Goal: Task Accomplishment & Management: Use online tool/utility

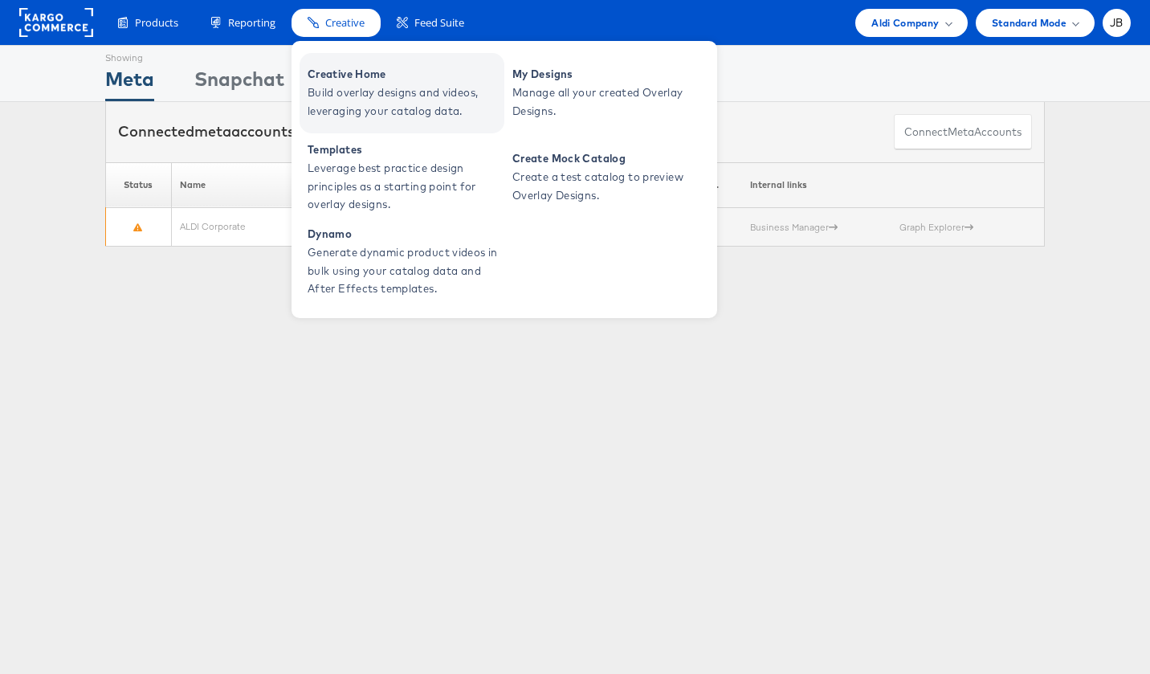
click at [345, 99] on span "Build overlay designs and videos, leveraging your catalog data." at bounding box center [404, 102] width 193 height 37
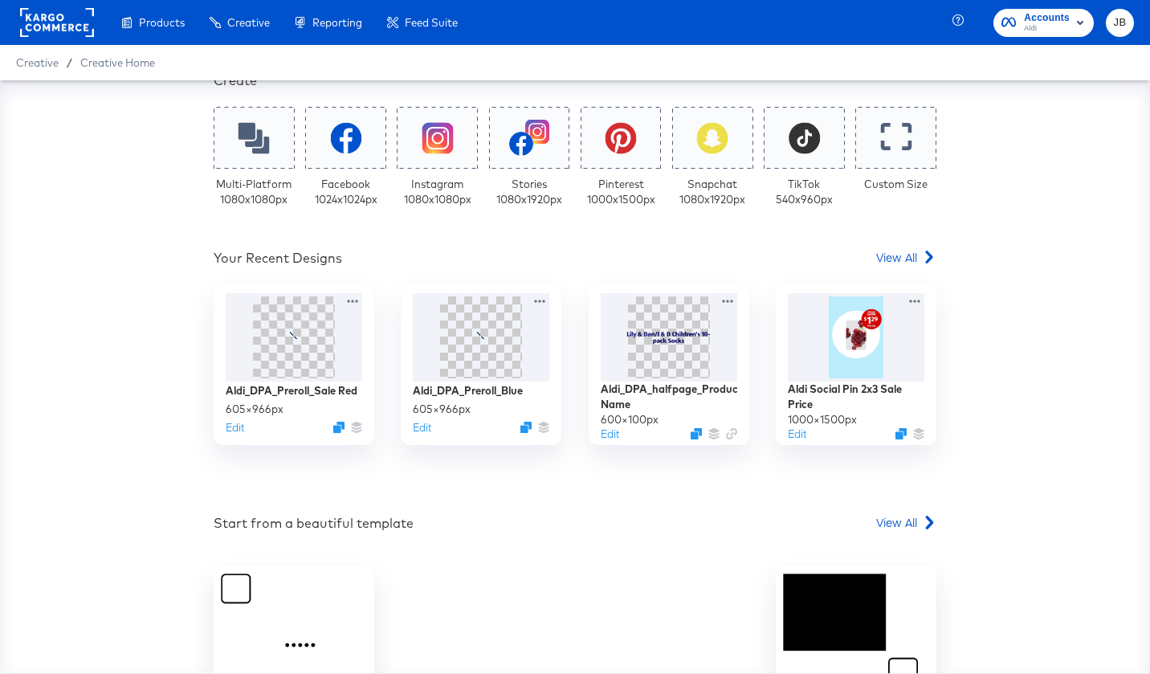
scroll to position [458, 0]
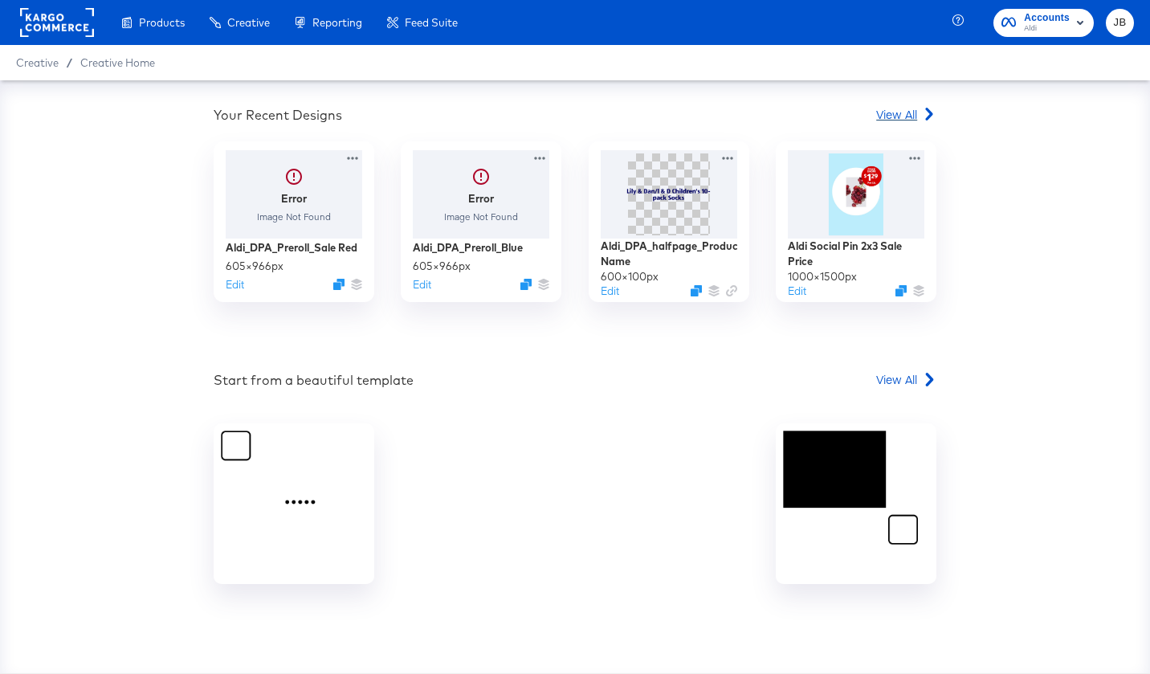
click at [902, 112] on span "View All" at bounding box center [896, 114] width 41 height 16
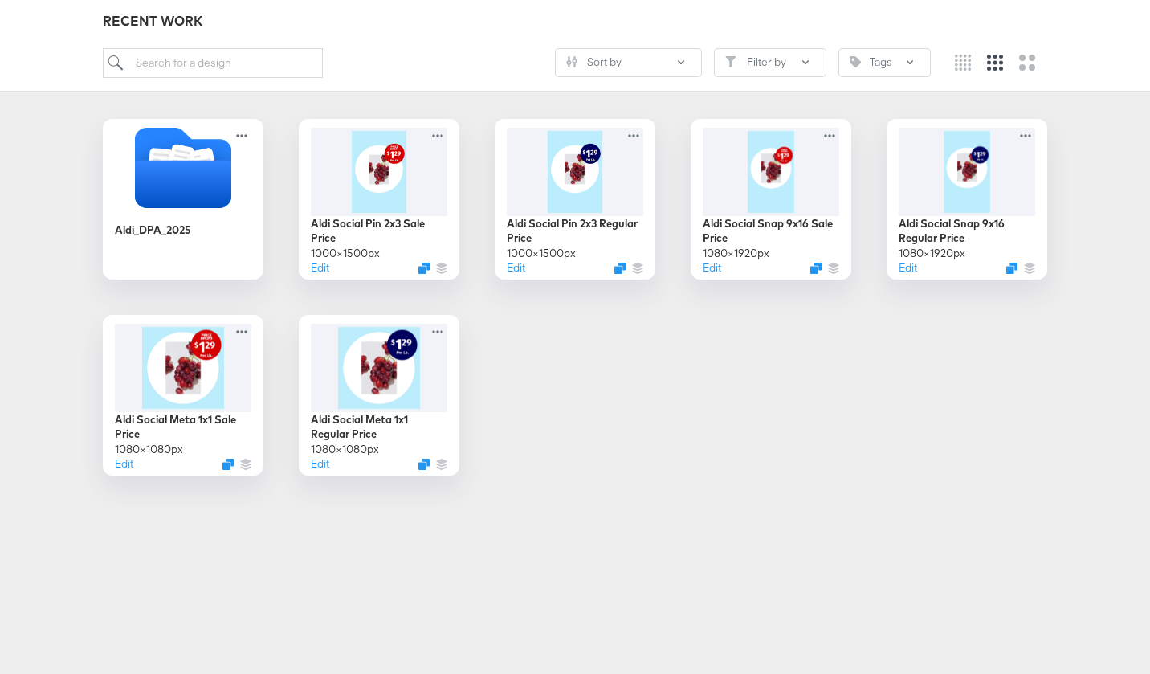
scroll to position [264, 0]
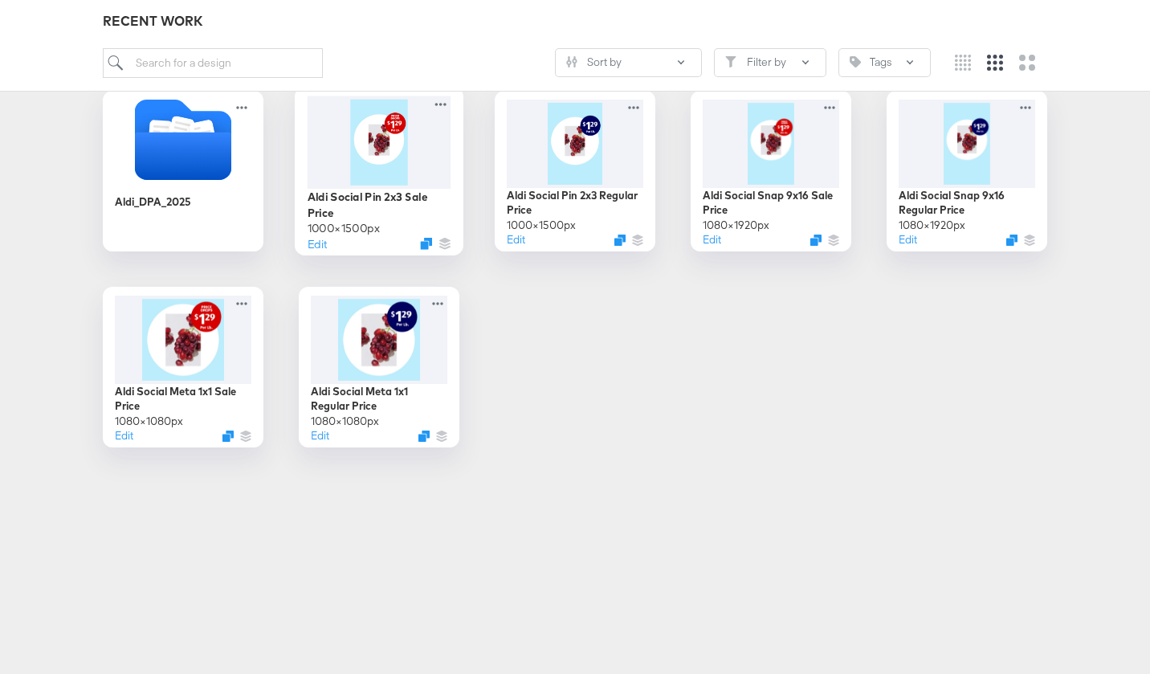
click at [390, 146] on div at bounding box center [380, 142] width 144 height 93
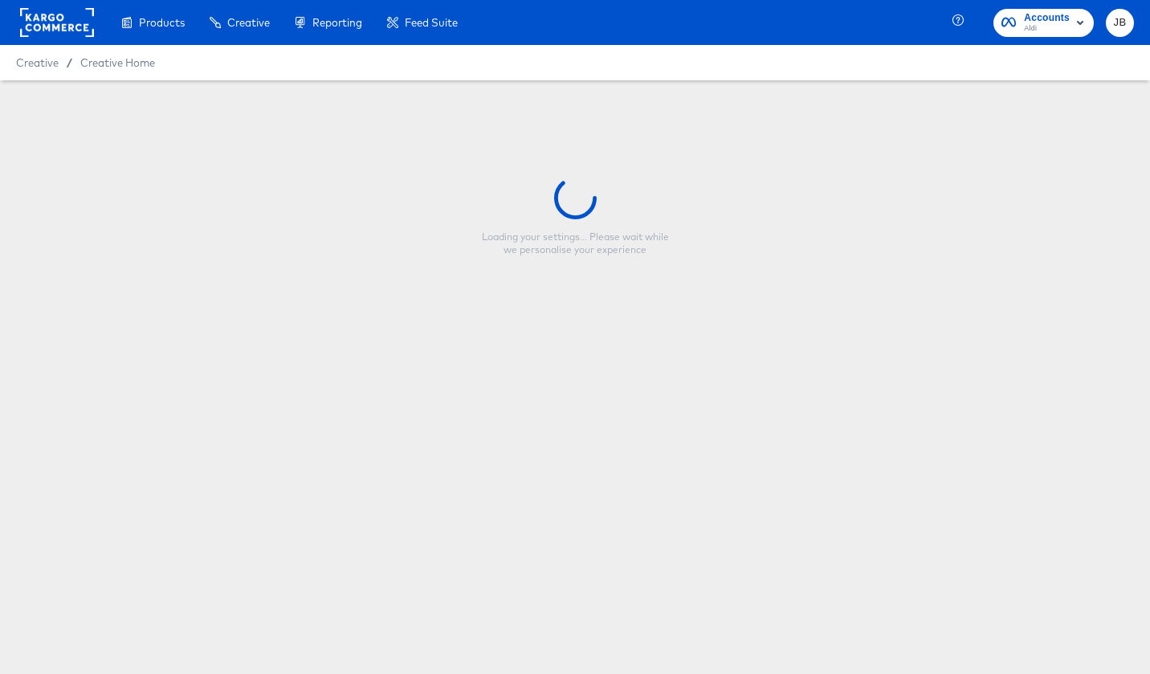
type input "Aldi Social Pin 2x3 Sale Price"
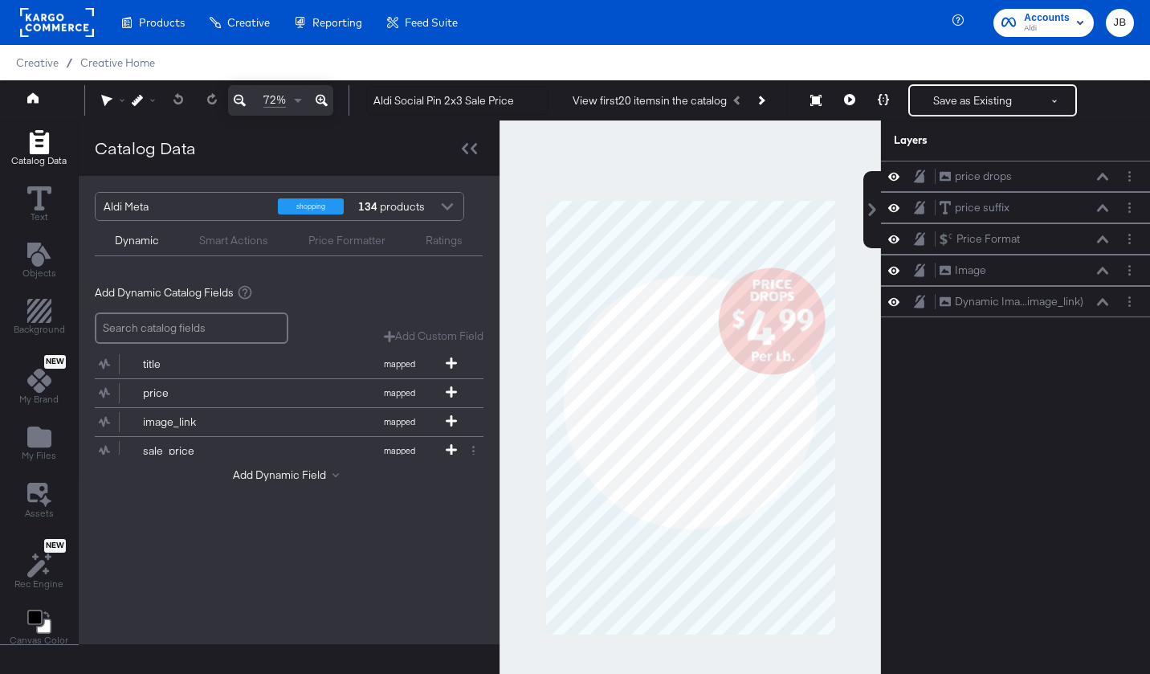
click at [829, 178] on div at bounding box center [691, 417] width 382 height 594
click at [473, 146] on icon at bounding box center [469, 148] width 15 height 11
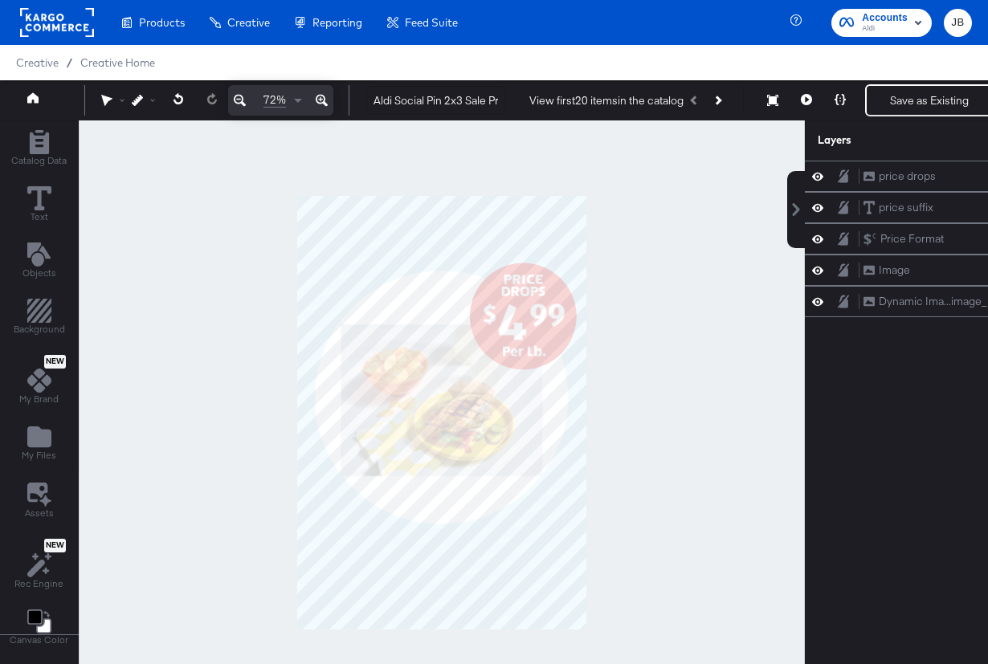
click at [637, 198] on div at bounding box center [442, 412] width 726 height 585
click at [130, 62] on span "Creative Home" at bounding box center [117, 62] width 75 height 13
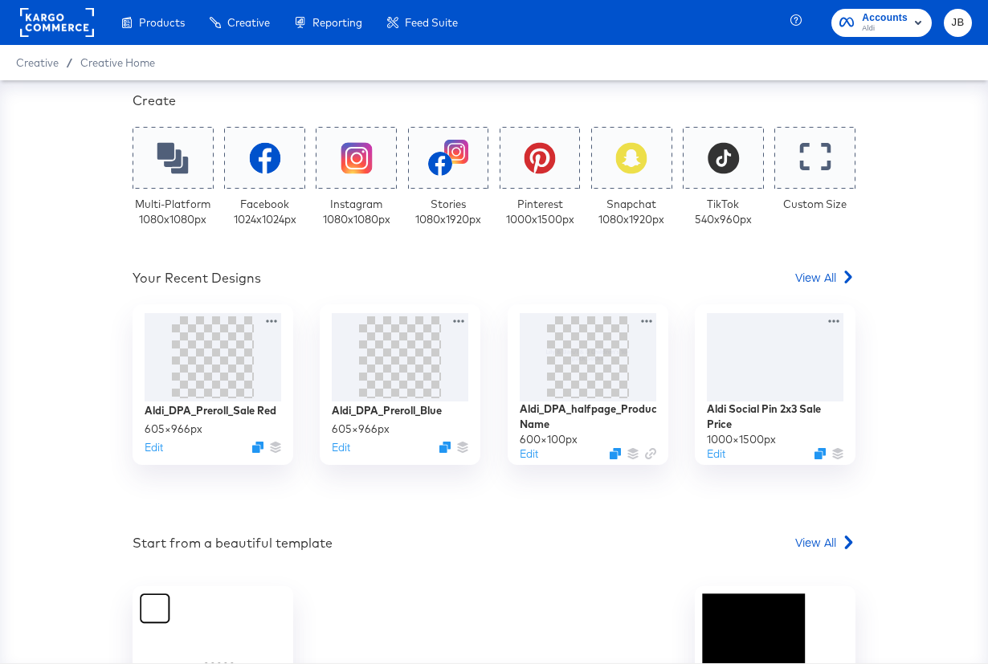
scroll to position [337, 0]
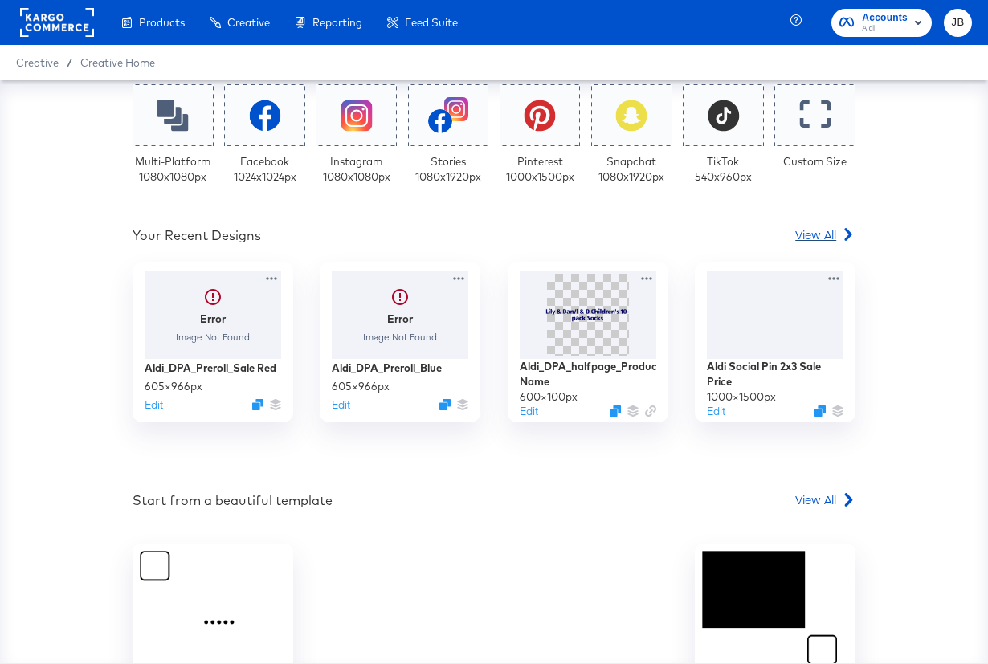
click at [819, 230] on span "View All" at bounding box center [815, 235] width 41 height 16
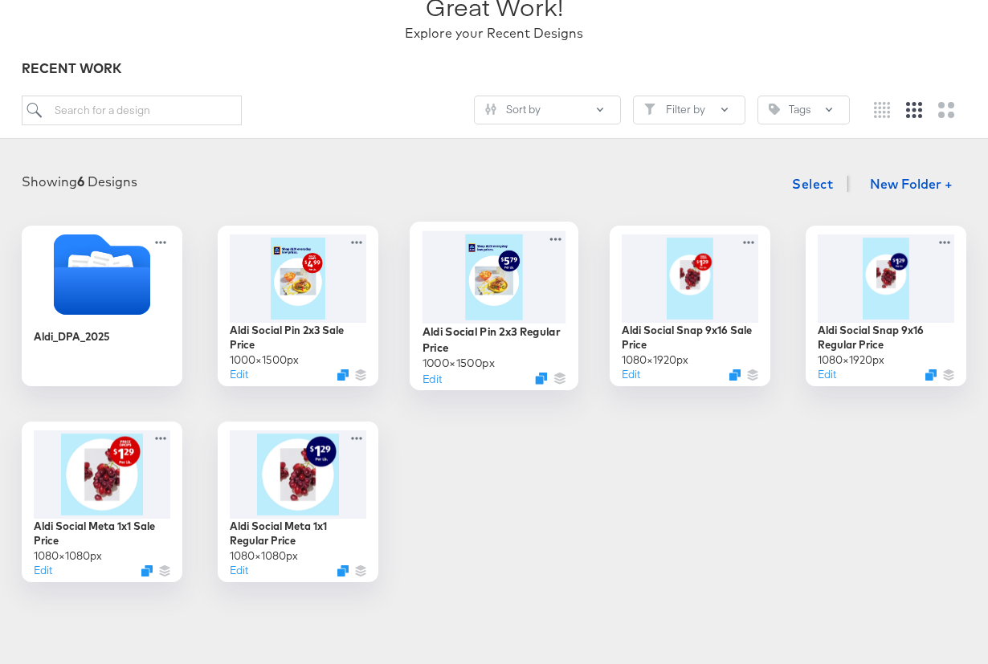
scroll to position [131, 0]
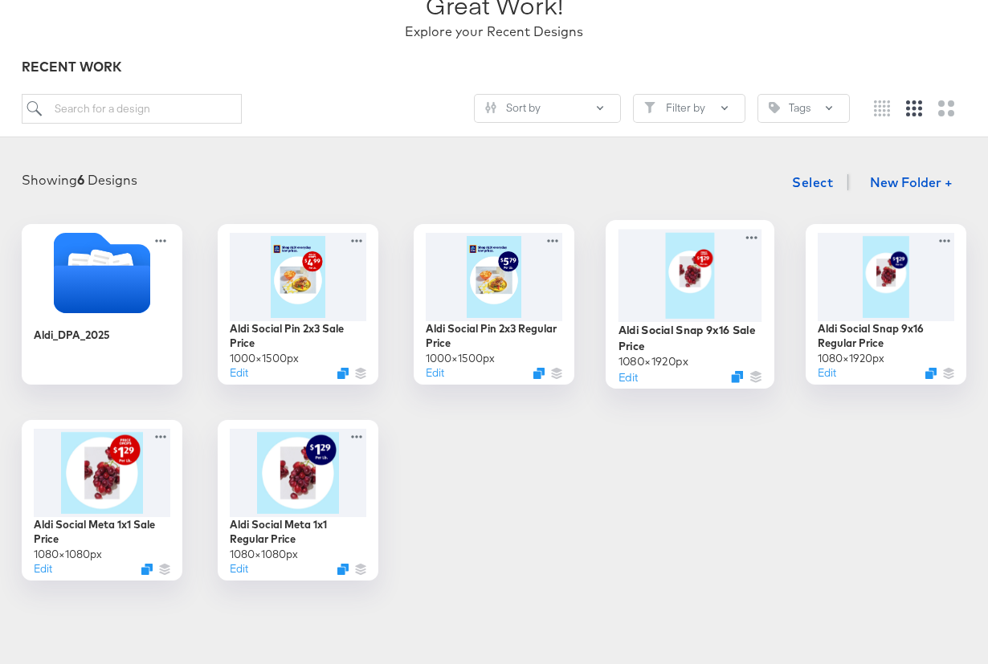
click at [735, 291] on div at bounding box center [690, 275] width 144 height 92
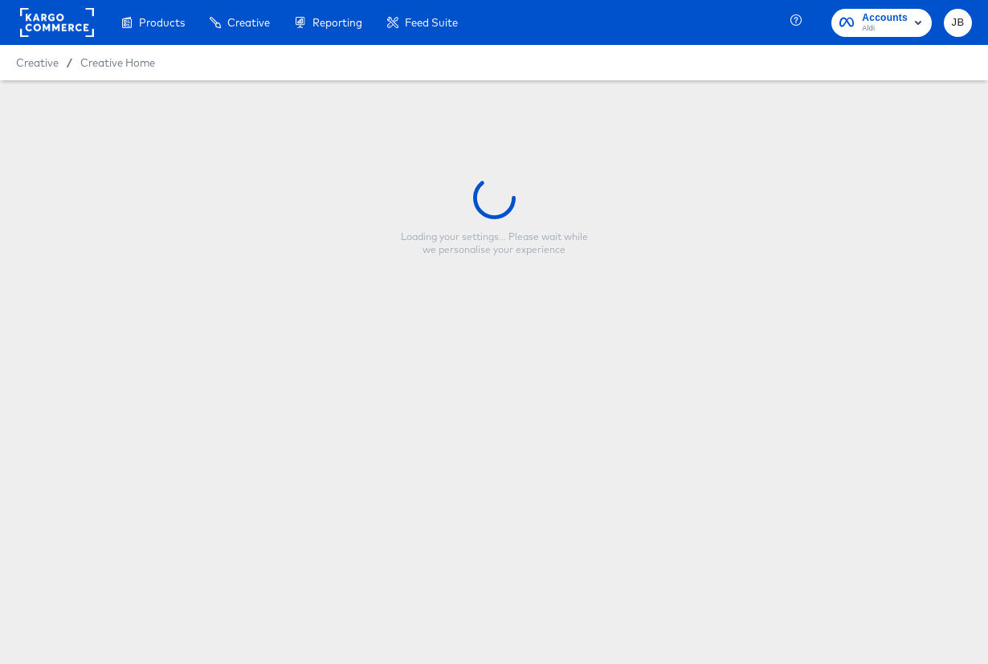
type input "Aldi Social Snap 9x16 Sale Price"
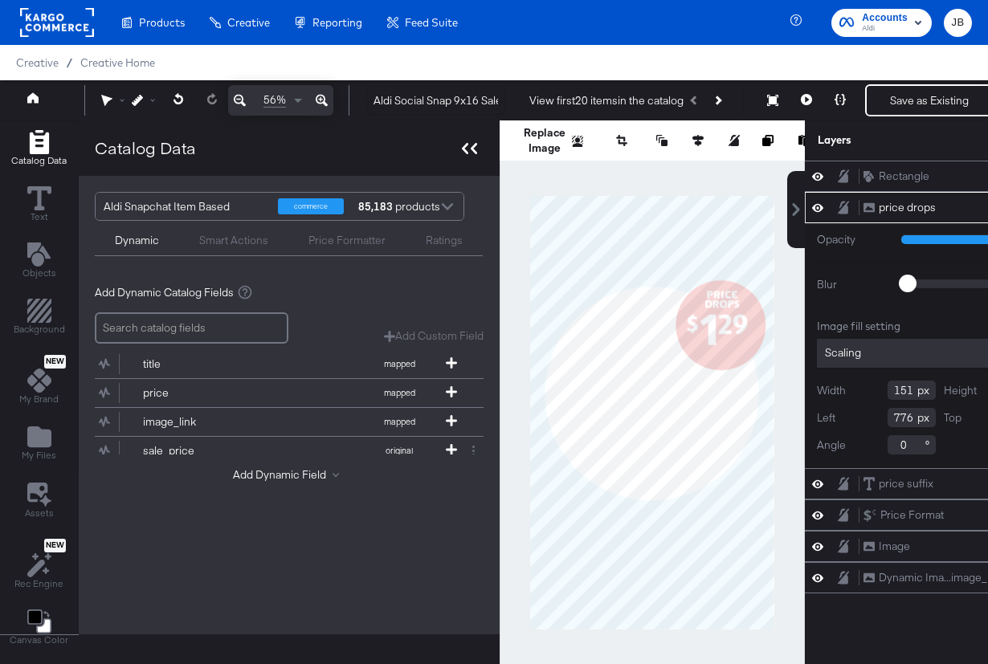
click at [463, 147] on icon at bounding box center [465, 148] width 6 height 11
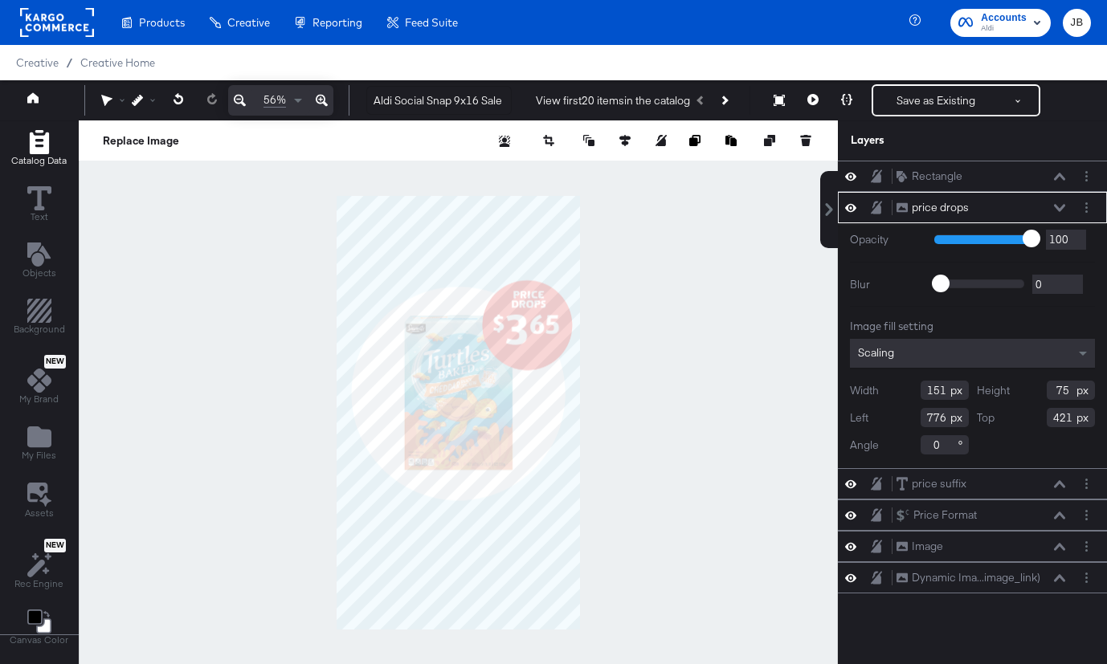
click at [44, 157] on span "Catalog Data" at bounding box center [38, 160] width 55 height 13
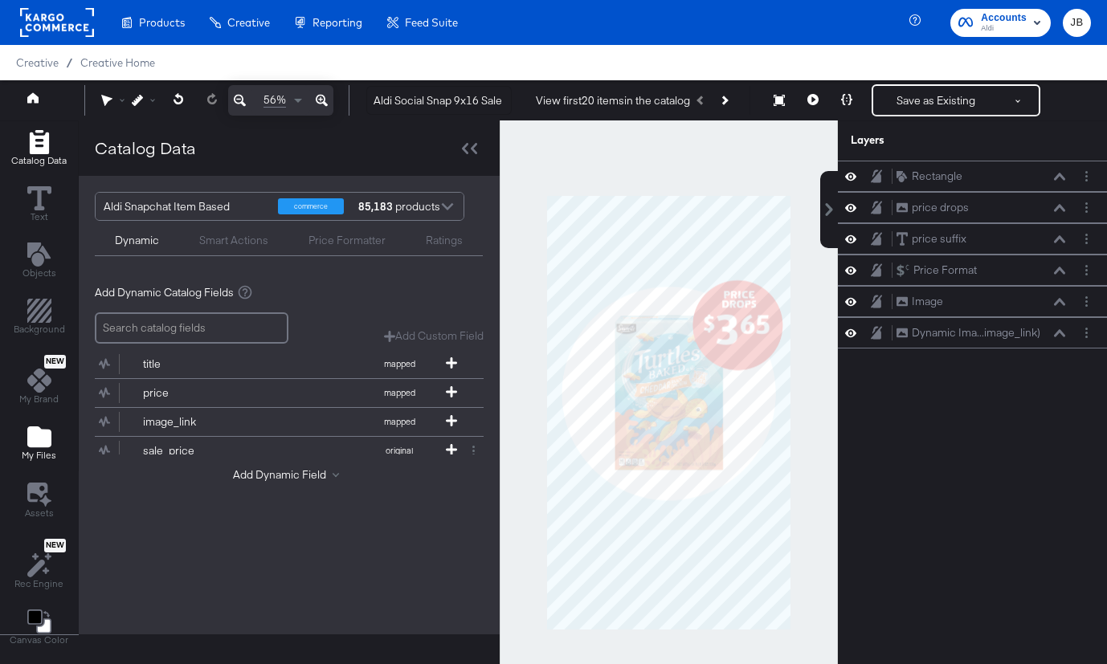
click at [43, 464] on button "My Files" at bounding box center [39, 445] width 54 height 46
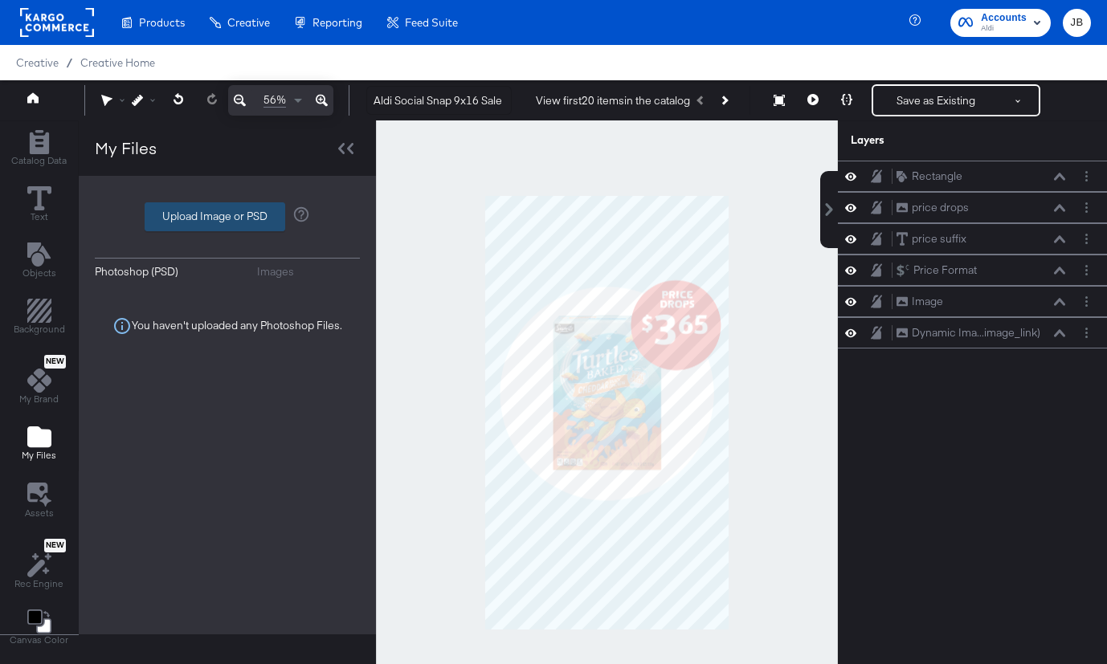
click at [247, 216] on label "Upload Image or PSD" at bounding box center [214, 216] width 139 height 27
click at [227, 217] on input "Upload Image or PSD" at bounding box center [227, 217] width 0 height 0
click at [236, 231] on div "Photoshop (PSD) Images Upload Image or PSD You haven't uploaded any Photoshop F…" at bounding box center [227, 405] width 265 height 427
click at [238, 211] on label "Upload Image or PSD" at bounding box center [214, 216] width 139 height 27
click at [227, 217] on input "Upload Image or PSD" at bounding box center [227, 217] width 0 height 0
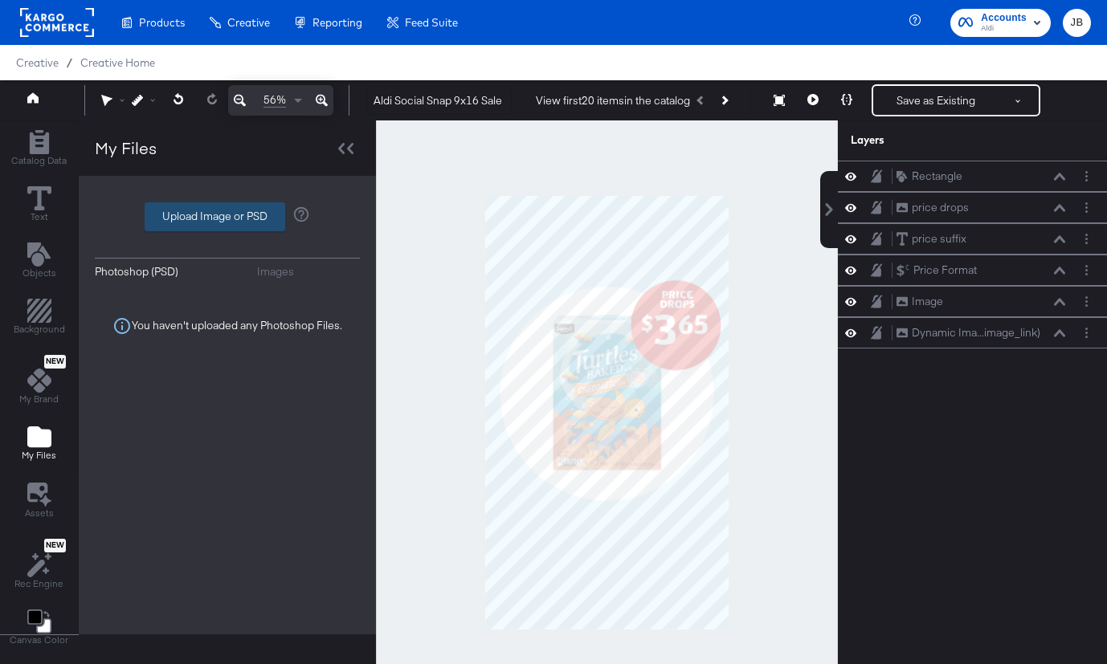
click at [256, 217] on label "Upload Image or PSD" at bounding box center [214, 216] width 139 height 27
click at [227, 217] on input "Upload Image or PSD" at bounding box center [227, 217] width 0 height 0
type input "C:\fakepath\snap1-1.png"
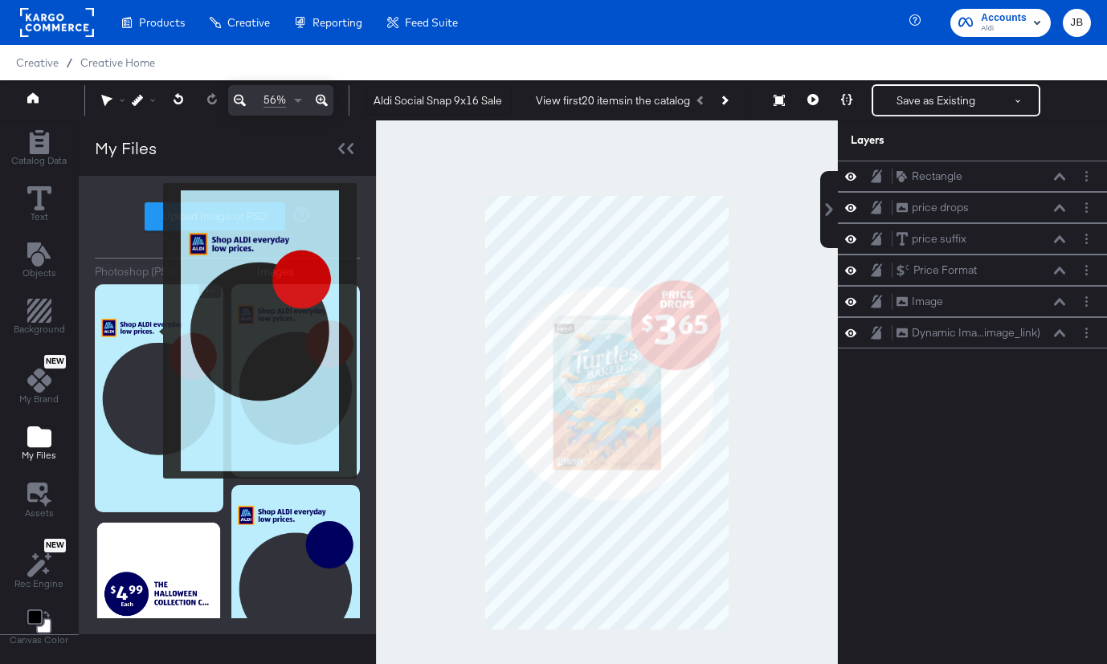
click at [153, 331] on img at bounding box center [159, 398] width 129 height 228
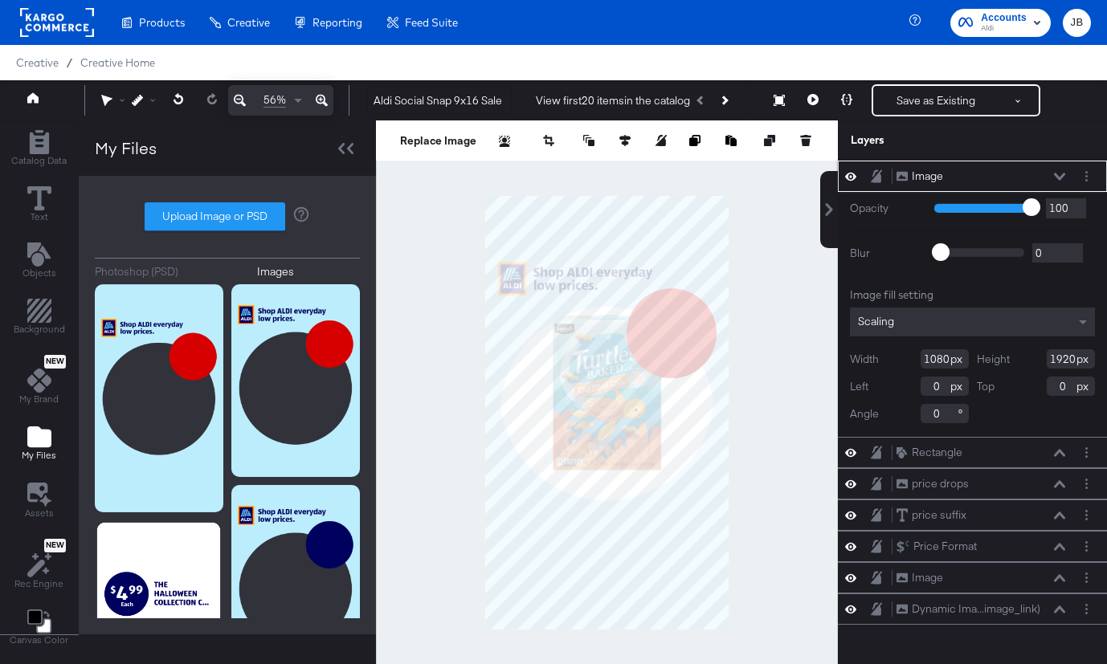
click at [1061, 176] on icon at bounding box center [1059, 177] width 11 height 8
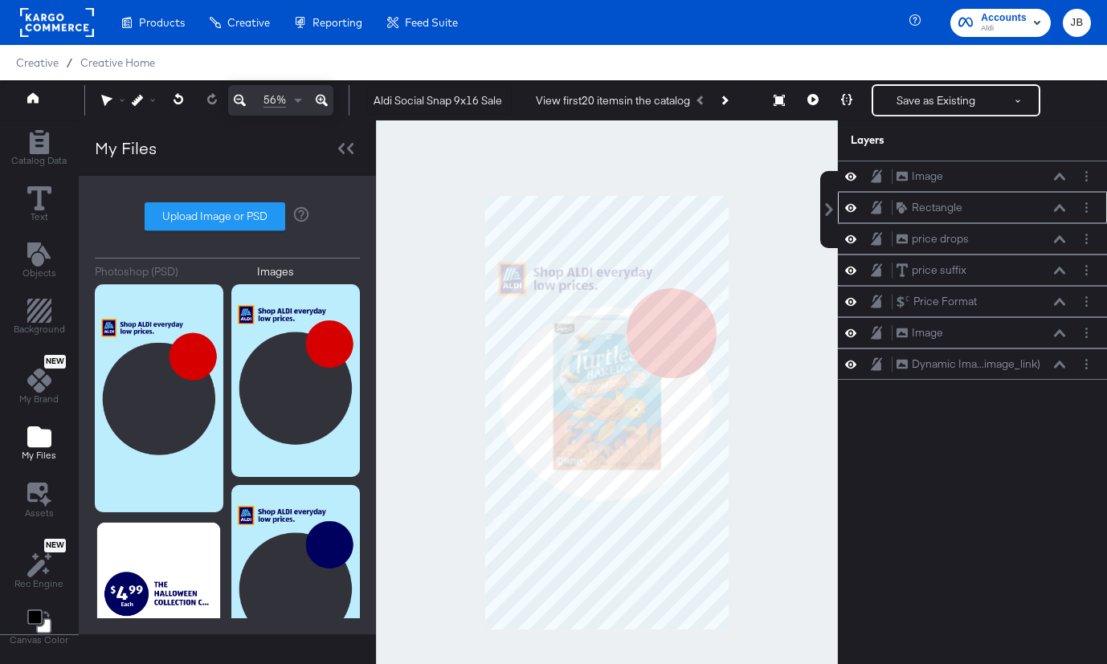
click at [851, 213] on icon at bounding box center [850, 208] width 11 height 14
drag, startPoint x: 1000, startPoint y: 249, endPoint x: 987, endPoint y: 182, distance: 68.7
click at [987, 182] on div "price drops price drops" at bounding box center [959, 175] width 269 height 31
drag, startPoint x: 1030, startPoint y: 273, endPoint x: 1013, endPoint y: 202, distance: 72.7
click at [1013, 202] on div "price suffix price suffix" at bounding box center [964, 203] width 170 height 17
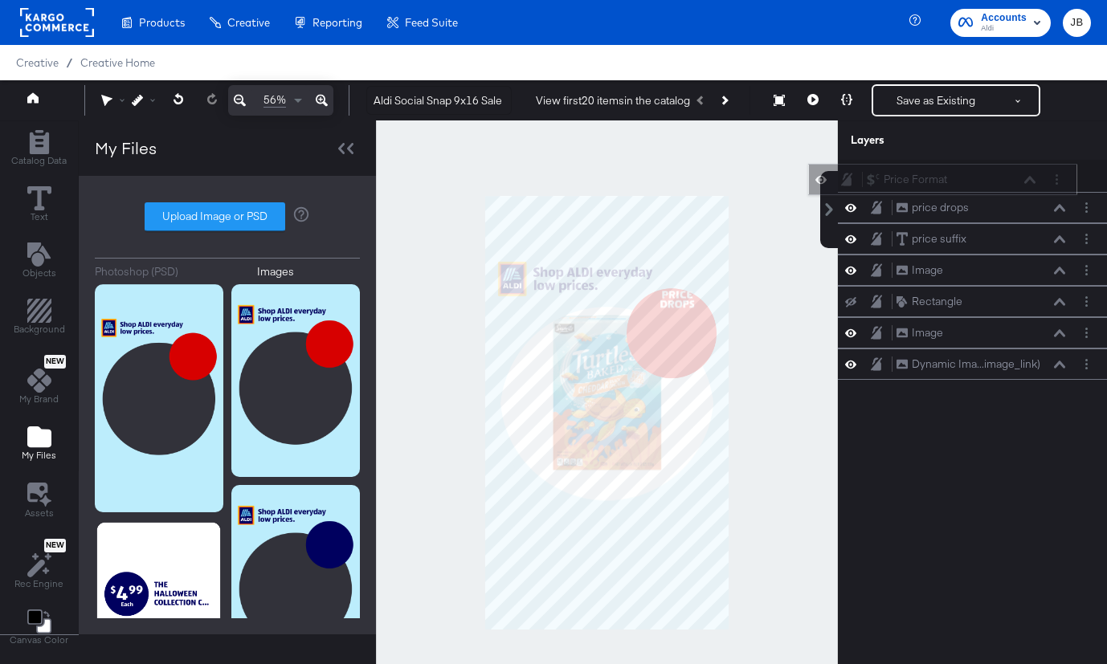
drag, startPoint x: 991, startPoint y: 304, endPoint x: 961, endPoint y: 178, distance: 128.8
click at [961, 178] on div "Price Format Price Format" at bounding box center [951, 179] width 170 height 17
drag, startPoint x: 1022, startPoint y: 335, endPoint x: 1009, endPoint y: 227, distance: 109.2
click at [1009, 227] on div "Image Image" at bounding box center [968, 228] width 170 height 17
click at [847, 245] on icon at bounding box center [850, 239] width 11 height 14
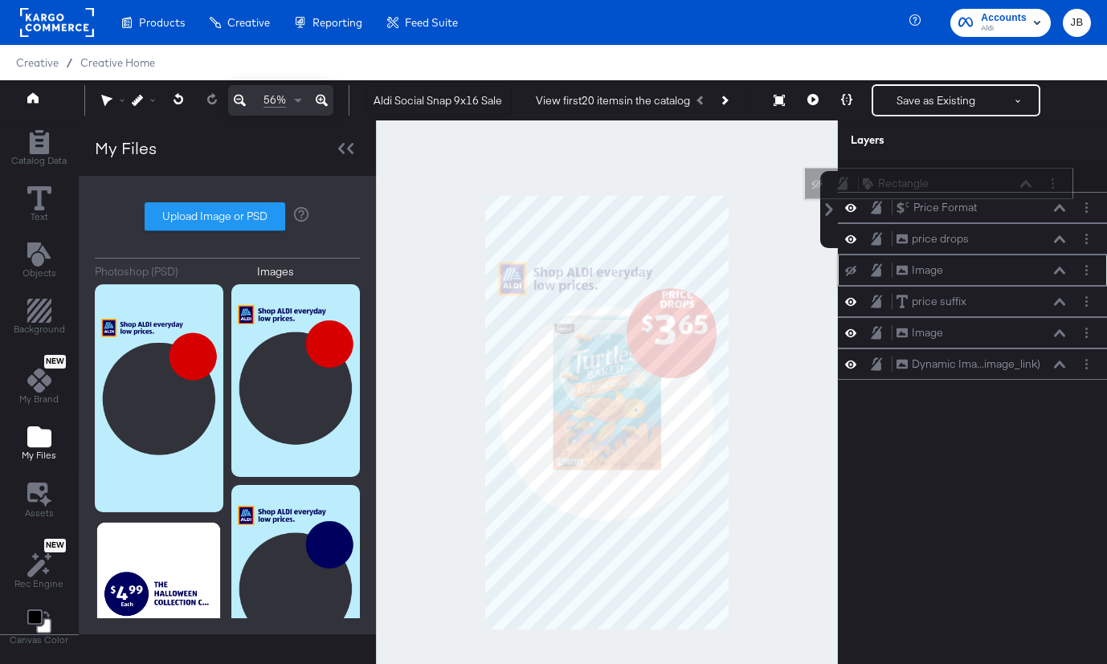
drag, startPoint x: 975, startPoint y: 331, endPoint x: 943, endPoint y: 175, distance: 159.1
click at [943, 175] on div "Rectangle Rectangle" at bounding box center [947, 183] width 170 height 17
click at [850, 174] on icon at bounding box center [850, 177] width 11 height 10
click at [856, 176] on button at bounding box center [850, 176] width 13 height 15
click at [1088, 175] on button "Layer Options" at bounding box center [1086, 176] width 17 height 17
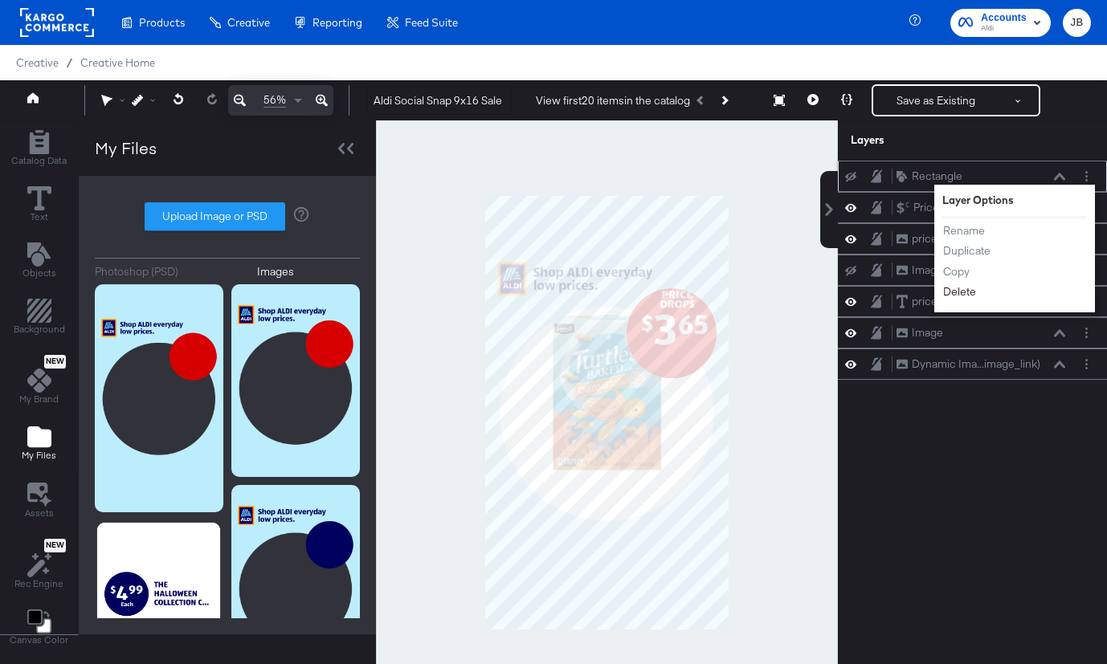
click at [966, 288] on button "Delete" at bounding box center [959, 292] width 35 height 17
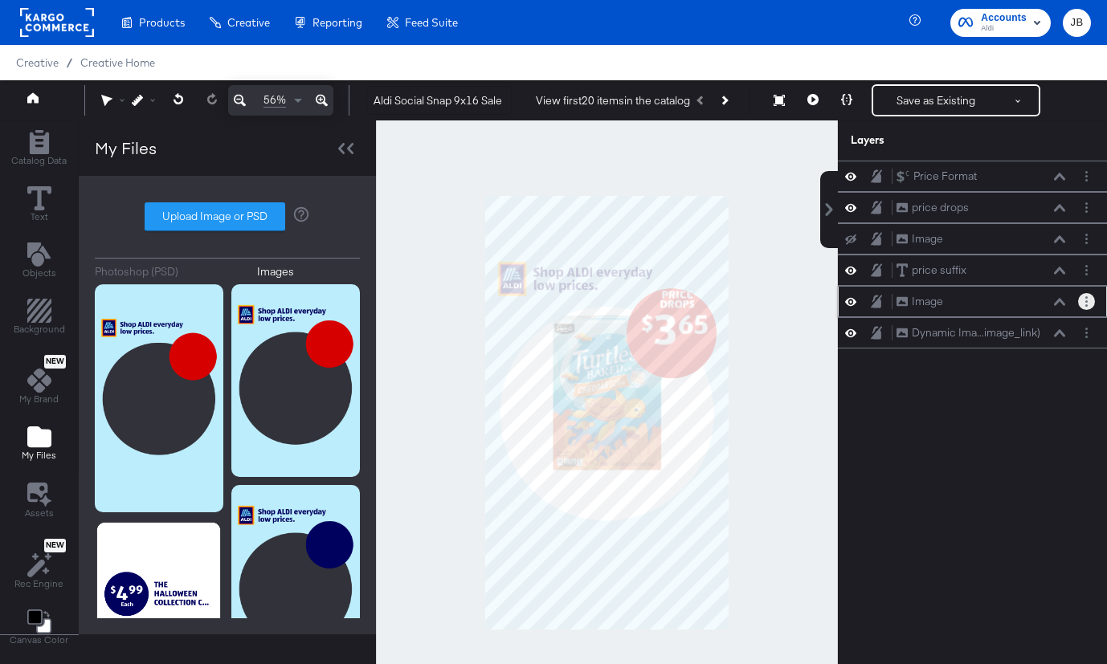
click at [1085, 303] on icon "Layer Options" at bounding box center [1086, 301] width 2 height 10
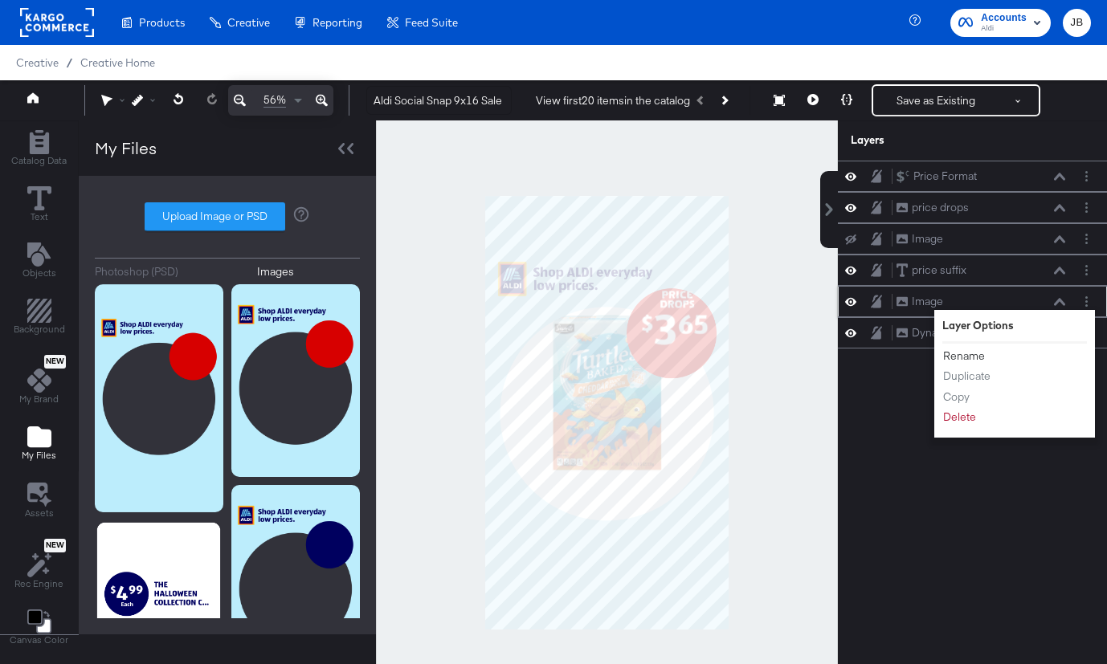
click at [958, 354] on button "Rename" at bounding box center [963, 356] width 43 height 17
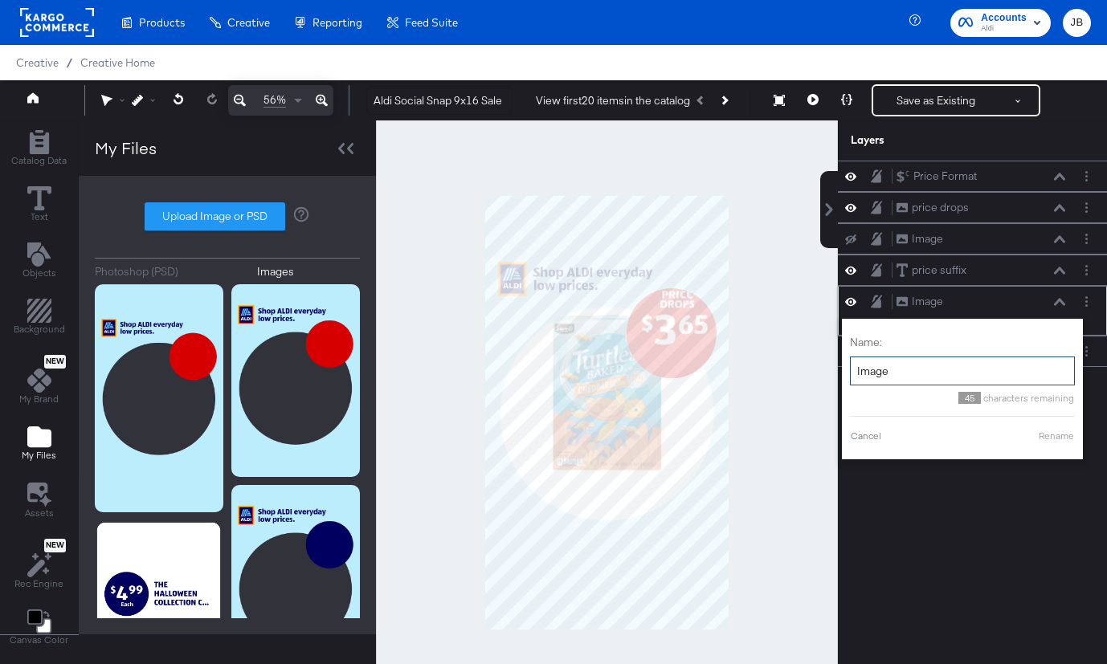
click at [914, 371] on input "Image" at bounding box center [962, 372] width 225 height 30
type input "v"
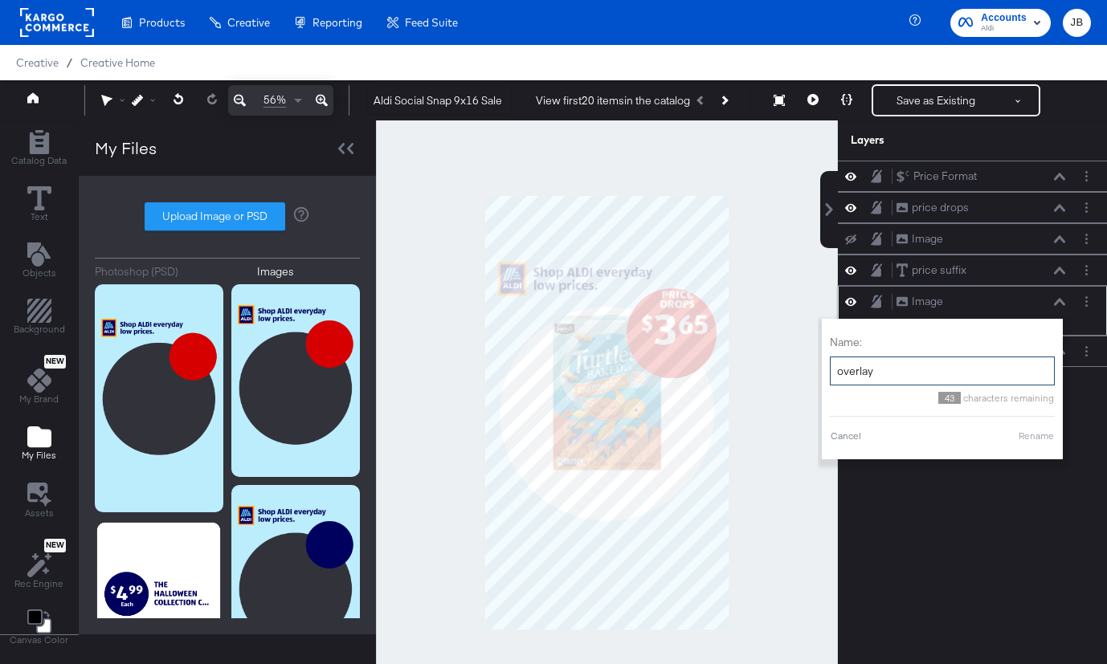
type input "overlay"
click at [1039, 442] on button "Rename" at bounding box center [1036, 436] width 37 height 14
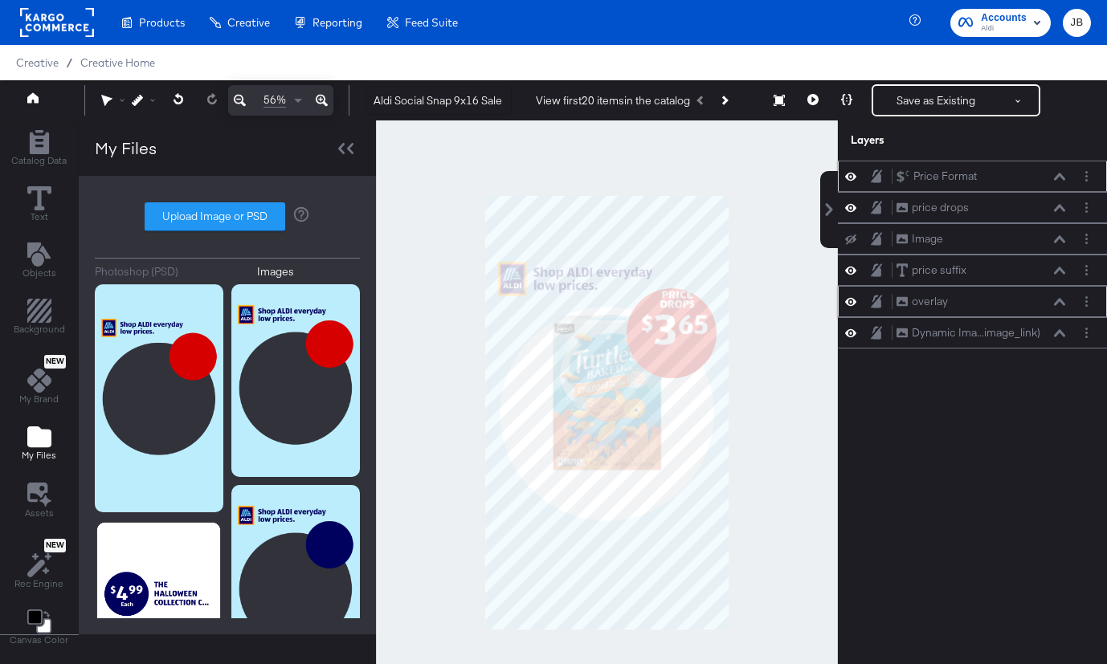
click at [986, 183] on div "Price Format Price Format" at bounding box center [981, 176] width 170 height 17
click at [1059, 175] on icon at bounding box center [1059, 177] width 11 height 8
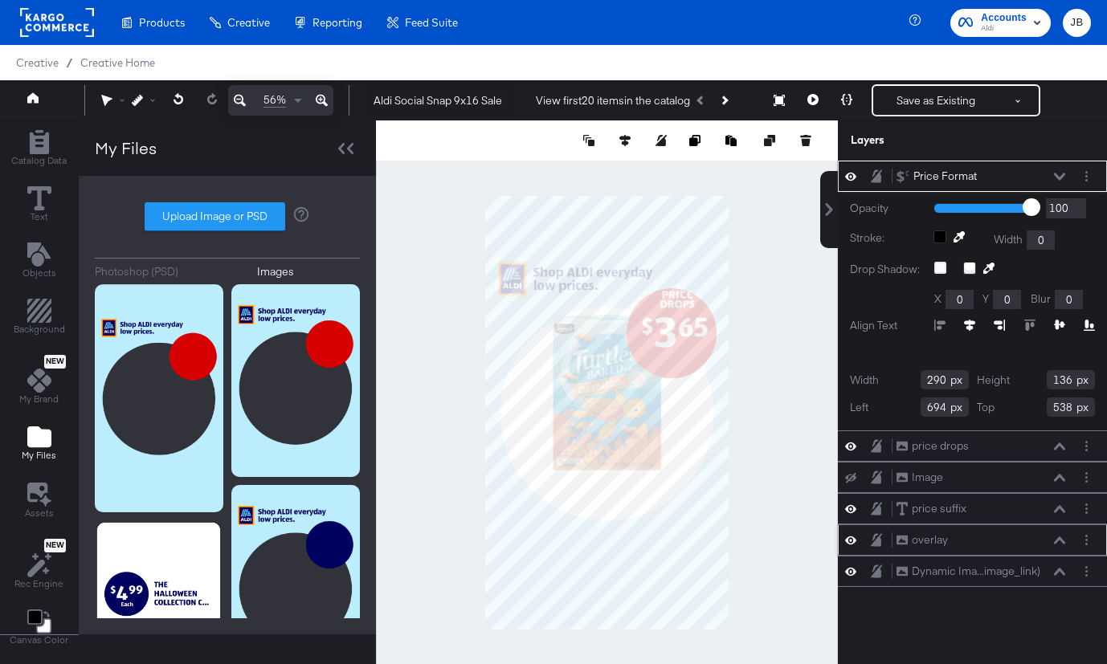
type input "539"
type input "676"
type input "541"
type input "677"
click at [1058, 169] on div "Price Format Price Format" at bounding box center [981, 176] width 170 height 17
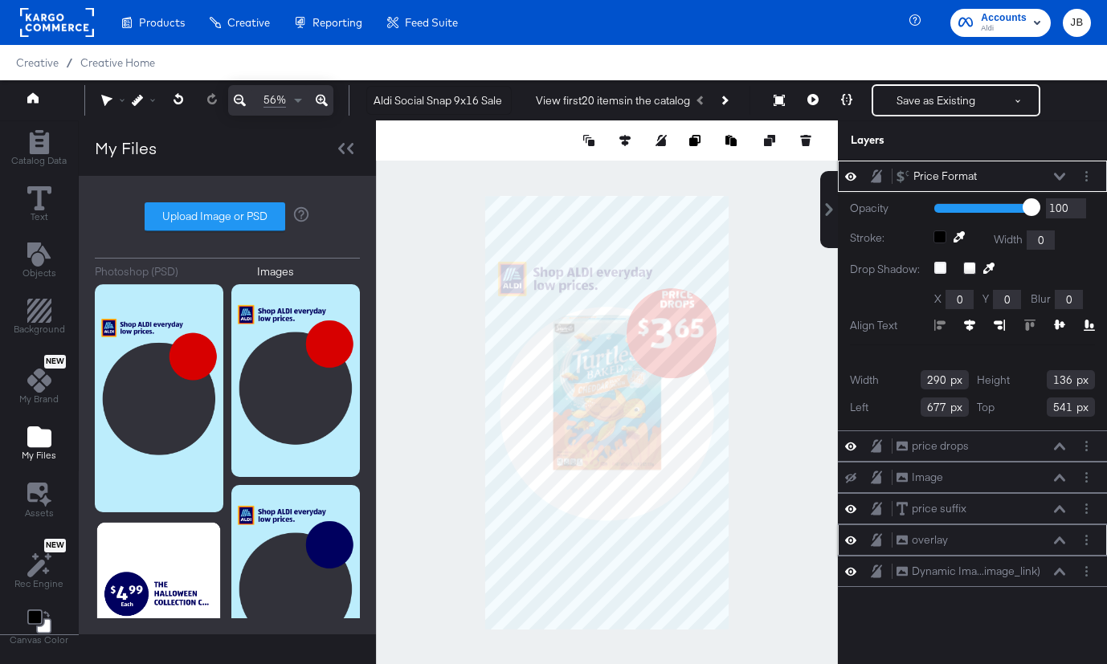
click at [1059, 178] on icon at bounding box center [1059, 176] width 11 height 7
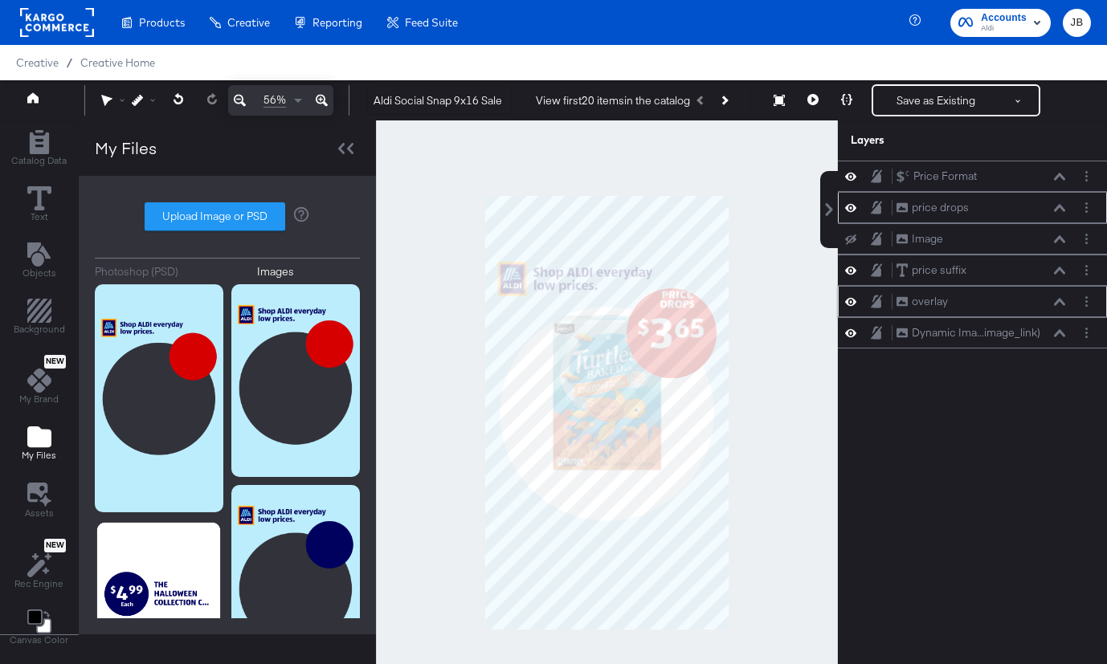
click at [1065, 211] on button at bounding box center [1059, 208] width 13 height 10
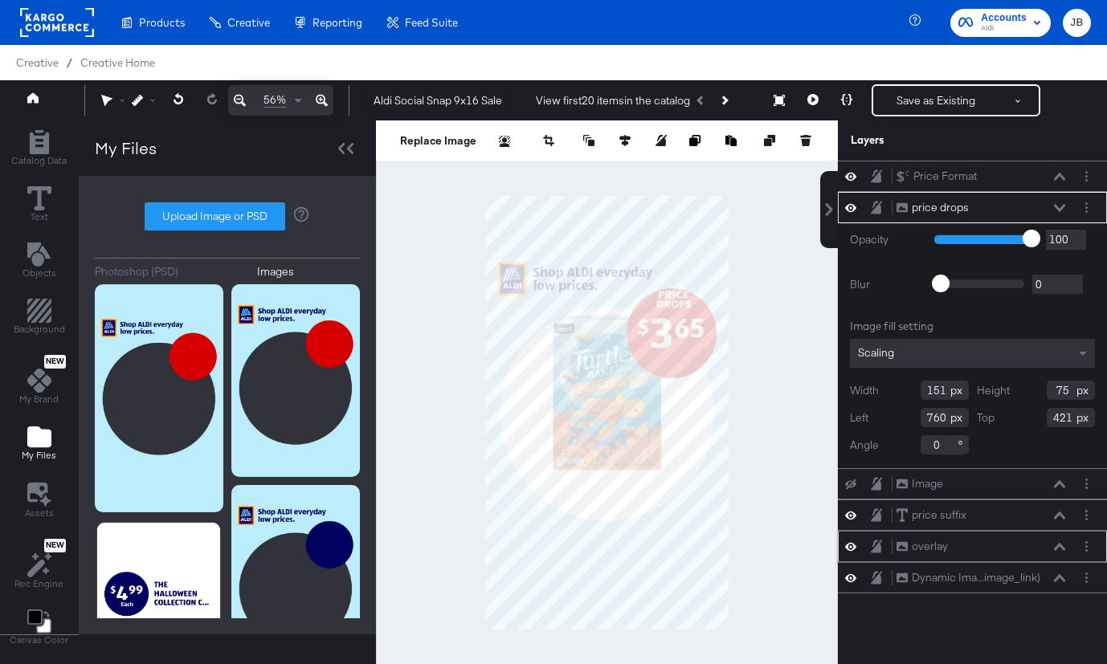
type input "759"
type input "437"
type input "755"
type input "438"
type input "754"
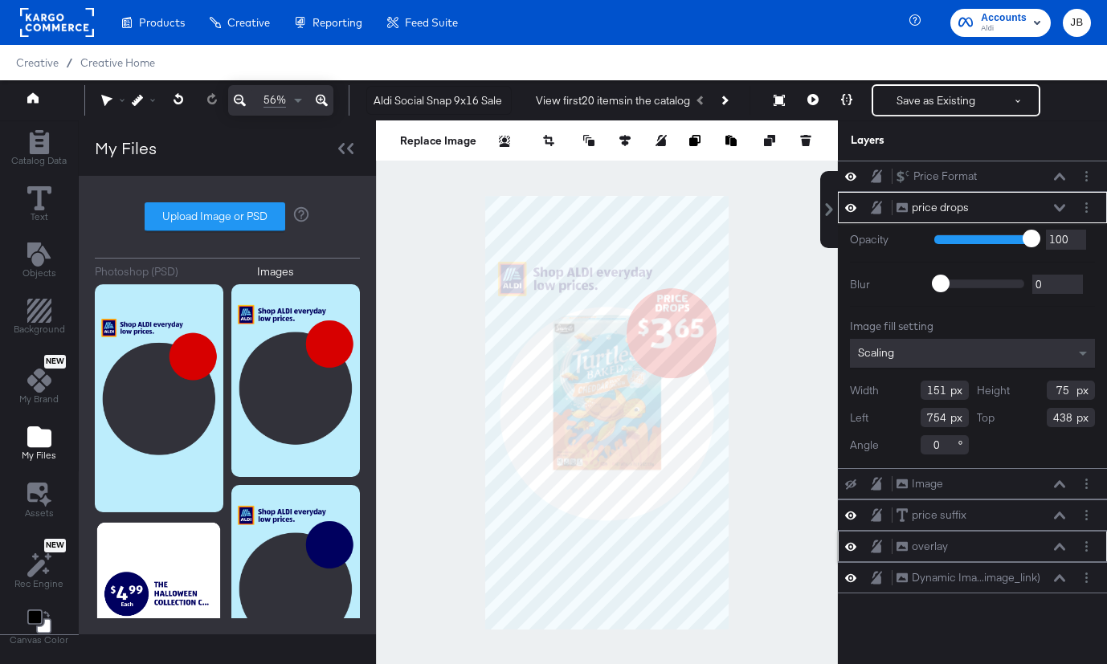
click at [1057, 207] on icon at bounding box center [1059, 207] width 11 height 7
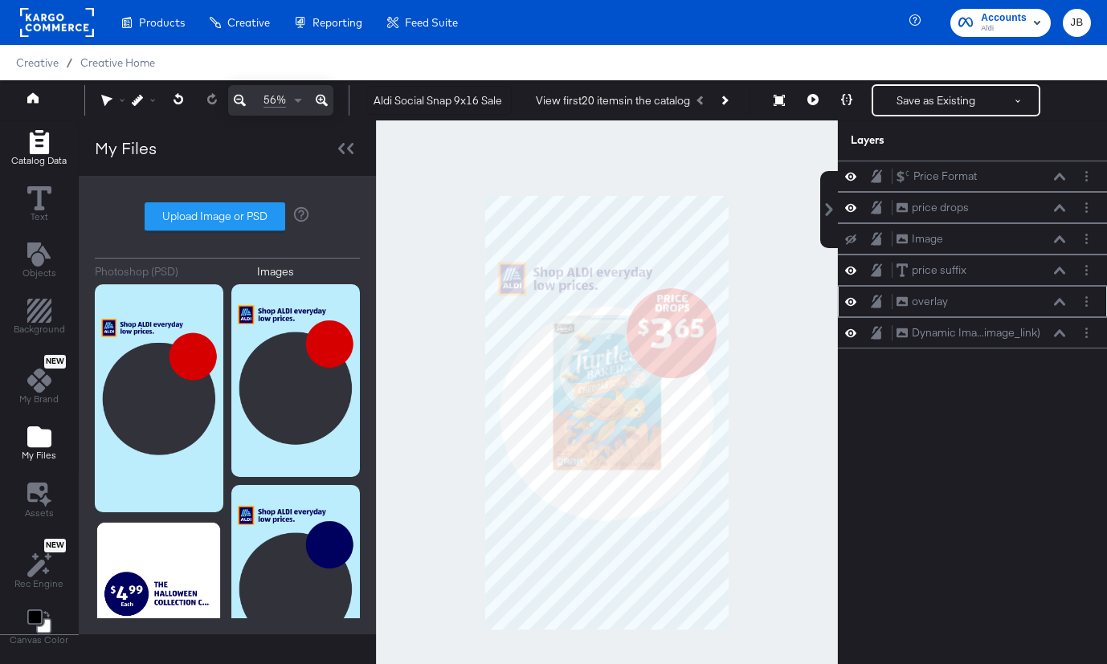
click at [27, 145] on icon "Add Rectangle" at bounding box center [39, 142] width 24 height 24
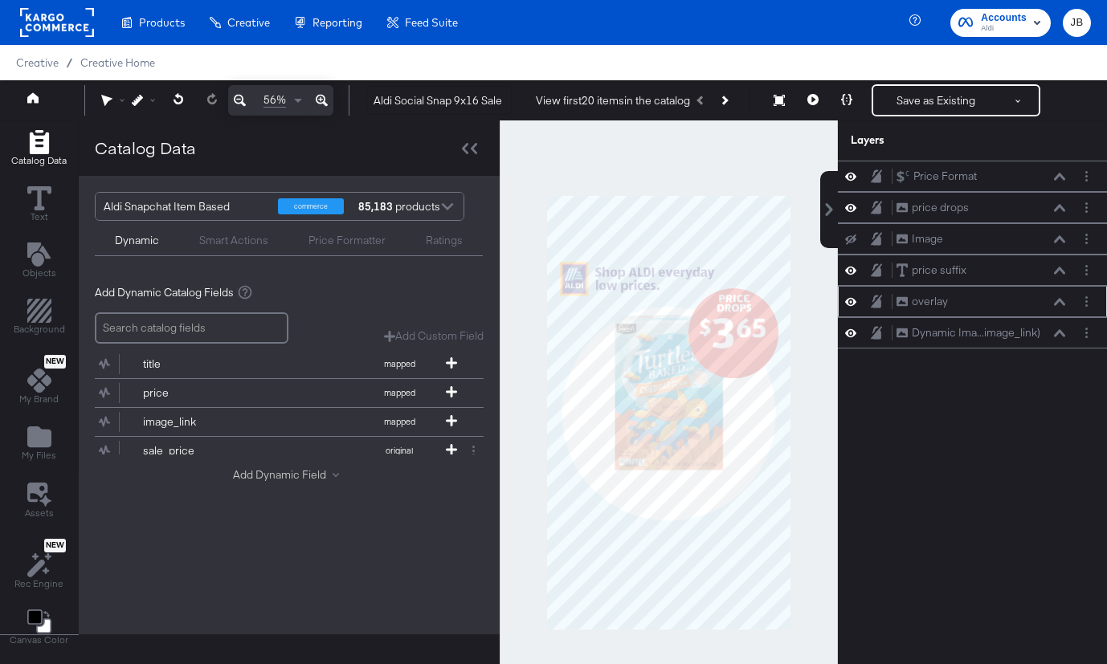
click at [302, 473] on button "Add Dynamic Field" at bounding box center [289, 474] width 112 height 15
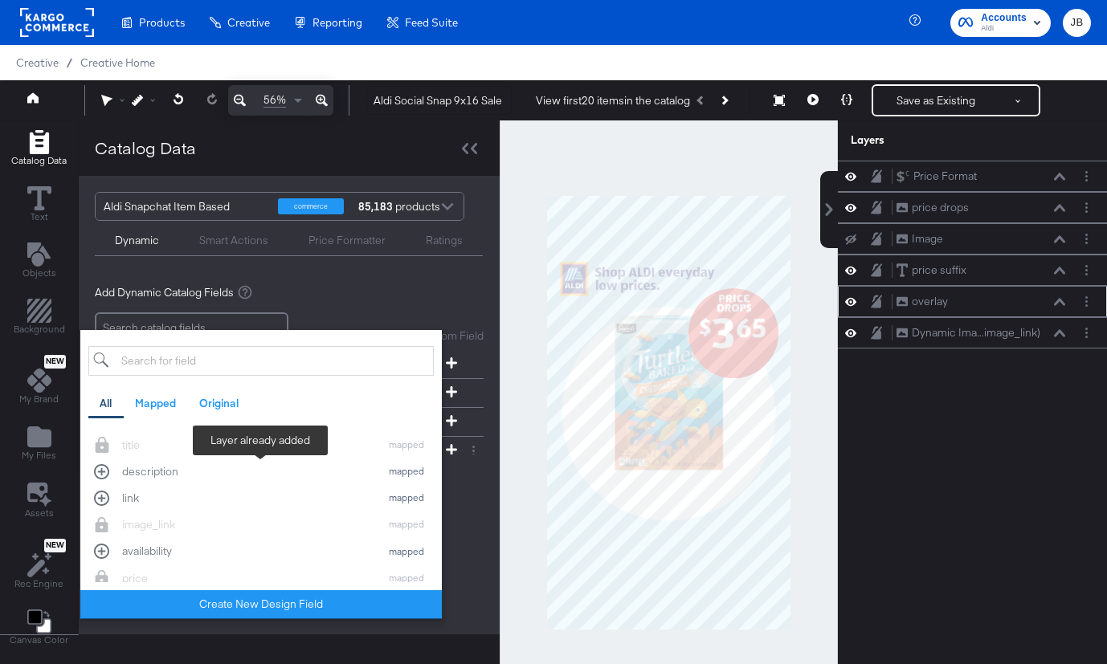
scroll to position [23, 0]
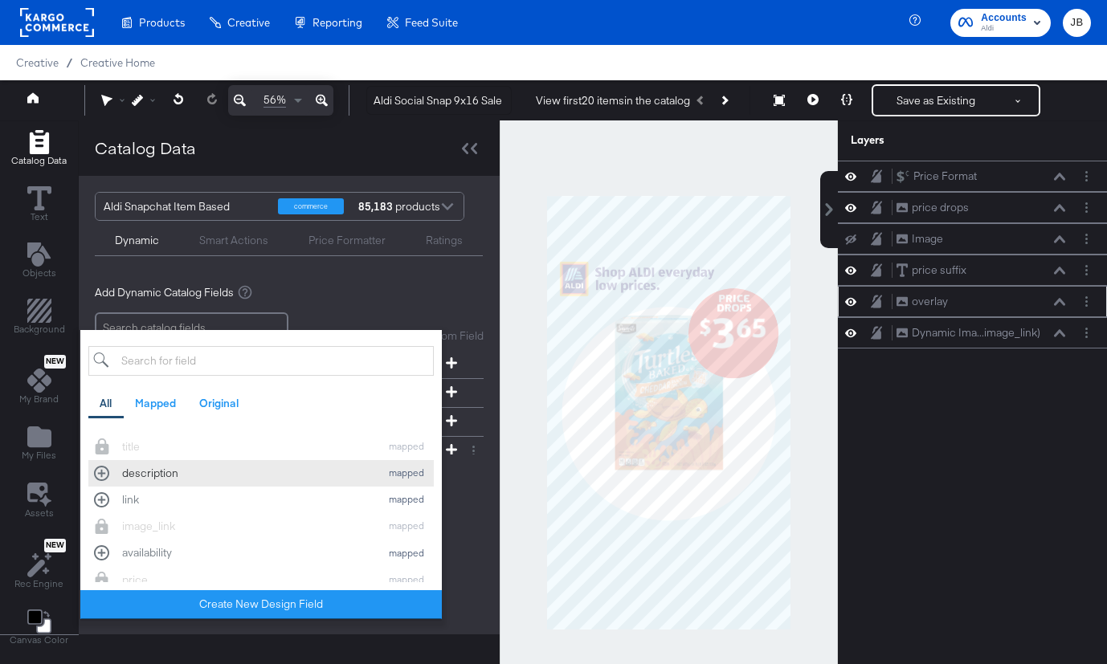
click at [288, 469] on div "description" at bounding box center [247, 473] width 250 height 15
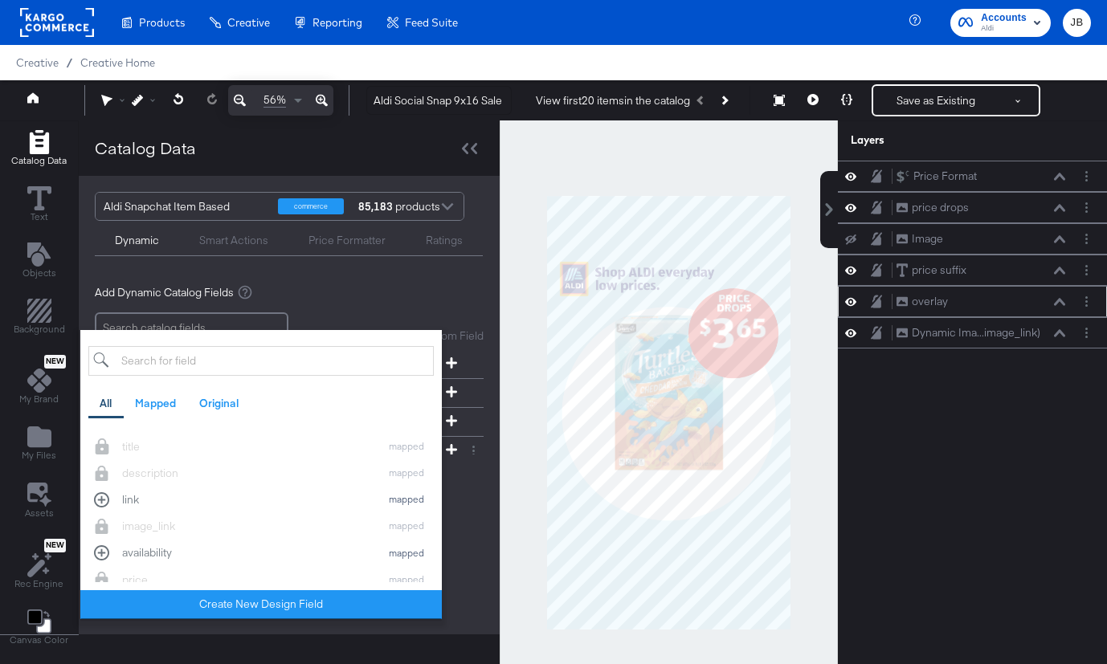
click at [341, 309] on div "Add Dynamic Catalog Fields Add Custom Field Create a custom field based on an e…" at bounding box center [289, 387] width 389 height 230
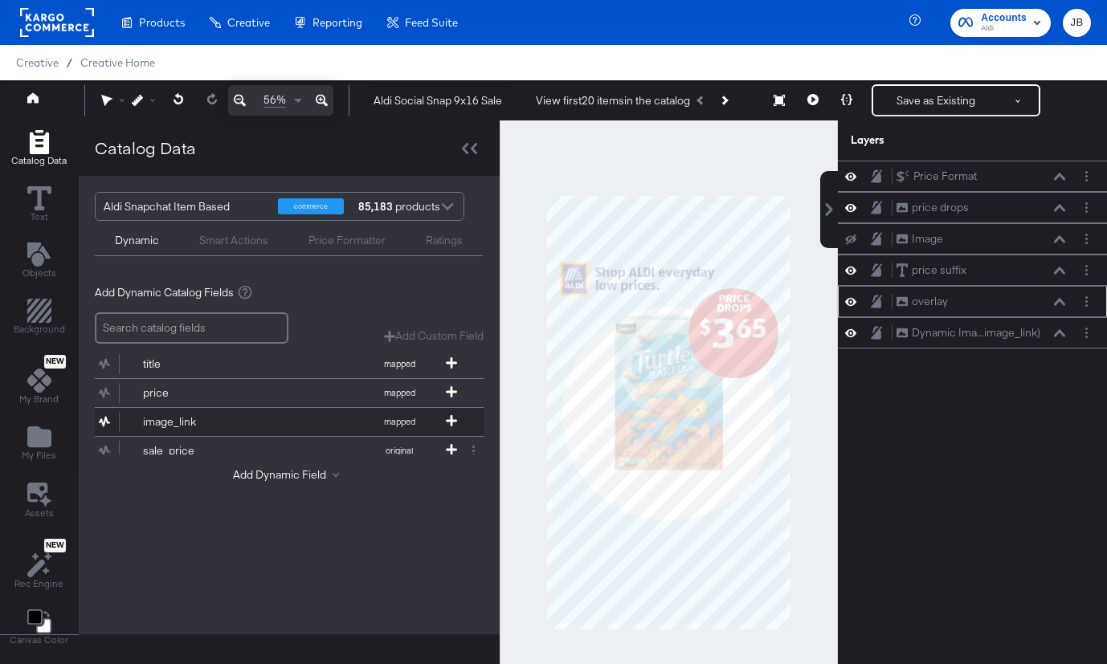
scroll to position [40, 0]
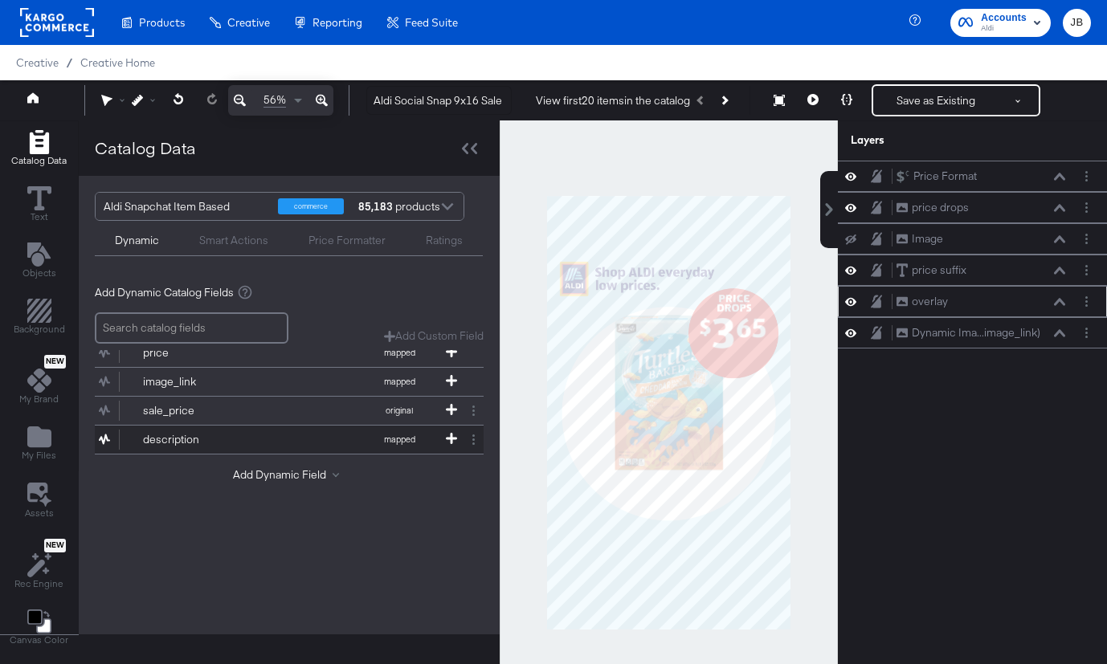
click at [250, 437] on div "description" at bounding box center [201, 439] width 116 height 15
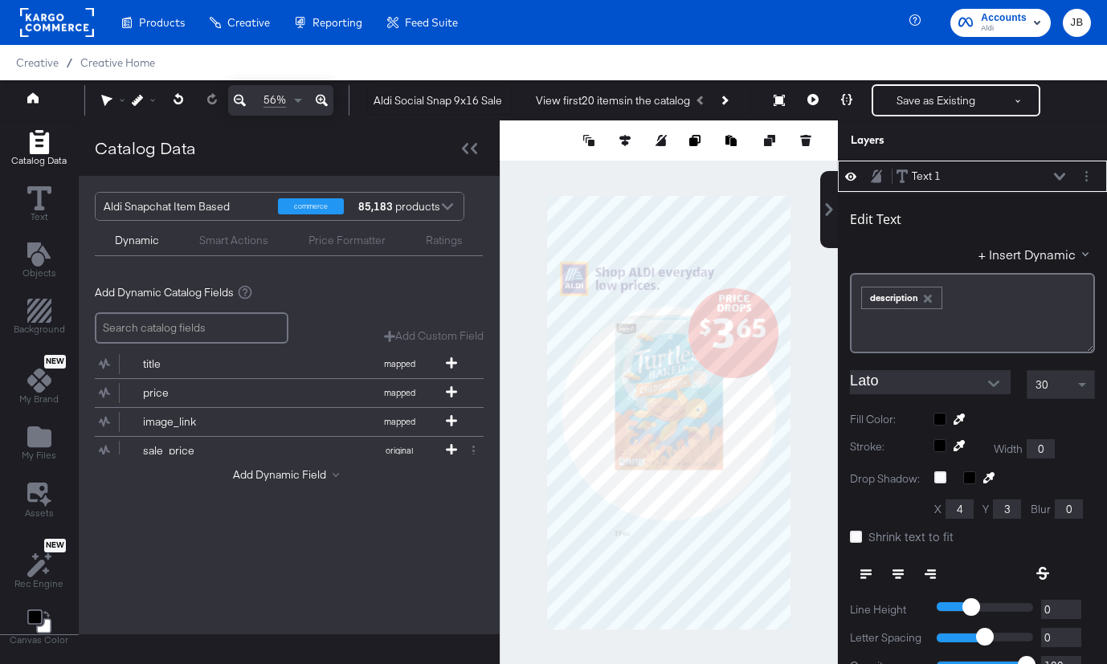
type input "295"
type input "1480"
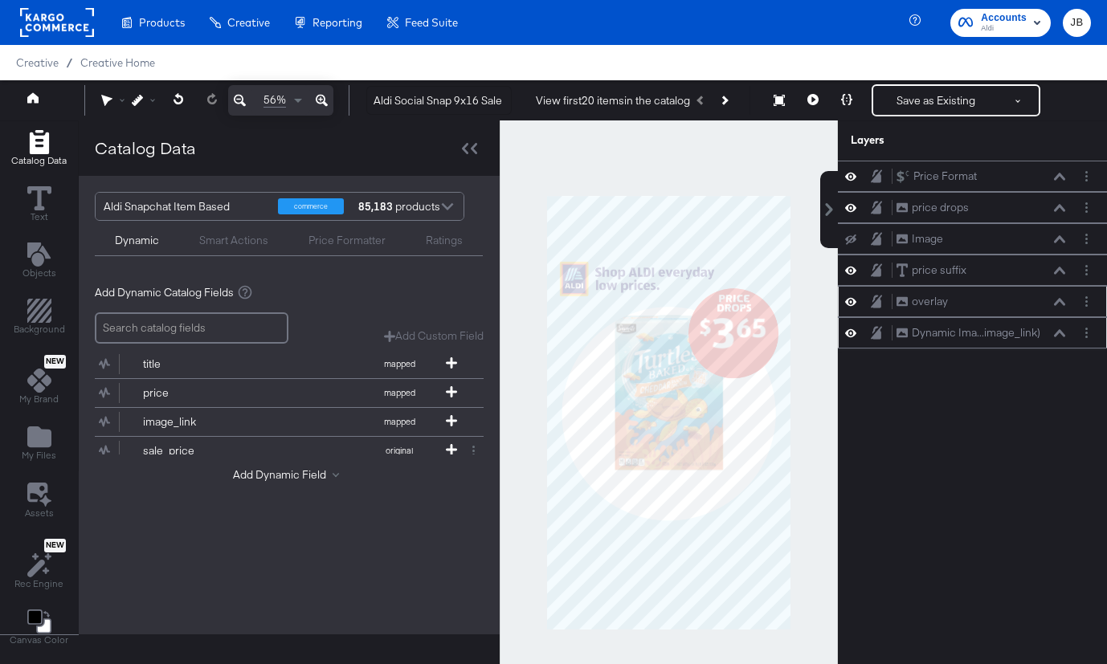
click at [1063, 334] on icon at bounding box center [1059, 332] width 11 height 7
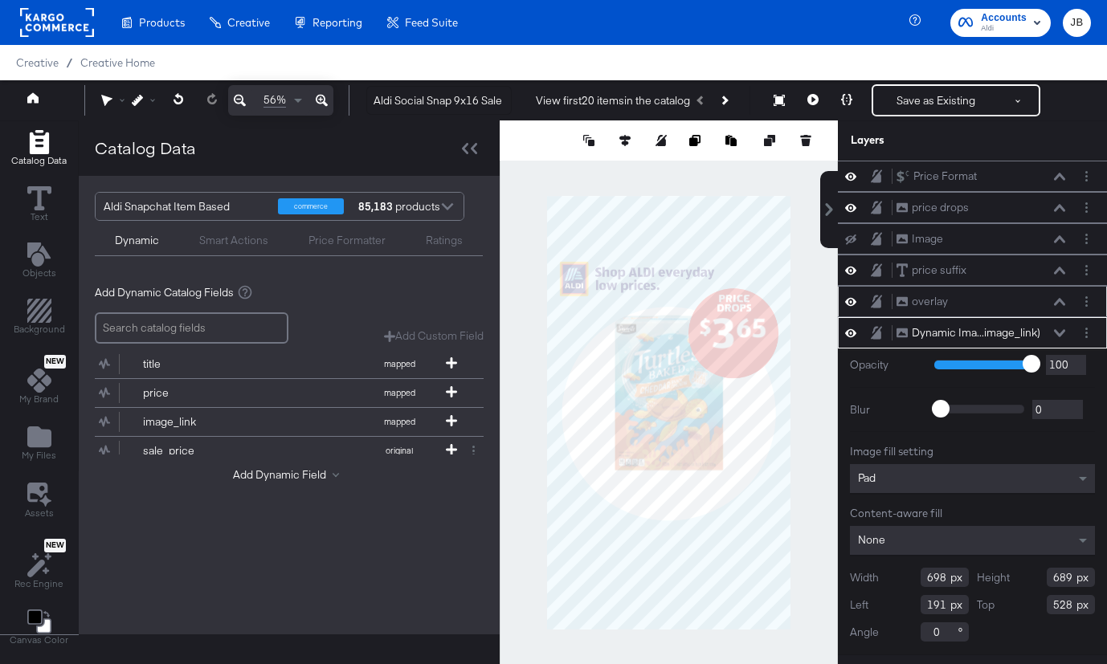
type input "529"
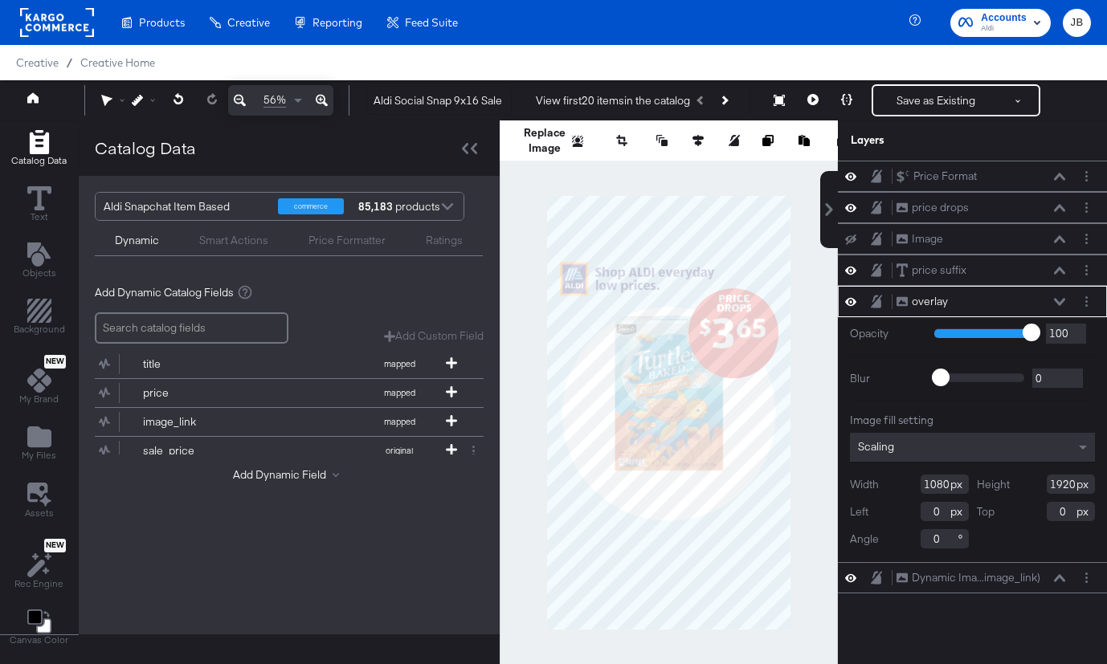
type input "50"
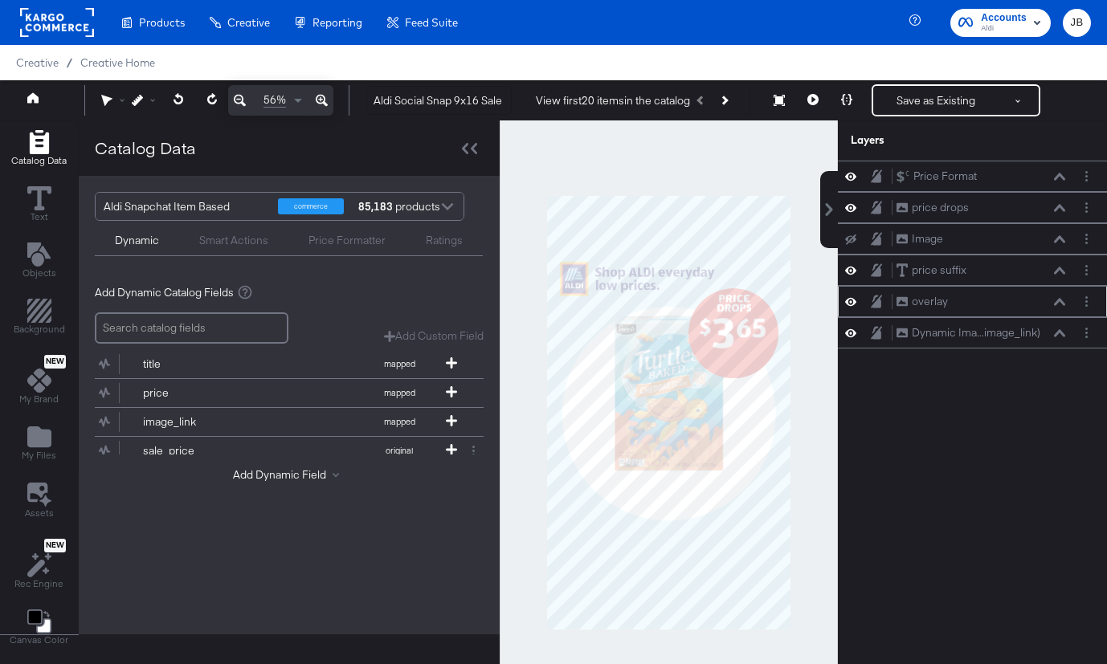
click at [847, 301] on icon at bounding box center [850, 302] width 11 height 14
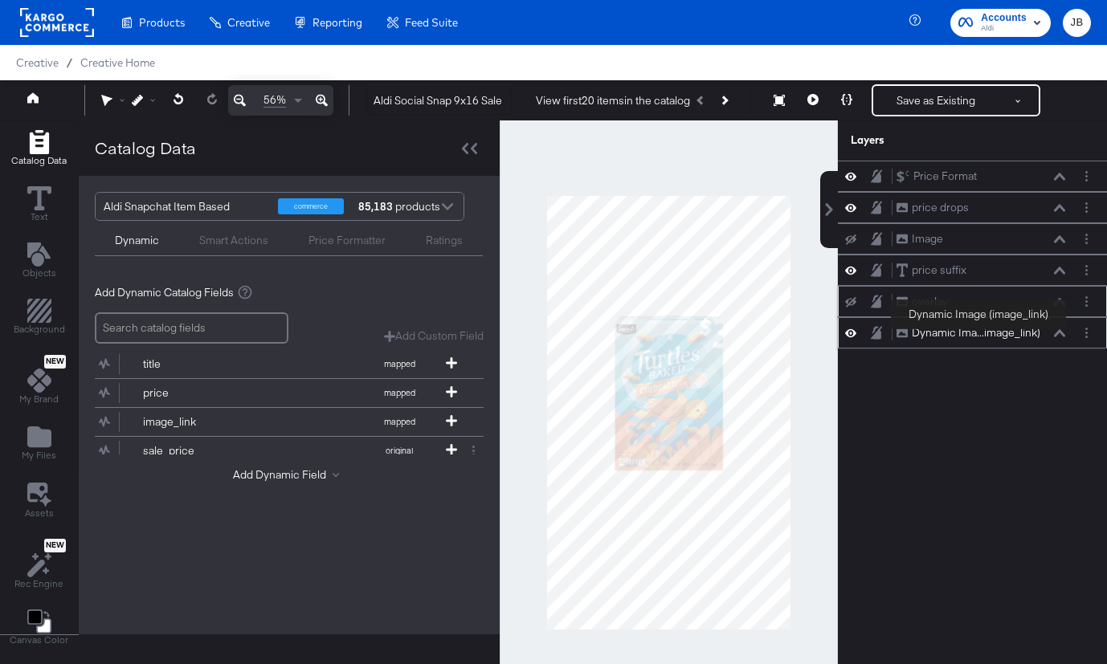
click at [979, 331] on div "Dynamic Ima...image_link)" at bounding box center [976, 332] width 129 height 15
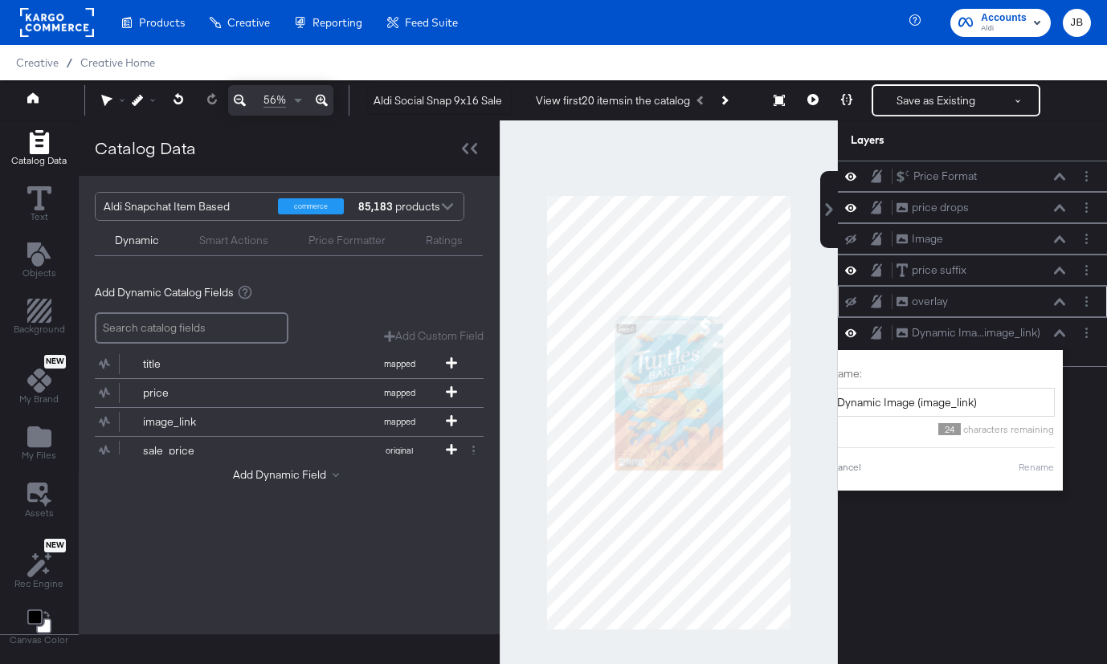
click at [1099, 421] on div "Price Format Price Format price drops price drops Image Image price suffix pric…" at bounding box center [972, 421] width 269 height 520
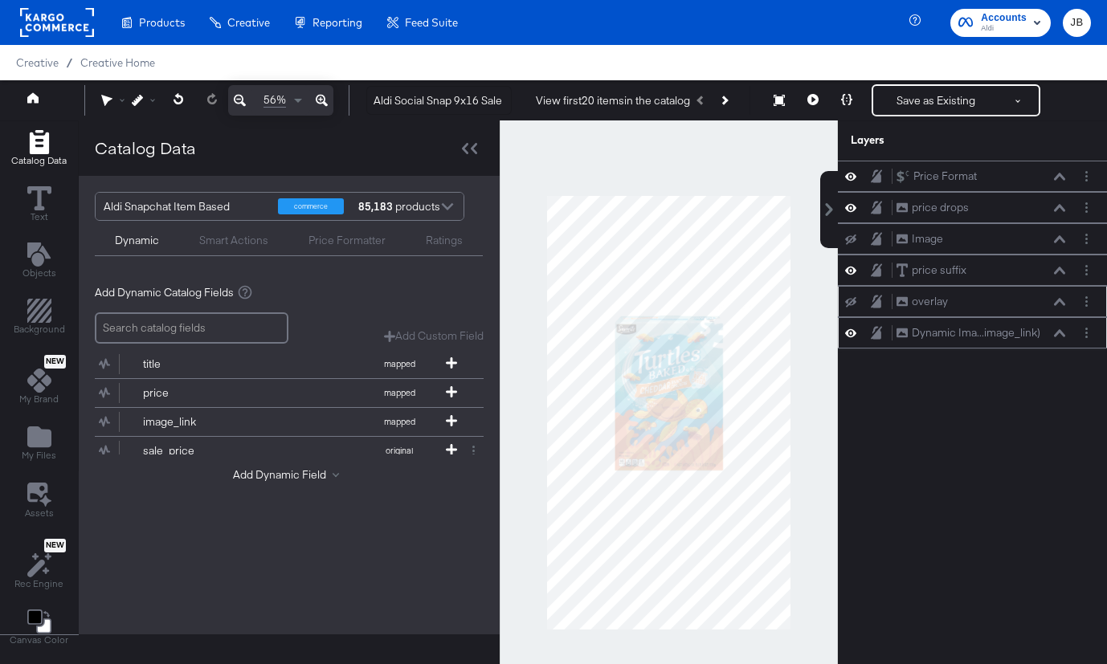
click at [1060, 338] on div "Dynamic Ima...image_link) Dynamic Image (image_link)" at bounding box center [981, 333] width 170 height 17
click at [1056, 329] on button at bounding box center [1059, 334] width 13 height 10
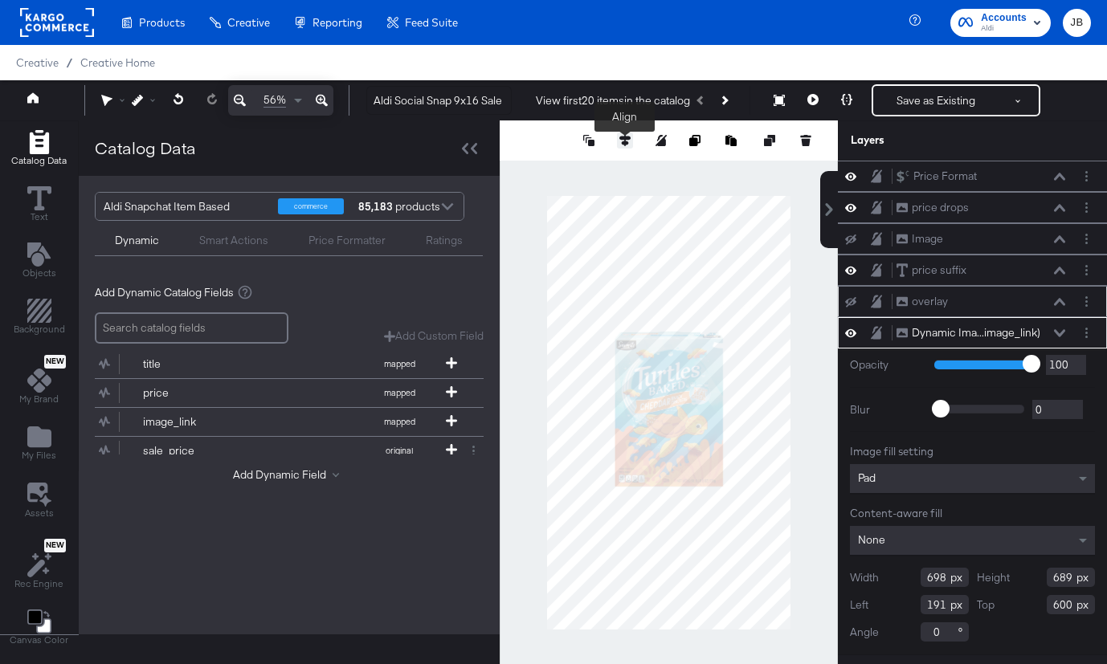
click at [621, 133] on div at bounding box center [625, 141] width 16 height 16
click at [624, 142] on icon at bounding box center [624, 140] width 11 height 11
click at [509, 165] on icon at bounding box center [505, 170] width 11 height 11
click at [596, 167] on icon at bounding box center [595, 170] width 11 height 11
type input "616"
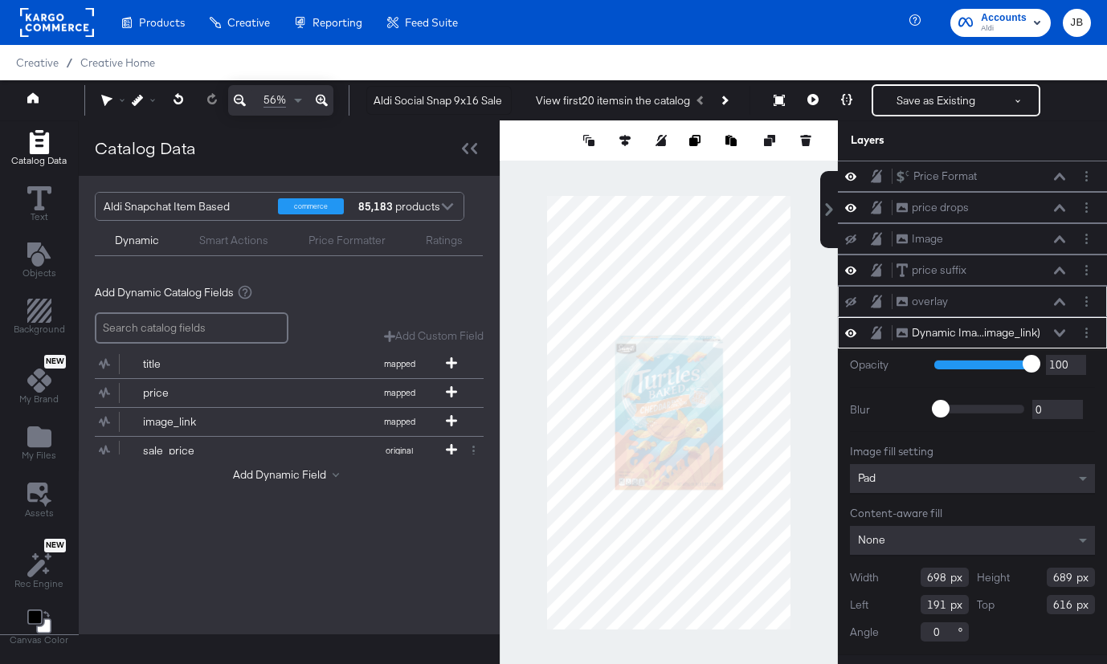
click at [850, 297] on icon at bounding box center [850, 302] width 11 height 10
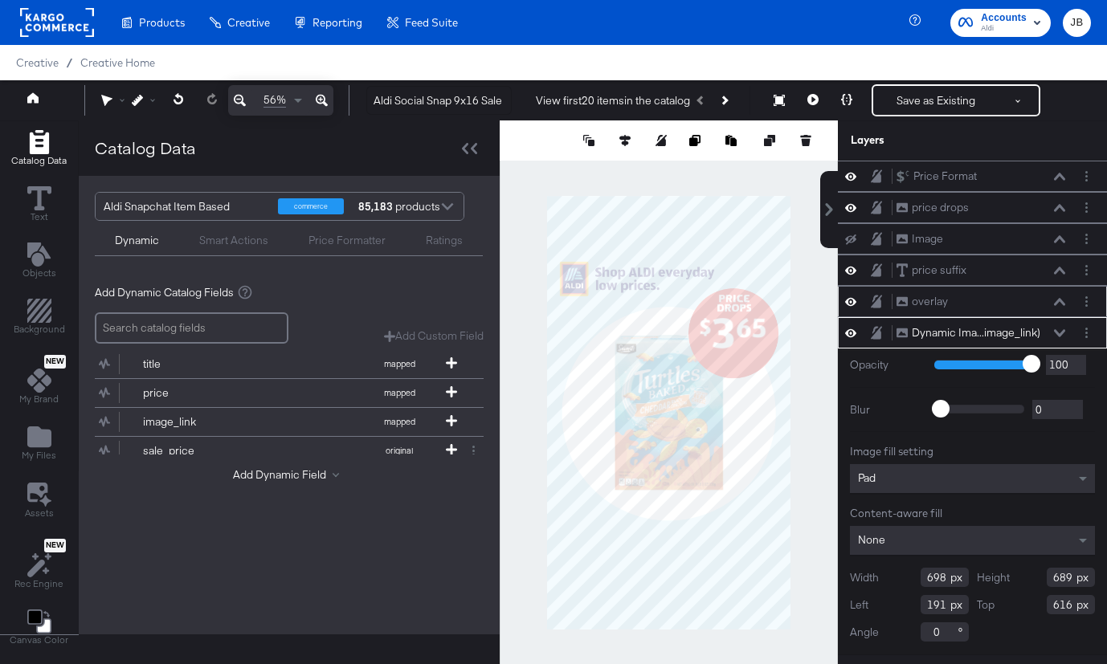
click at [1057, 329] on icon at bounding box center [1059, 333] width 11 height 8
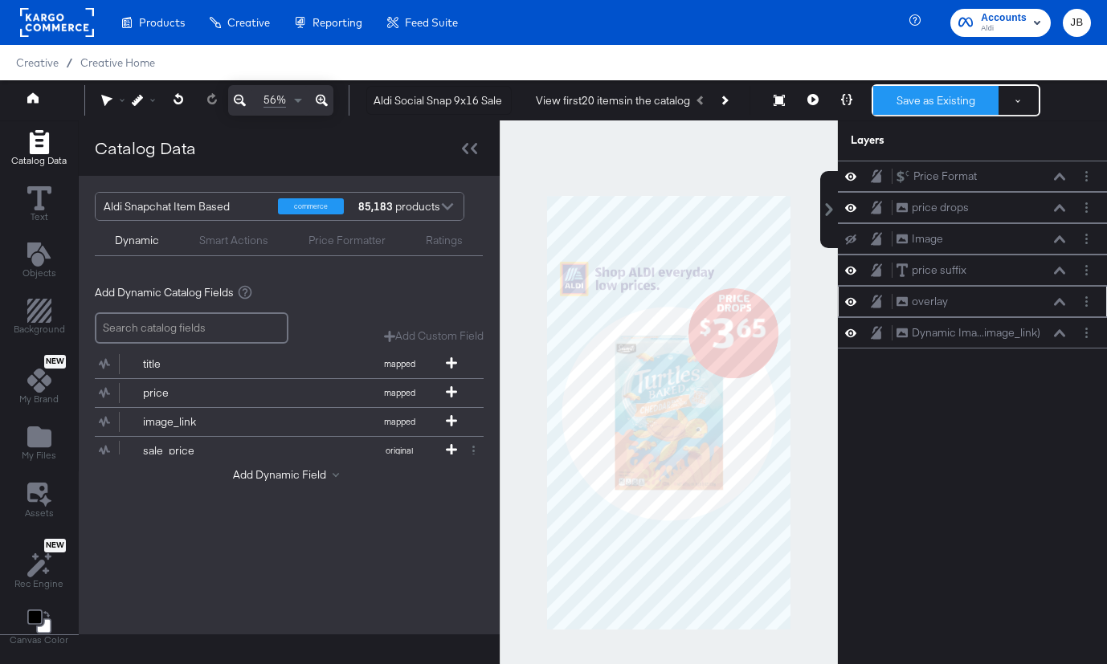
click at [923, 109] on button "Save as Existing" at bounding box center [935, 100] width 125 height 29
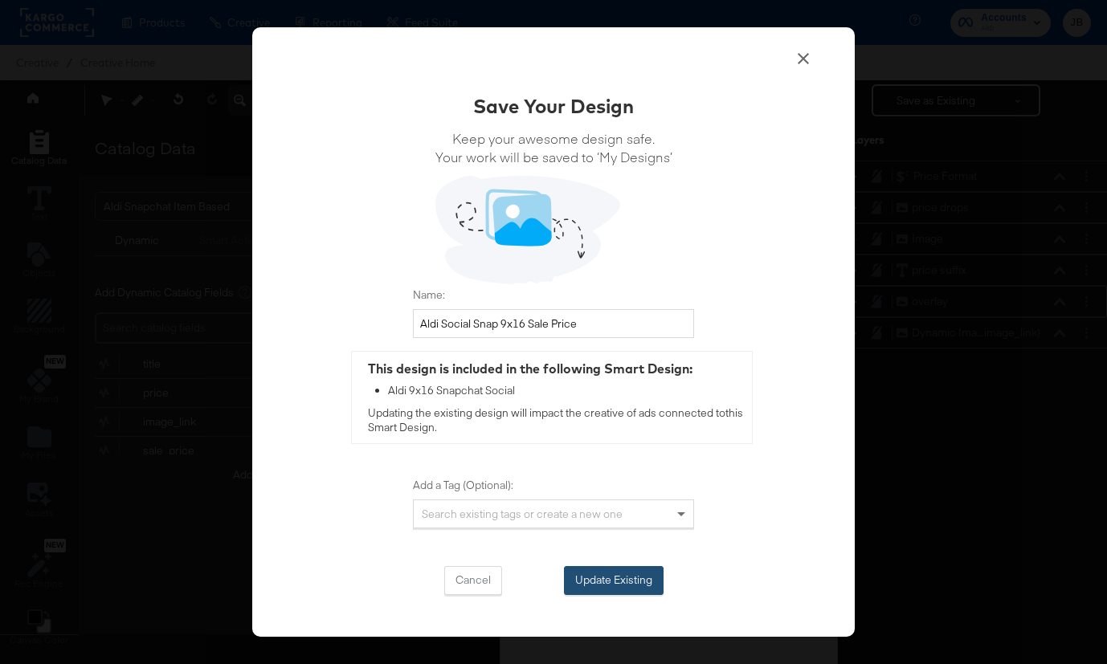
click at [601, 578] on button "Update Existing" at bounding box center [614, 580] width 100 height 29
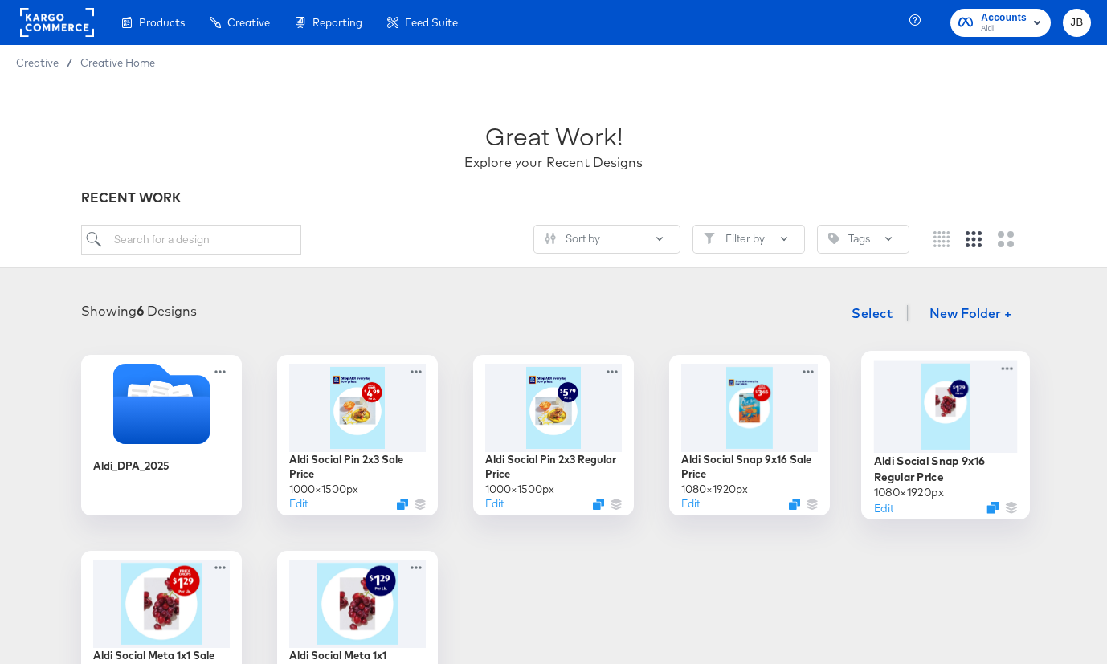
click at [940, 431] on div at bounding box center [946, 406] width 144 height 92
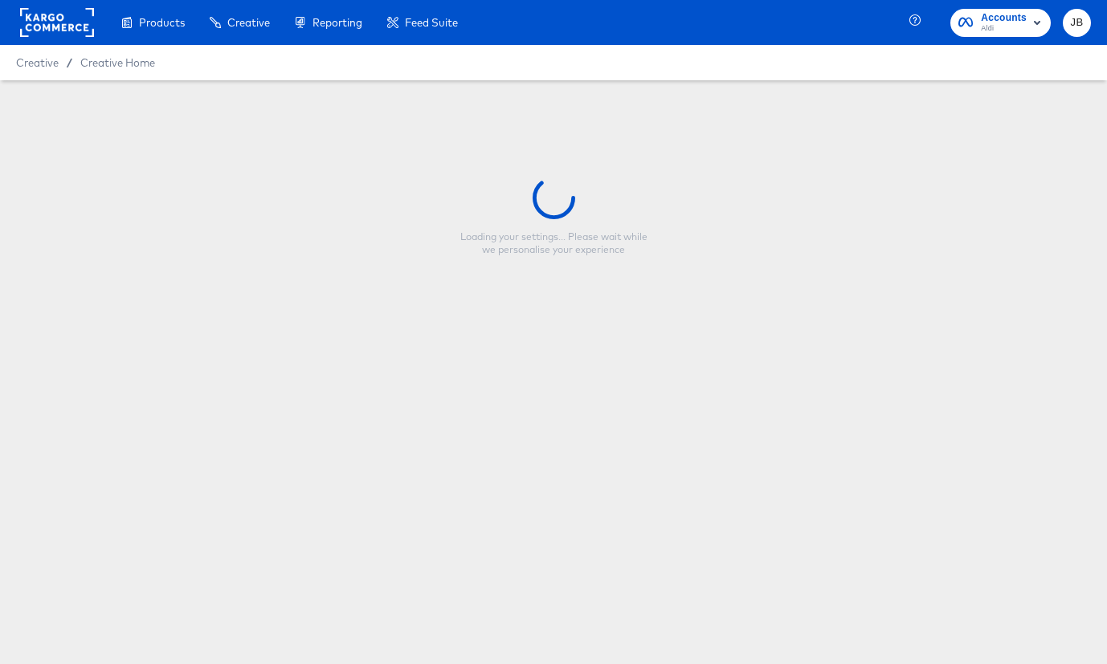
type input "Aldi Social Snap 9x16 Regular Price"
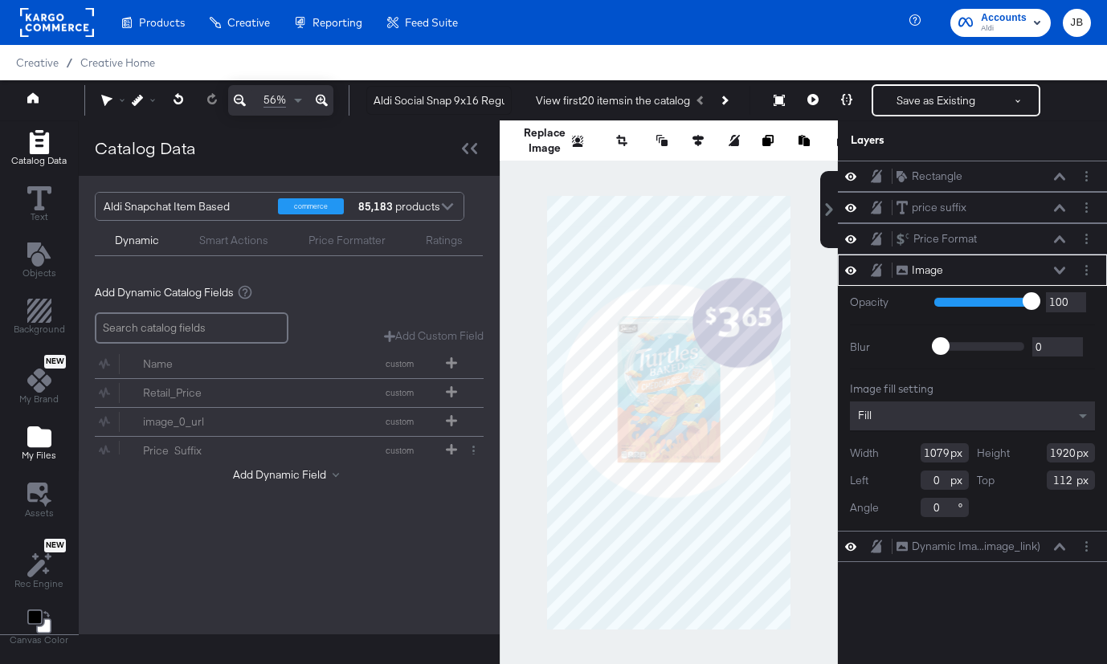
click at [40, 451] on span "My Files" at bounding box center [39, 455] width 35 height 13
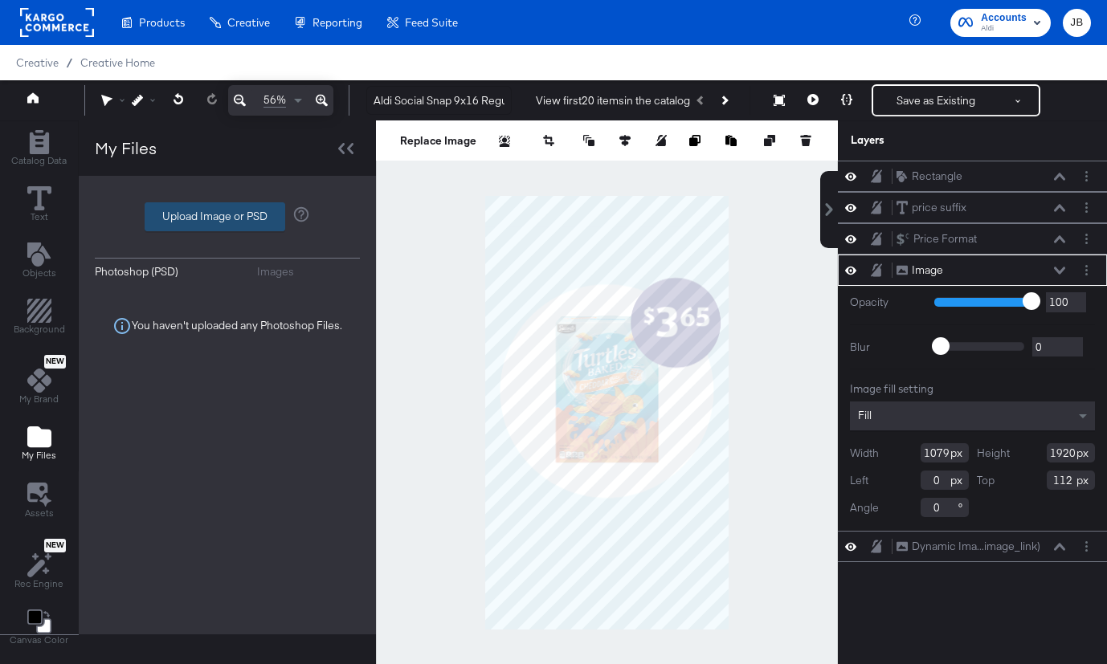
click at [186, 218] on label "Upload Image or PSD" at bounding box center [214, 216] width 139 height 27
click at [227, 217] on input "Upload Image or PSD" at bounding box center [227, 217] width 0 height 0
type input "C:\fakepath\snap1.png"
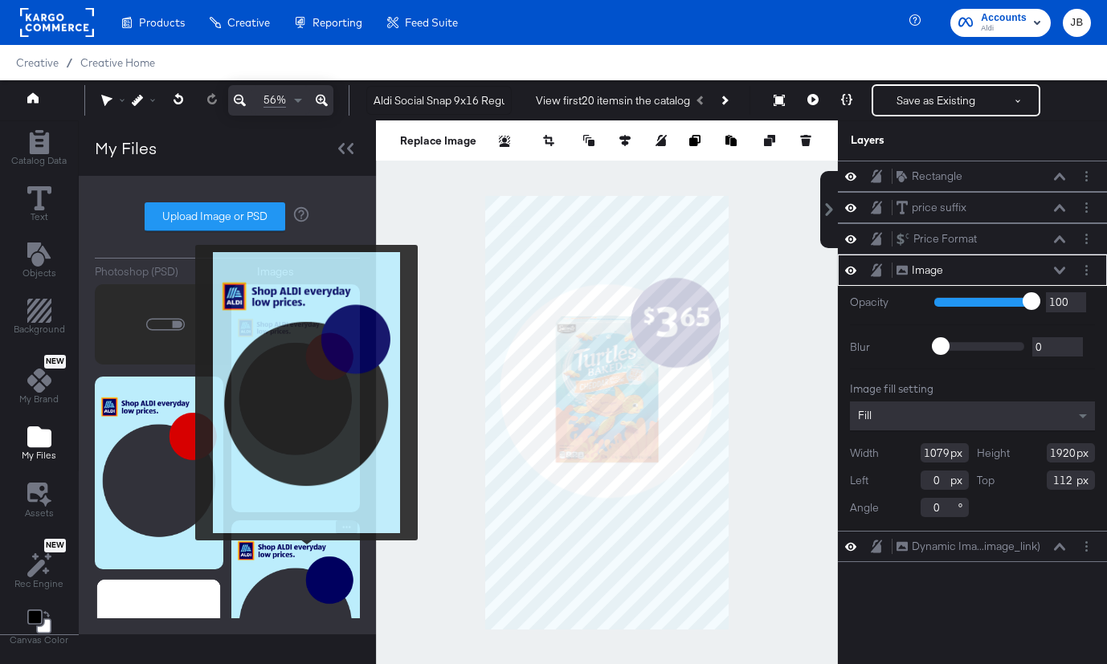
click at [307, 553] on img at bounding box center [295, 616] width 129 height 193
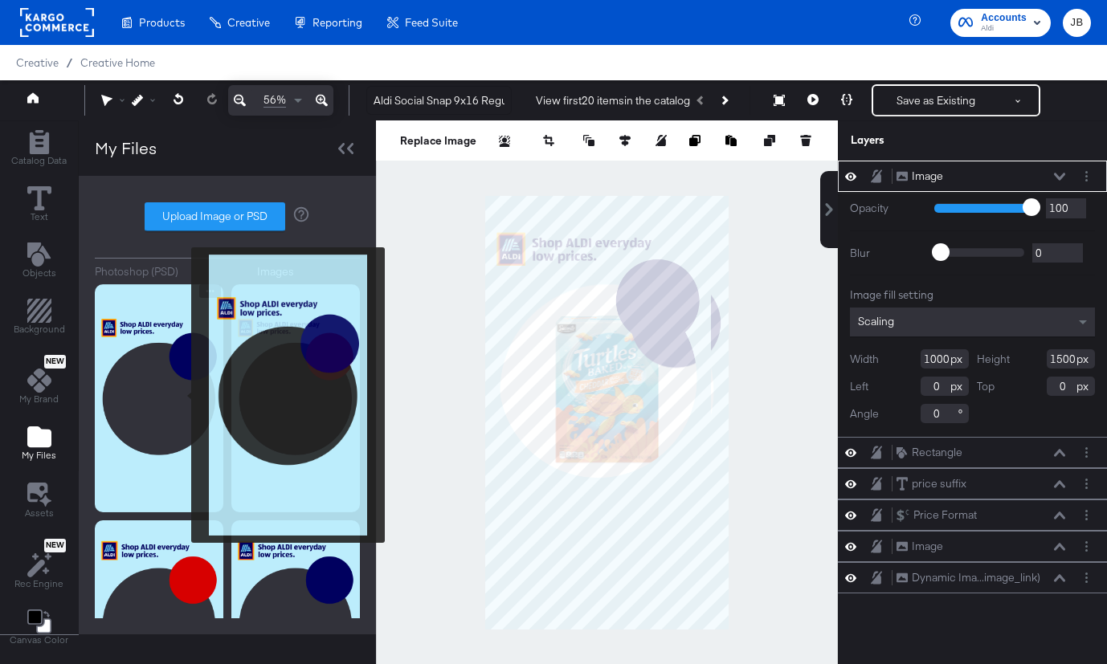
click at [173, 394] on img at bounding box center [159, 398] width 129 height 228
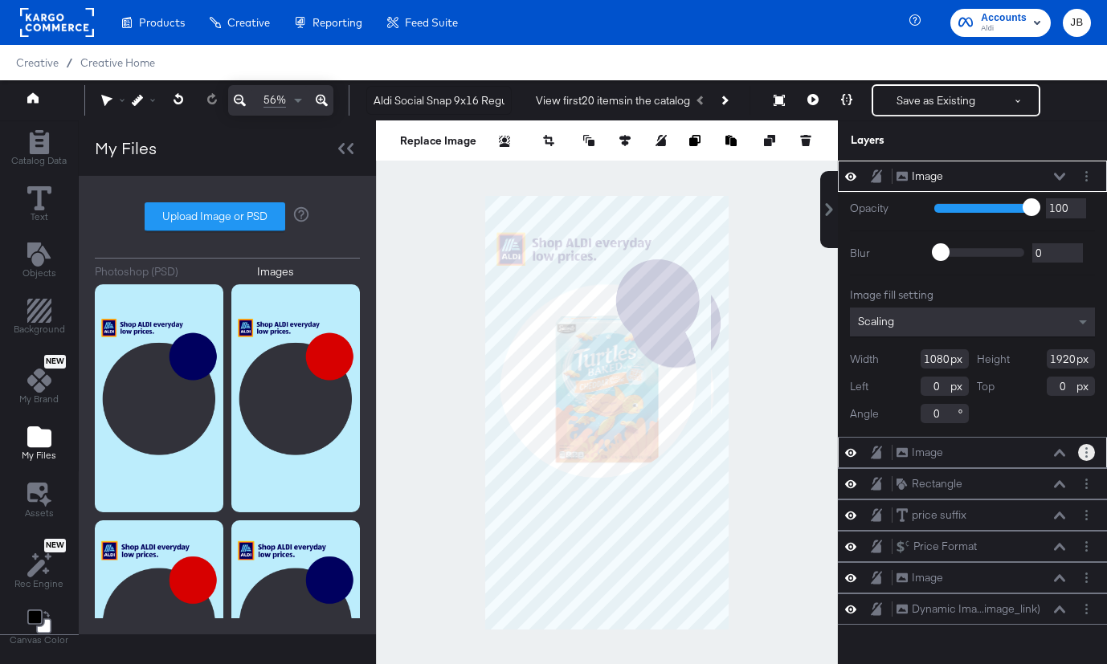
click at [1091, 179] on button "Layer Options" at bounding box center [1086, 176] width 17 height 17
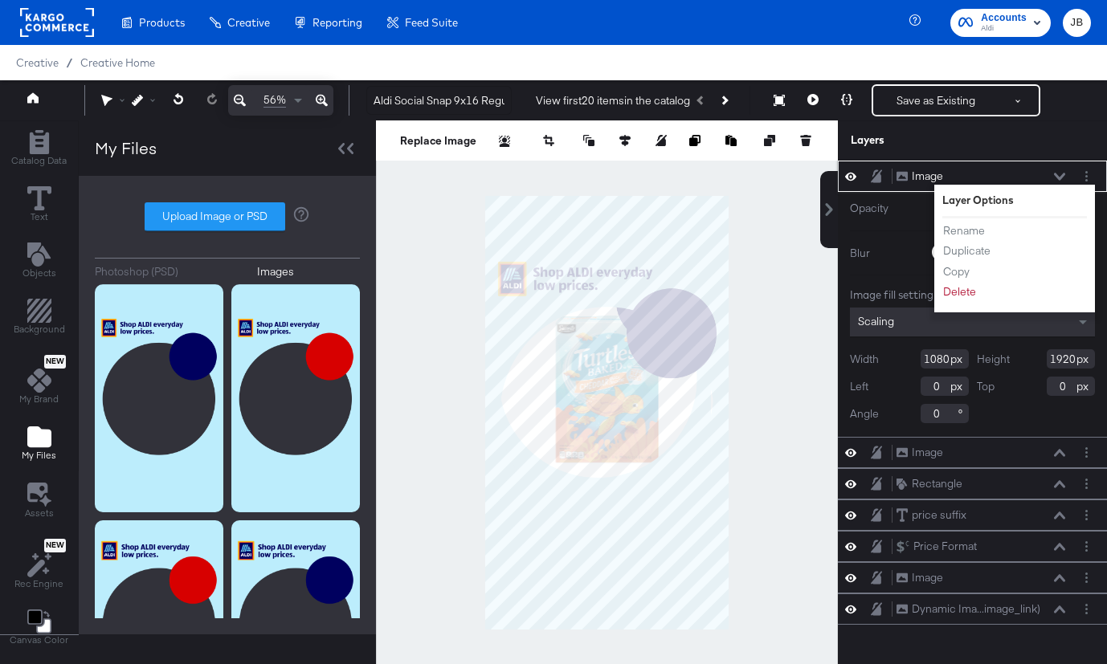
click at [1058, 178] on icon at bounding box center [1059, 176] width 11 height 7
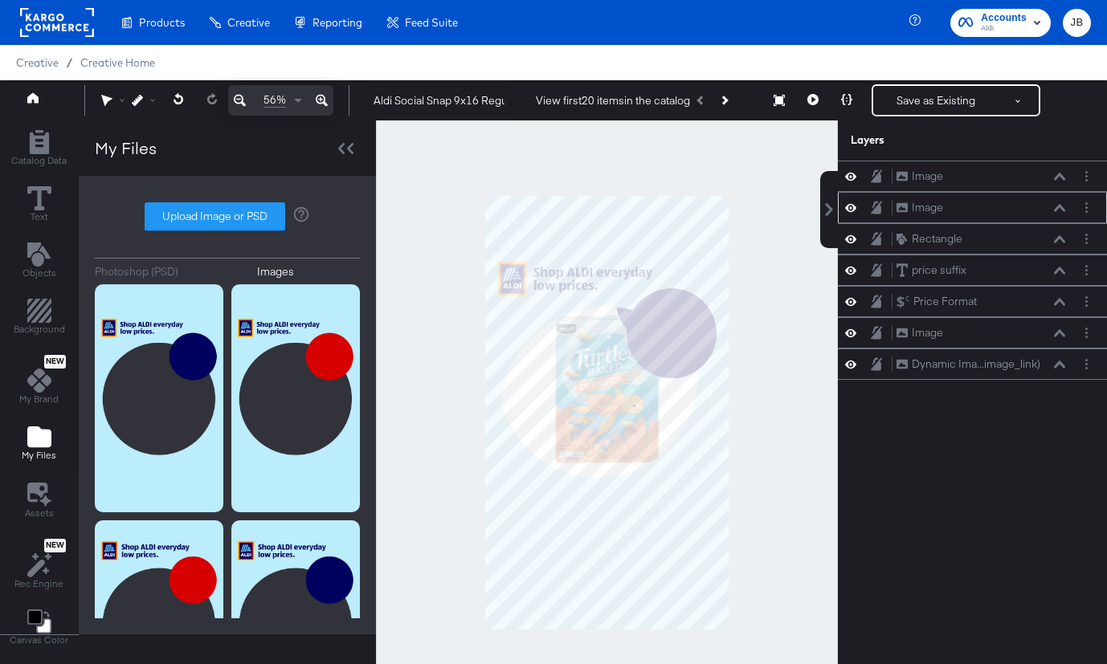
click at [851, 212] on icon at bounding box center [850, 208] width 11 height 14
click at [1090, 205] on button "Layer Options" at bounding box center [1086, 207] width 17 height 17
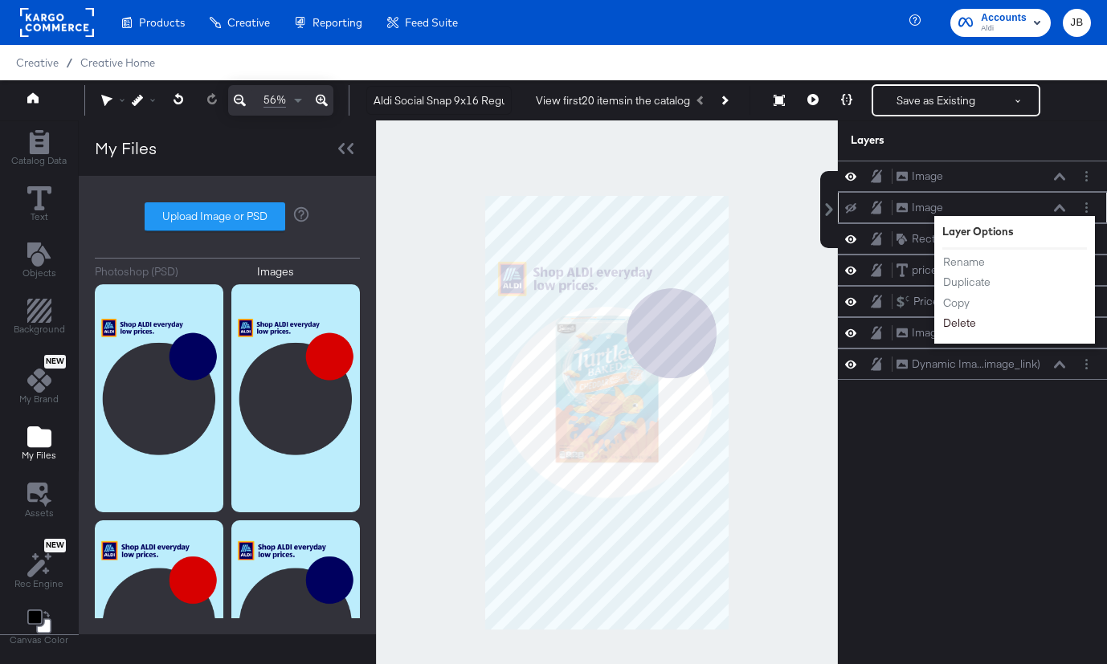
click at [968, 329] on button "Delete" at bounding box center [959, 323] width 35 height 17
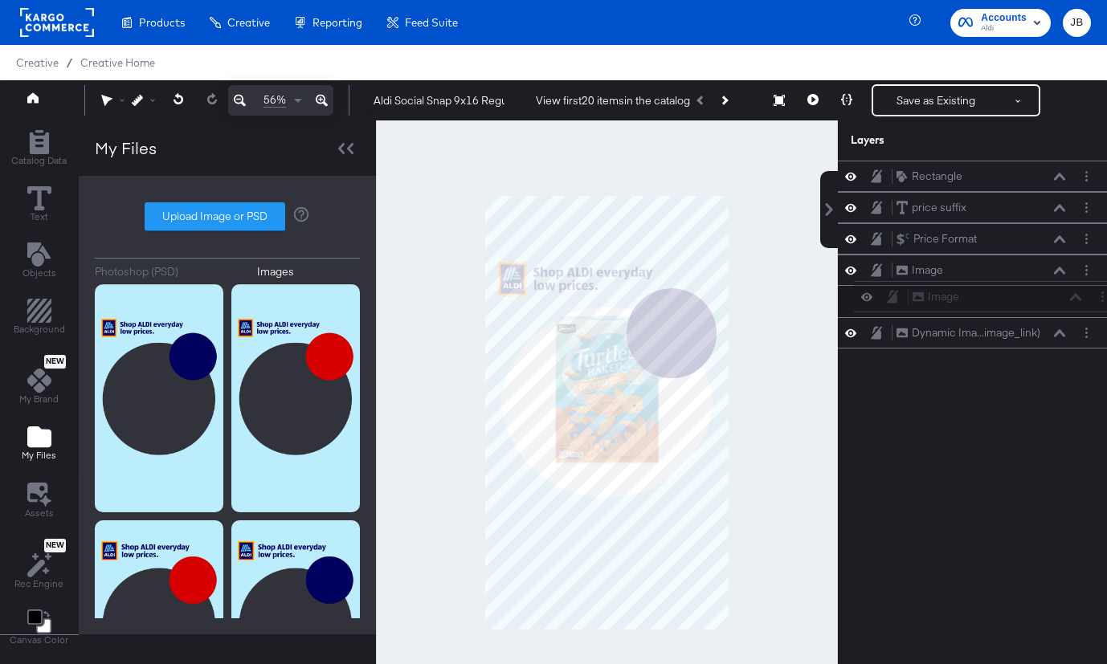
drag, startPoint x: 975, startPoint y: 181, endPoint x: 991, endPoint y: 306, distance: 126.3
click at [991, 306] on div "Image Image Rectangle Rectangle price suffix price suffix Price Format Price Fo…" at bounding box center [972, 255] width 269 height 188
click at [1088, 276] on button "Layer Options" at bounding box center [1086, 270] width 17 height 17
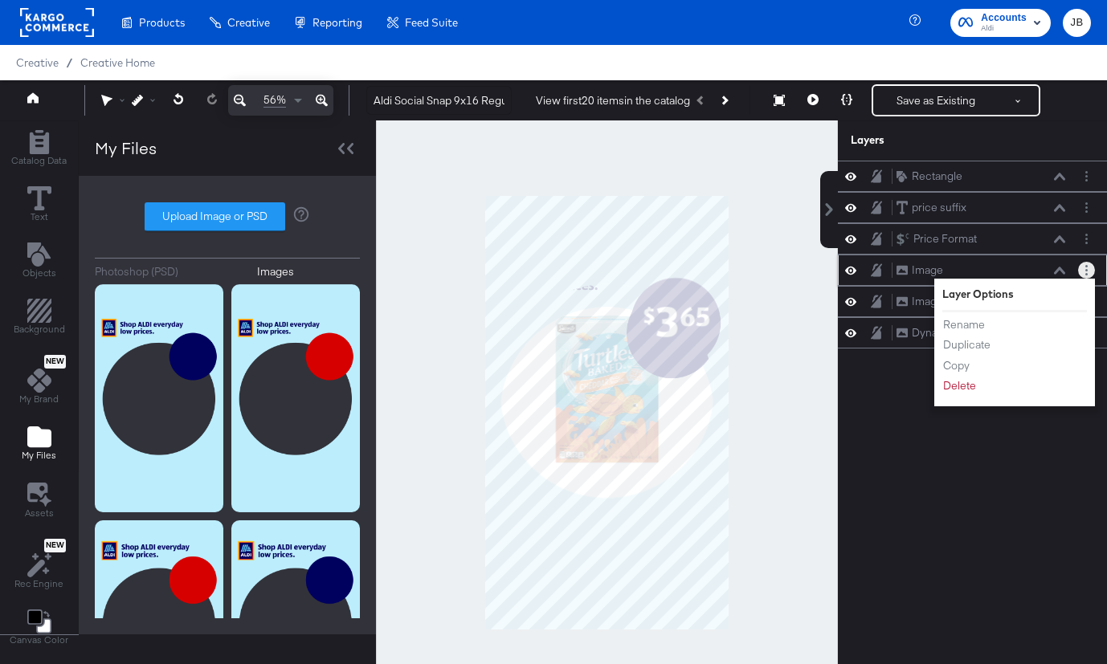
click at [981, 389] on li "Delete" at bounding box center [986, 386] width 88 height 17
click at [959, 389] on button "Delete" at bounding box center [959, 386] width 35 height 17
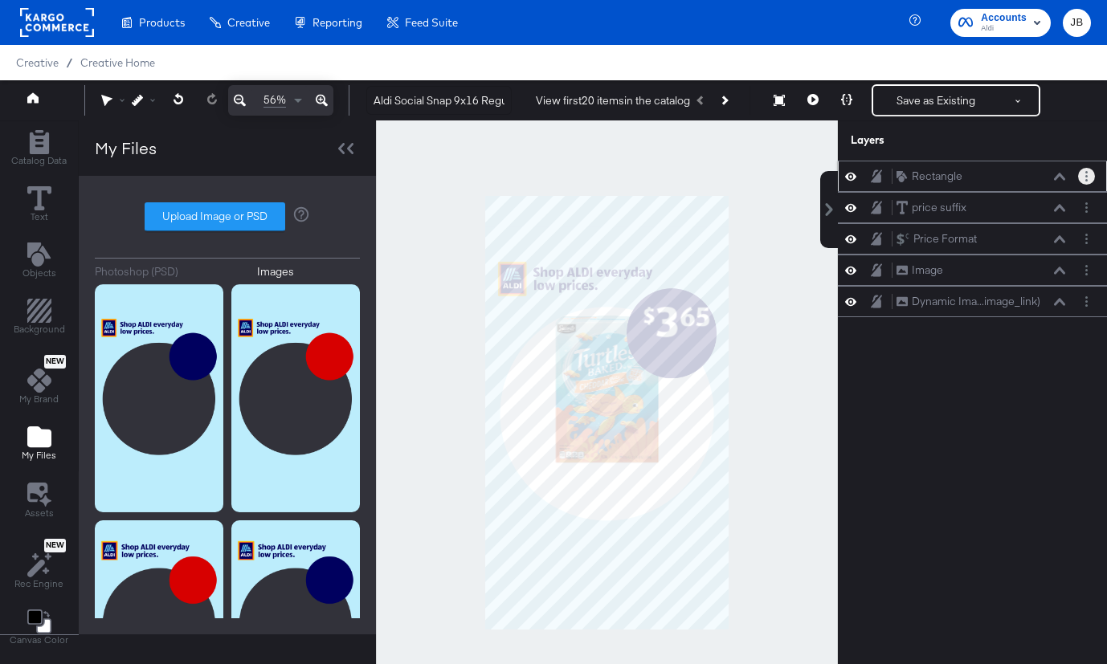
click at [1089, 177] on button "Layer Options" at bounding box center [1086, 176] width 17 height 17
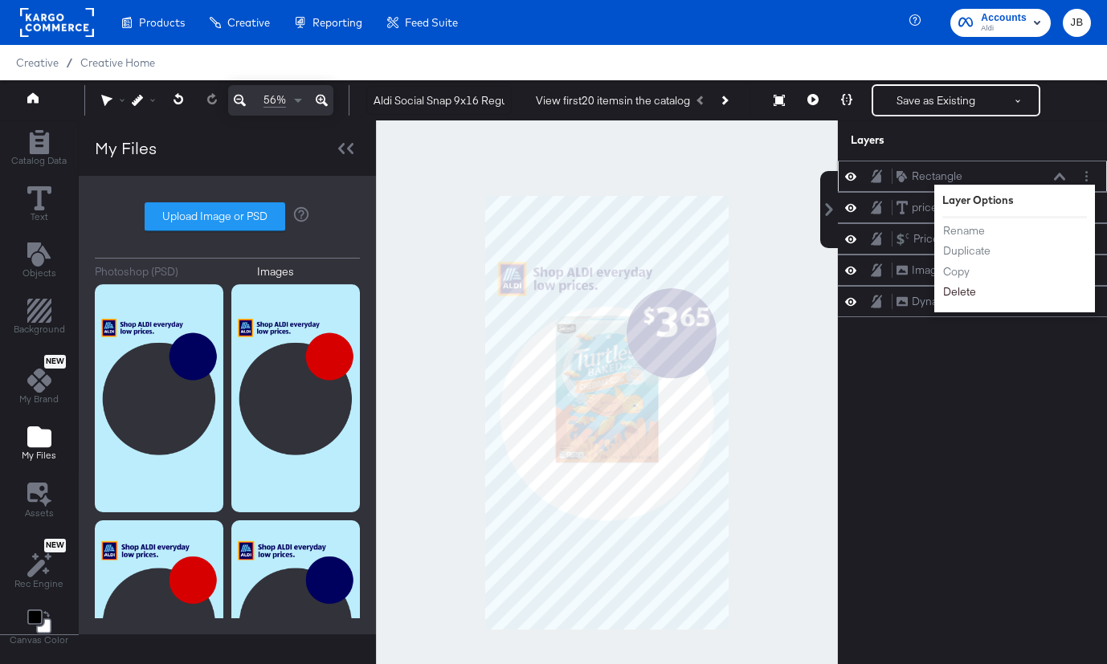
click at [953, 292] on button "Delete" at bounding box center [959, 292] width 35 height 17
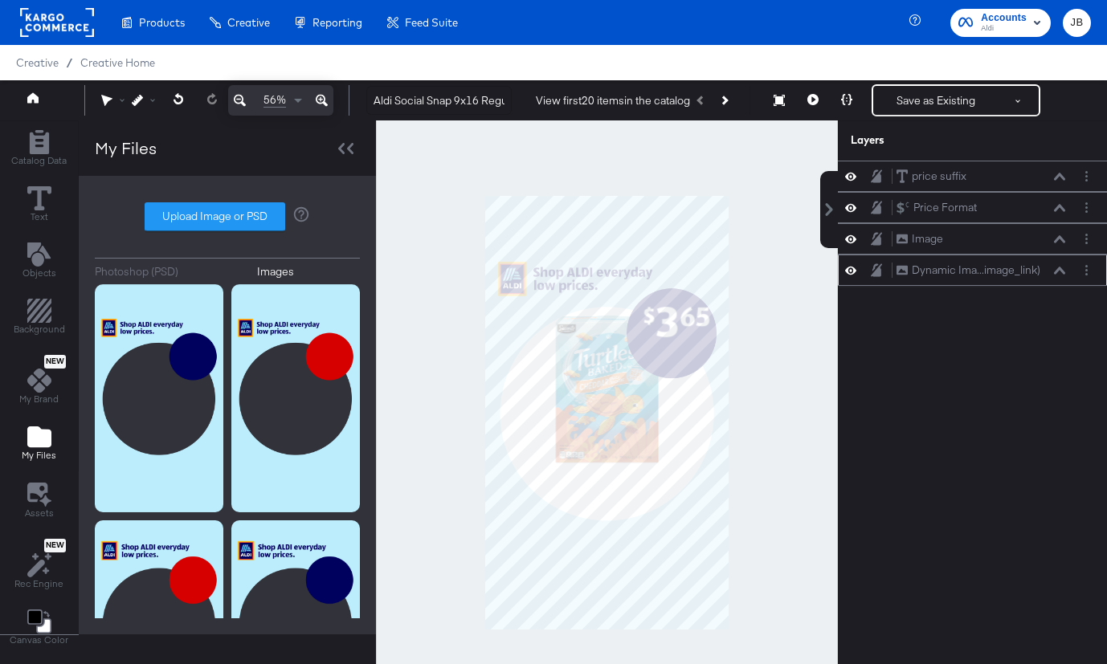
click at [1059, 271] on icon at bounding box center [1059, 271] width 11 height 8
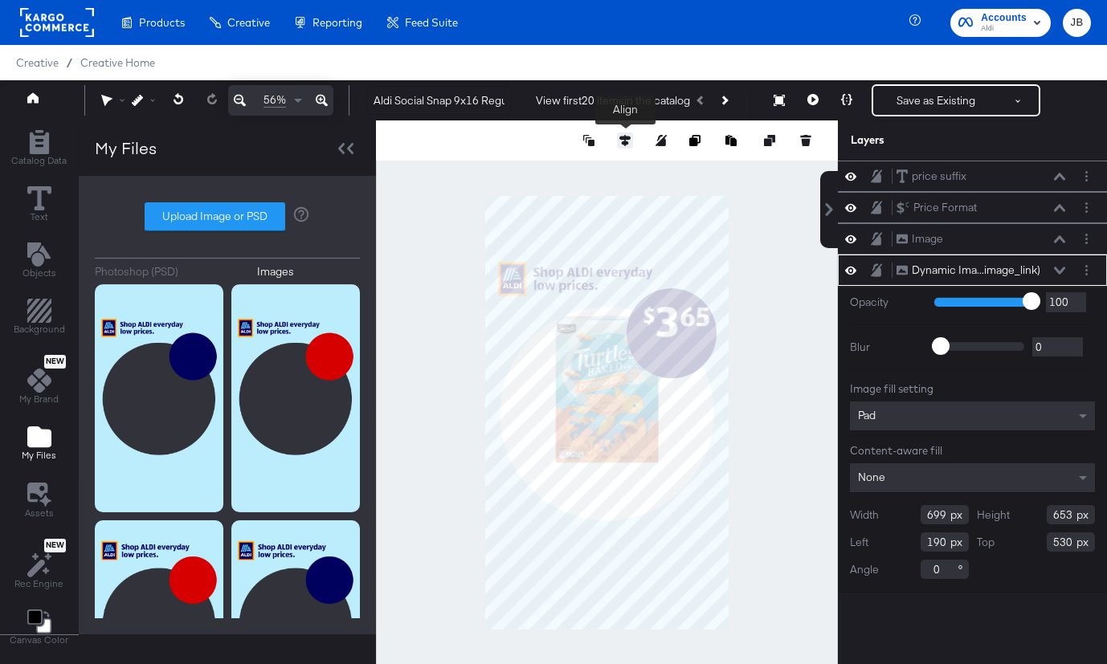
click at [619, 139] on button at bounding box center [625, 141] width 16 height 16
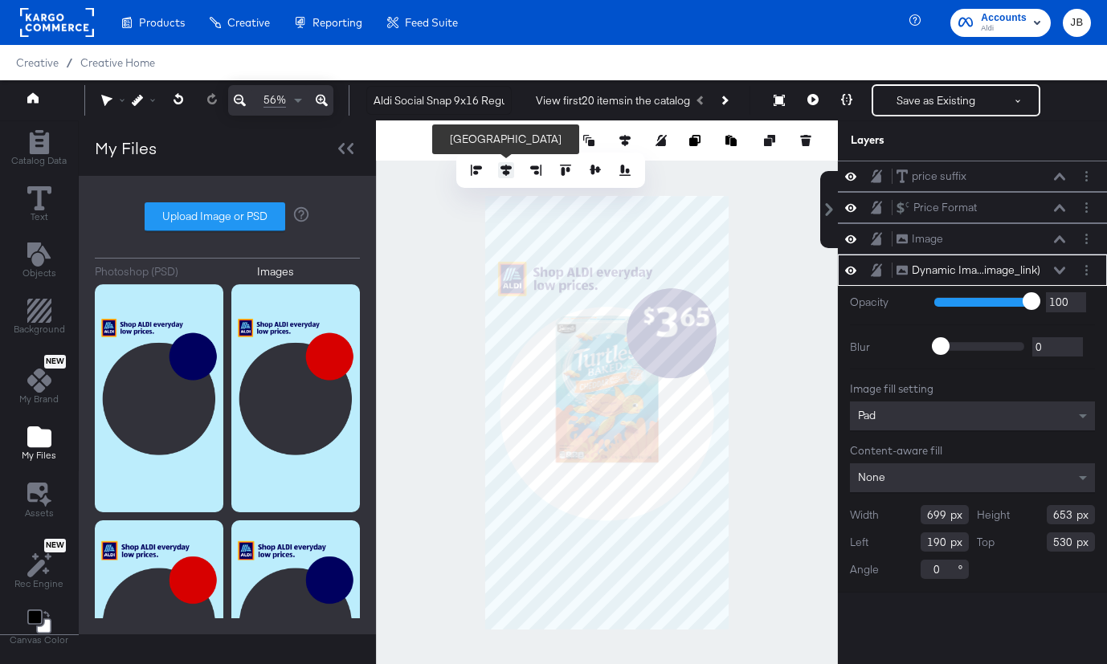
click at [508, 165] on icon at bounding box center [505, 170] width 11 height 11
click at [592, 166] on icon at bounding box center [595, 170] width 11 height 10
type input "633"
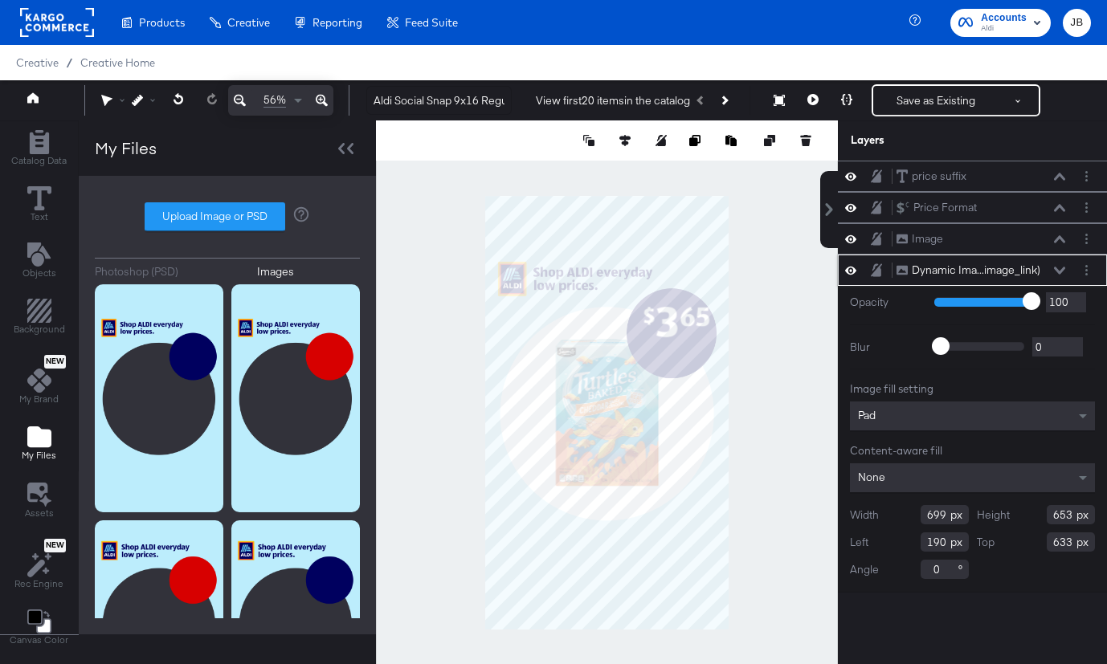
click at [1059, 267] on icon at bounding box center [1059, 271] width 11 height 8
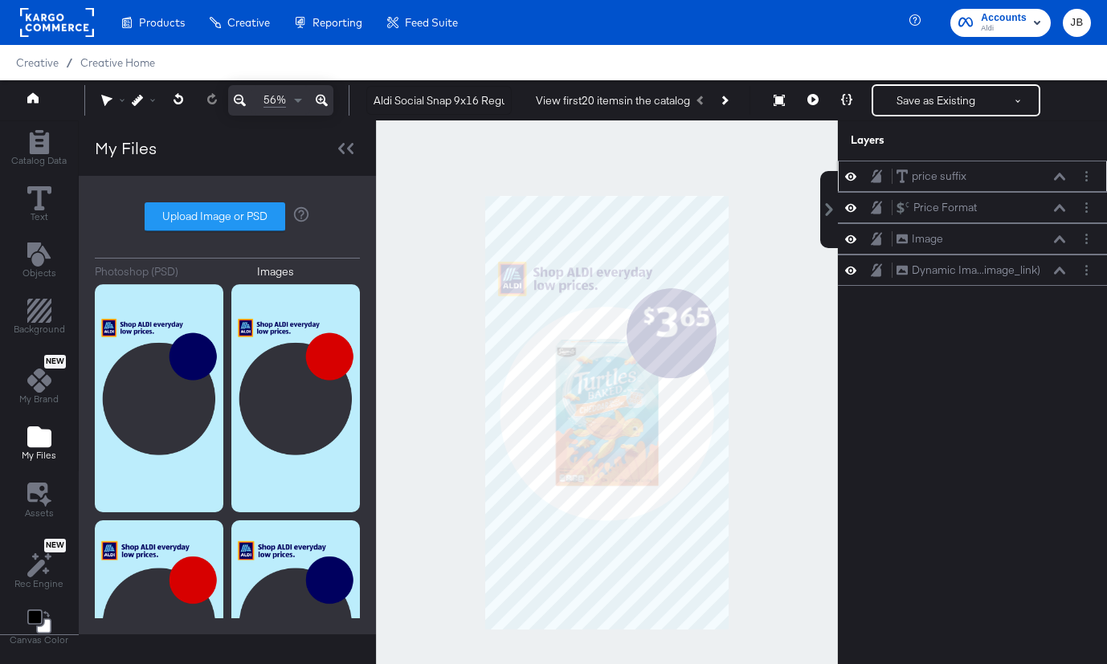
click at [1060, 168] on div "price suffix price suffix" at bounding box center [981, 176] width 170 height 17
click at [1062, 174] on icon at bounding box center [1059, 176] width 11 height 7
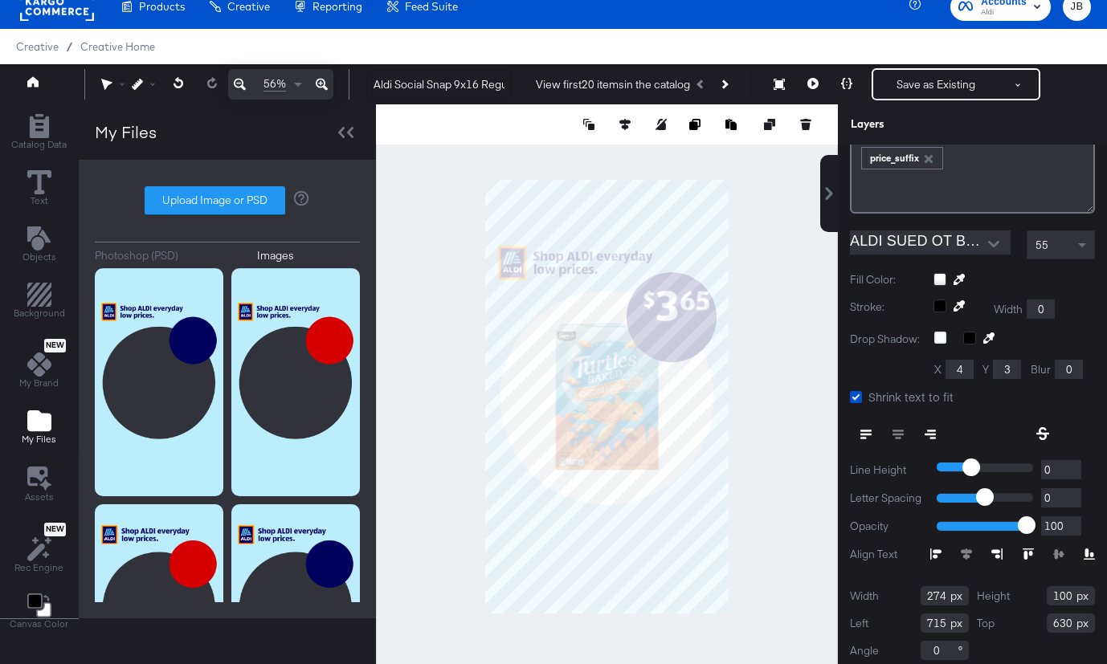
scroll to position [129, 0]
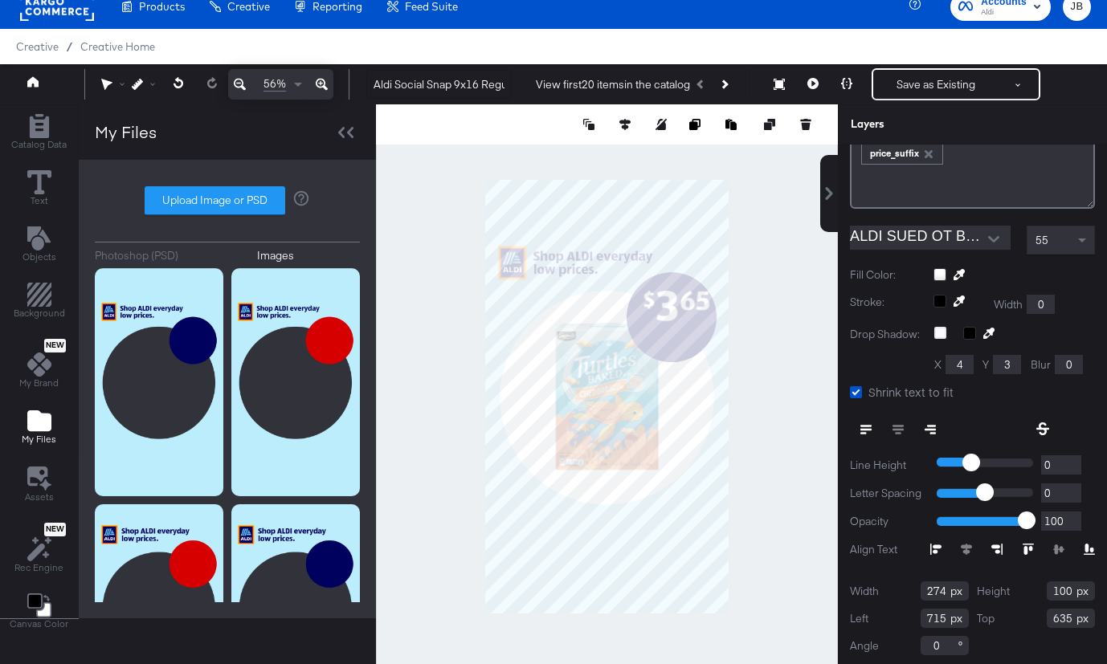
type input "636"
type input "692"
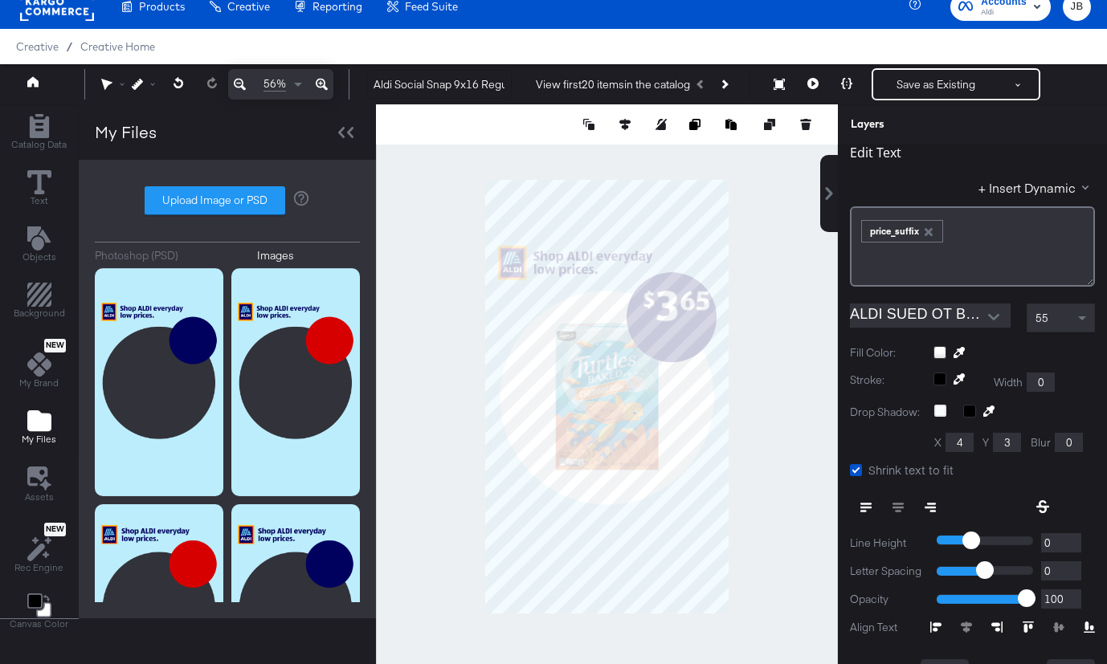
scroll to position [0, 0]
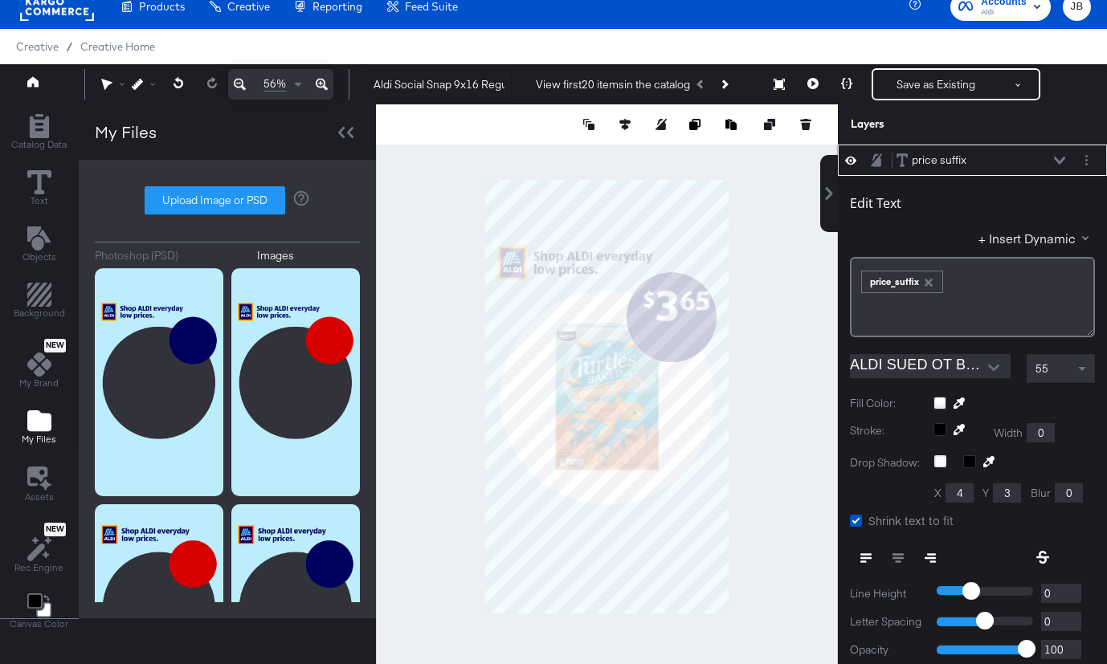
click at [1063, 156] on button at bounding box center [1059, 161] width 13 height 10
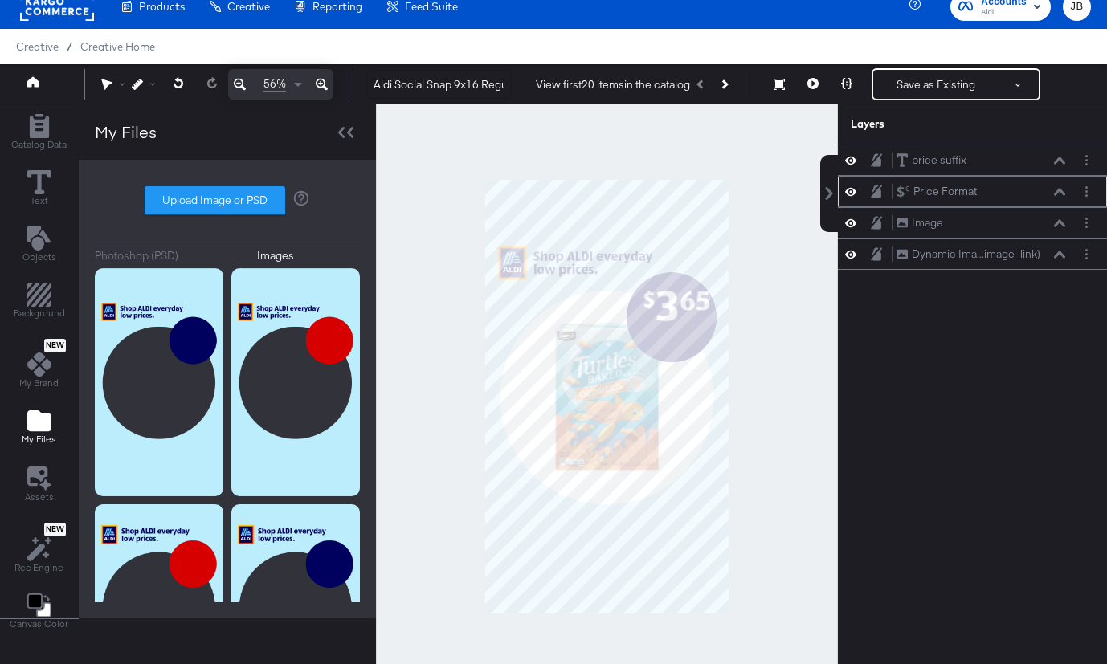
click at [1060, 190] on icon at bounding box center [1059, 191] width 11 height 7
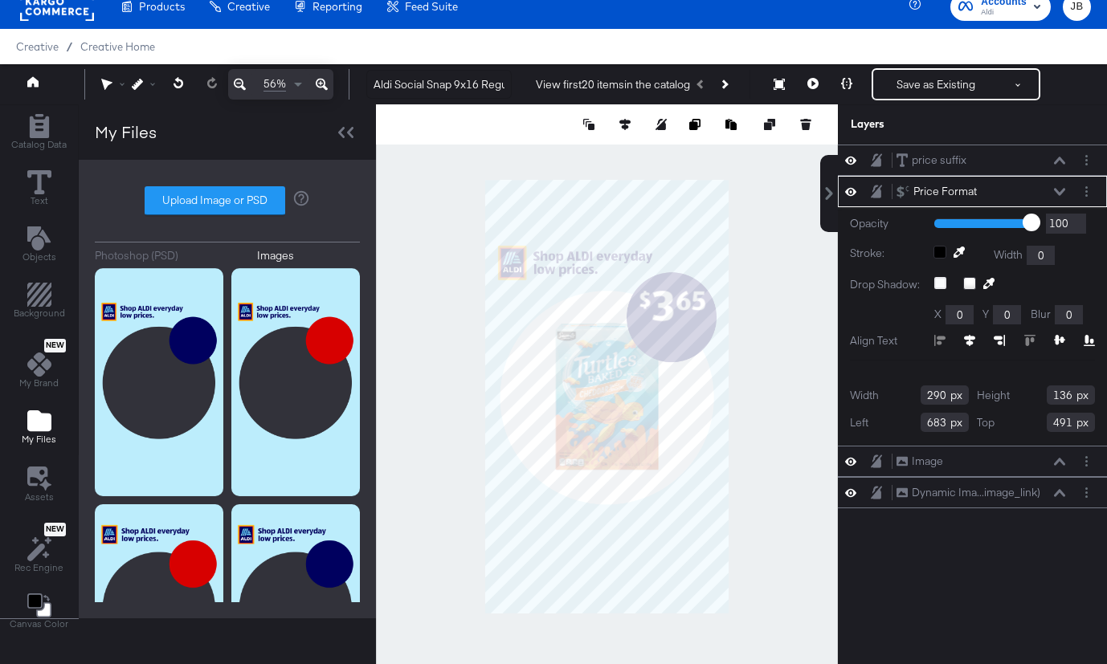
type input "682"
type input "509"
type input "680"
type input "523"
click at [1060, 190] on icon at bounding box center [1059, 192] width 11 height 8
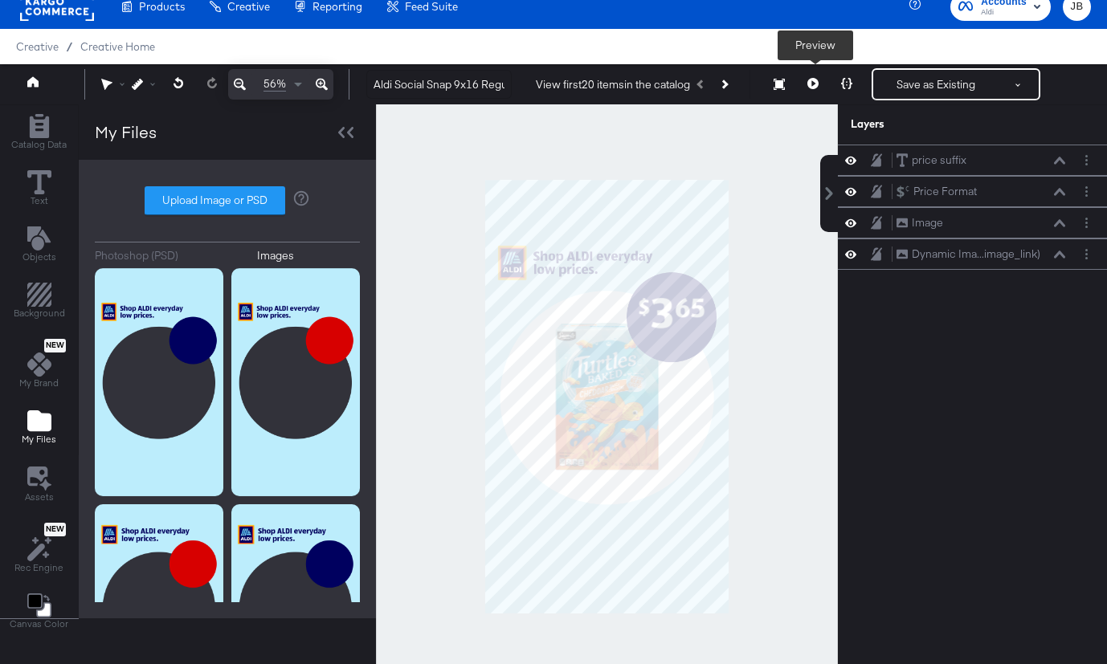
click at [812, 84] on icon at bounding box center [812, 83] width 11 height 11
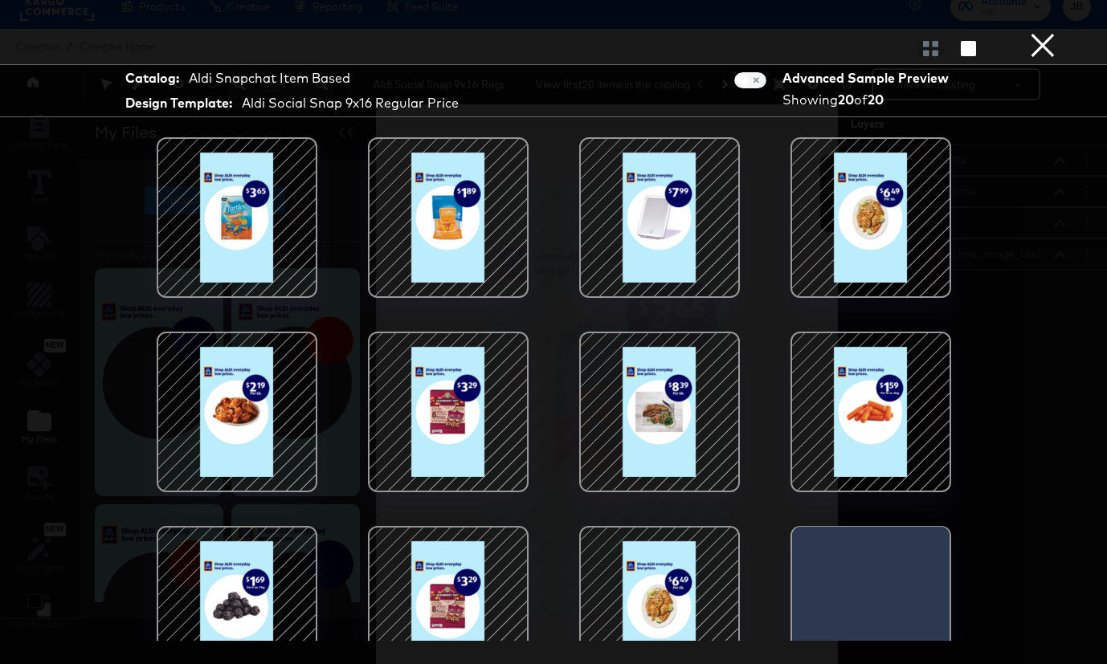
click at [865, 231] on div at bounding box center [870, 217] width 137 height 137
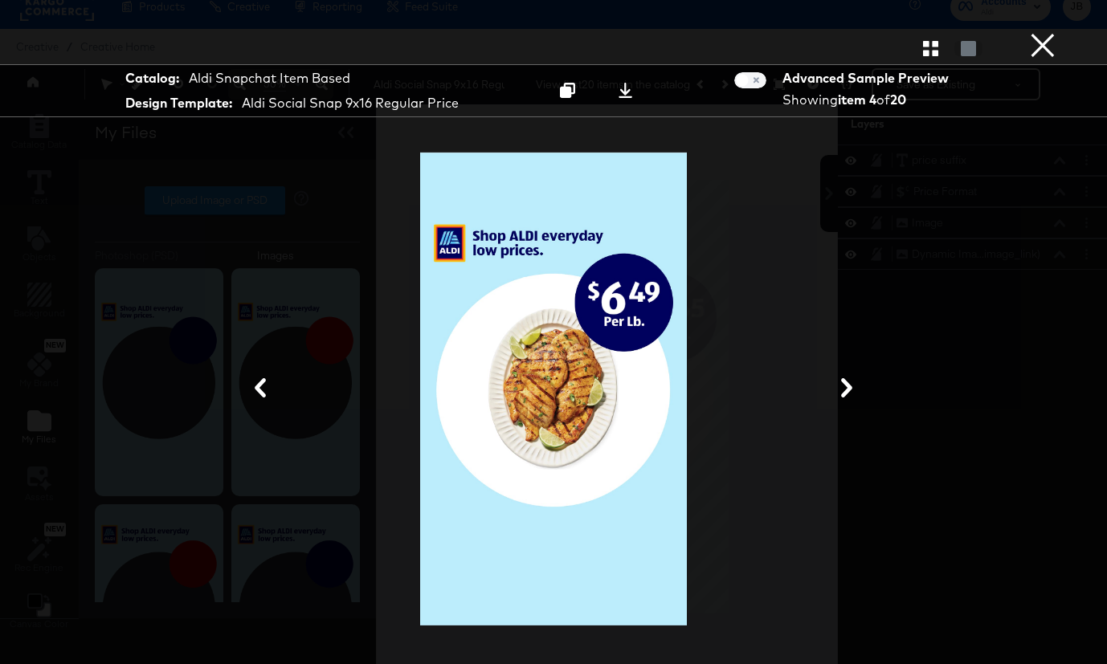
click at [1046, 32] on button "×" at bounding box center [1043, 16] width 32 height 32
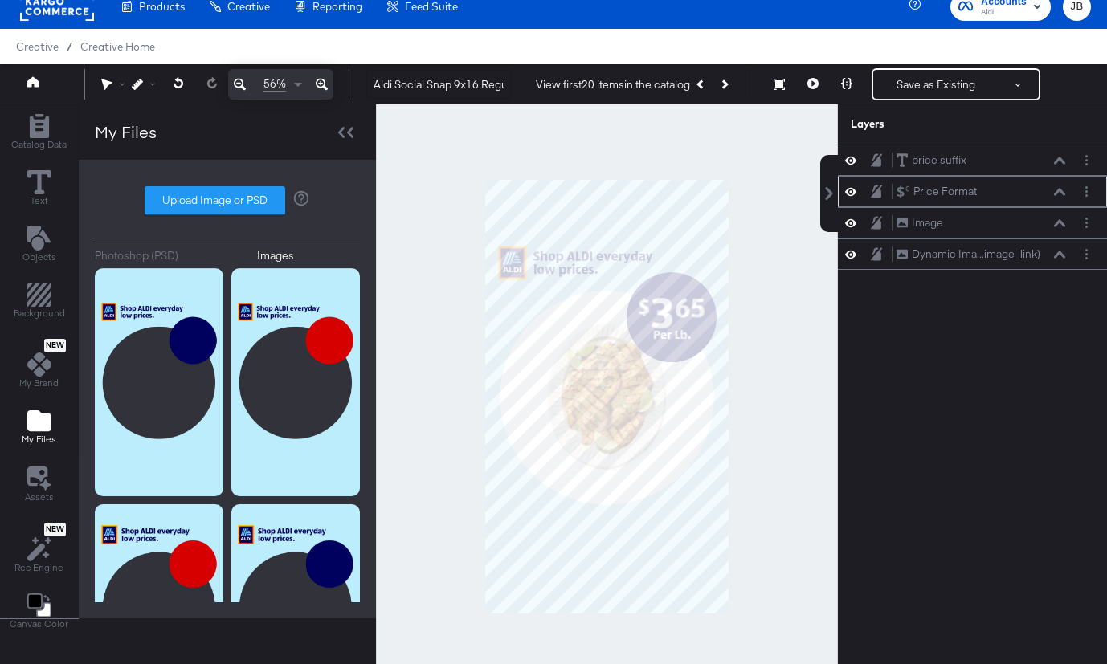
click at [1057, 190] on icon at bounding box center [1059, 192] width 11 height 8
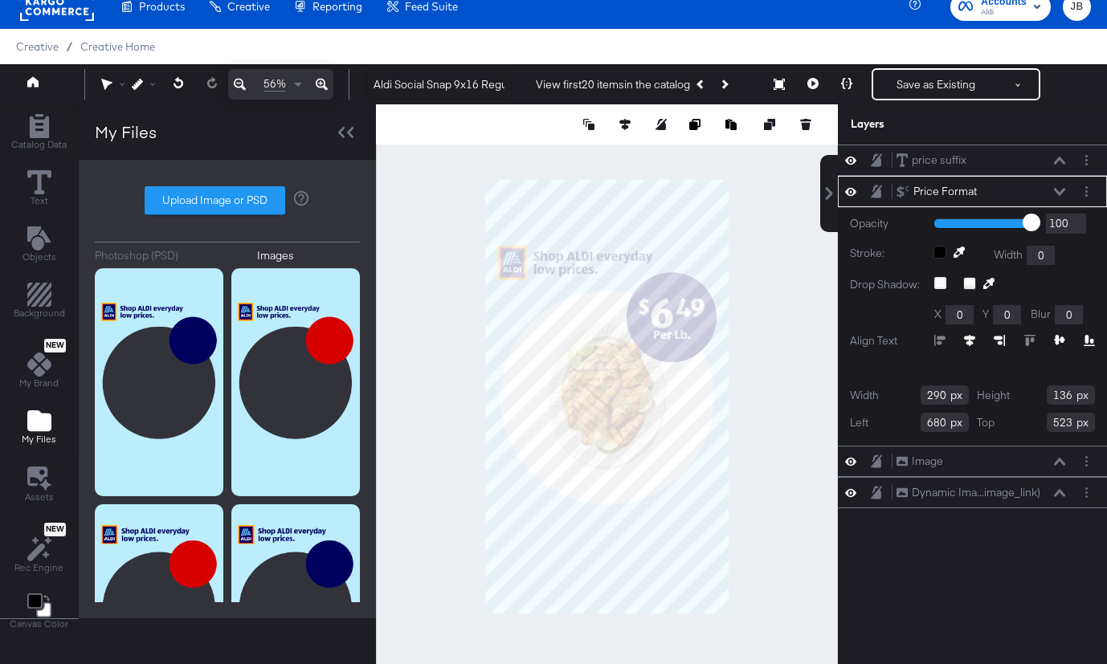
click at [1057, 190] on icon at bounding box center [1059, 192] width 11 height 8
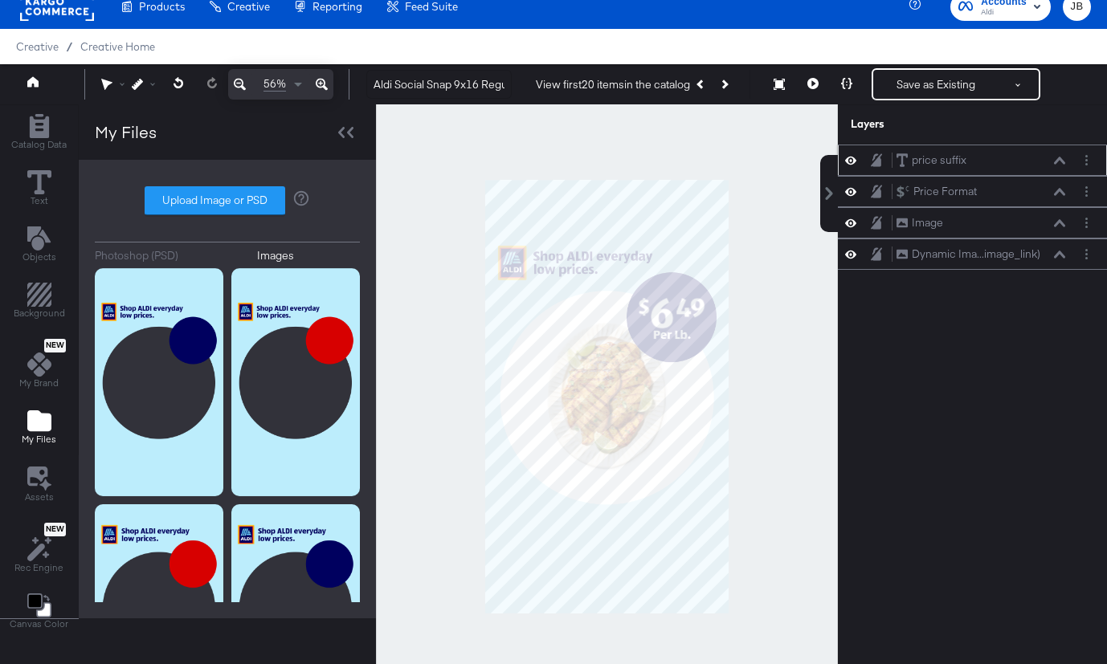
click at [1059, 163] on icon at bounding box center [1059, 161] width 11 height 8
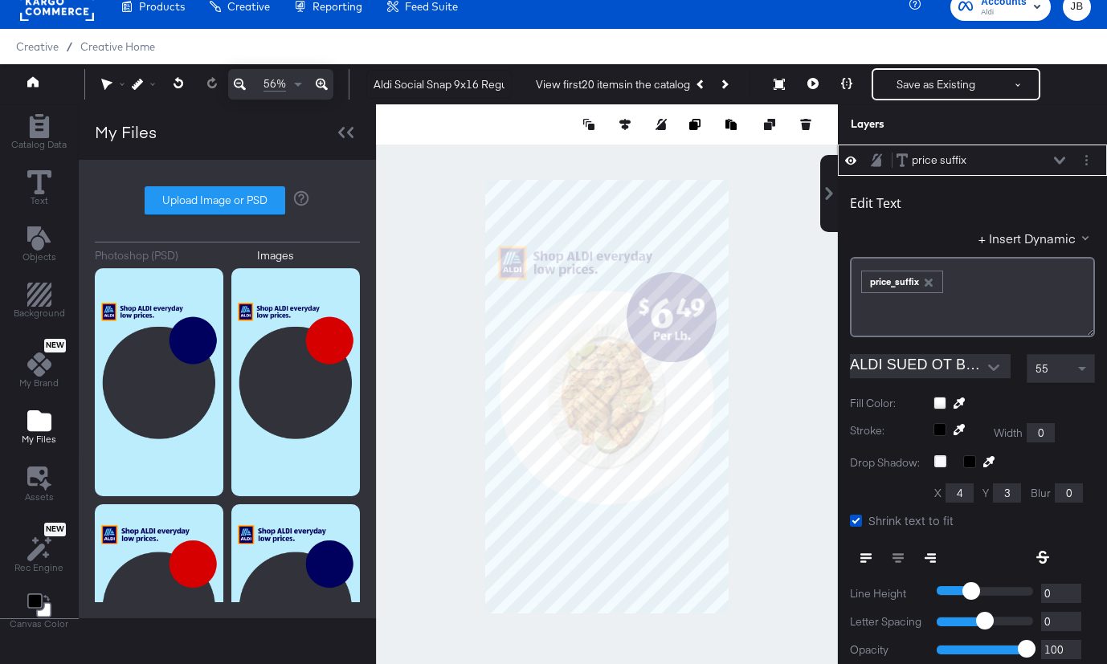
type input "644"
click at [816, 84] on icon at bounding box center [812, 83] width 11 height 11
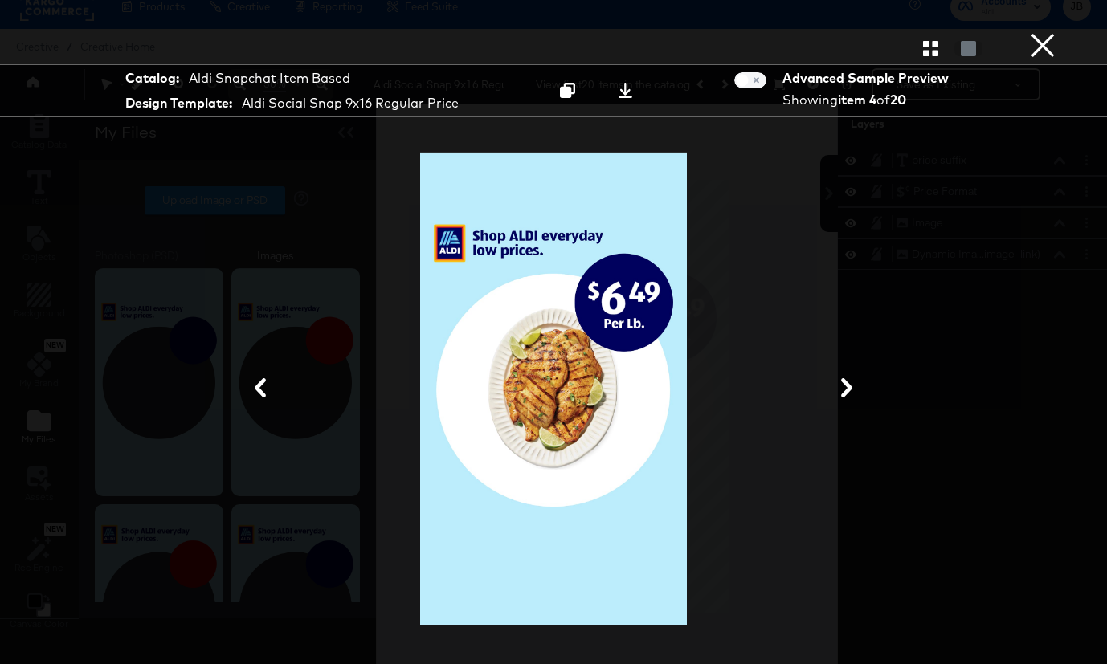
click at [1040, 32] on button "×" at bounding box center [1043, 16] width 32 height 32
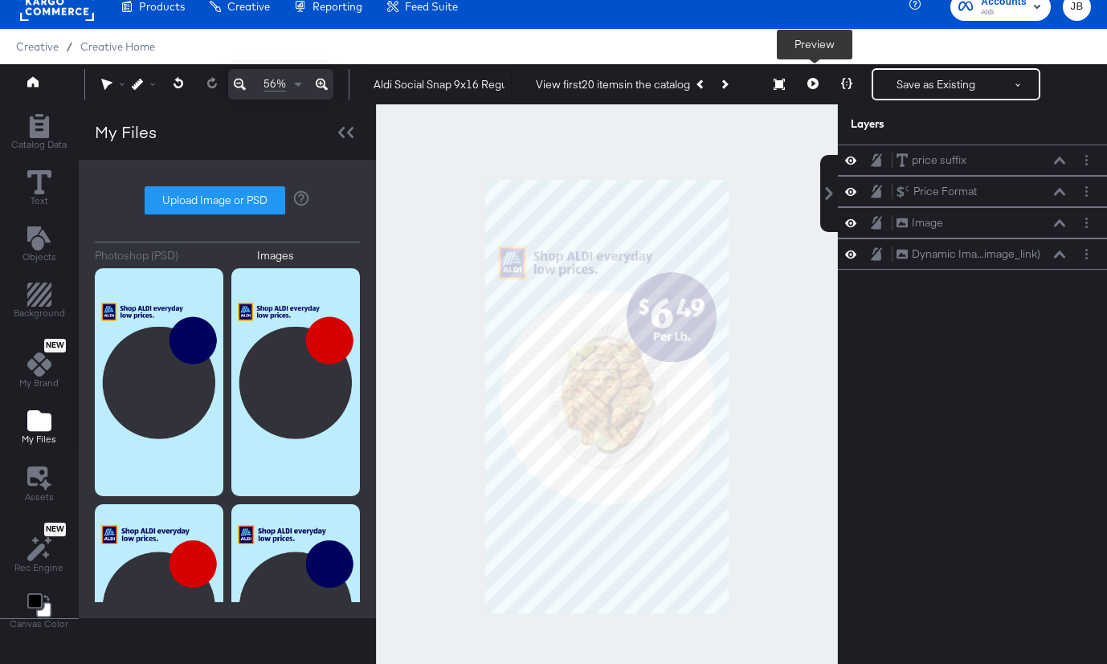
click at [816, 77] on button at bounding box center [813, 84] width 34 height 32
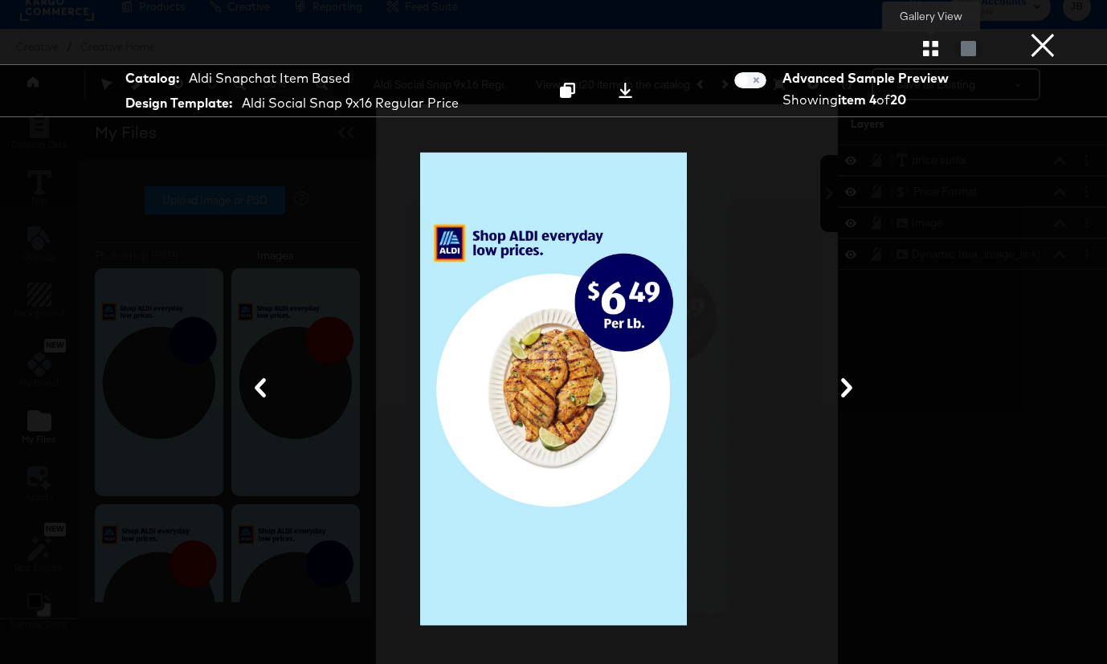
click at [931, 54] on icon "button" at bounding box center [930, 48] width 15 height 15
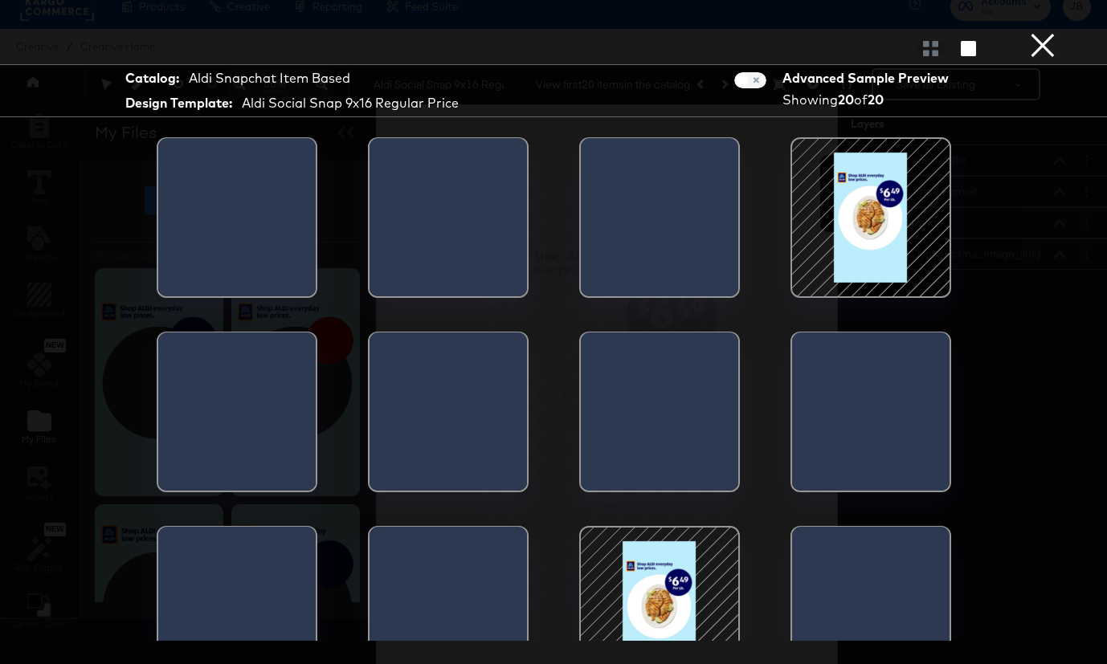
click at [872, 238] on div at bounding box center [870, 217] width 137 height 137
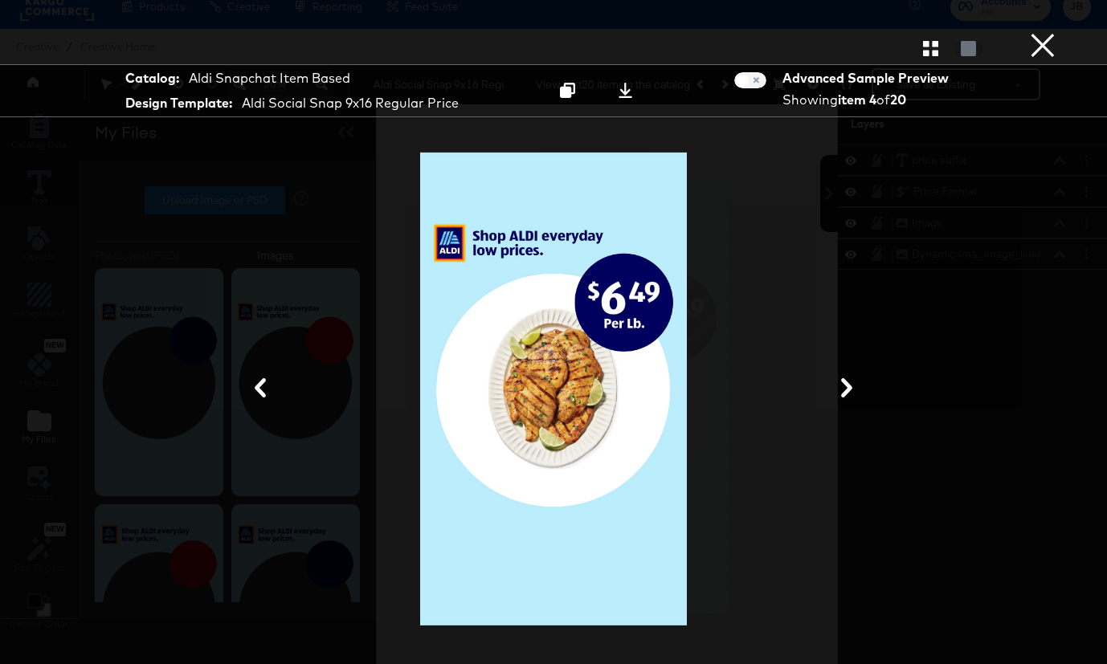
click at [847, 388] on icon at bounding box center [846, 387] width 11 height 19
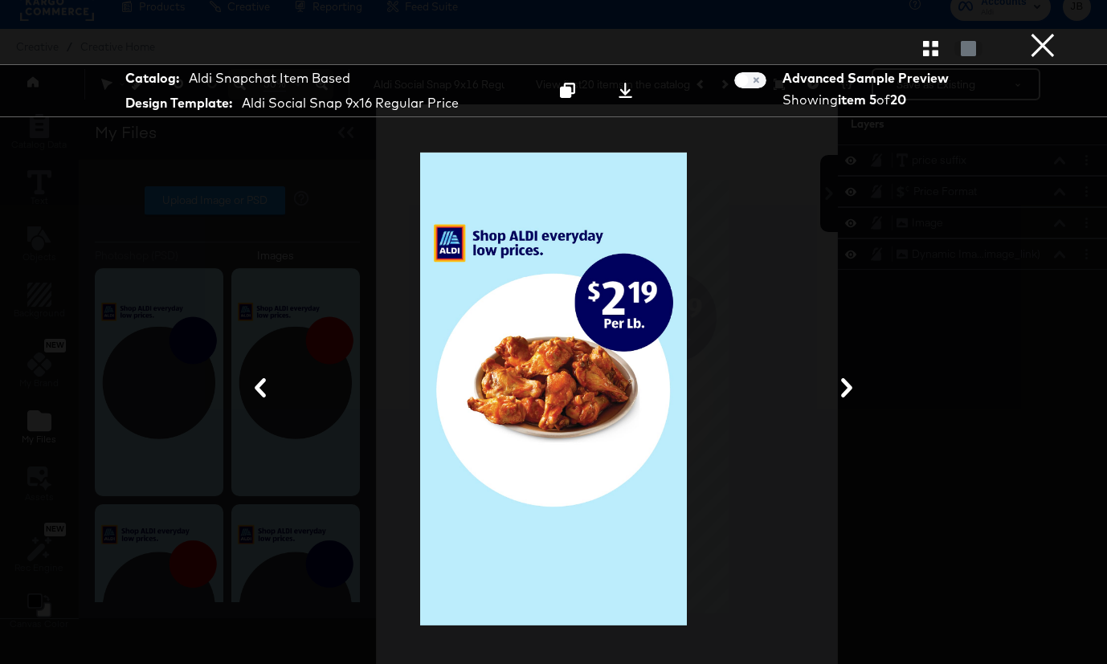
click at [848, 386] on icon at bounding box center [846, 387] width 11 height 19
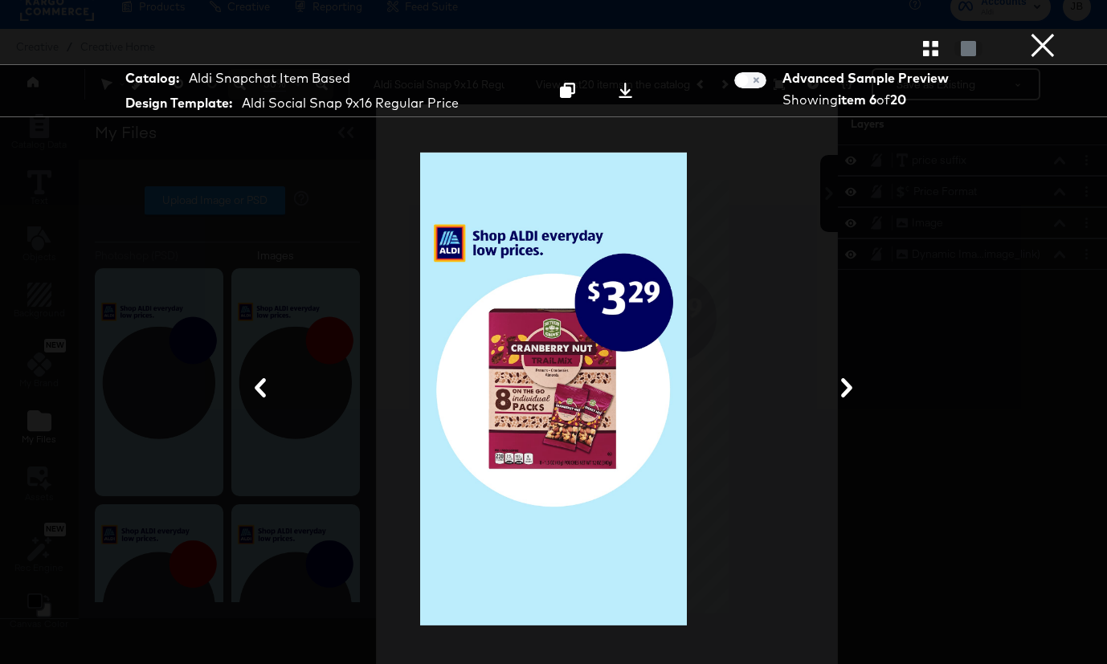
click at [848, 386] on icon at bounding box center [846, 387] width 11 height 19
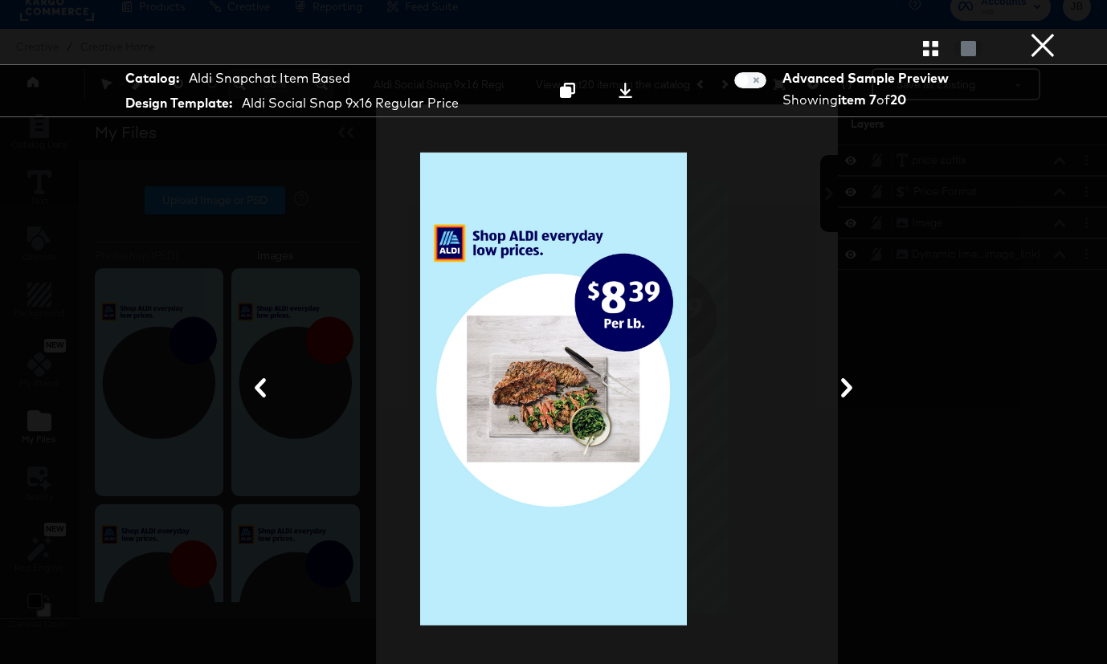
click at [848, 386] on icon at bounding box center [846, 387] width 11 height 19
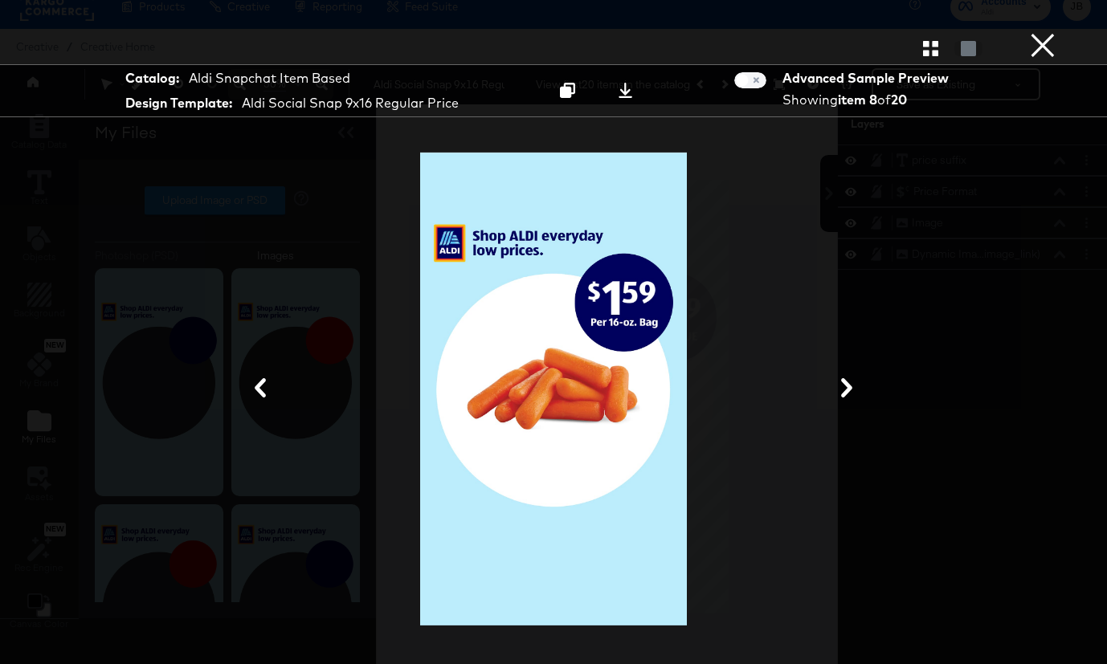
click at [848, 386] on icon at bounding box center [846, 387] width 11 height 19
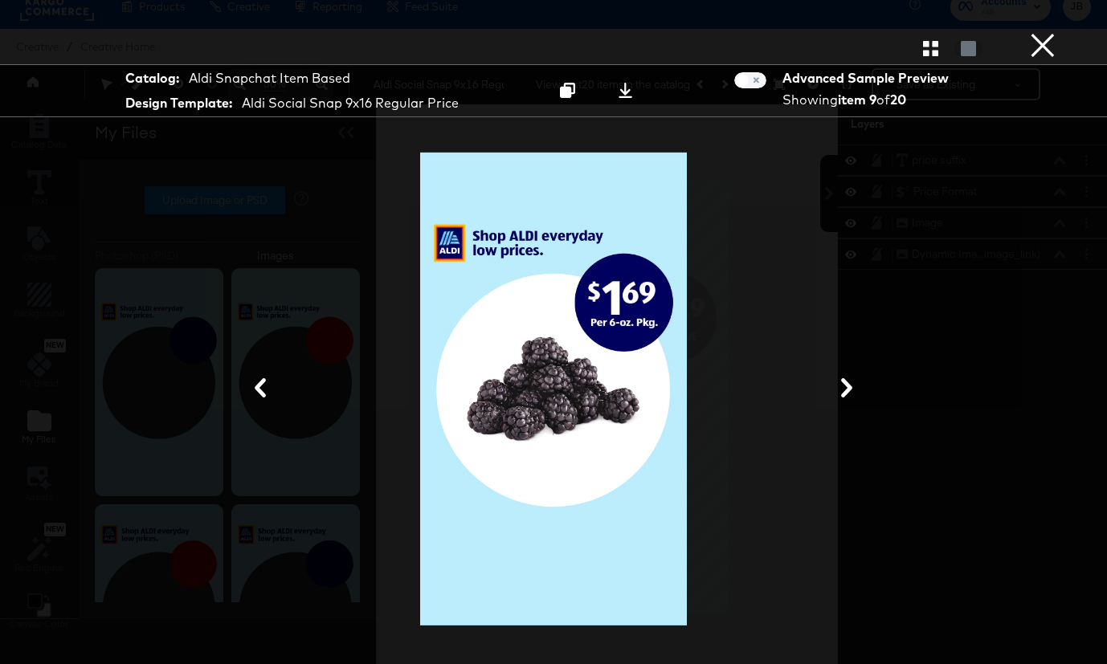
click at [848, 386] on icon at bounding box center [846, 387] width 11 height 19
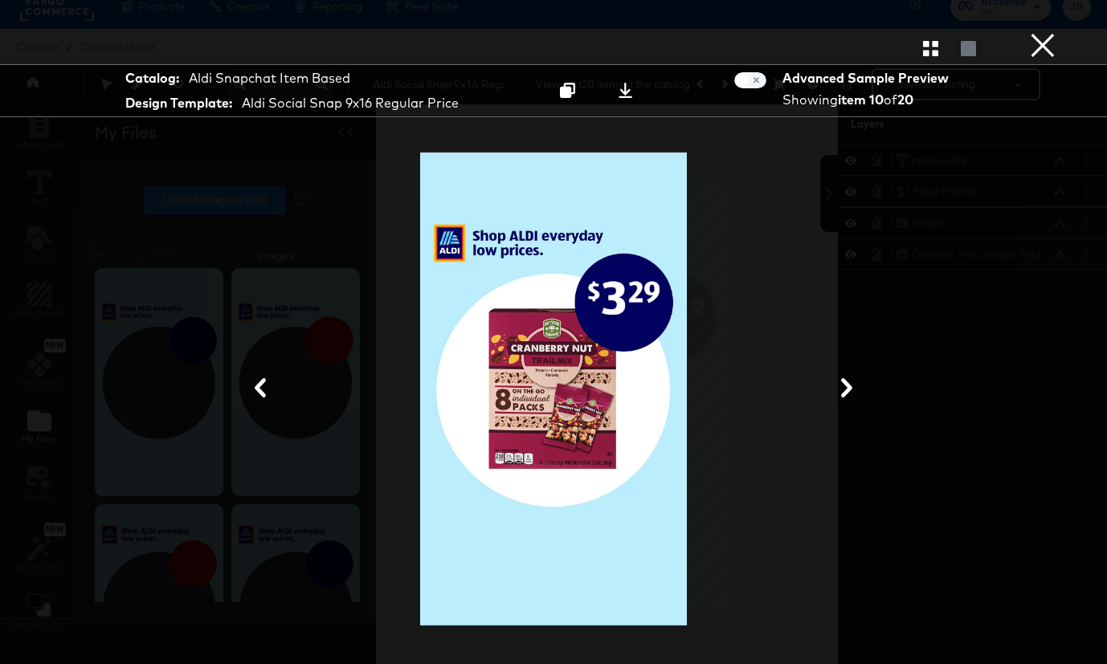
click at [1033, 32] on button "×" at bounding box center [1043, 16] width 32 height 32
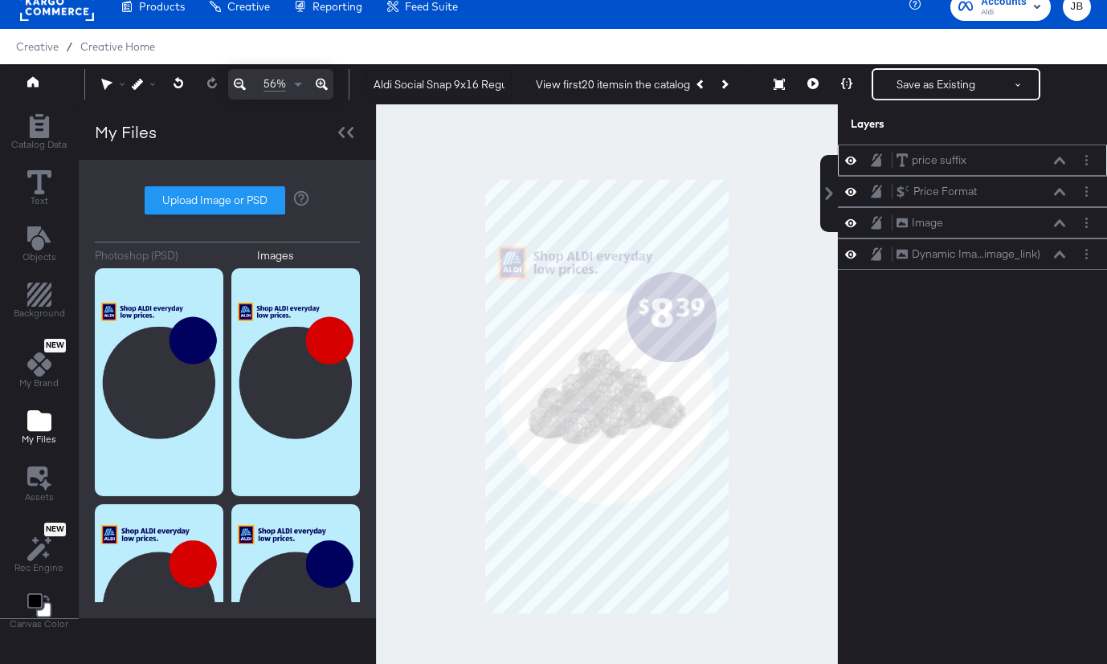
click at [1062, 161] on icon at bounding box center [1059, 160] width 11 height 7
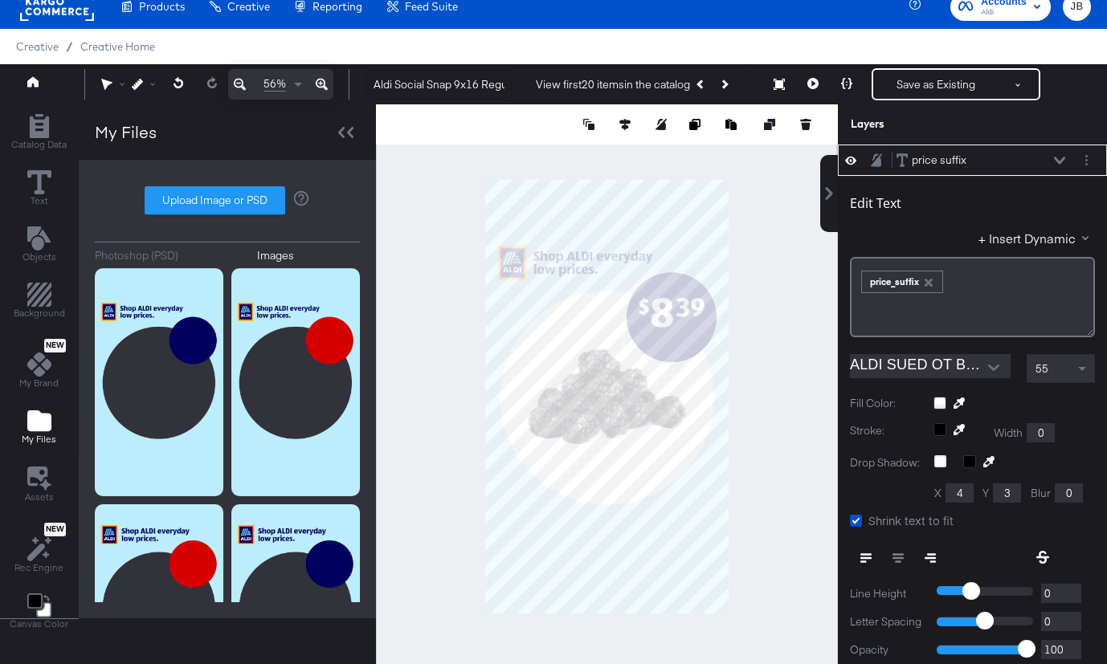
click at [1062, 161] on icon at bounding box center [1059, 161] width 11 height 8
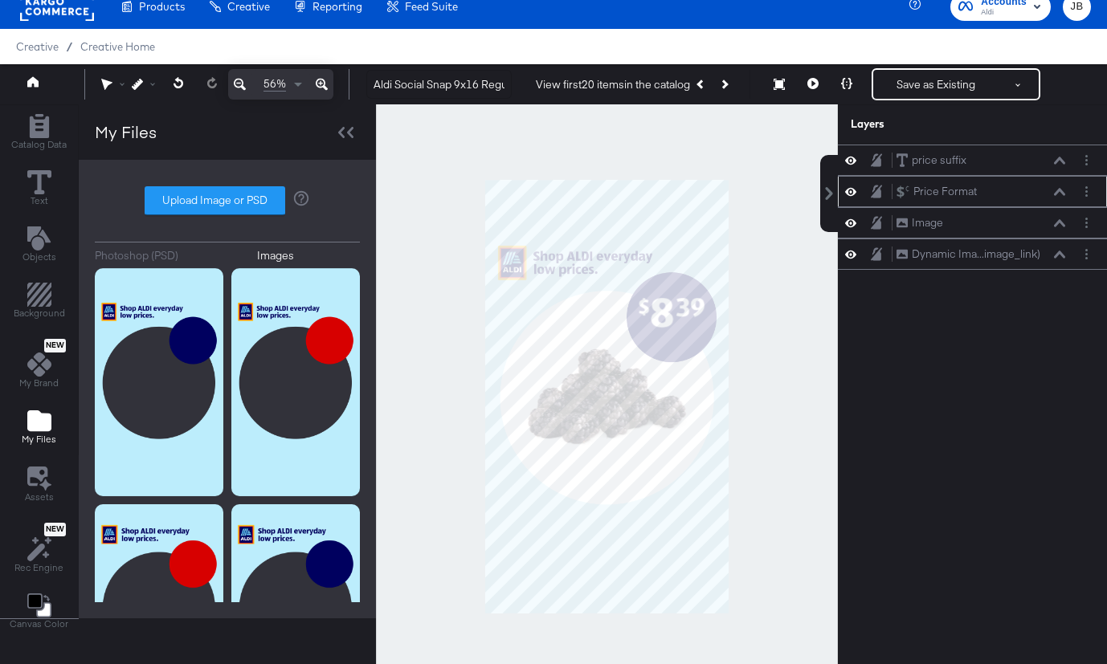
click at [1067, 192] on div "Price Format Price Format" at bounding box center [985, 191] width 179 height 17
click at [1057, 188] on icon at bounding box center [1059, 192] width 11 height 8
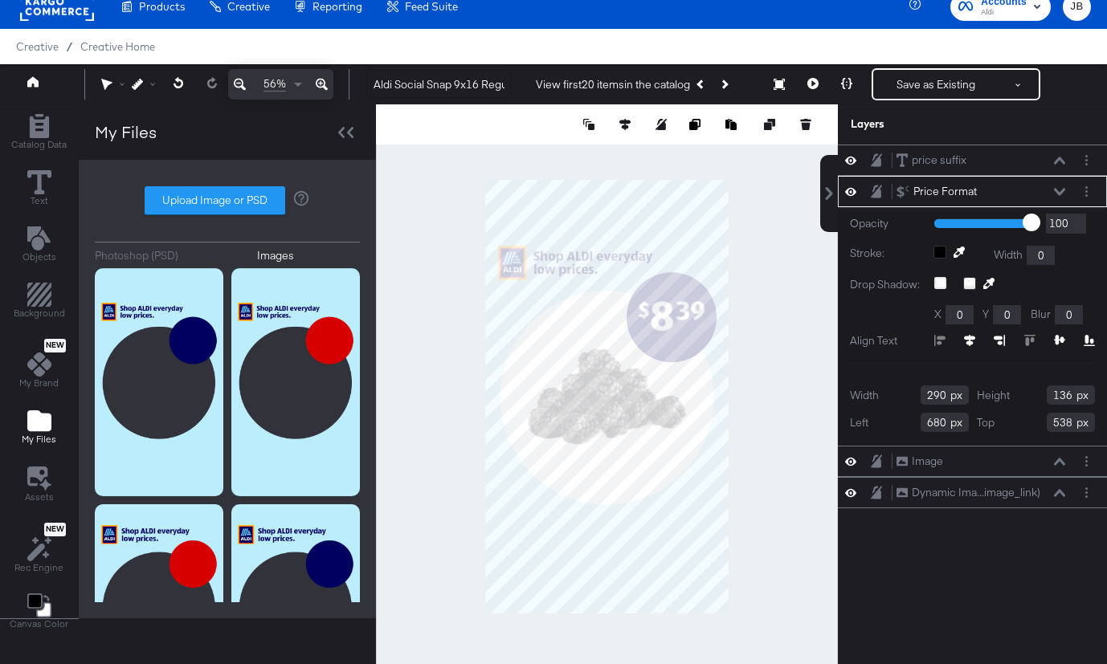
type input "539"
click at [1057, 188] on icon at bounding box center [1059, 192] width 11 height 8
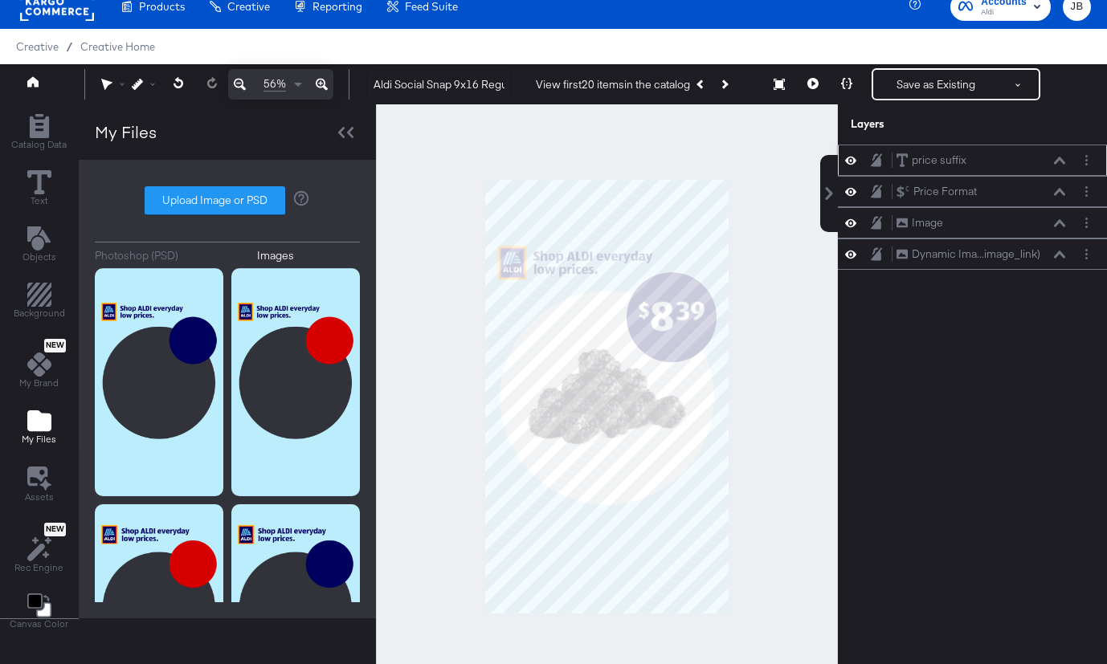
click at [1057, 155] on div "price suffix price suffix" at bounding box center [981, 160] width 170 height 17
click at [1060, 158] on icon at bounding box center [1059, 160] width 11 height 7
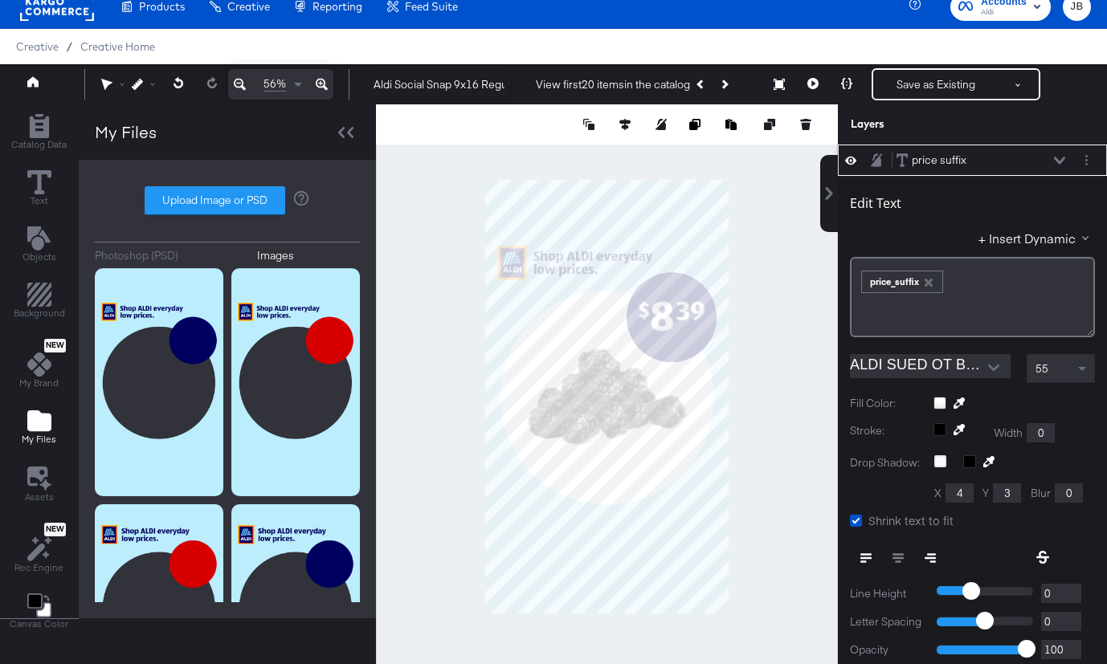
type input "660"
click at [809, 76] on button at bounding box center [813, 84] width 34 height 32
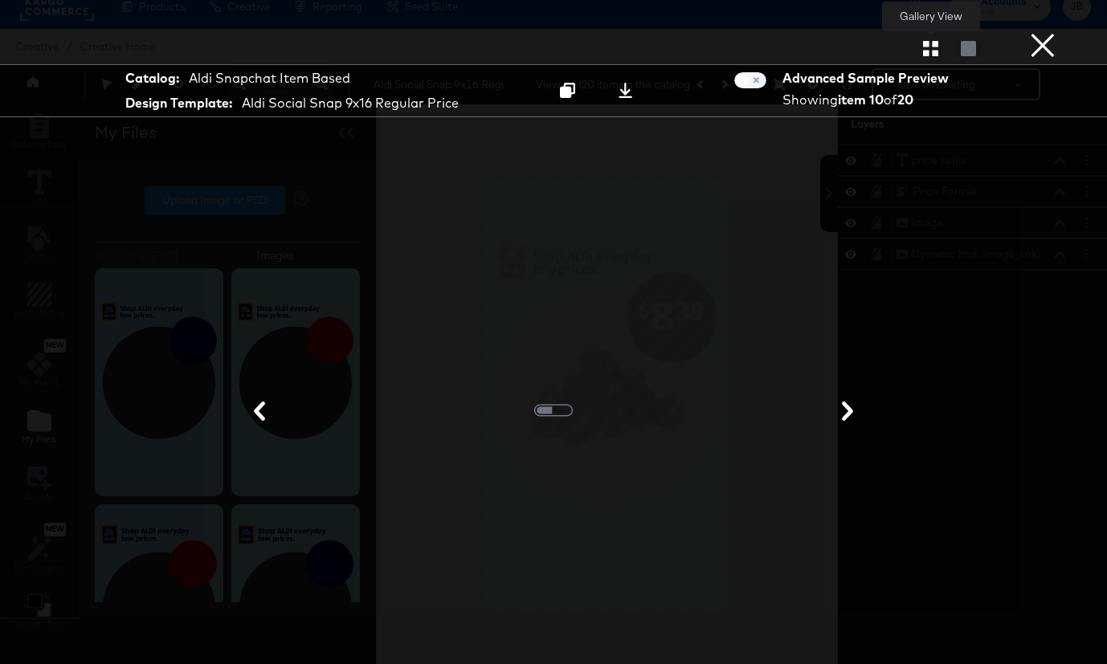
click at [935, 50] on icon "button" at bounding box center [930, 48] width 15 height 15
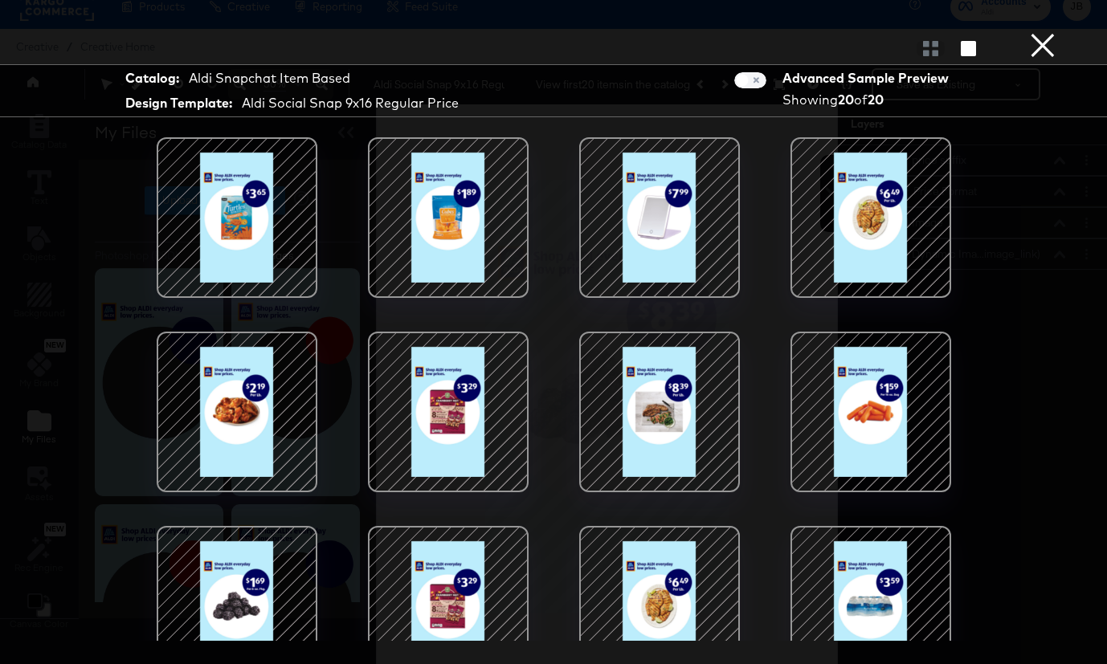
click at [847, 384] on div at bounding box center [870, 412] width 137 height 137
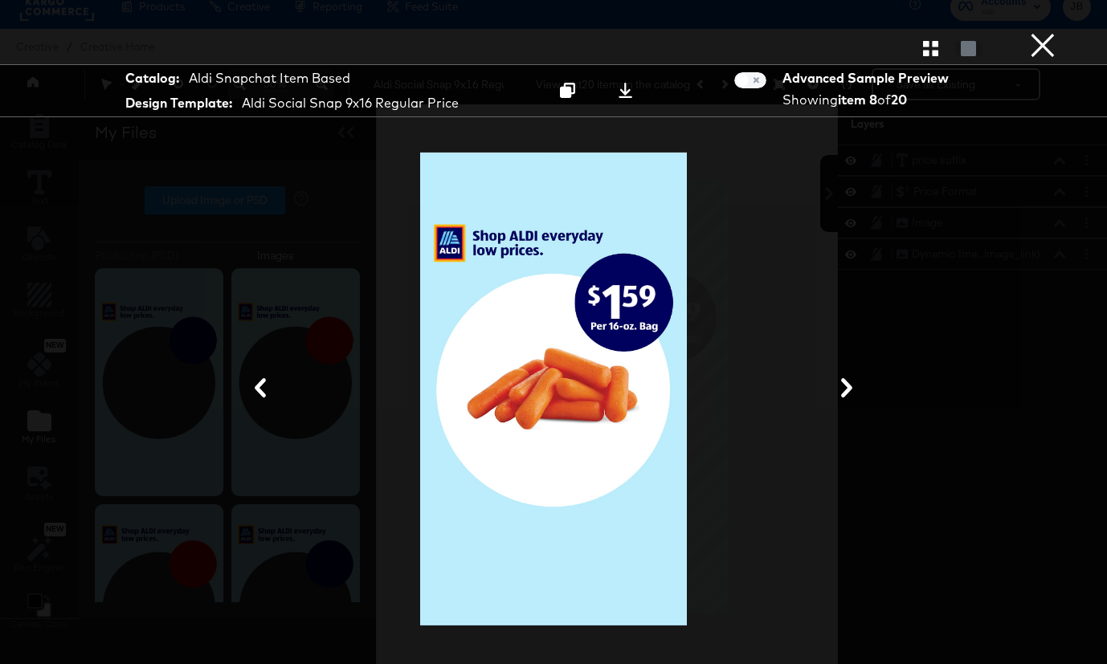
click at [1036, 32] on button "×" at bounding box center [1043, 16] width 32 height 32
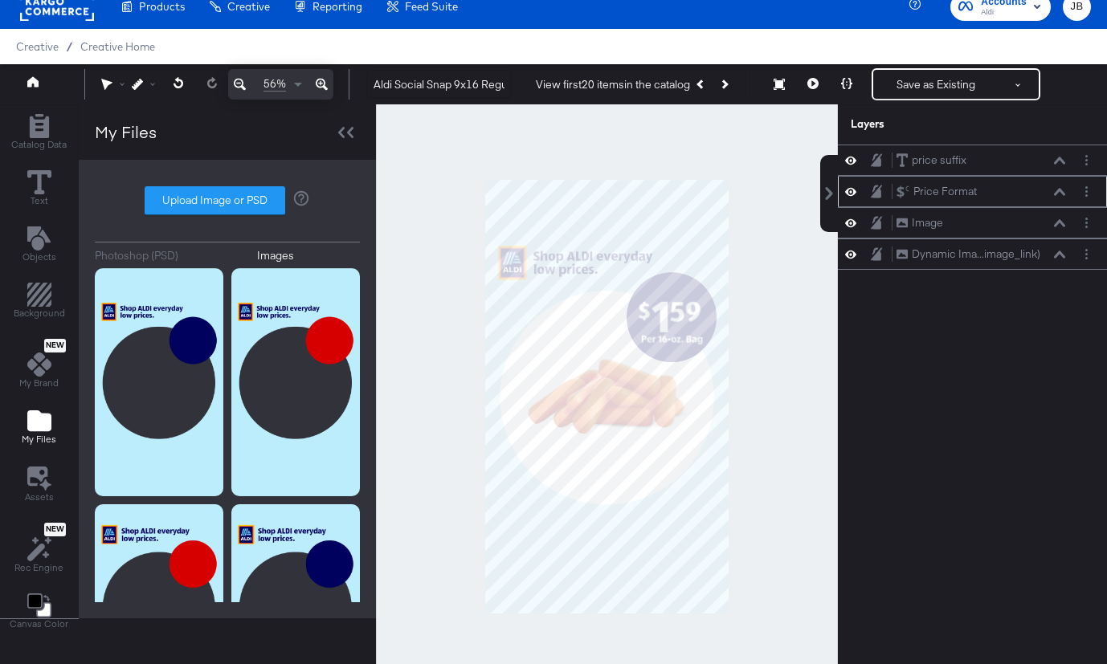
click at [1061, 190] on icon at bounding box center [1059, 191] width 11 height 7
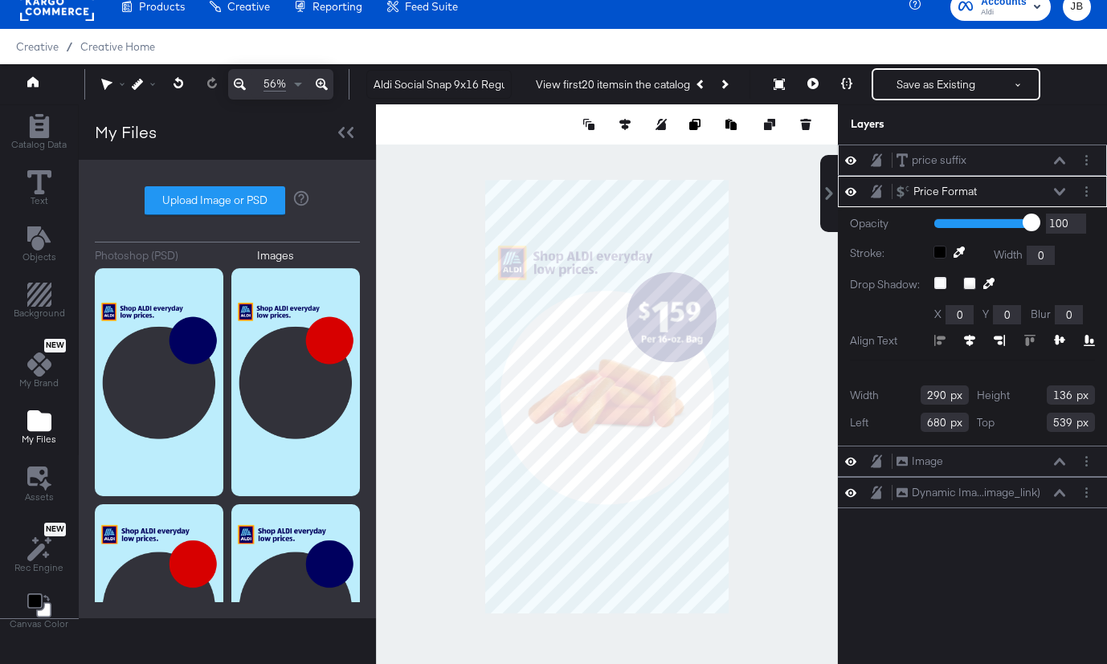
click at [1062, 153] on div "price suffix price suffix" at bounding box center [981, 160] width 170 height 17
click at [1057, 161] on icon at bounding box center [1059, 160] width 11 height 7
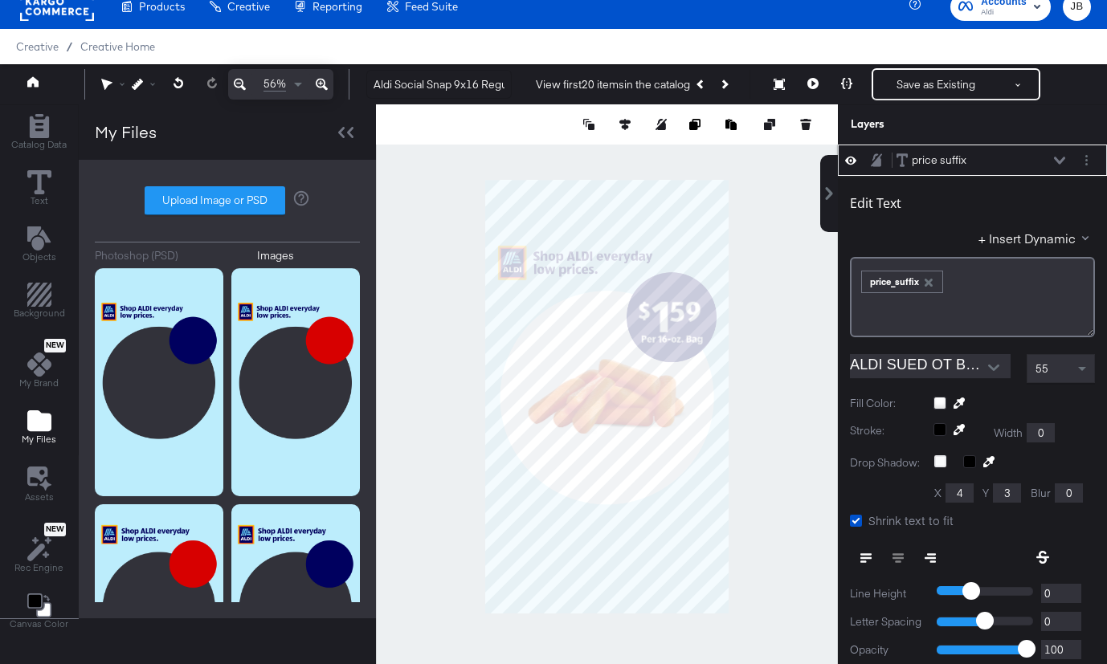
type input "662"
click at [1057, 161] on icon at bounding box center [1059, 160] width 11 height 7
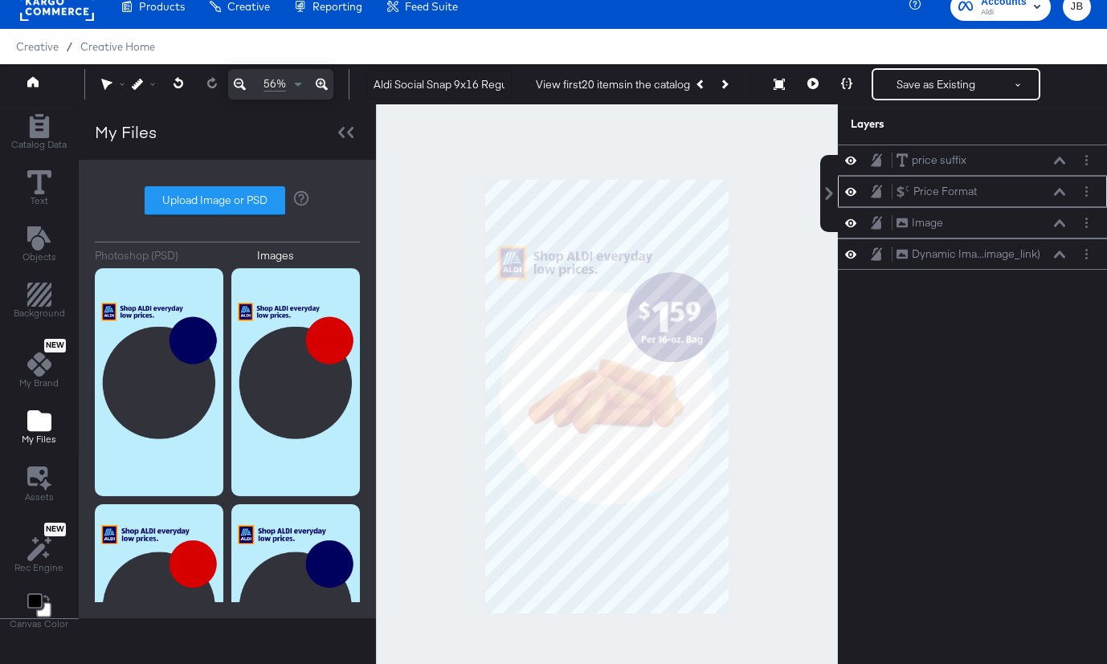
click at [1059, 186] on div "Price Format Price Format" at bounding box center [981, 191] width 170 height 17
click at [1059, 189] on icon at bounding box center [1059, 191] width 11 height 7
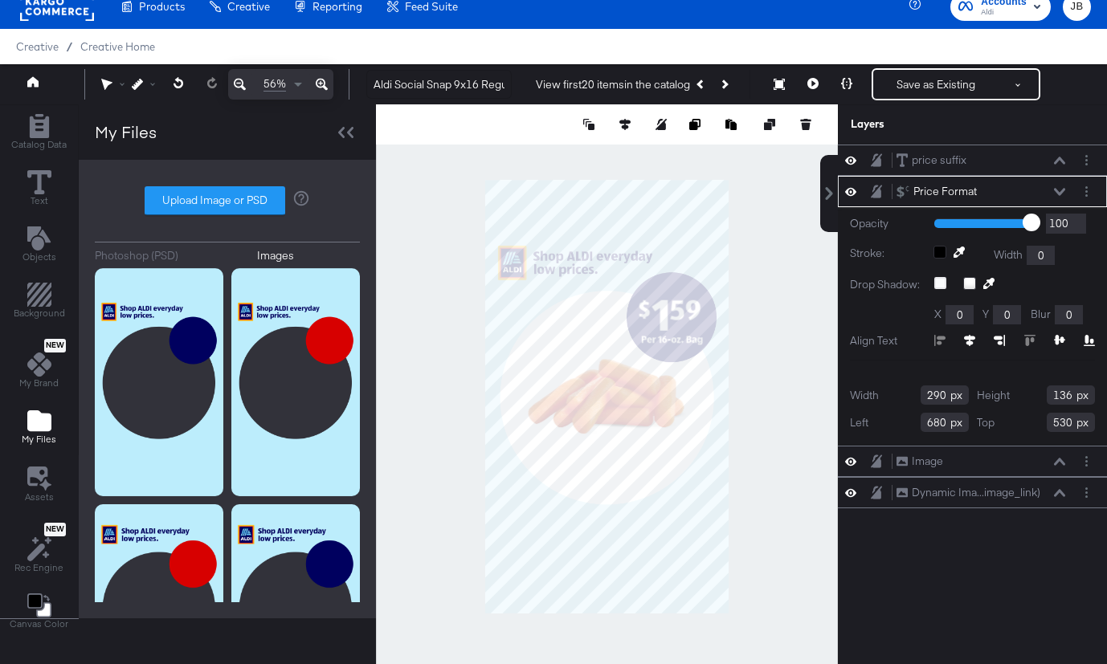
type input "529"
click at [810, 83] on icon at bounding box center [812, 83] width 11 height 11
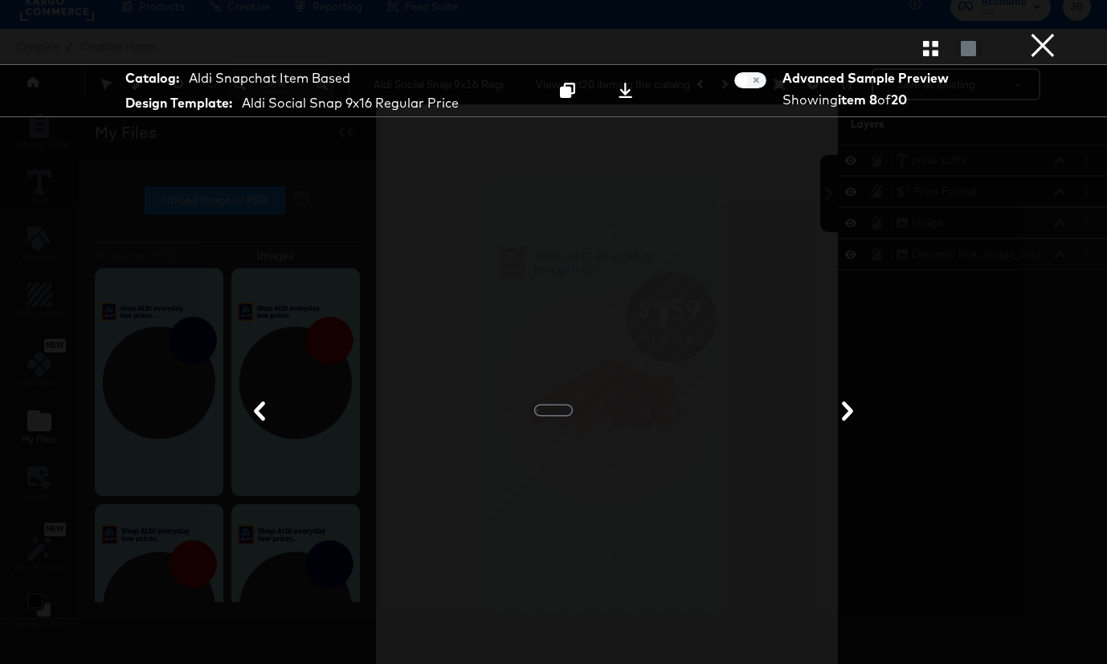
click at [928, 60] on div "Gallery View" at bounding box center [553, 48] width 1107 height 32
click at [933, 46] on icon "button" at bounding box center [930, 48] width 15 height 15
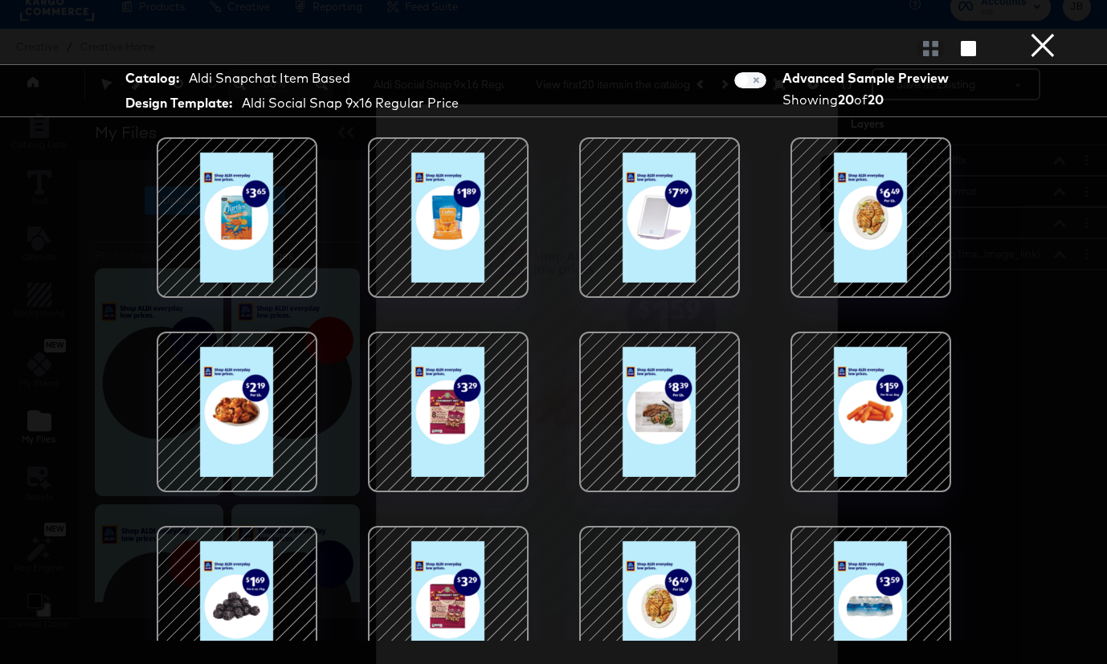
click at [1042, 32] on button "×" at bounding box center [1043, 16] width 32 height 32
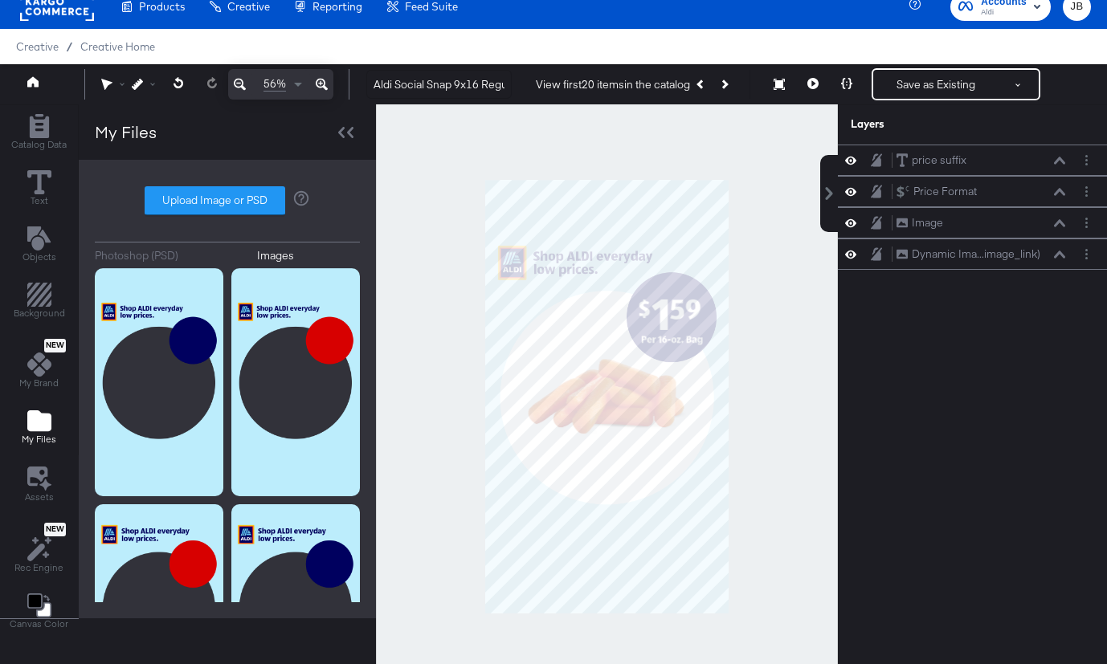
click at [897, 101] on div "56% Aldi Social Snap 9x16 Regular Price View first 20 items in the catalog Prev…" at bounding box center [553, 84] width 1107 height 40
click at [905, 88] on button "Save as Existing" at bounding box center [935, 84] width 125 height 29
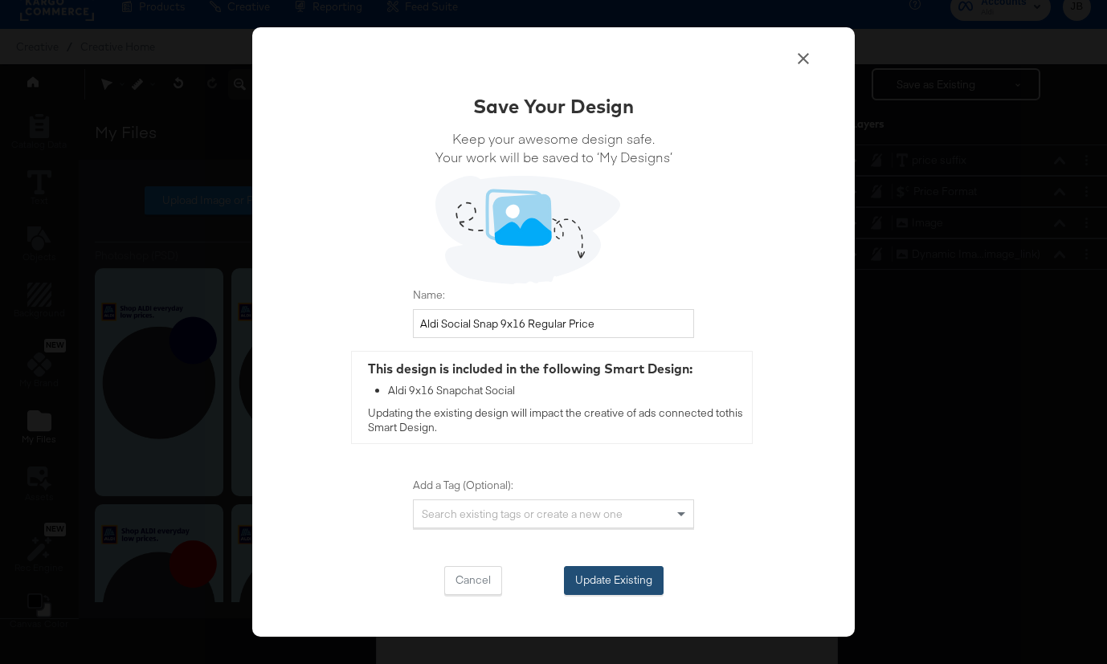
click at [618, 584] on button "Update Existing" at bounding box center [614, 580] width 100 height 29
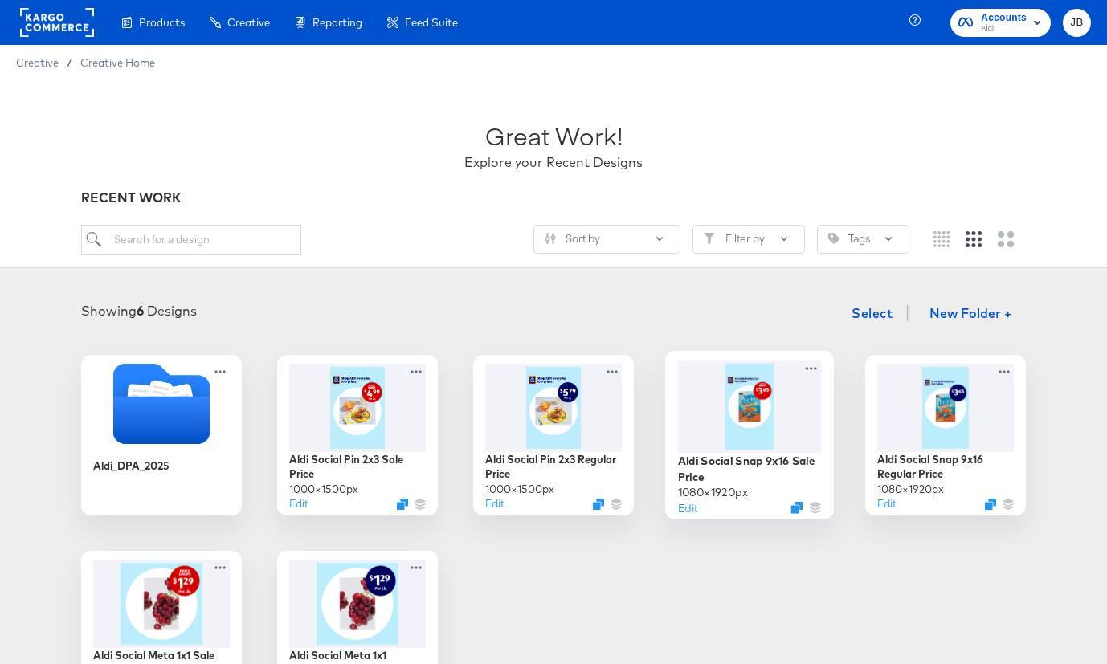
click at [745, 427] on div at bounding box center [750, 406] width 144 height 92
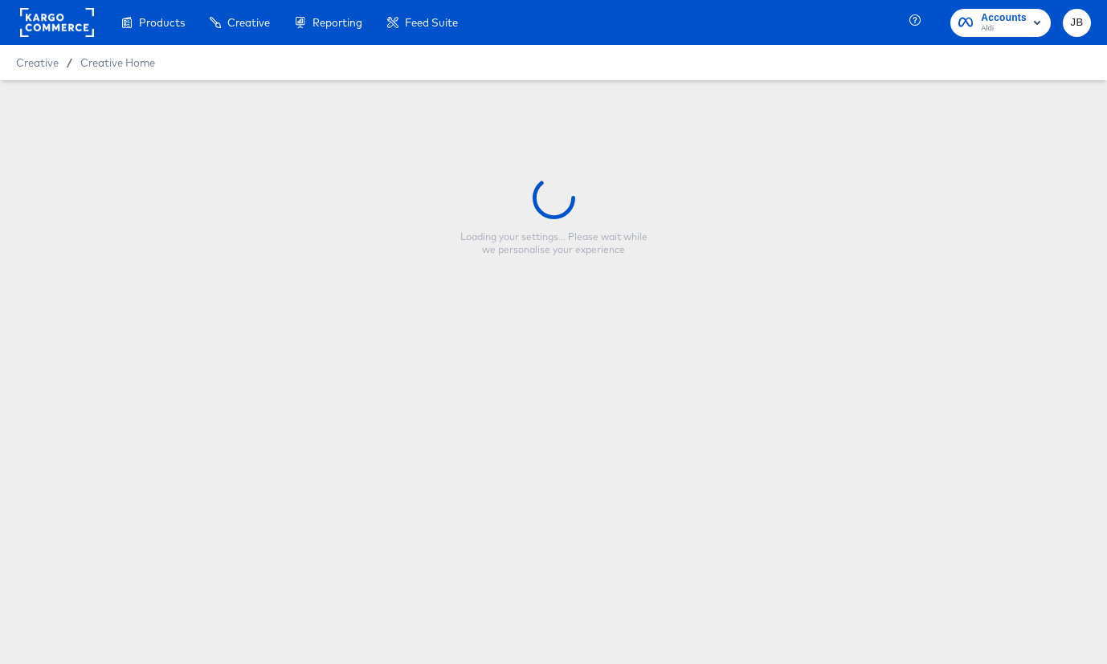
type input "Aldi Social Snap 9x16 Sale Price"
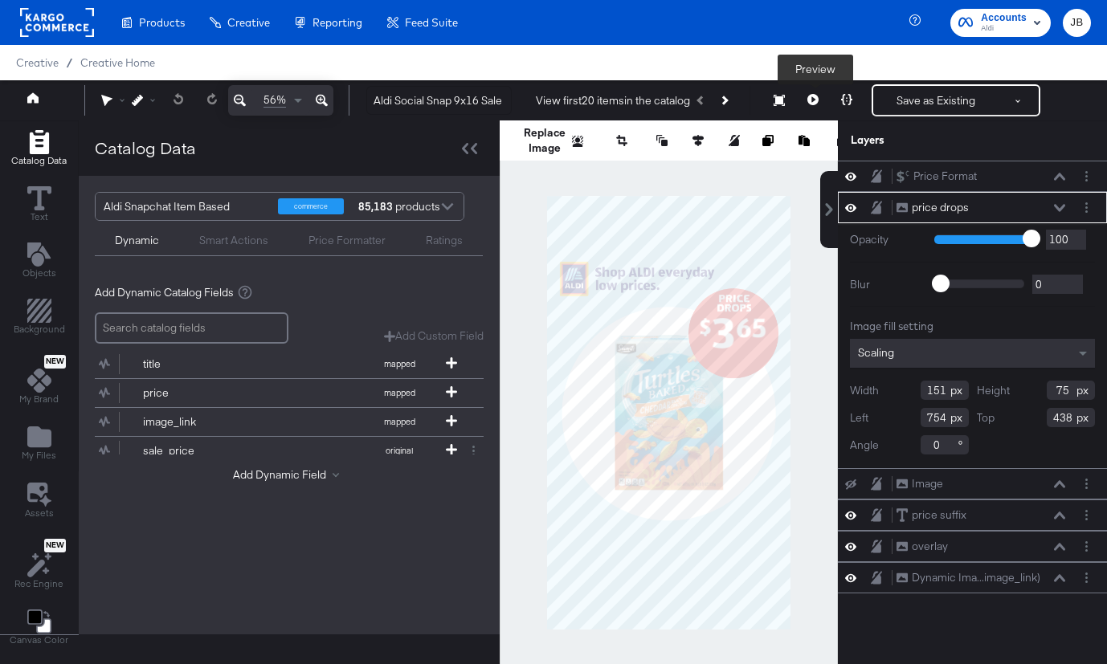
click at [817, 96] on icon at bounding box center [812, 99] width 11 height 11
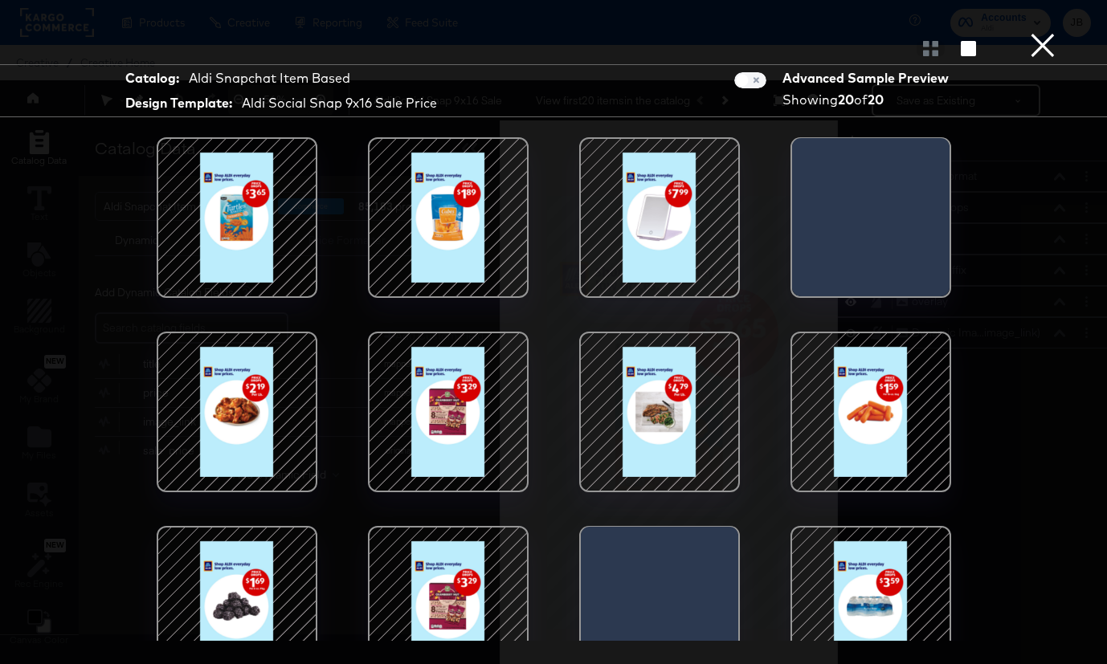
click at [1038, 32] on button "×" at bounding box center [1043, 16] width 32 height 32
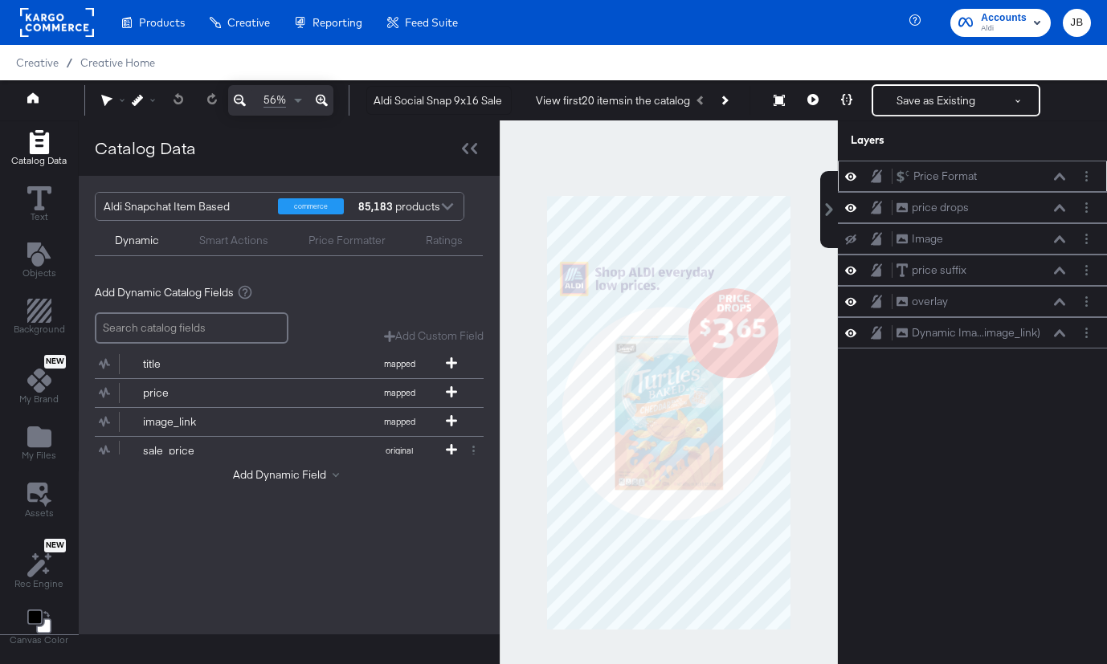
click at [1023, 176] on div "Price Format Price Format" at bounding box center [981, 176] width 170 height 17
click at [1059, 182] on div "Price Format Price Format" at bounding box center [981, 176] width 170 height 17
click at [1059, 170] on div "Price Format Price Format" at bounding box center [981, 176] width 170 height 17
click at [1059, 178] on icon at bounding box center [1059, 177] width 11 height 8
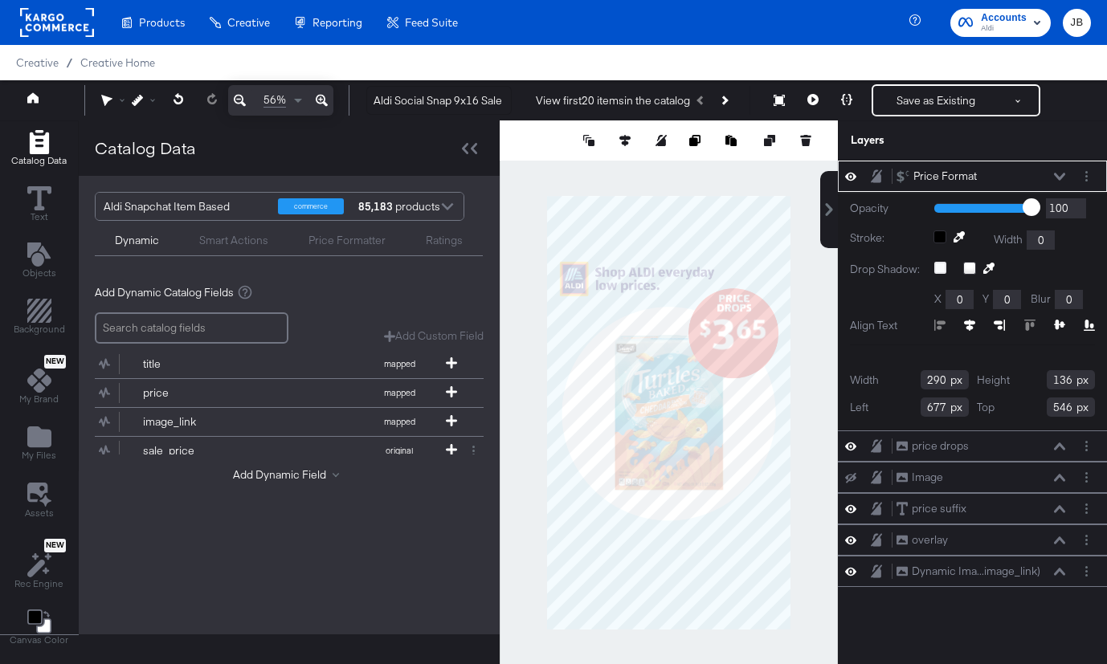
type input "547"
click at [1058, 178] on icon at bounding box center [1059, 176] width 11 height 7
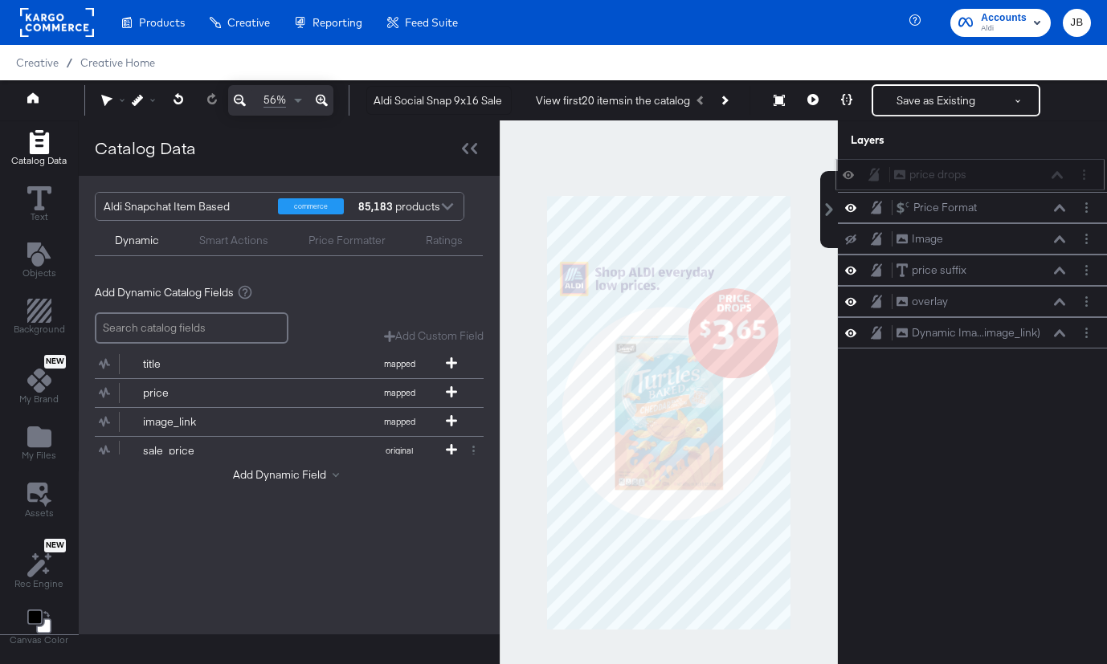
drag, startPoint x: 1039, startPoint y: 213, endPoint x: 1036, endPoint y: 173, distance: 39.4
click at [1036, 173] on div "price drops price drops" at bounding box center [978, 174] width 170 height 17
click at [1059, 174] on icon at bounding box center [1059, 176] width 11 height 7
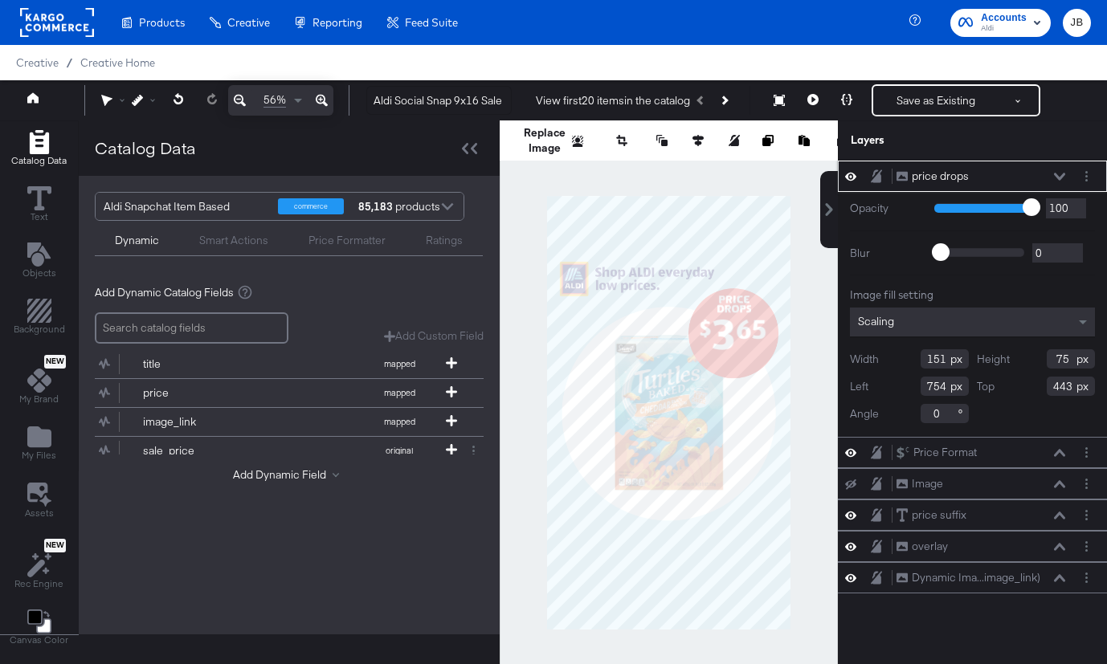
type input "444"
type input "753"
type input "445"
click at [1059, 174] on icon at bounding box center [1059, 177] width 11 height 8
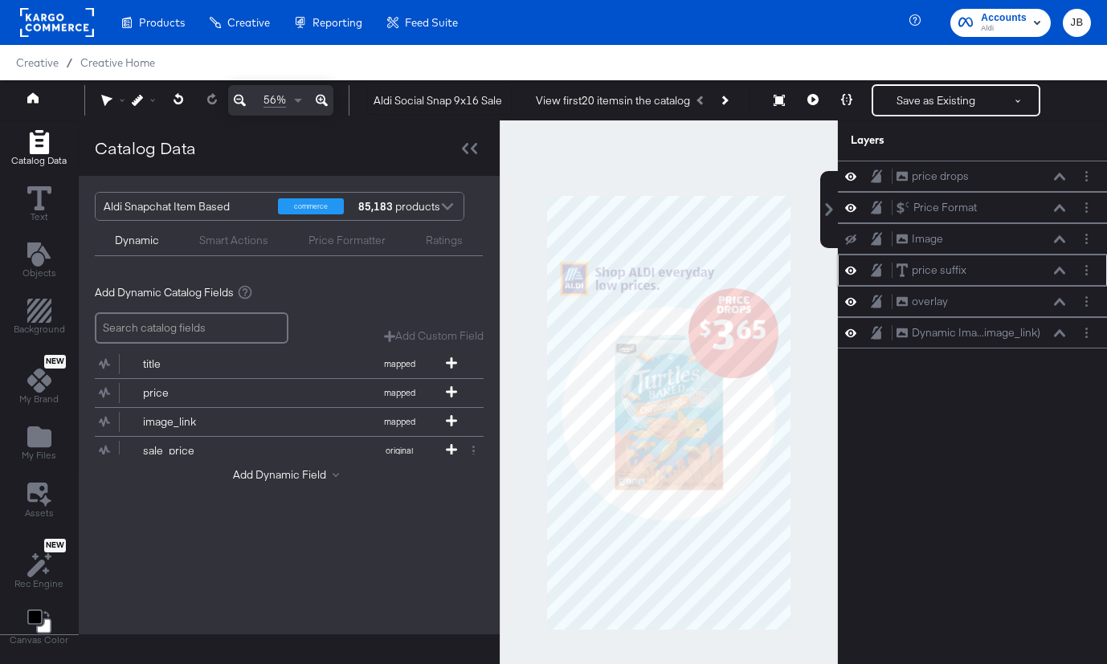
click at [1058, 271] on icon at bounding box center [1059, 271] width 11 height 8
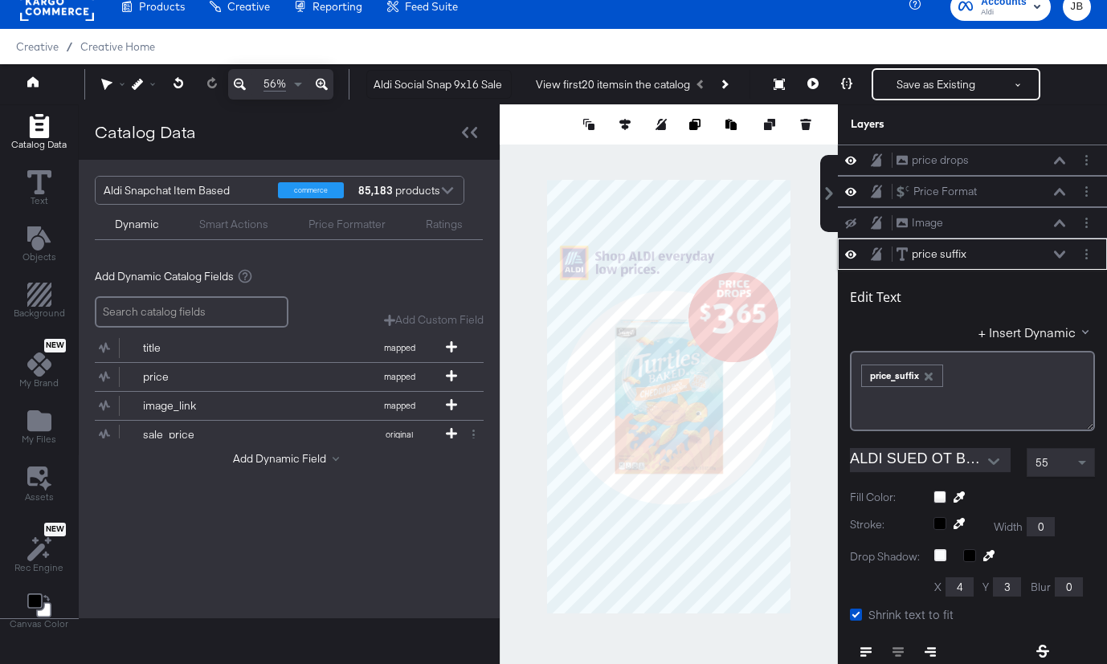
scroll to position [94, 0]
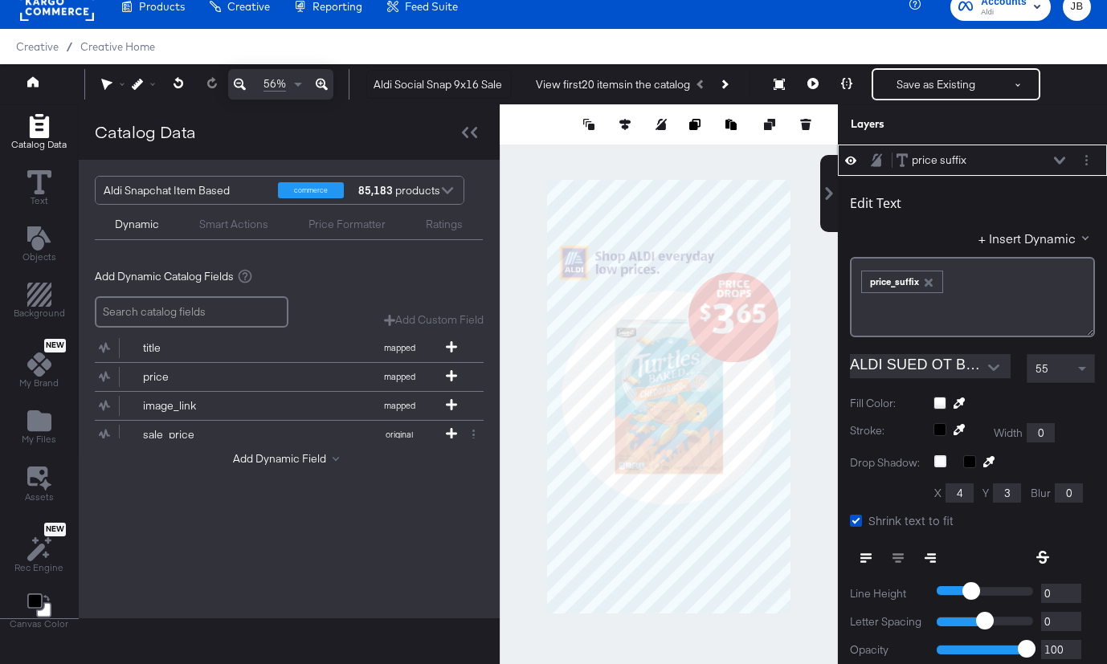
type input "674"
type input "724"
type input "673"
type input "723"
type input "671"
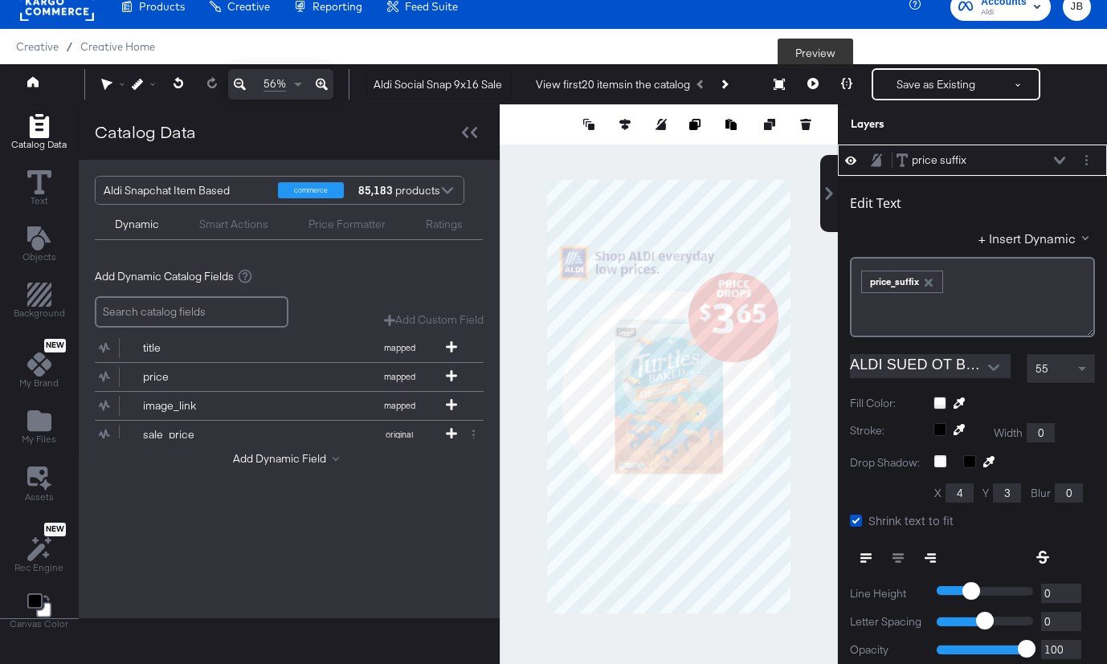
click at [818, 85] on icon at bounding box center [812, 83] width 11 height 11
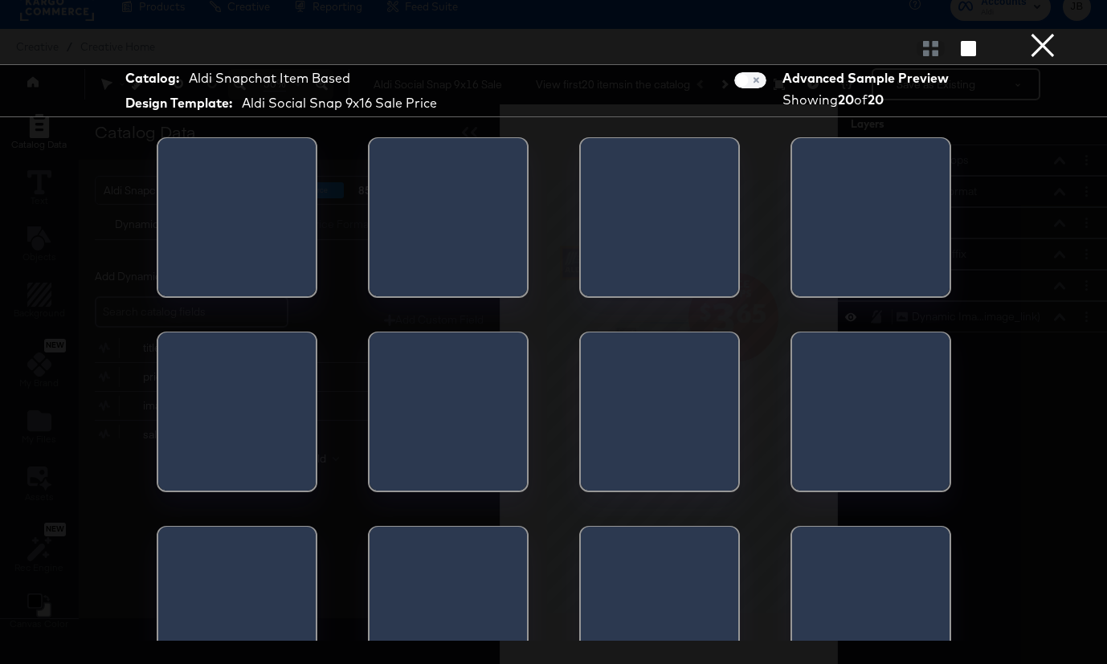
scroll to position [0, 0]
click at [925, 50] on div at bounding box center [930, 48] width 28 height 16
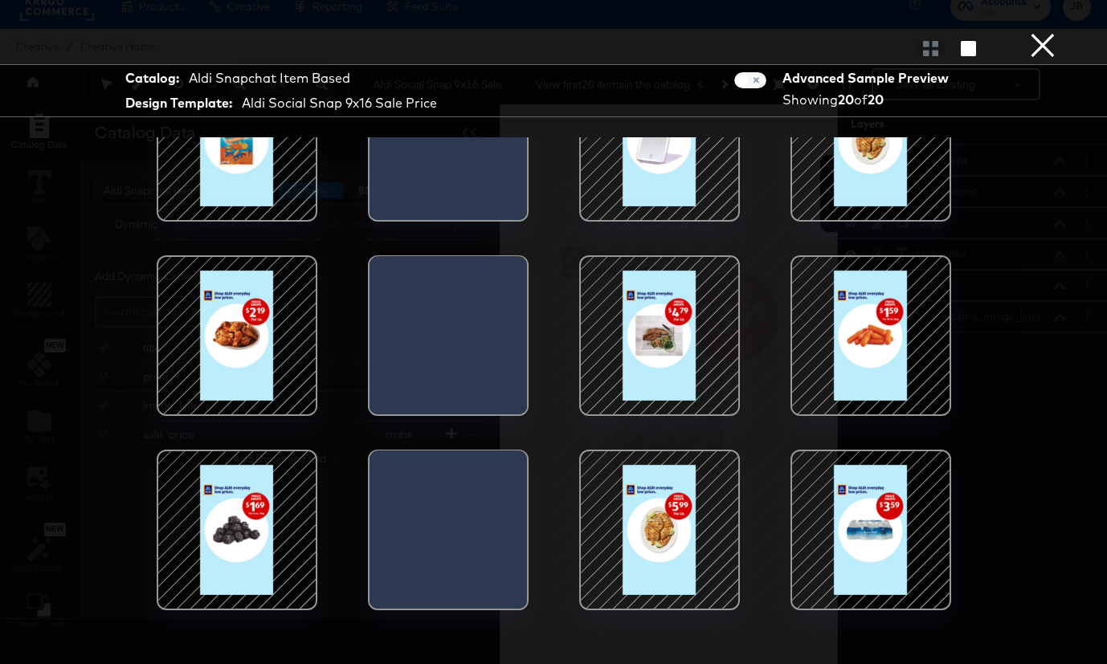
scroll to position [77, 0]
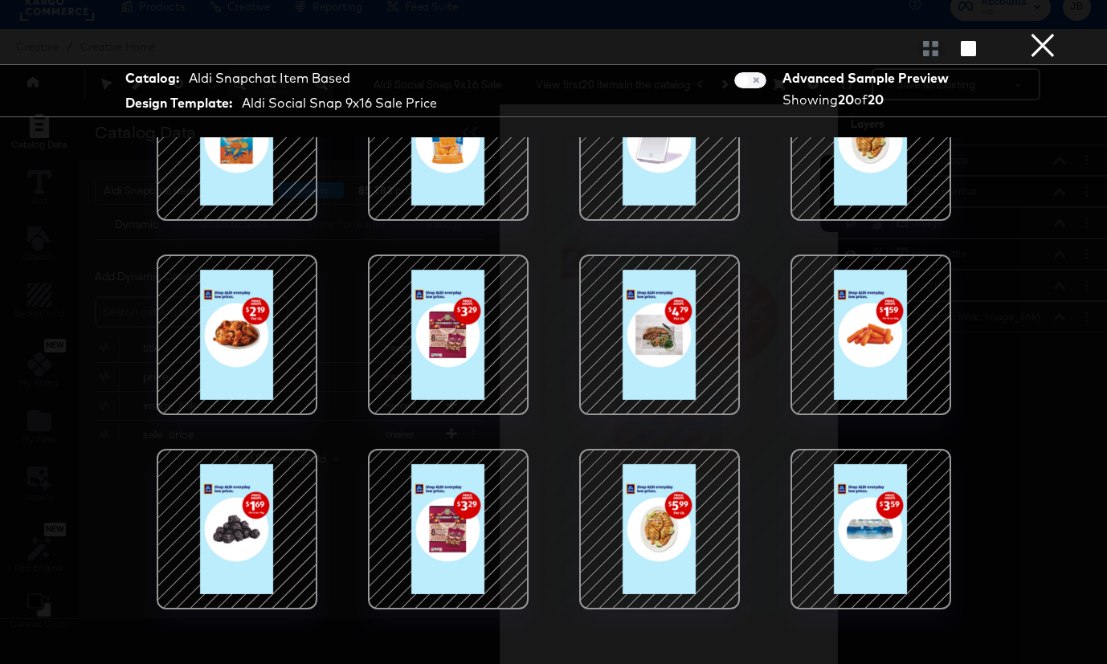
click at [899, 342] on div at bounding box center [870, 335] width 137 height 137
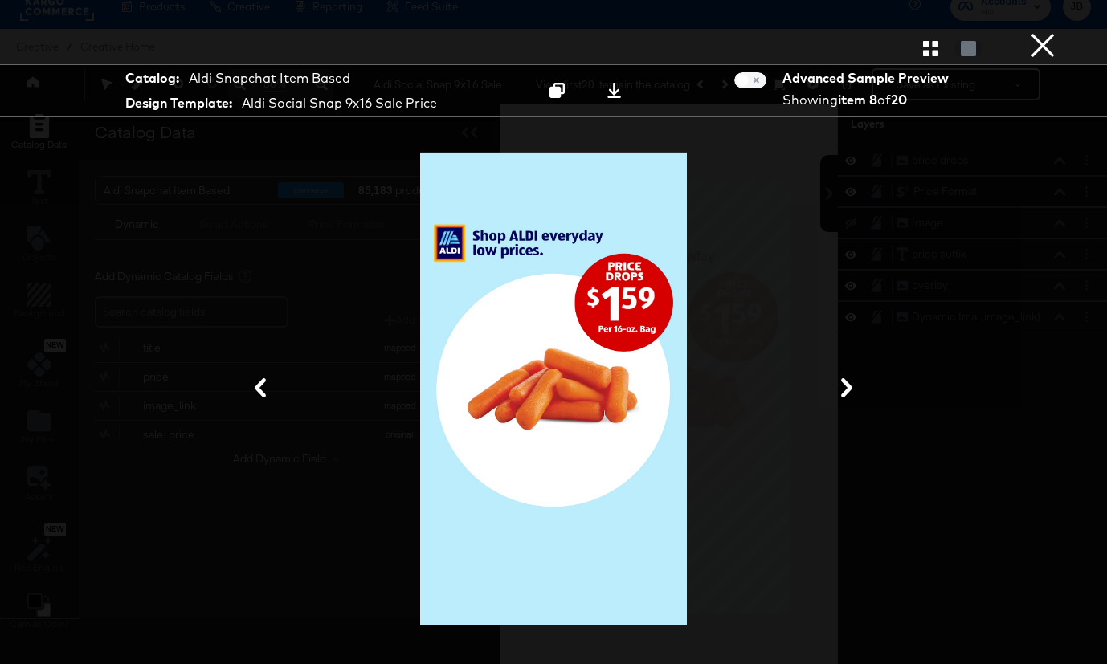
click at [1035, 32] on button "×" at bounding box center [1043, 16] width 32 height 32
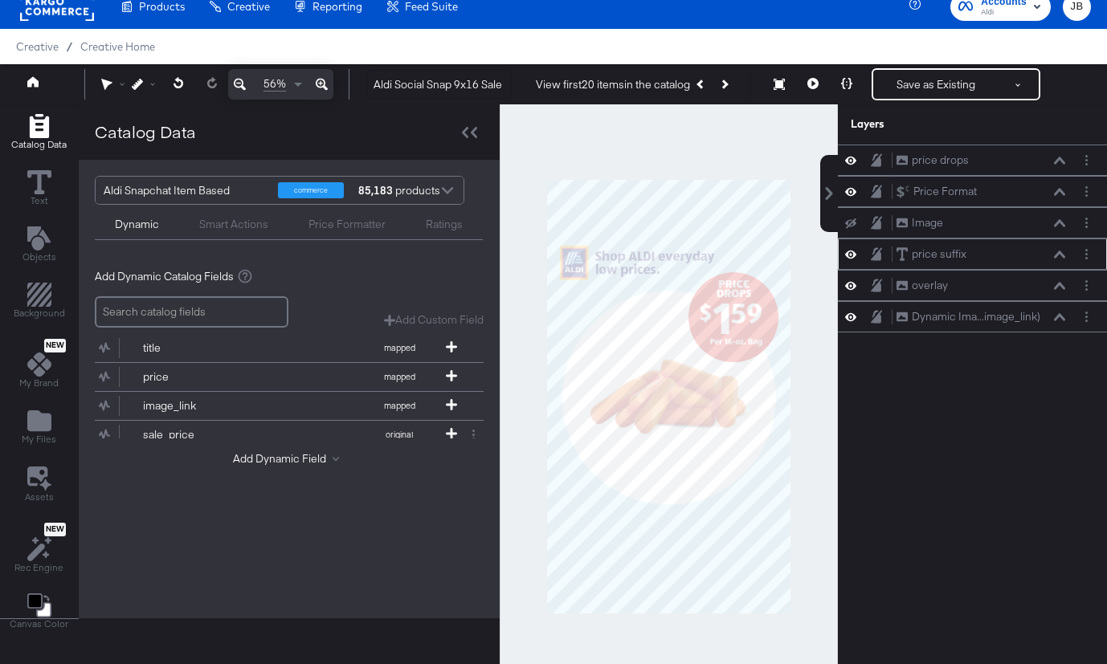
click at [1064, 256] on icon at bounding box center [1059, 254] width 11 height 7
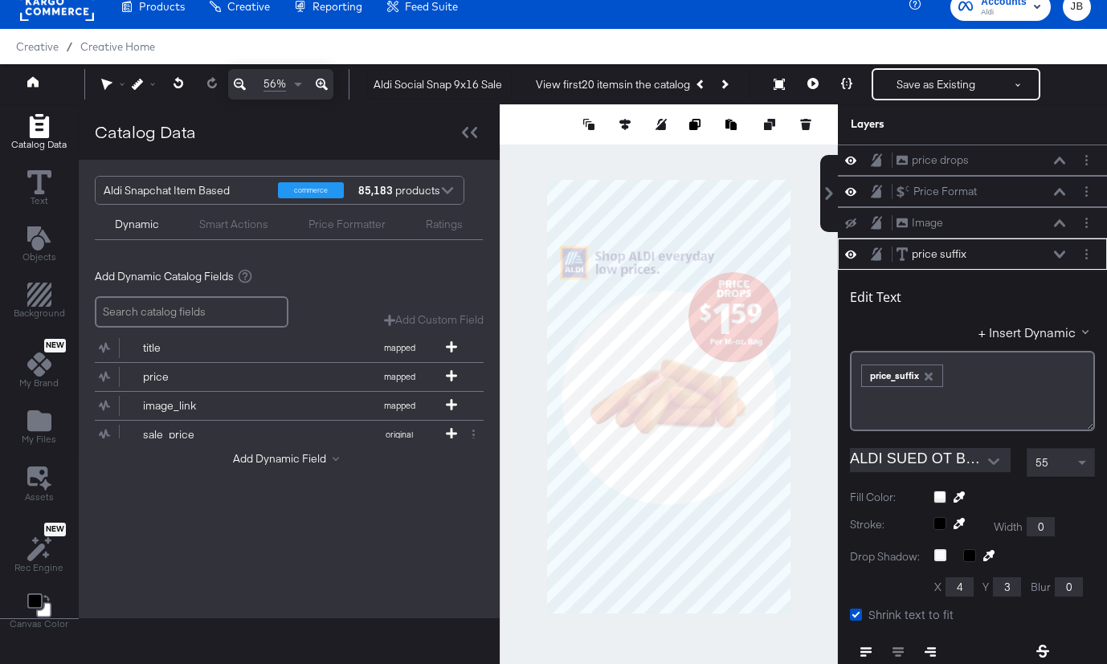
scroll to position [94, 0]
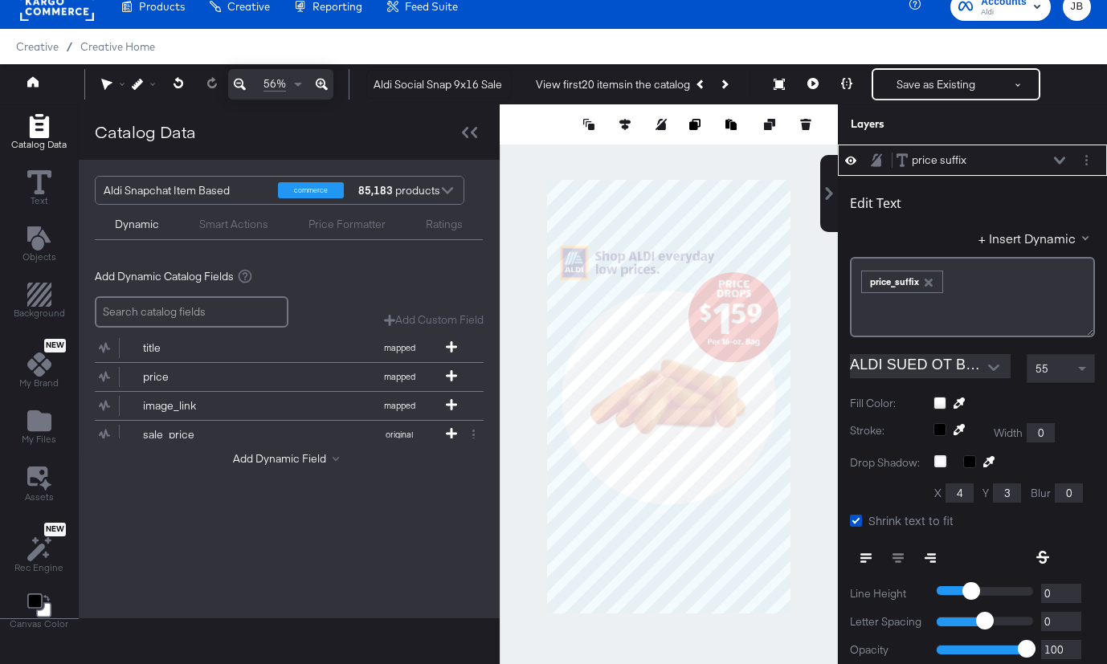
type input "710"
type input "673"
type input "710"
type input "672"
click at [1062, 161] on icon at bounding box center [1059, 161] width 11 height 8
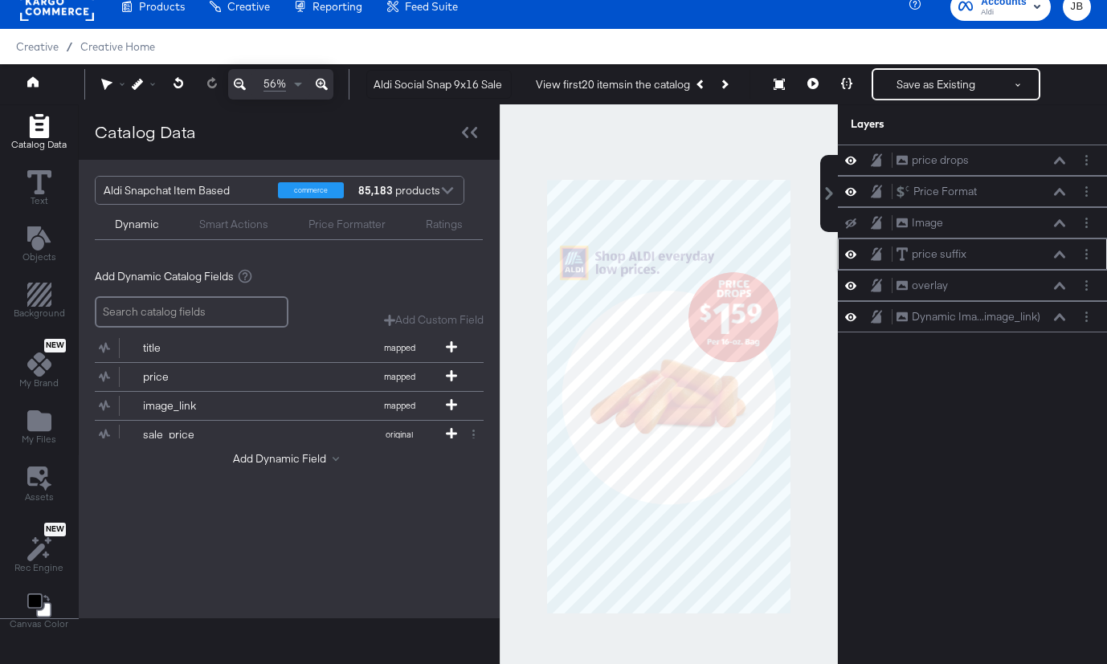
scroll to position [0, 0]
click at [1059, 192] on icon at bounding box center [1059, 192] width 11 height 8
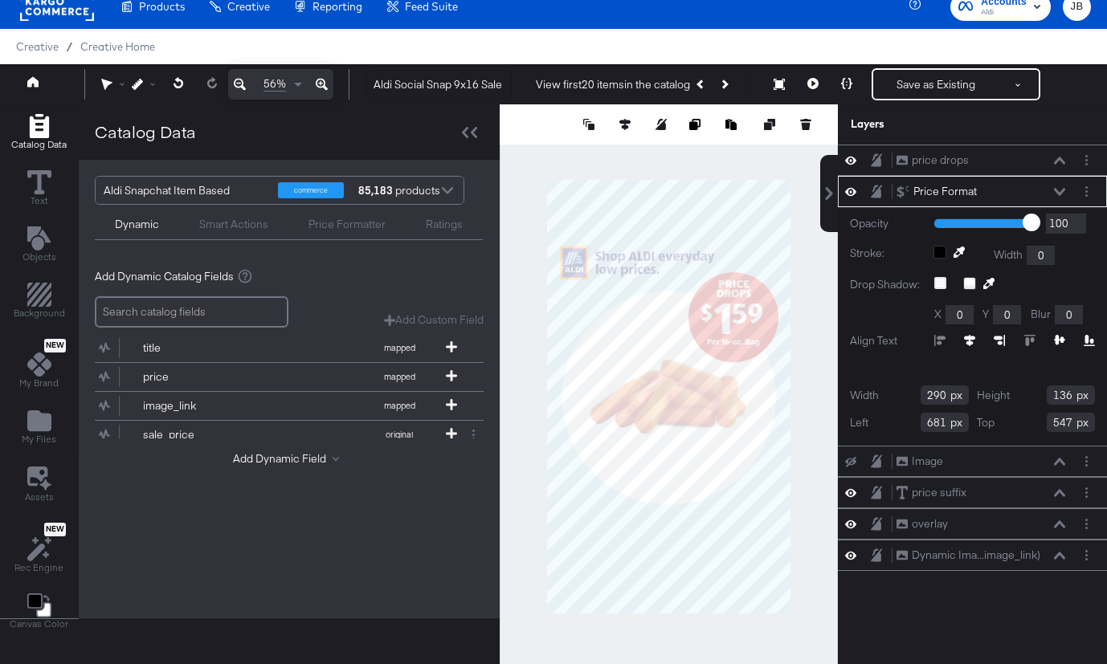
type input "680"
click at [1058, 156] on button at bounding box center [1059, 161] width 13 height 10
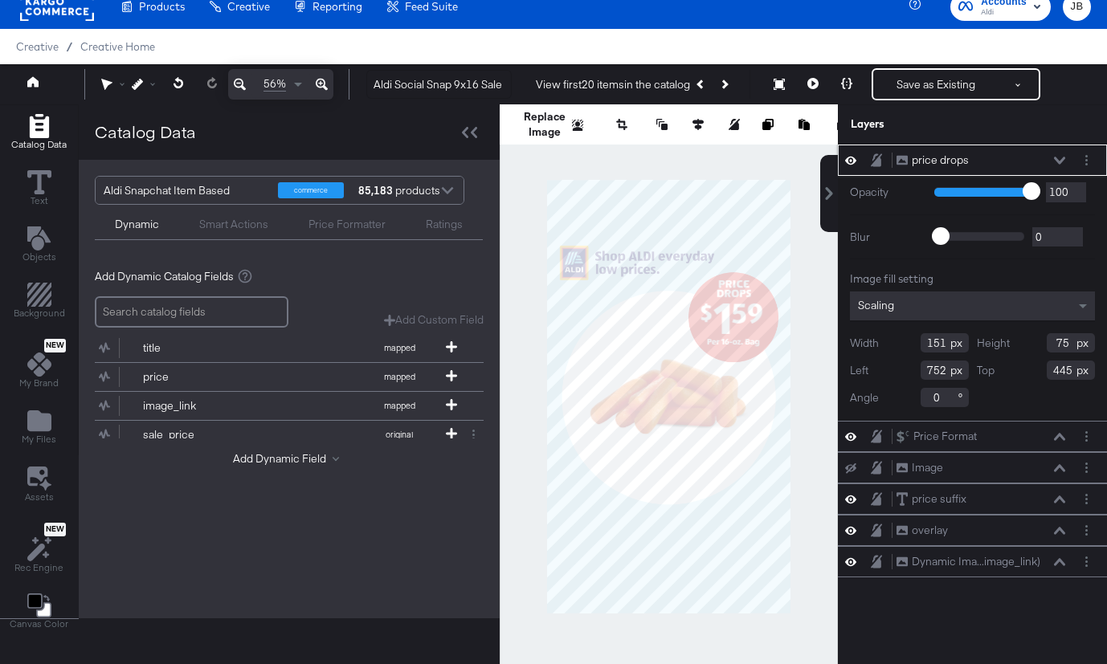
type input "751"
type input "445"
type input "750"
click at [807, 78] on button at bounding box center [813, 84] width 34 height 32
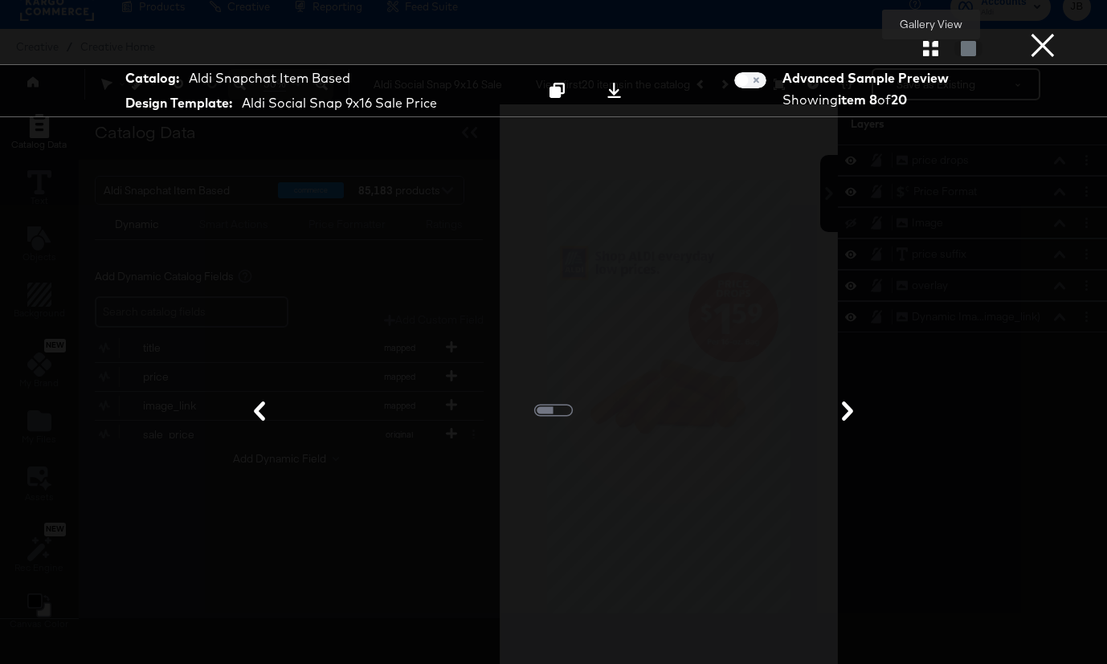
click at [924, 41] on icon "button" at bounding box center [930, 48] width 15 height 15
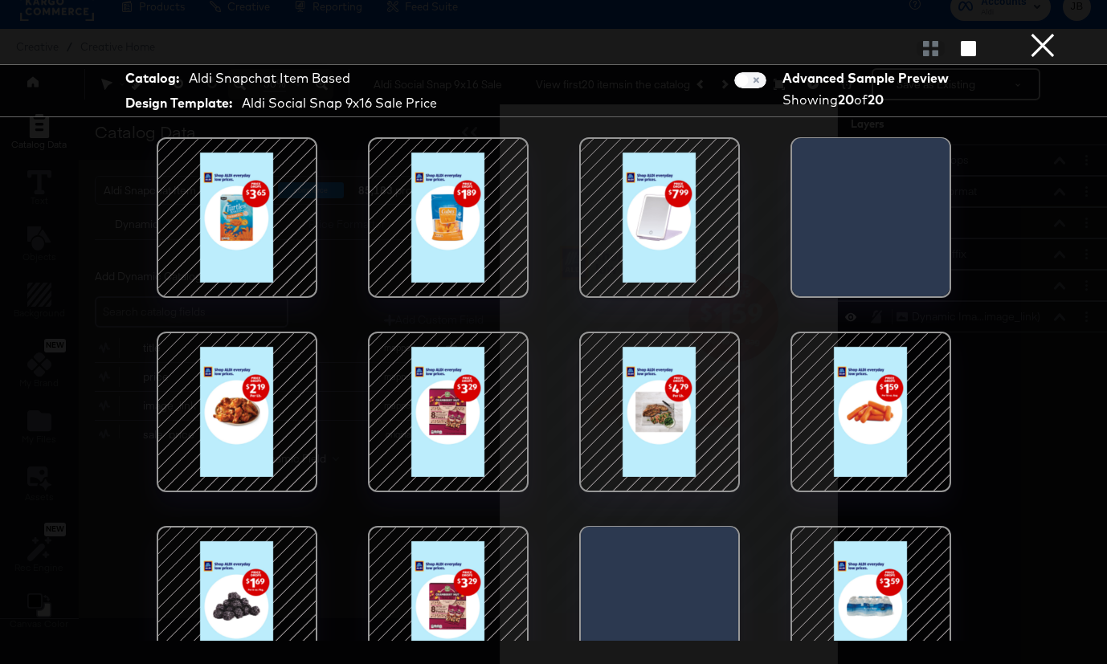
click at [893, 382] on div at bounding box center [870, 412] width 137 height 137
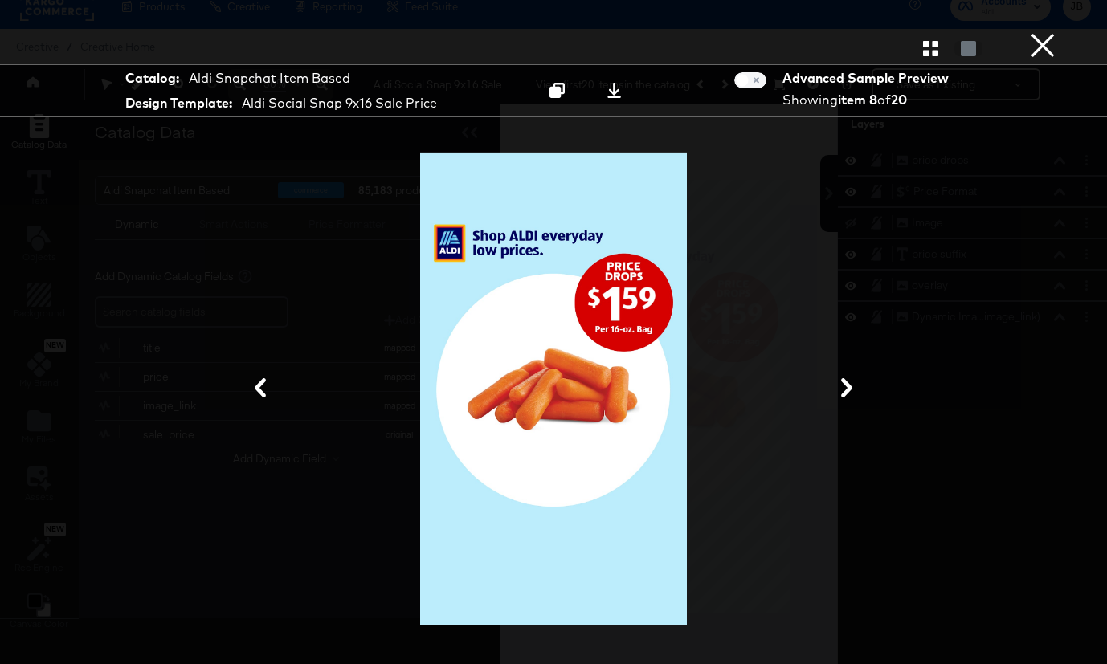
click at [1042, 32] on button "×" at bounding box center [1043, 16] width 32 height 32
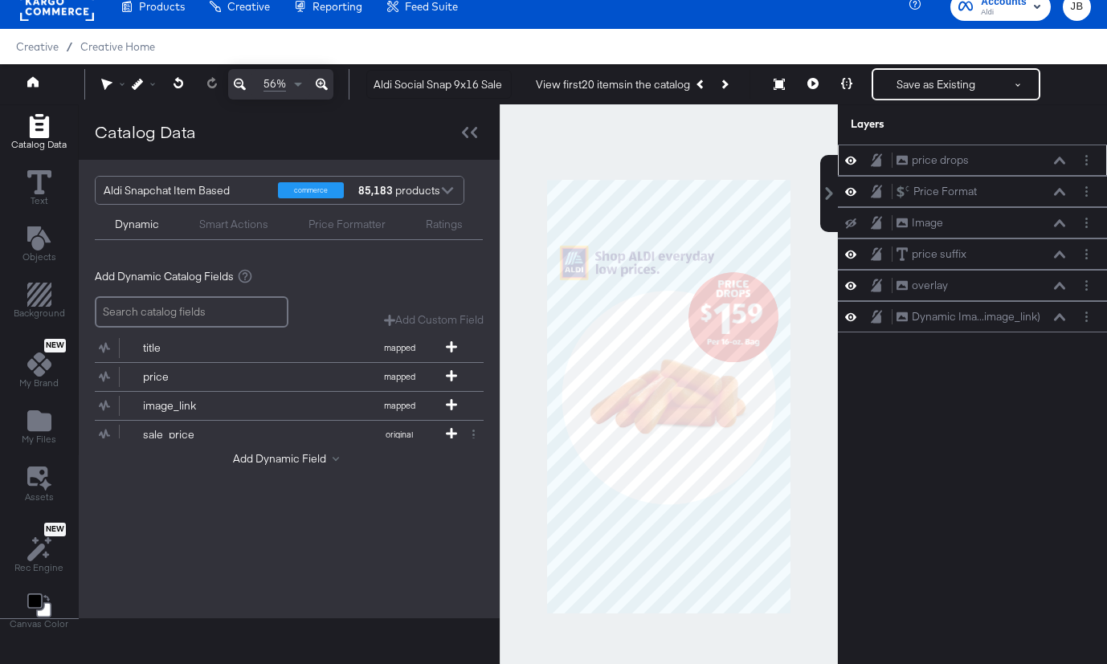
click at [1051, 158] on div "price drops price drops" at bounding box center [981, 160] width 170 height 17
click at [1055, 159] on icon at bounding box center [1059, 161] width 11 height 8
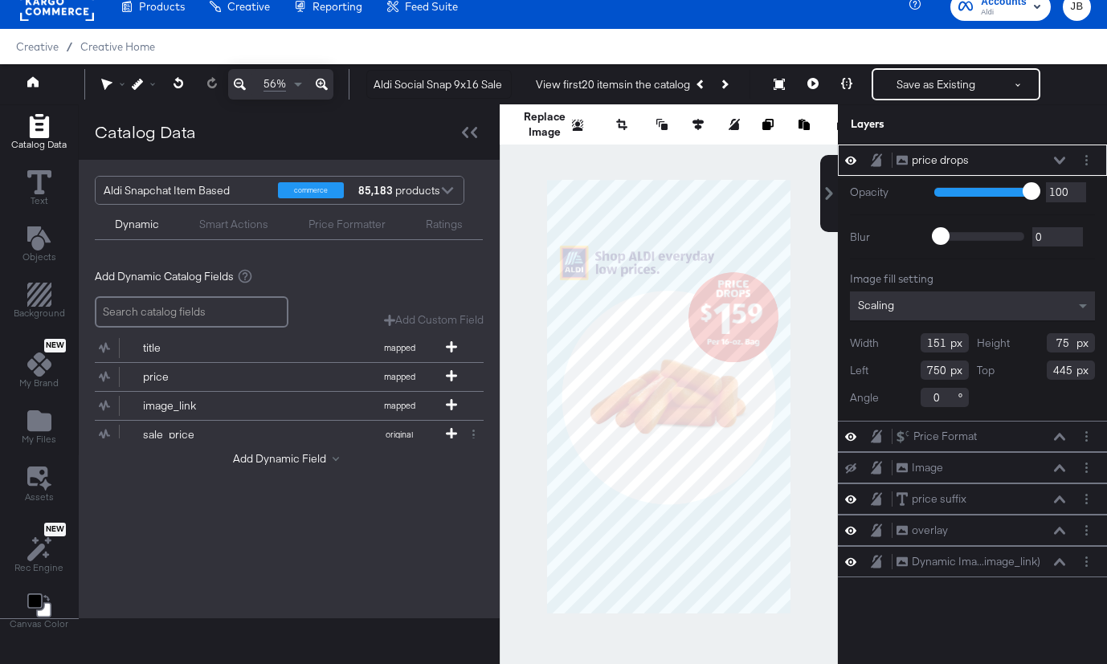
type input "751"
type input "446"
click at [1060, 164] on button at bounding box center [1059, 161] width 13 height 10
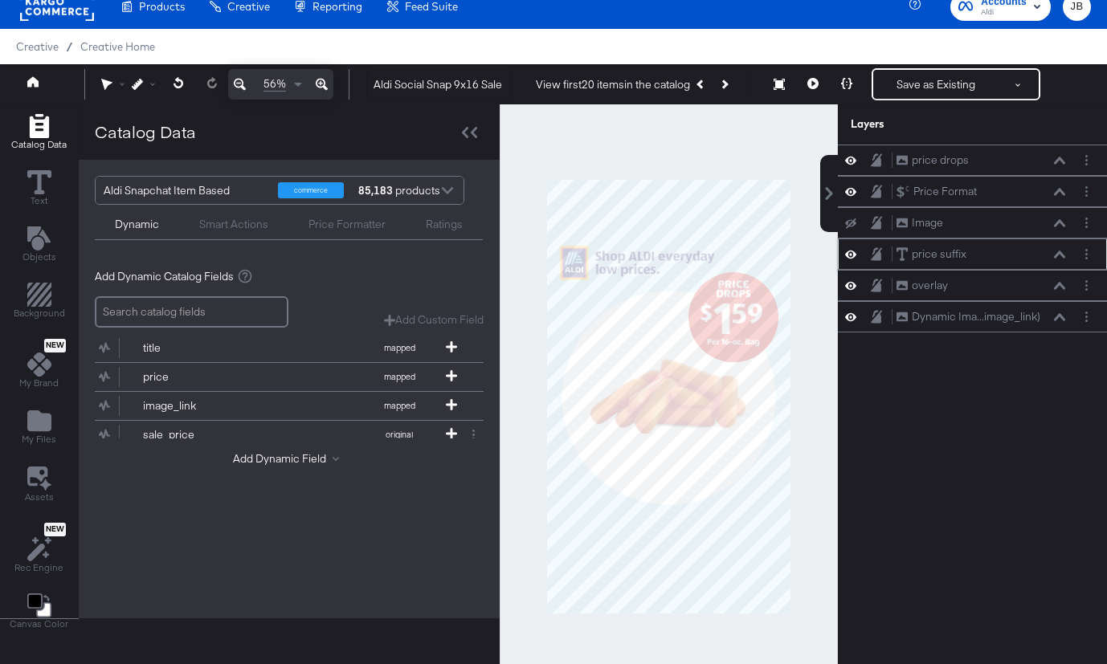
click at [1058, 256] on icon at bounding box center [1059, 255] width 11 height 8
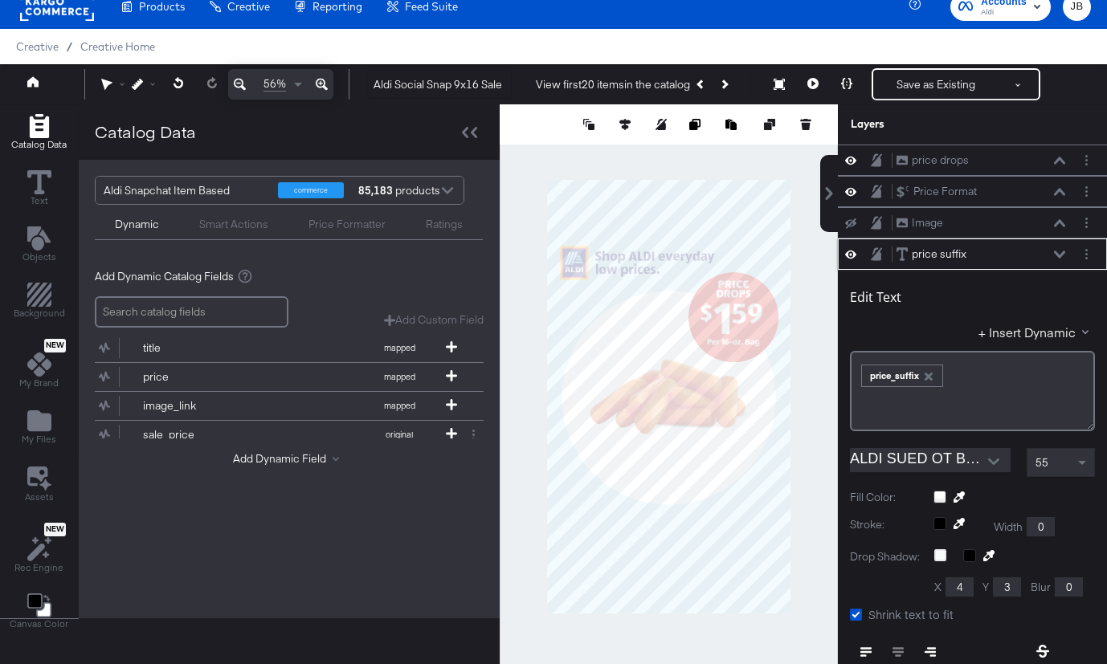
scroll to position [94, 0]
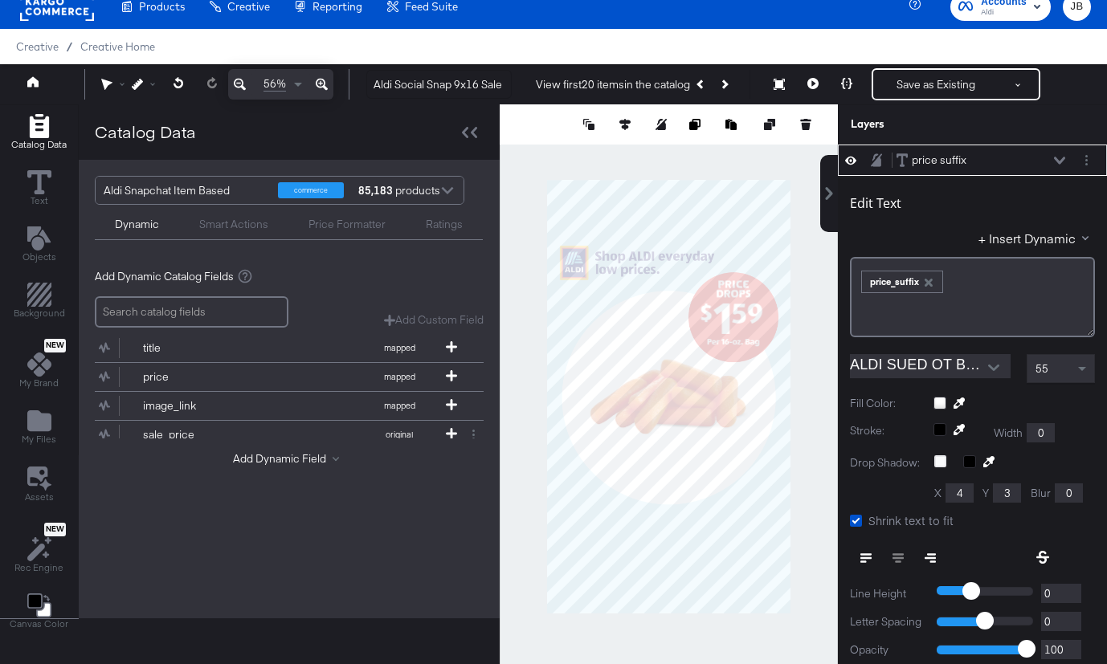
type input "674"
click at [916, 81] on button "Save as Existing" at bounding box center [935, 84] width 125 height 29
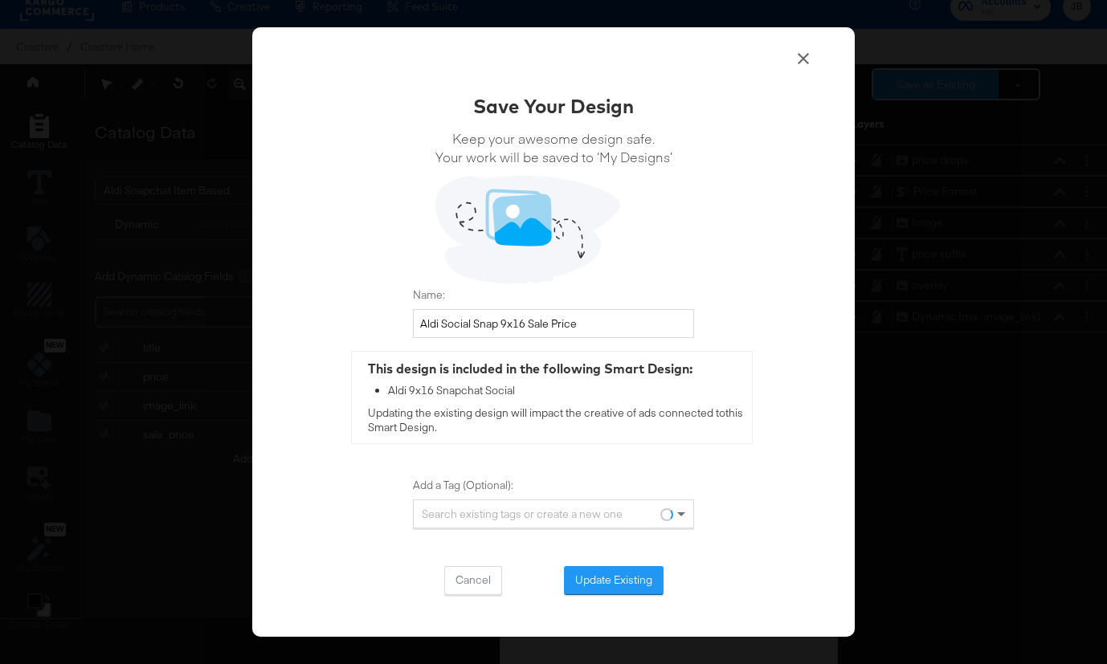
scroll to position [0, 0]
click at [594, 595] on div "Save Your Design Keep your awesome design safe. Your work will be saved to ‘My …" at bounding box center [553, 332] width 602 height 610
click at [601, 573] on button "Update Existing" at bounding box center [614, 580] width 100 height 29
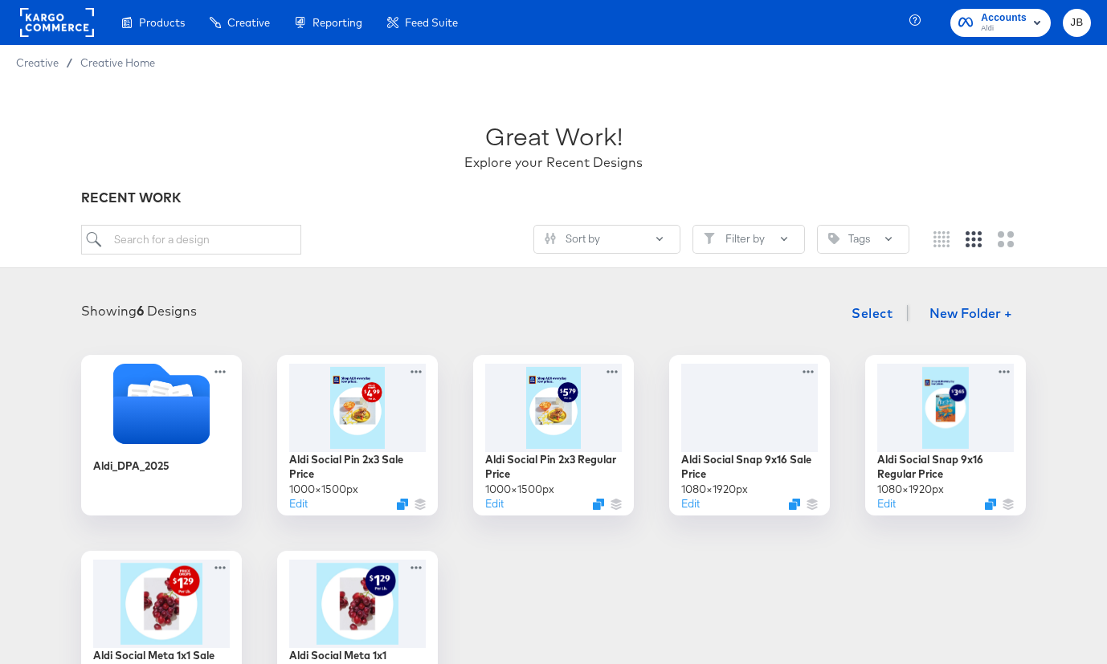
click at [410, 312] on div "Showing 6 Designs Select New Folder +" at bounding box center [553, 313] width 1075 height 33
click at [758, 408] on div at bounding box center [750, 406] width 144 height 92
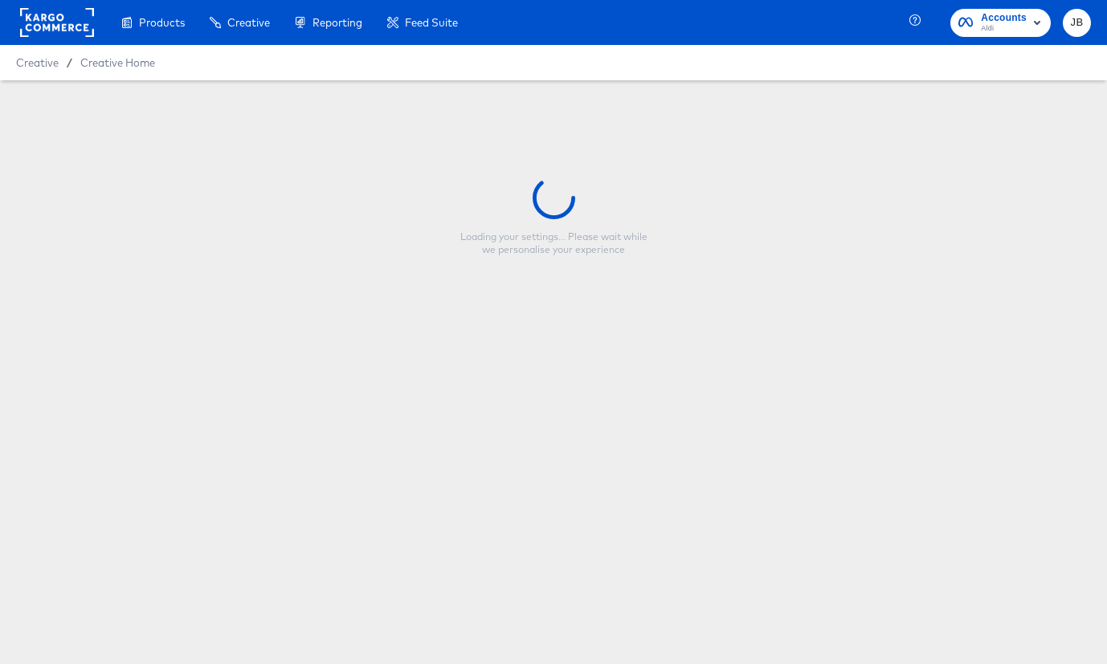
type input "Aldi Social Snap 9x16 Sale Price"
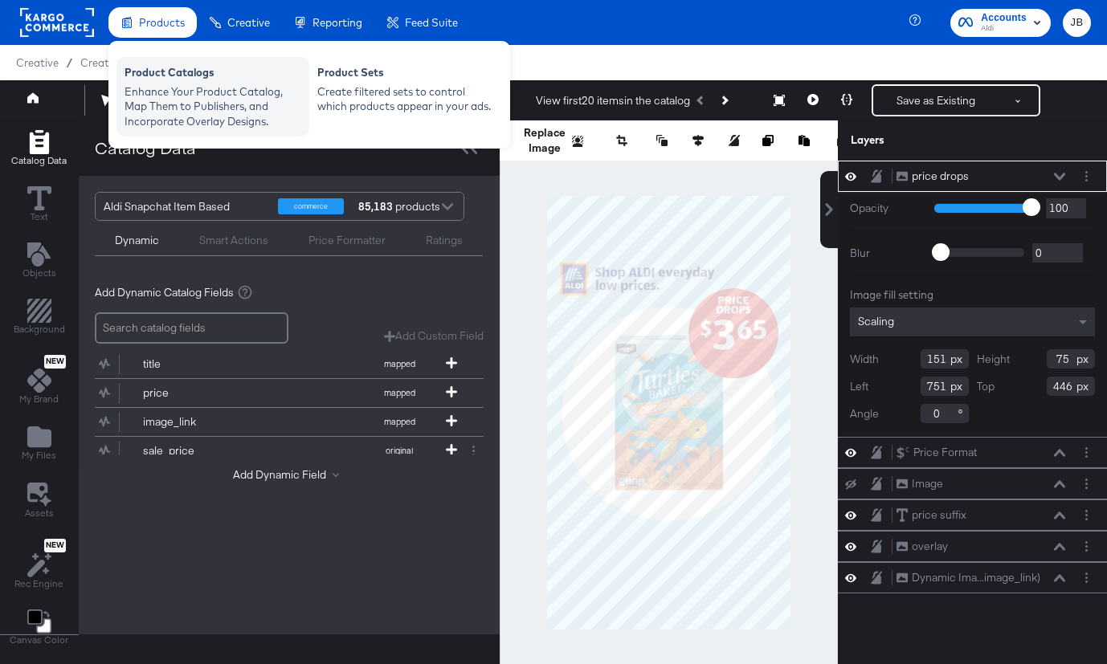
click at [149, 84] on div "Enhance Your Product Catalog, Map Them to Publishers, and Incorporate Overlay D…" at bounding box center [212, 106] width 177 height 45
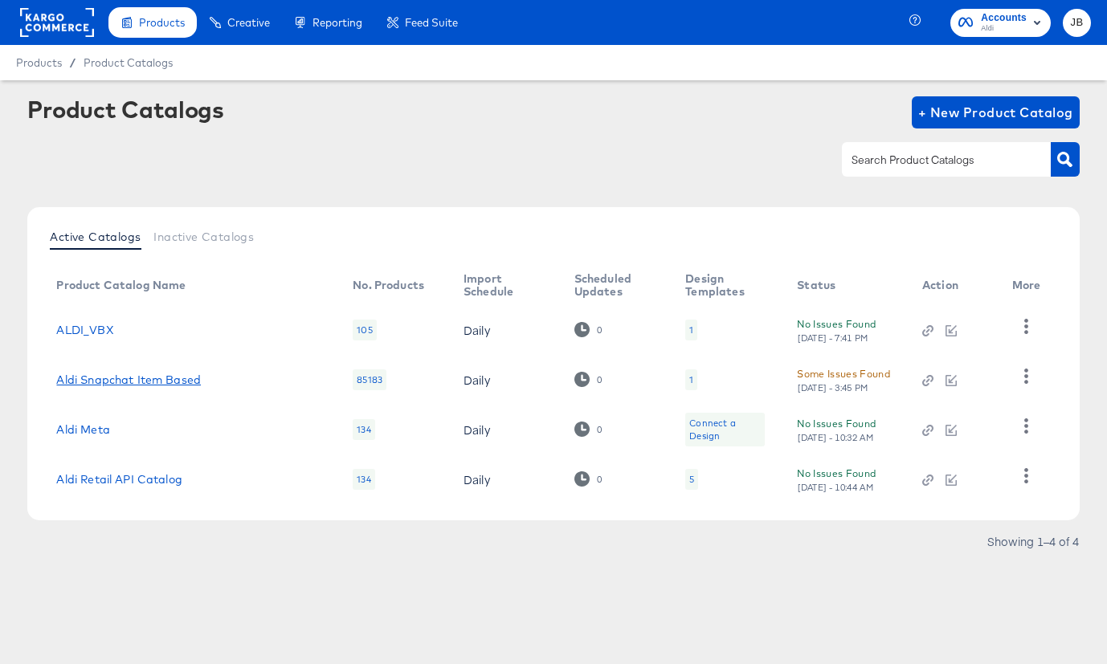
click at [183, 380] on link "Aldi Snapchat Item Based" at bounding box center [128, 379] width 145 height 13
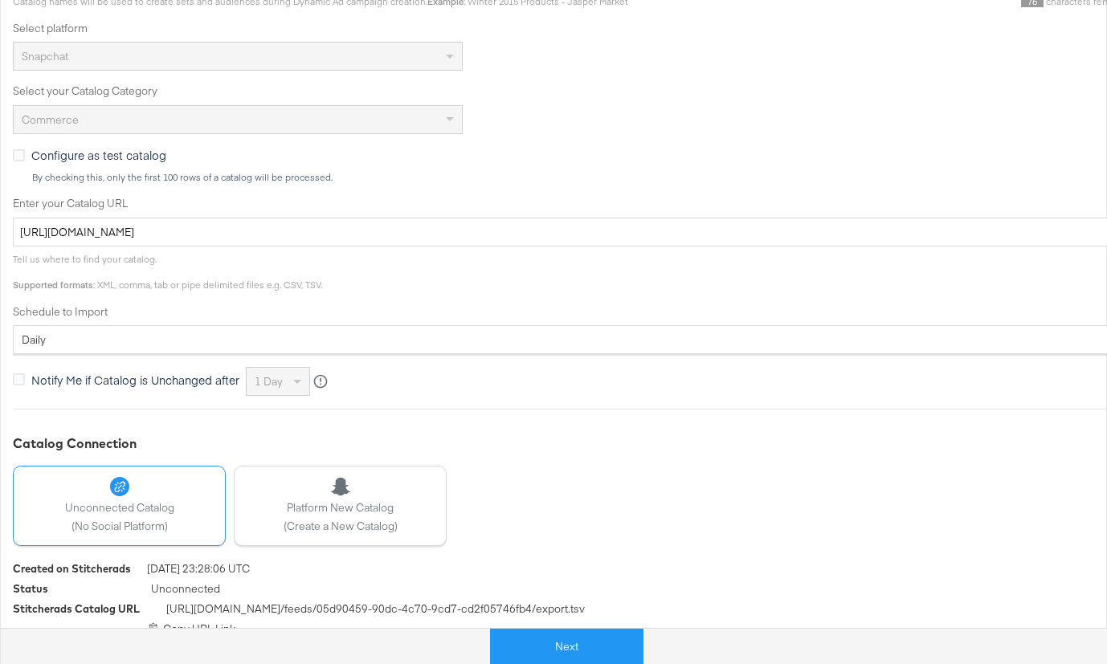
scroll to position [413, 0]
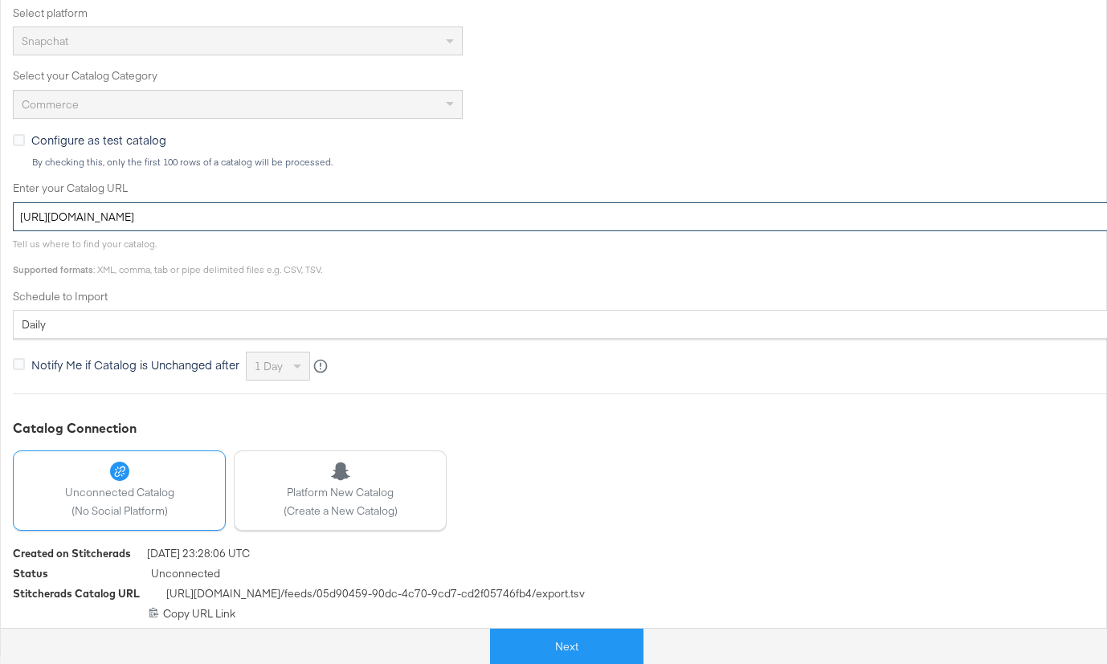
click at [334, 216] on input "https://ace.stitcherads.com/exports/1360/universal/none/universal-3/export.tsv.…" at bounding box center [575, 217] width 1125 height 30
click at [334, 215] on input "https://ace.stitcherads.com/exports/1360/universal/none/universal-3/export.tsv.…" at bounding box center [575, 217] width 1125 height 30
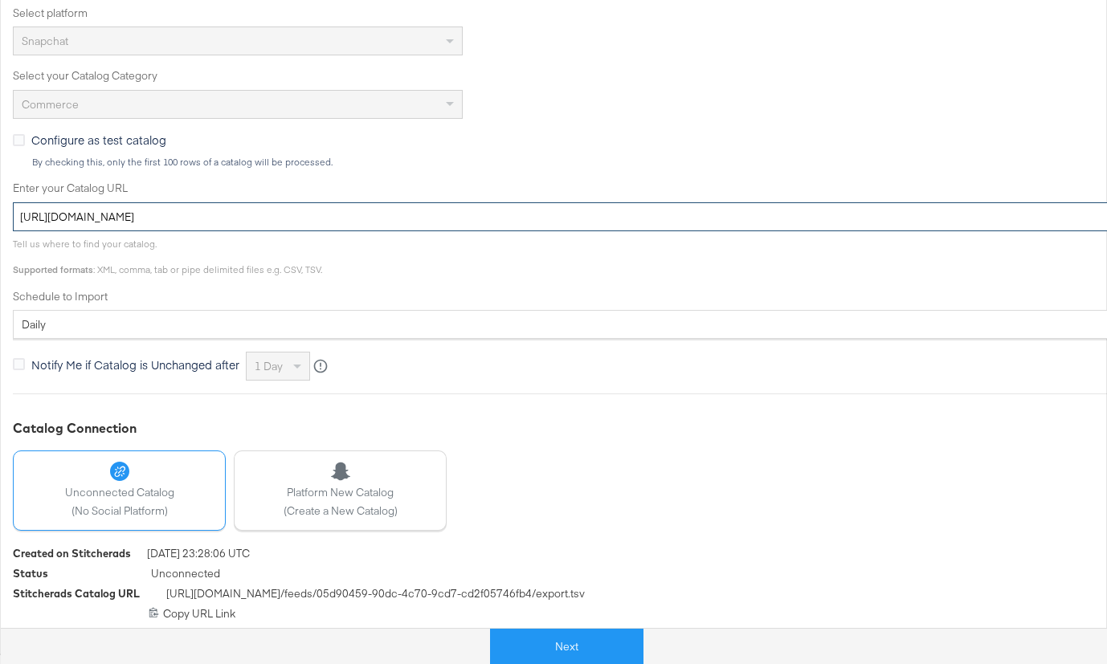
click at [334, 215] on input "https://ace.stitcherads.com/exports/1360/universal/none/universal-3/export.tsv.…" at bounding box center [575, 217] width 1125 height 30
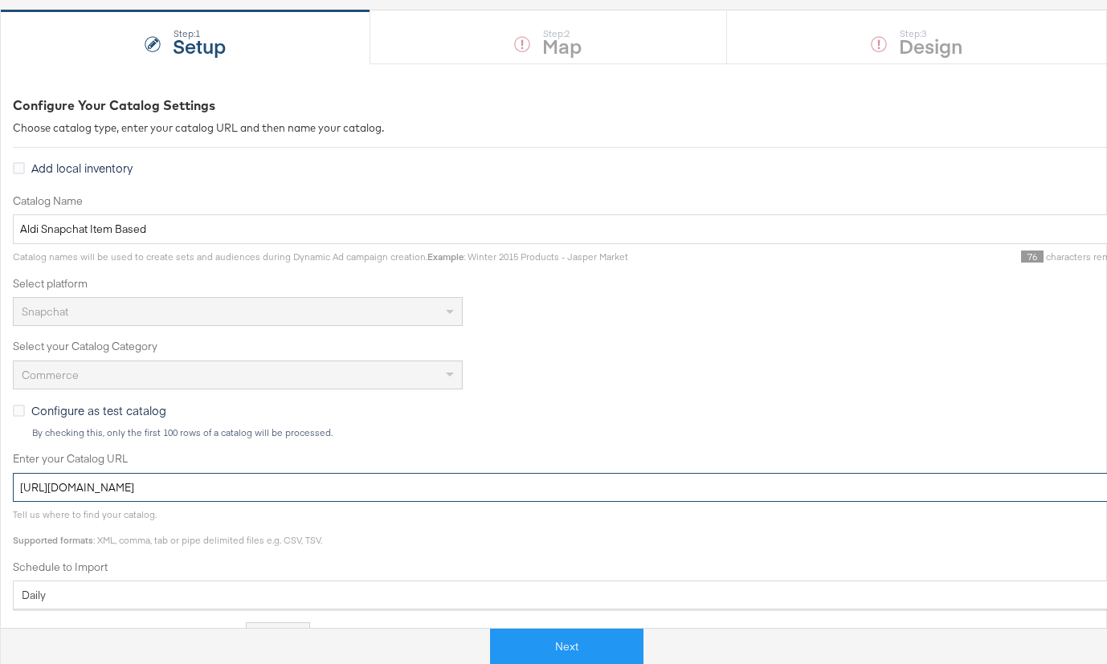
scroll to position [0, 0]
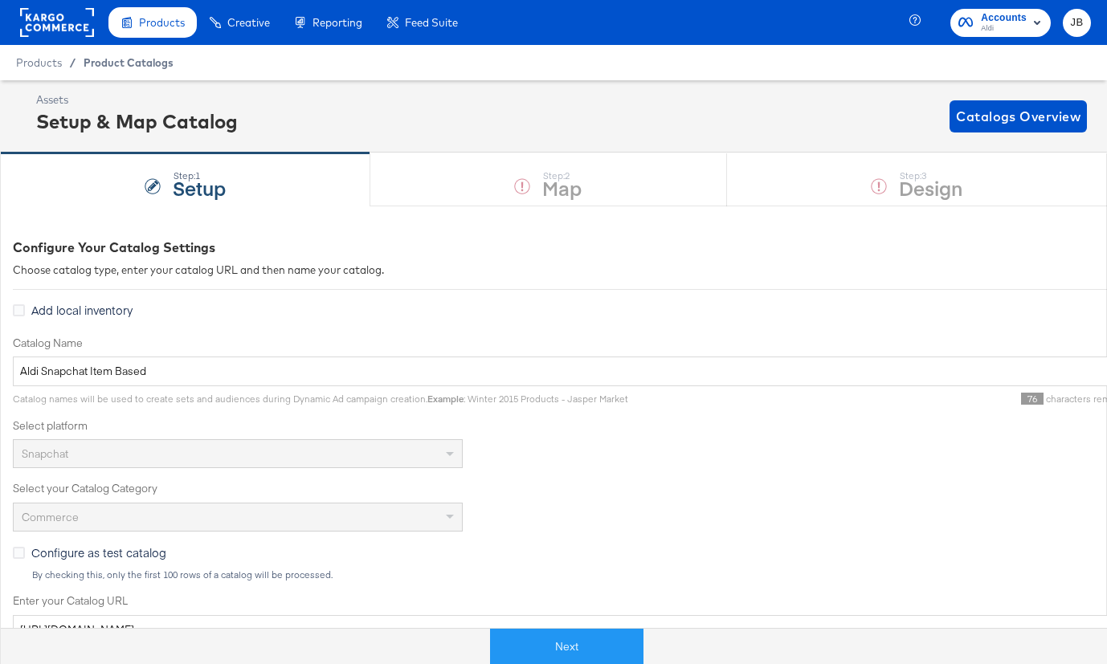
click at [142, 63] on span "Product Catalogs" at bounding box center [129, 62] width 90 height 13
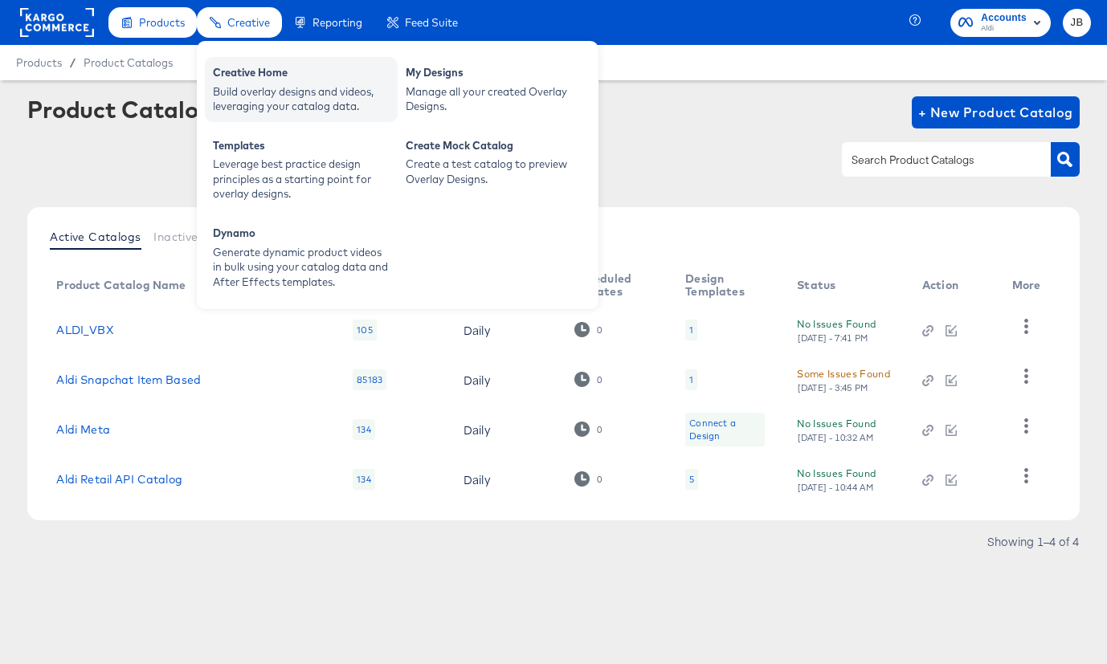
click at [249, 76] on div "Creative Home" at bounding box center [301, 74] width 177 height 19
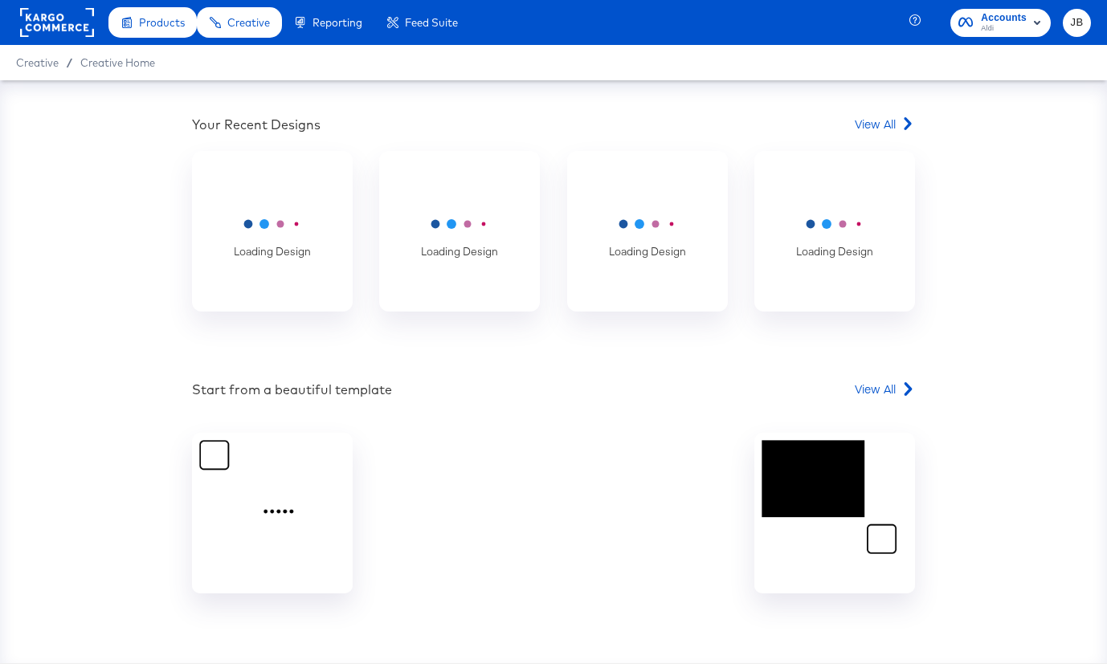
scroll to position [467, 0]
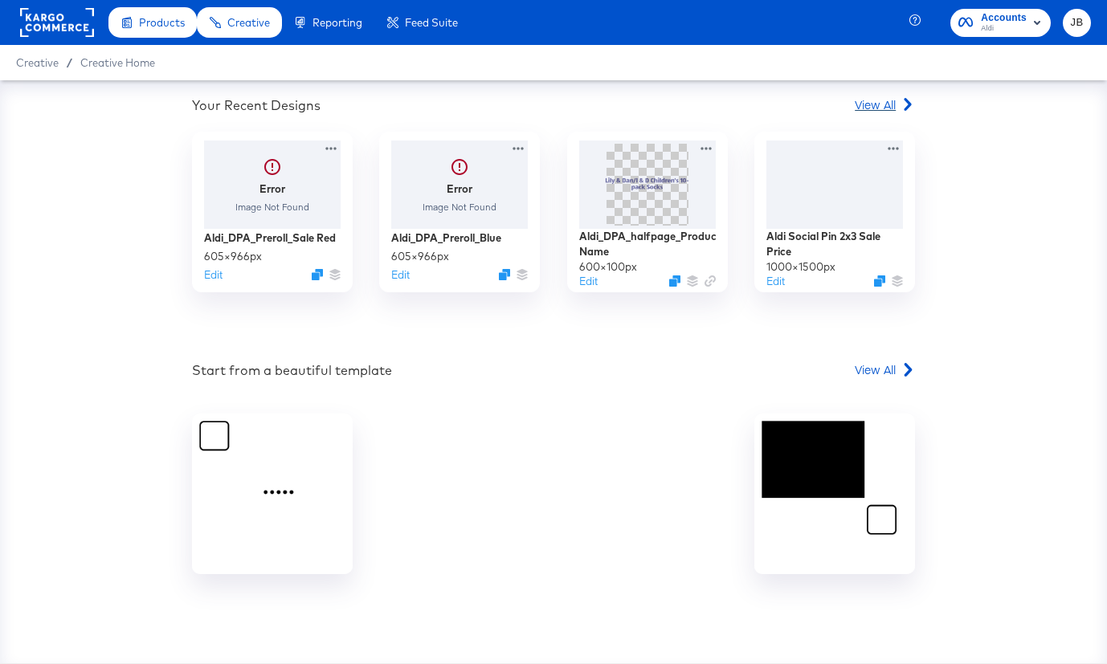
click at [863, 103] on span "View All" at bounding box center [875, 104] width 41 height 16
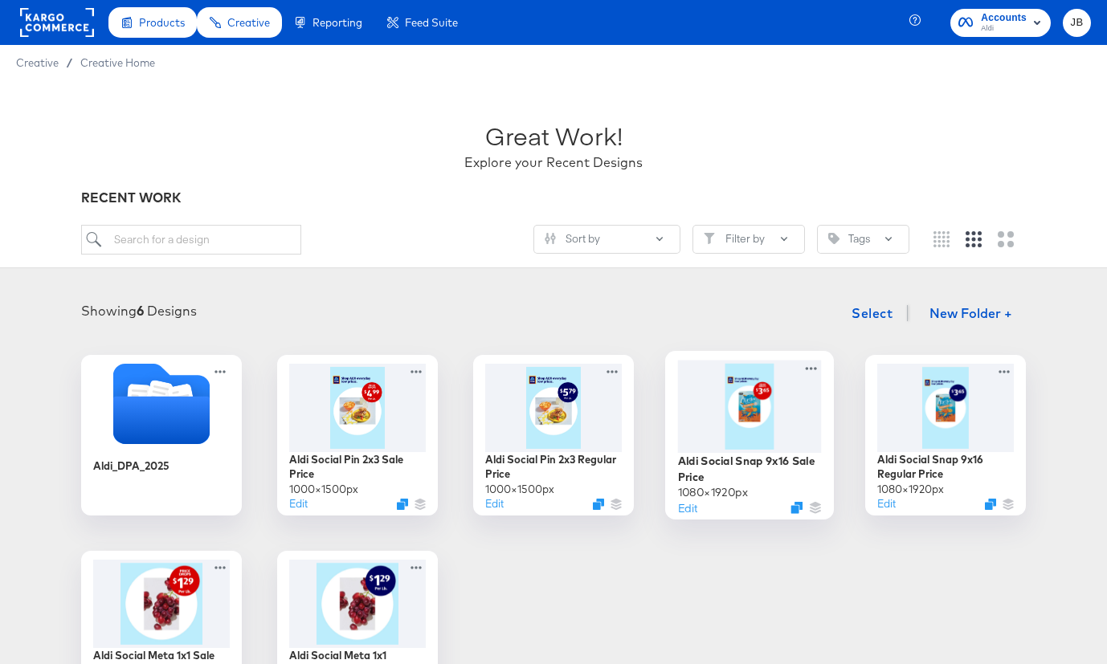
click at [720, 423] on div at bounding box center [750, 406] width 144 height 92
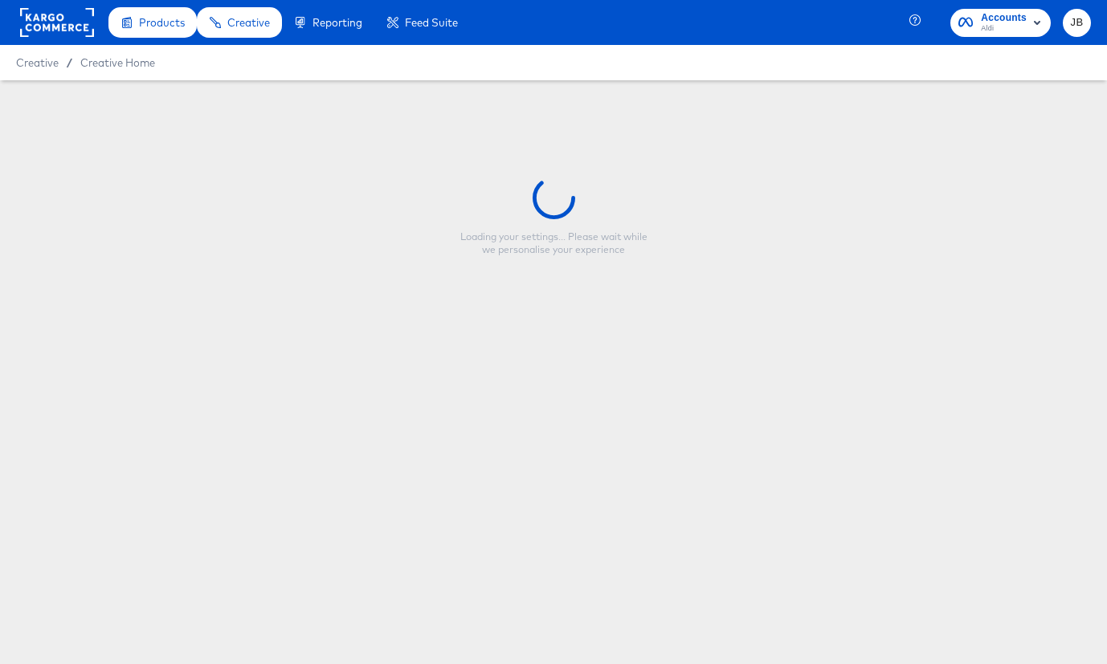
type input "Aldi Social Snap 9x16 Sale Price"
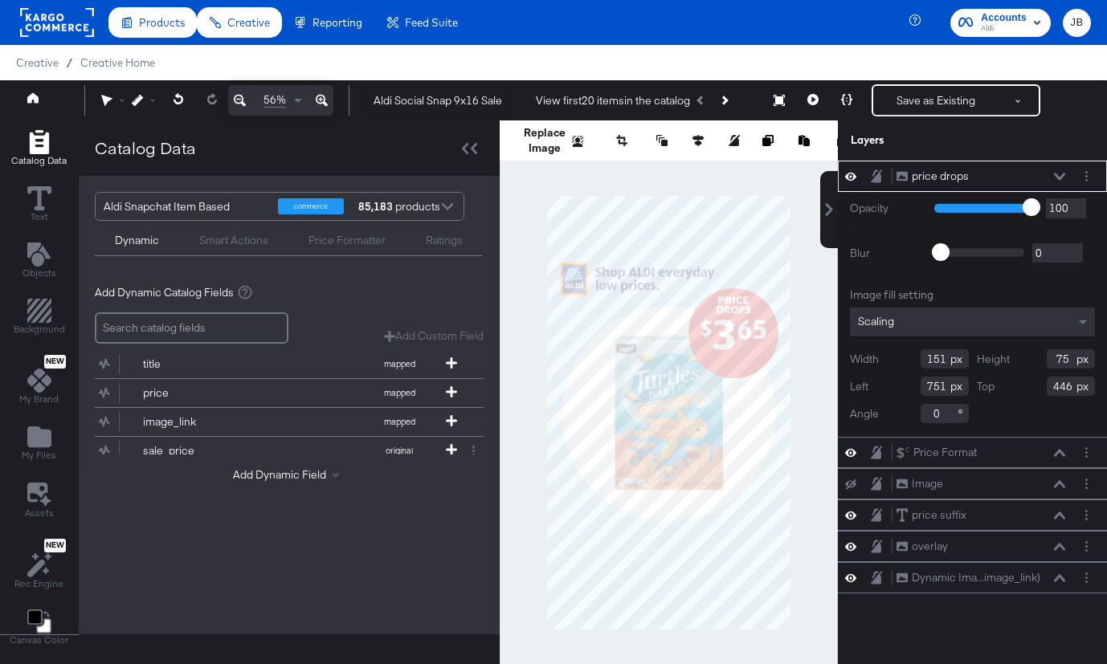
click at [259, 481] on div "Add Dynamic Field" at bounding box center [289, 478] width 389 height 22
click at [274, 357] on button "title mapped" at bounding box center [279, 364] width 369 height 28
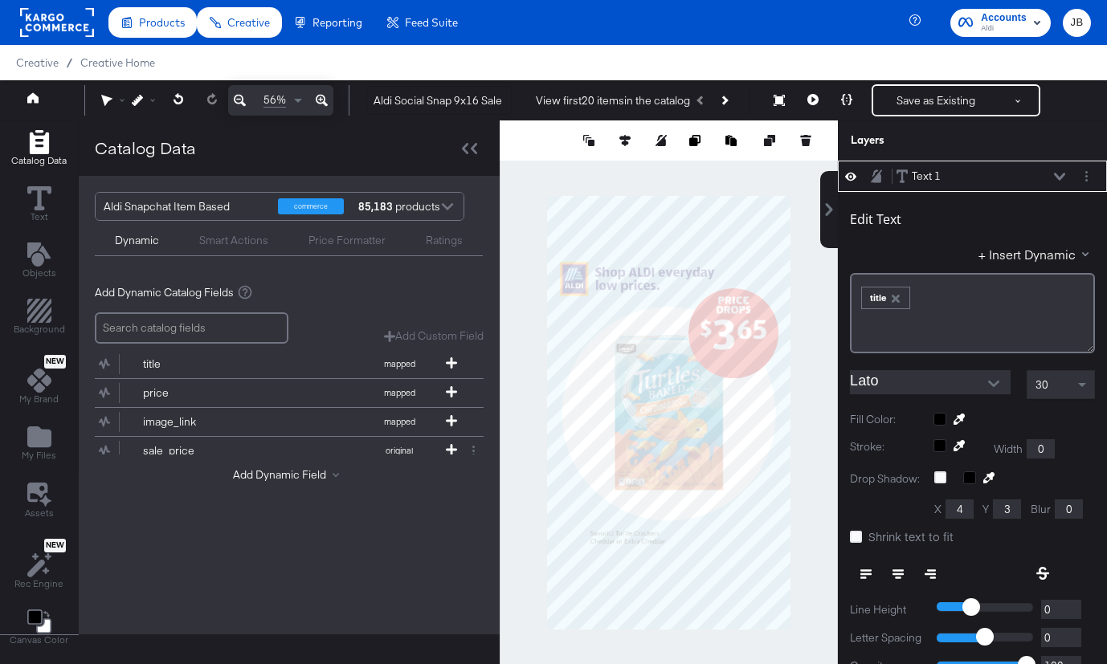
type input "191"
type input "1483"
type input "751"
click at [44, 443] on icon "Add Files" at bounding box center [39, 437] width 24 height 21
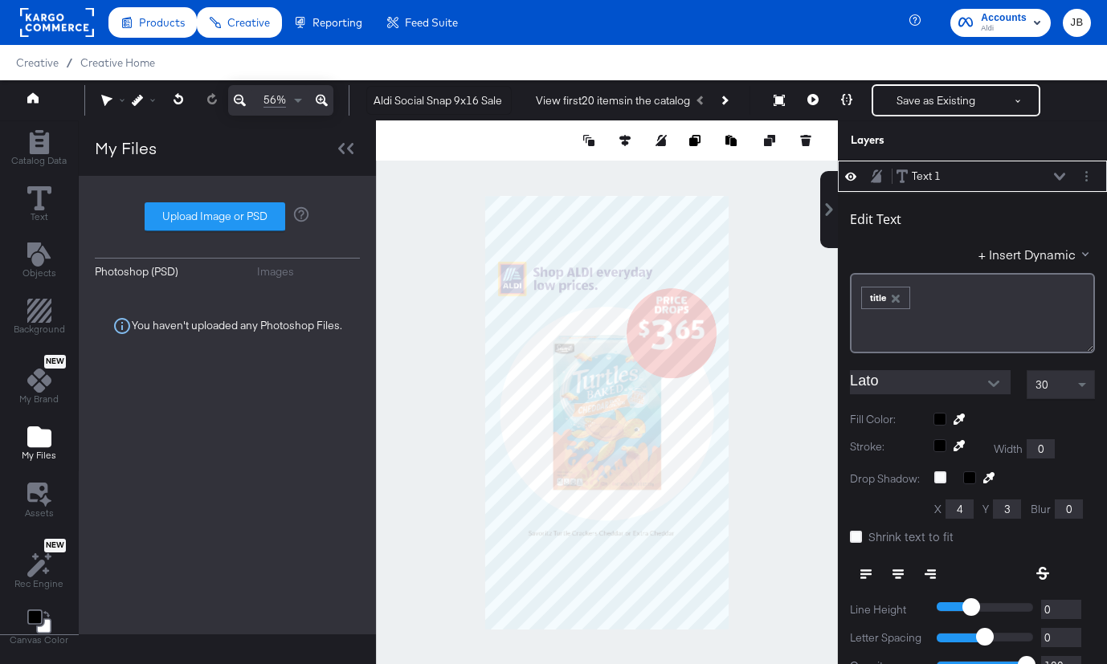
click at [782, 358] on div at bounding box center [607, 412] width 462 height 585
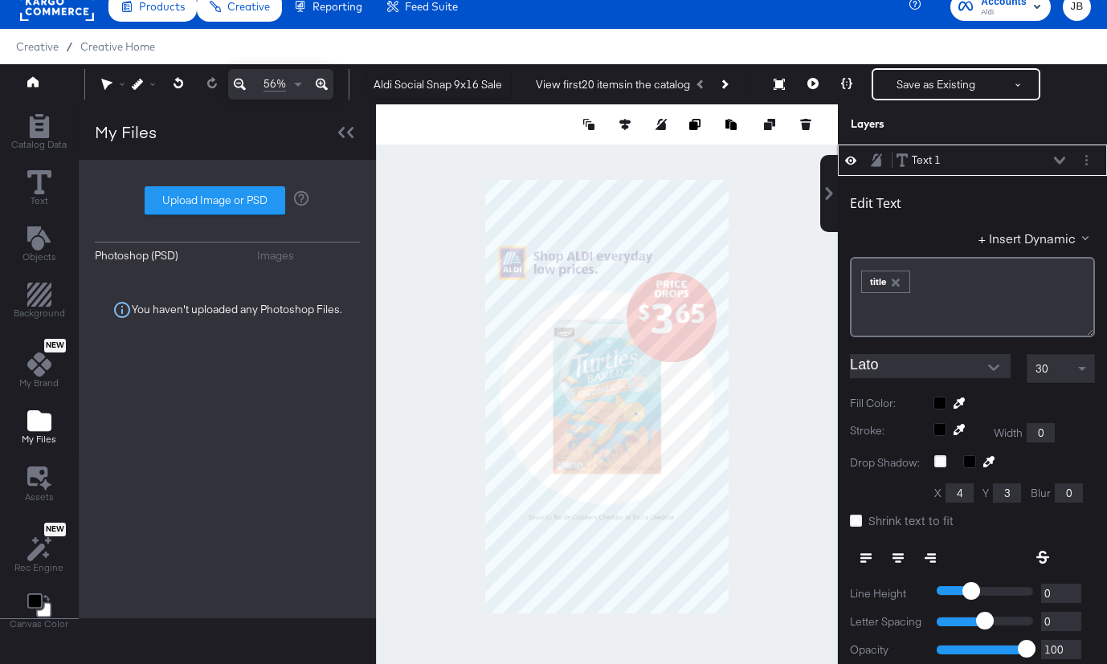
click at [910, 364] on input "Lato" at bounding box center [918, 366] width 137 height 24
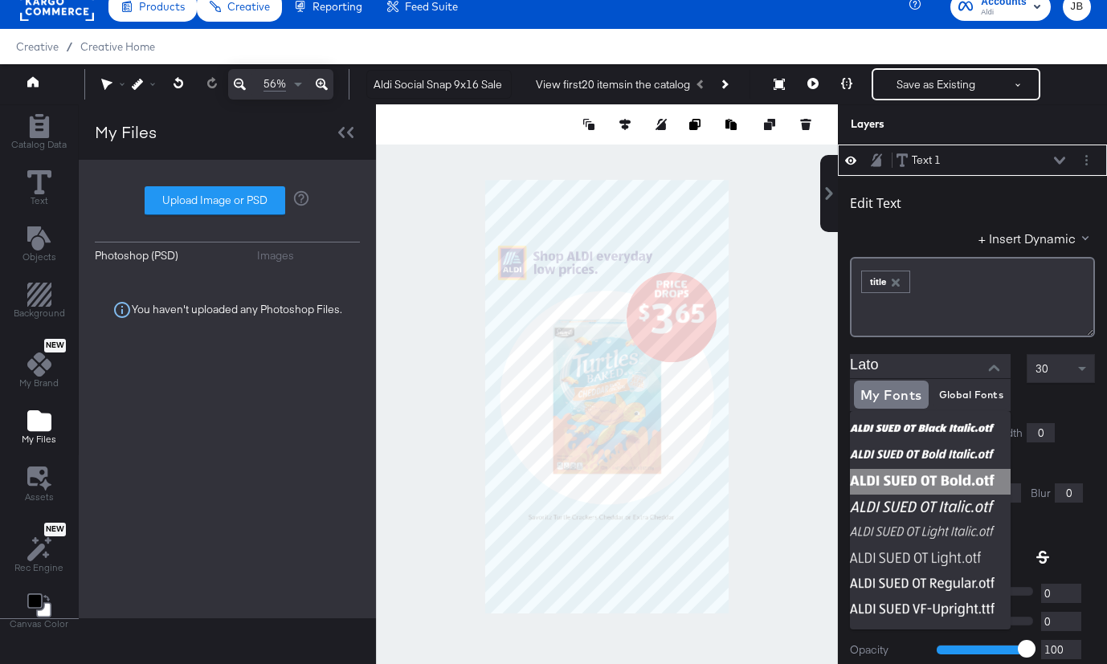
click at [909, 472] on img at bounding box center [930, 482] width 161 height 26
type input "ALDI SUED OT Bold.otf"
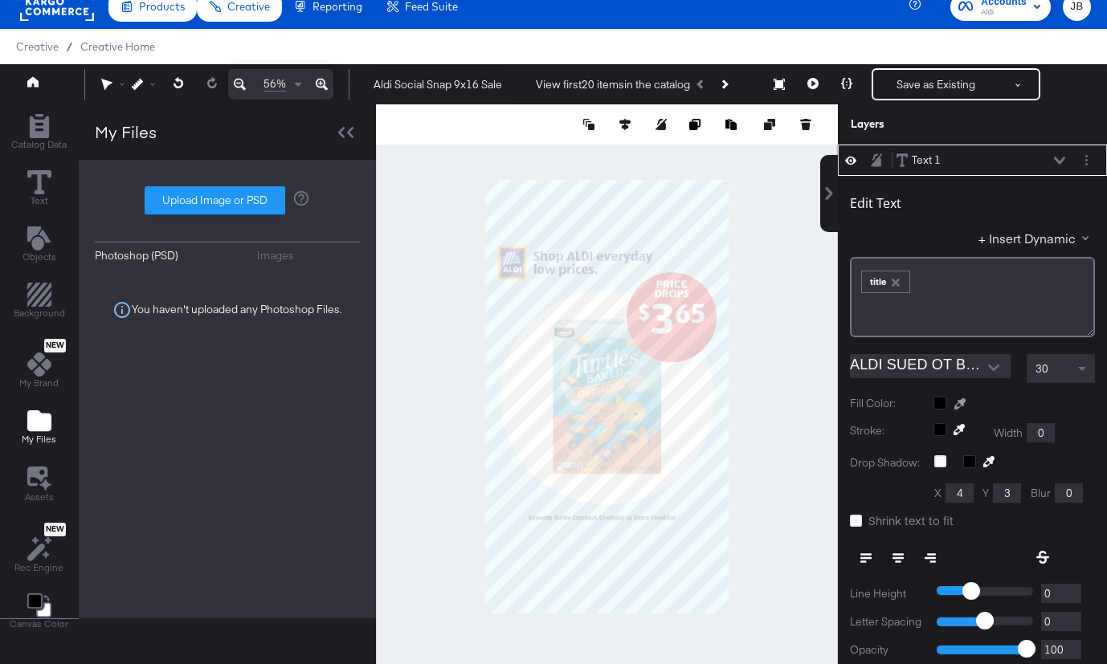
click at [955, 397] on div at bounding box center [959, 403] width 26 height 13
click at [540, 255] on div at bounding box center [607, 396] width 460 height 585
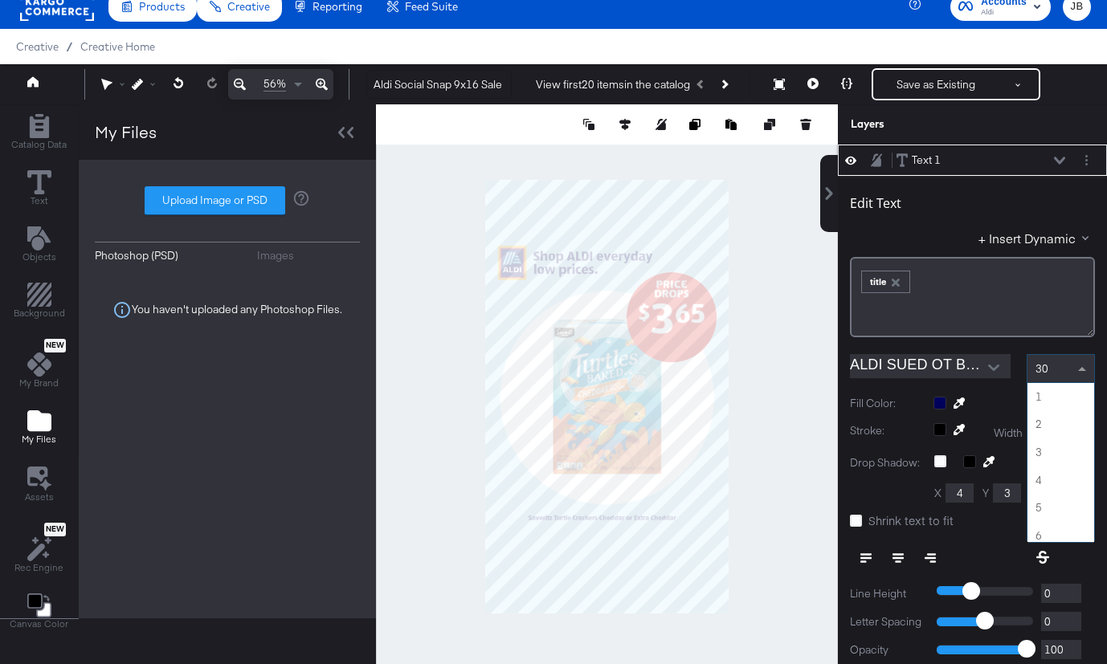
click at [1090, 363] on span at bounding box center [1084, 368] width 20 height 27
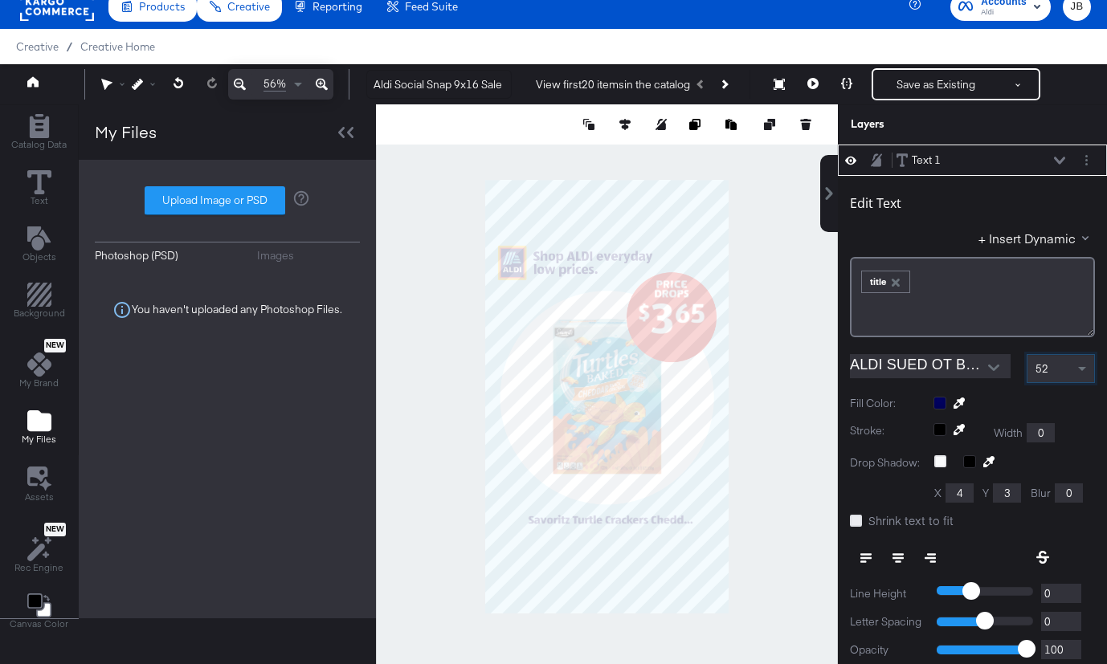
click at [855, 519] on icon at bounding box center [856, 521] width 12 height 12
click at [0, 0] on input "Shrink text to fit" at bounding box center [0, 0] width 0 height 0
type input "882"
type input "105"
click at [861, 521] on label "Shrink text to fit" at bounding box center [905, 520] width 110 height 17
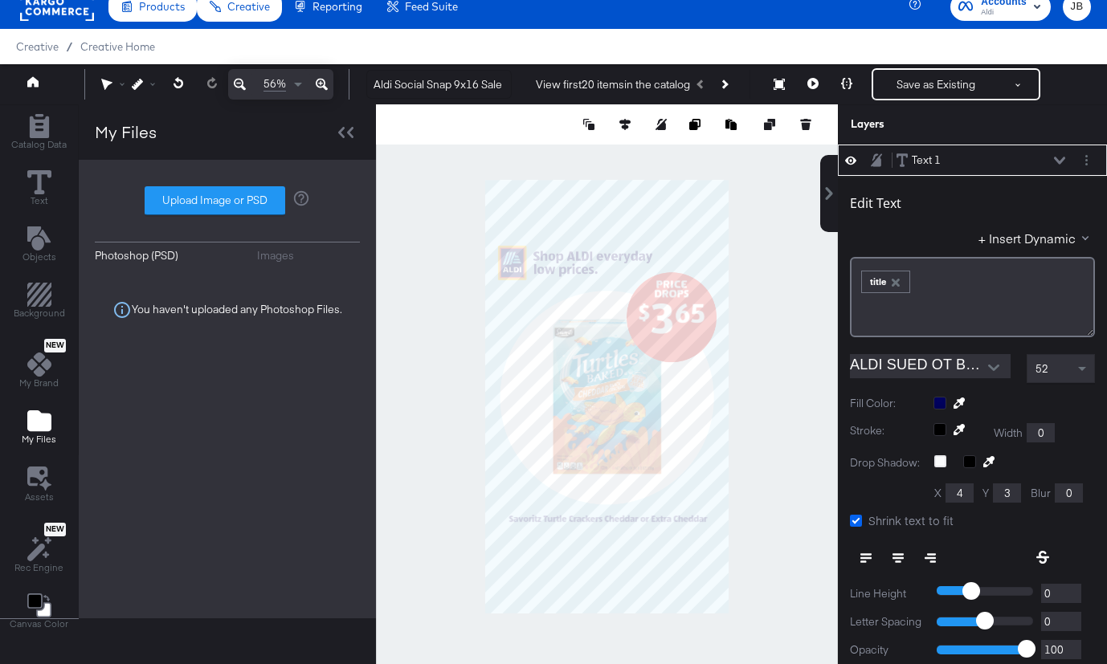
click at [0, 0] on input "Shrink text to fit" at bounding box center [0, 0] width 0 height 0
click at [855, 519] on icon at bounding box center [856, 521] width 12 height 12
click at [0, 0] on input "Shrink text to fit" at bounding box center [0, 0] width 0 height 0
click at [982, 195] on div "Edit Text" at bounding box center [972, 206] width 245 height 22
click at [1083, 160] on button "Layer Options" at bounding box center [1086, 160] width 17 height 17
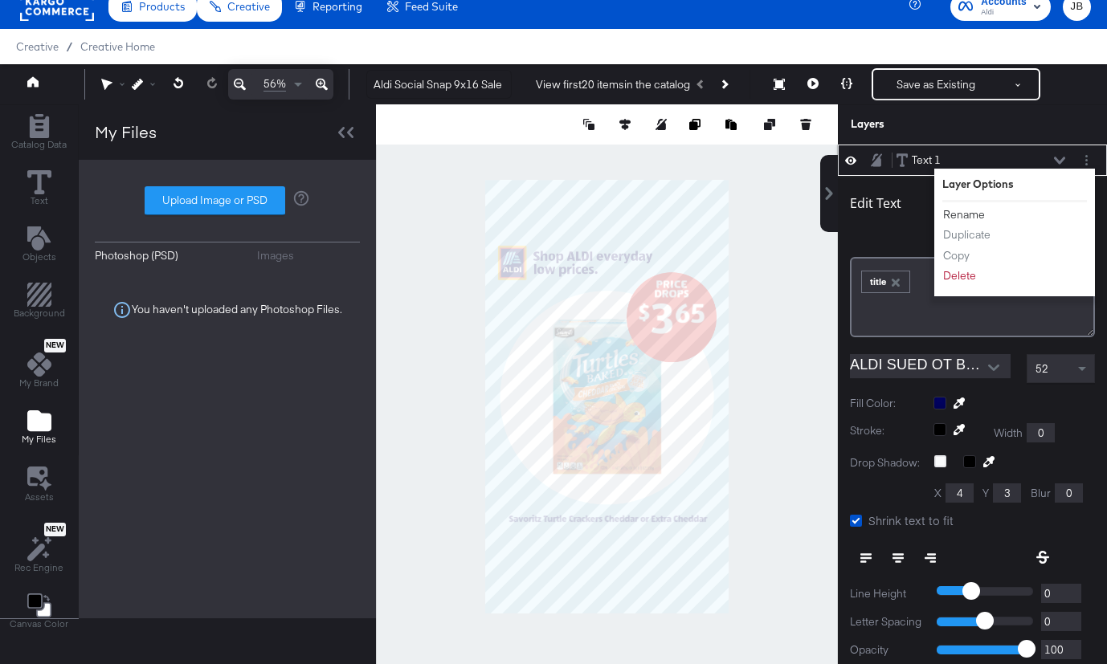
click at [971, 212] on button "Rename" at bounding box center [963, 214] width 43 height 17
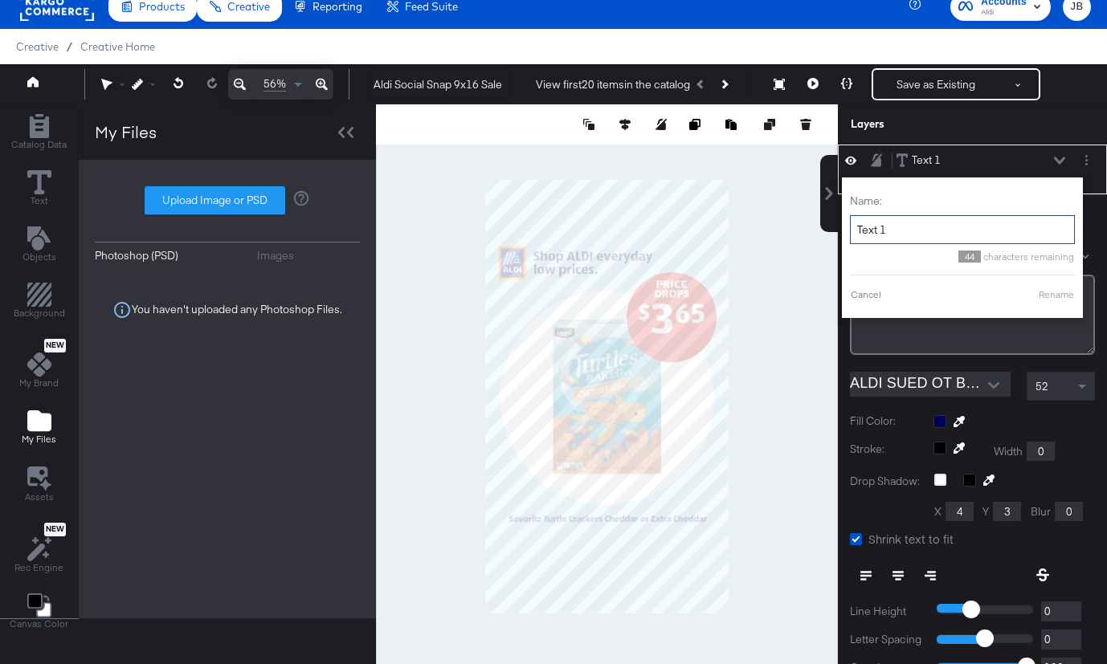
click at [926, 228] on input "Text 1" at bounding box center [962, 230] width 225 height 30
type input "Title"
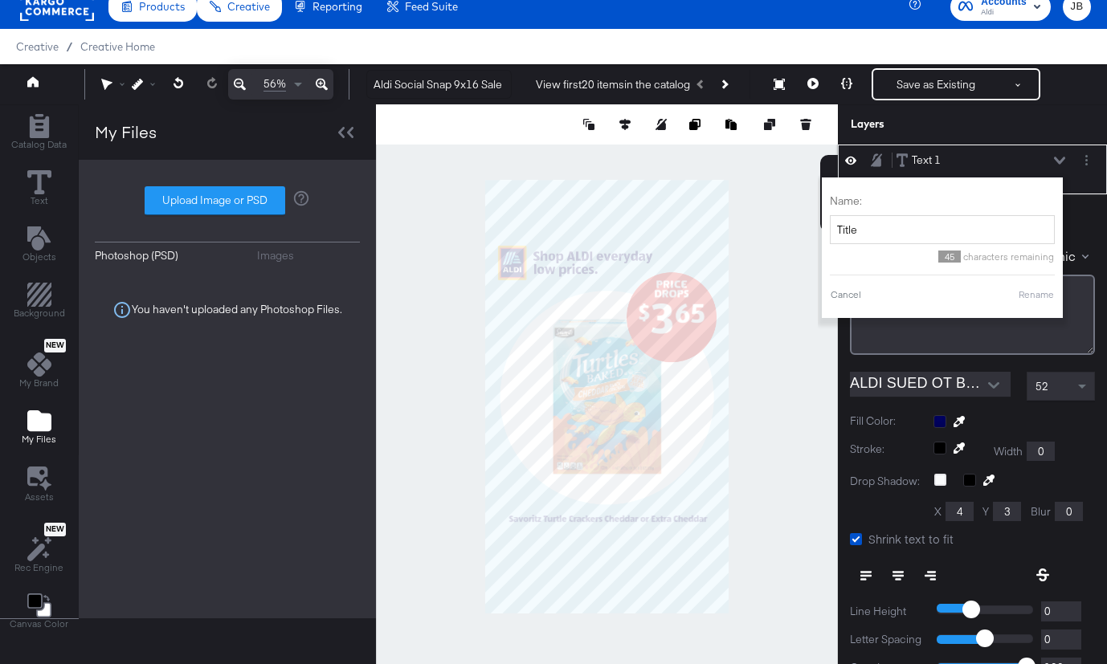
click at [1035, 300] on button "Rename" at bounding box center [1036, 295] width 37 height 14
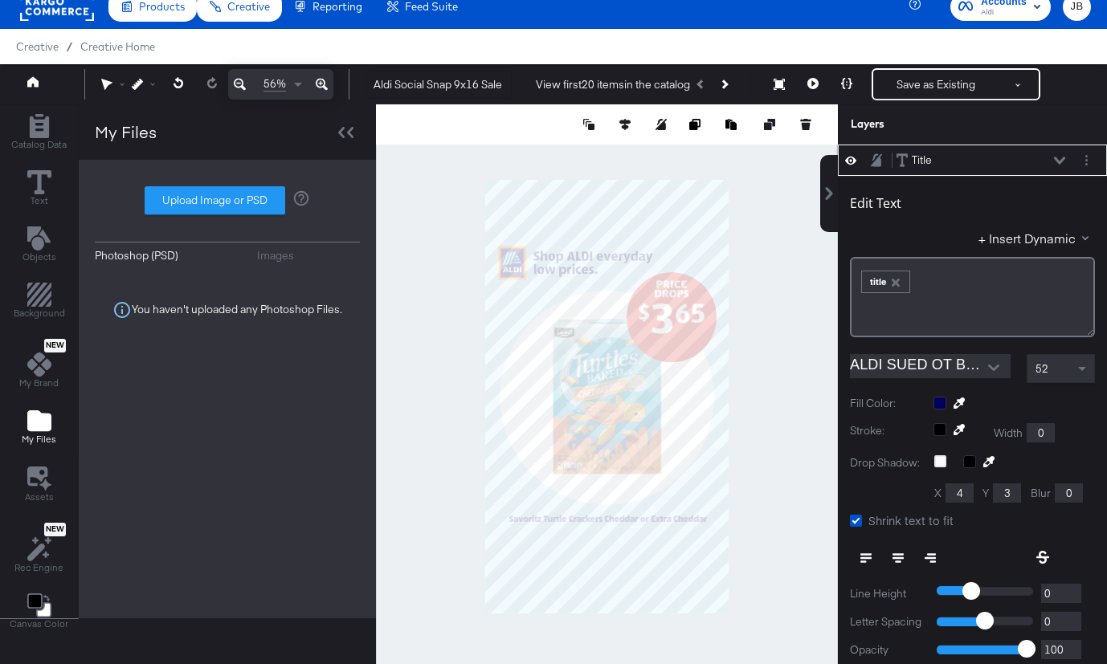
type input "131"
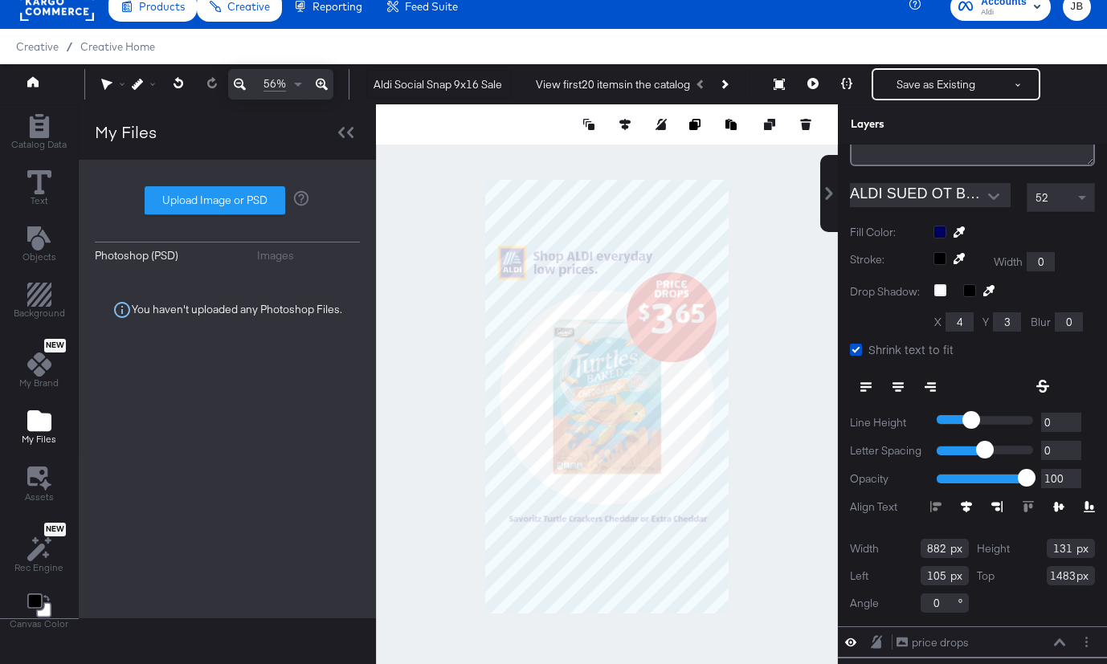
scroll to position [154, 0]
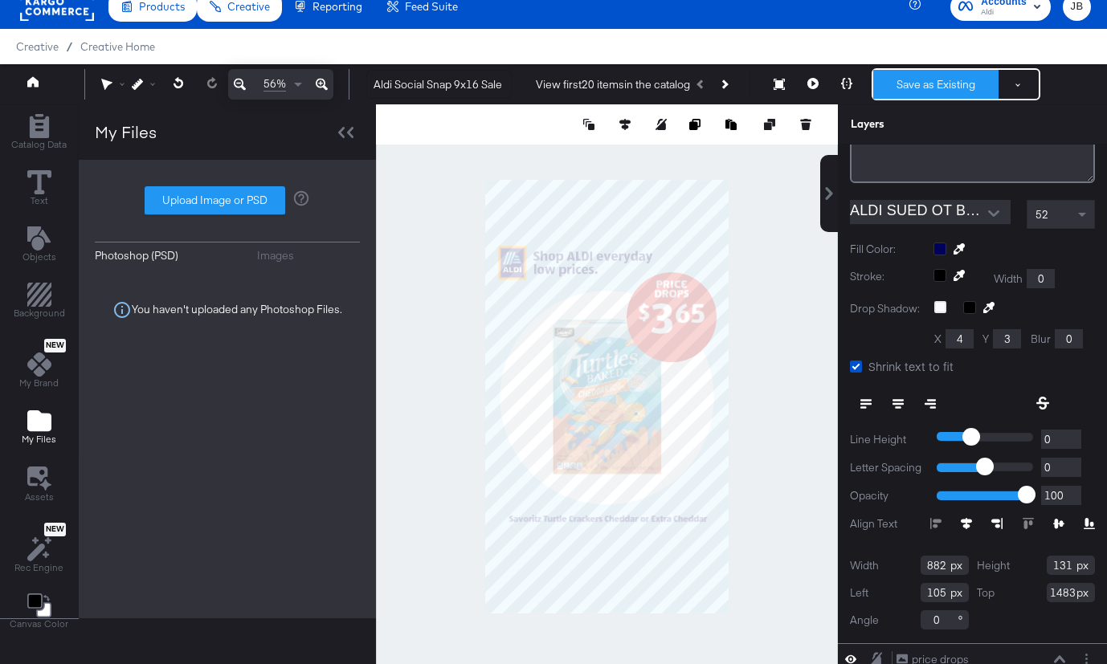
click at [929, 79] on button "Save as Existing" at bounding box center [935, 84] width 125 height 29
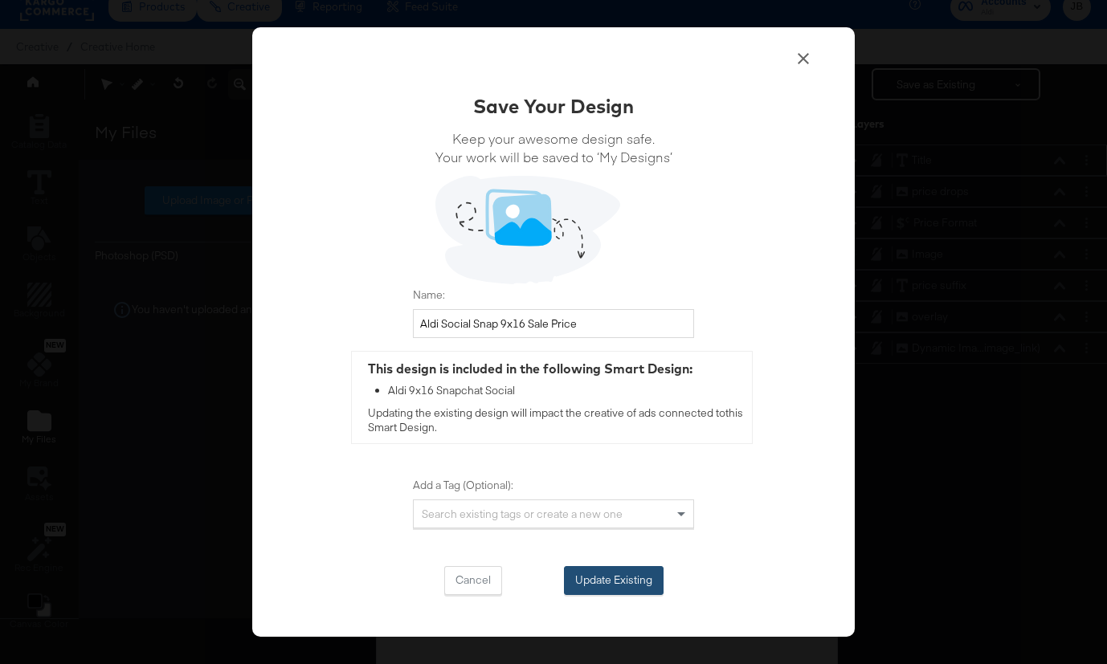
click at [614, 583] on button "Update Existing" at bounding box center [614, 580] width 100 height 29
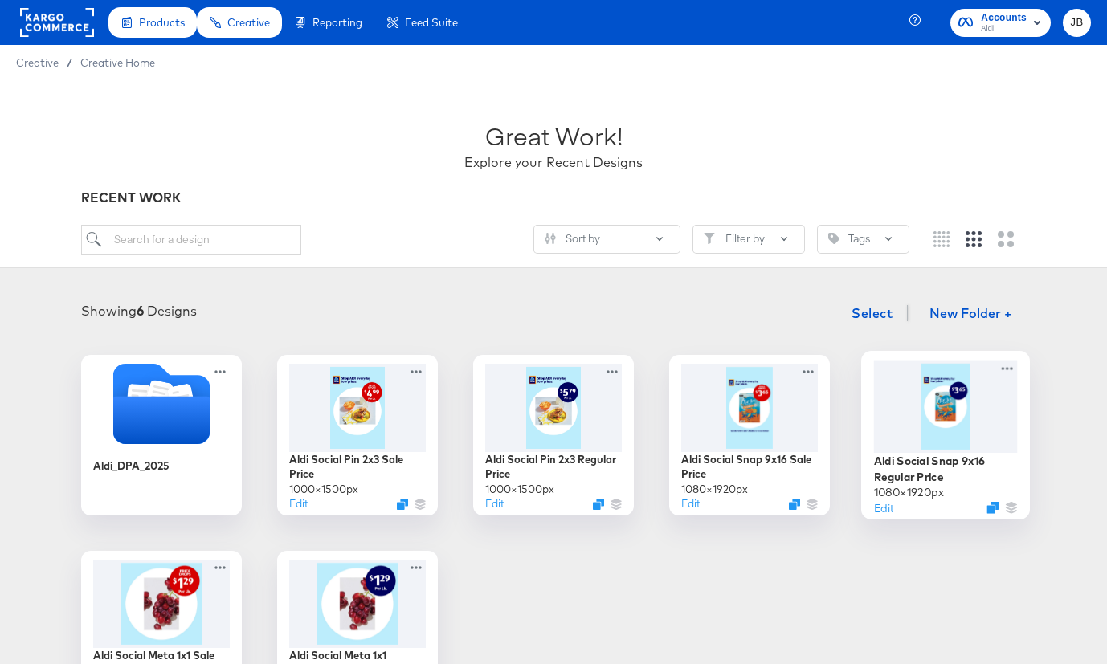
click at [944, 440] on div at bounding box center [946, 406] width 144 height 92
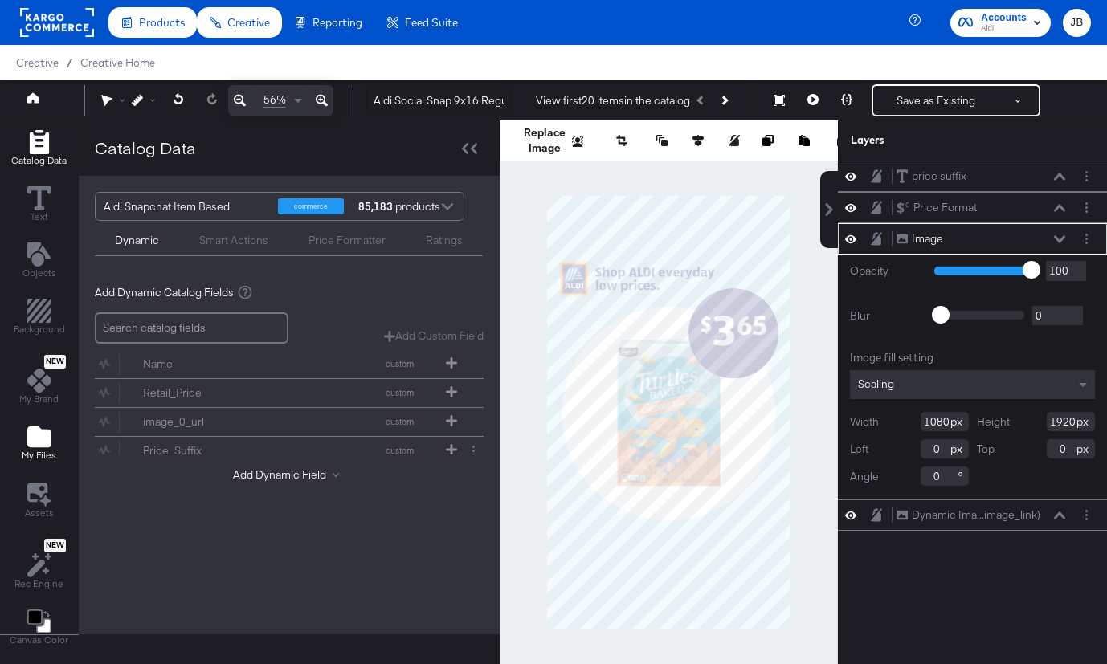
click at [42, 435] on icon "Add Files" at bounding box center [39, 437] width 24 height 21
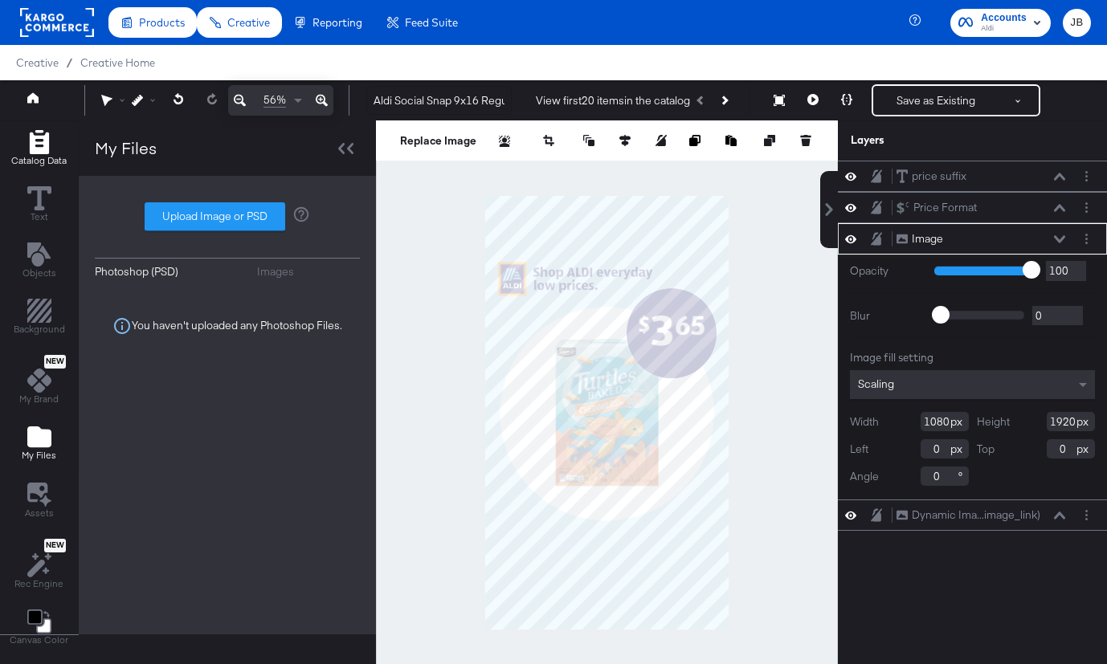
click at [39, 149] on icon "Add Rectangle" at bounding box center [38, 142] width 19 height 24
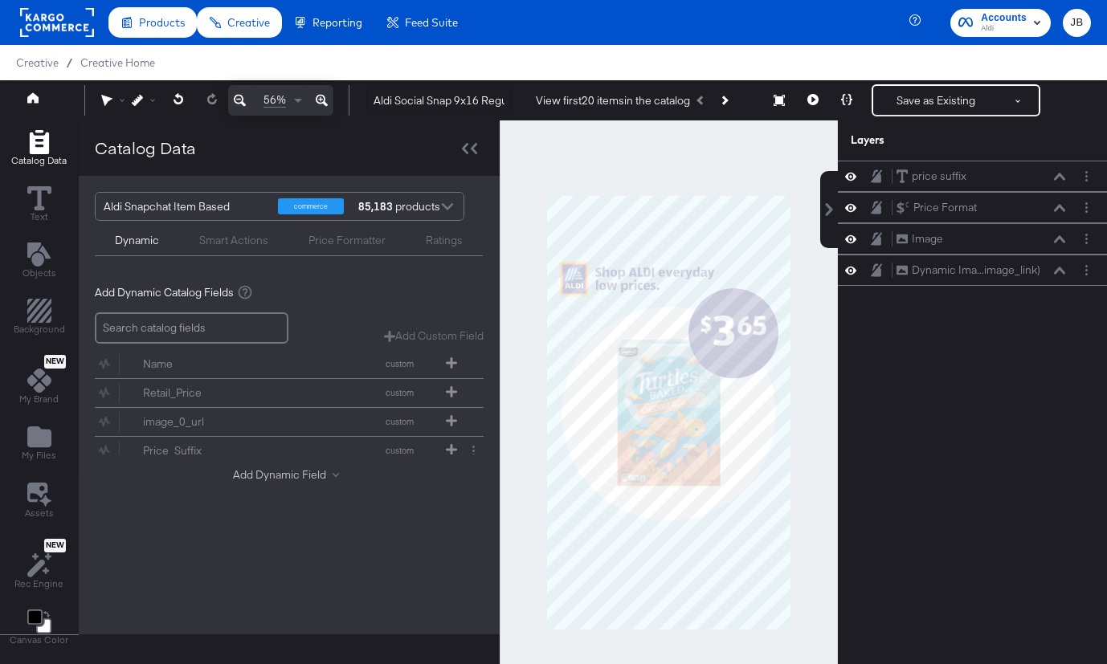
click at [253, 475] on button "Add Dynamic Field" at bounding box center [289, 474] width 112 height 15
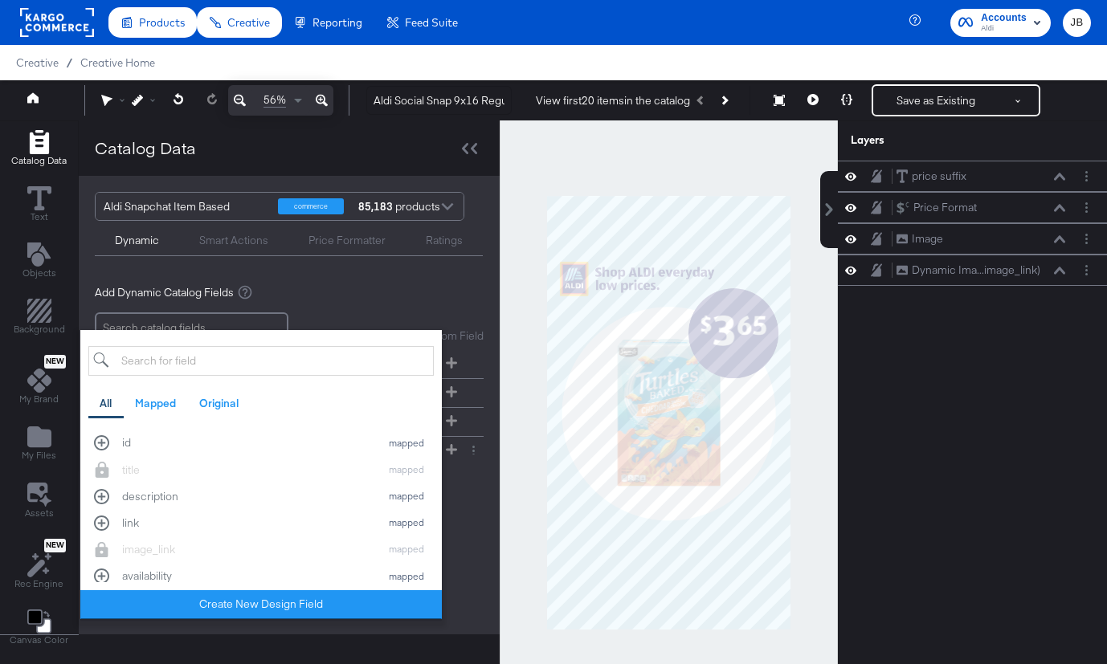
click at [352, 298] on div "Add Dynamic Catalog Fields" at bounding box center [289, 292] width 389 height 15
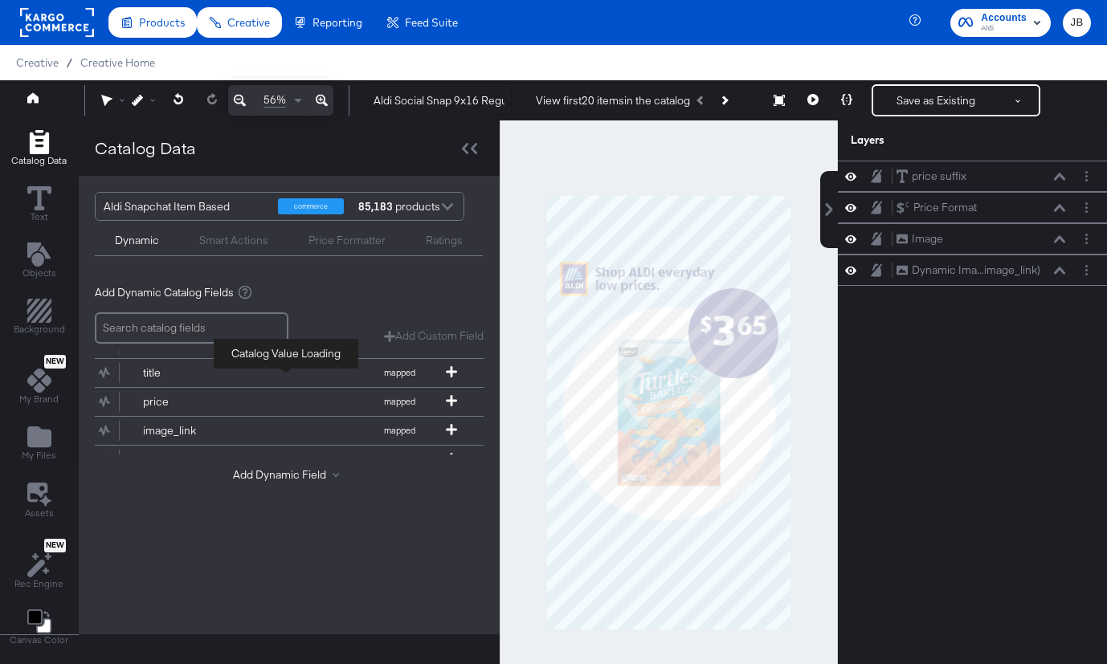
scroll to position [118, 0]
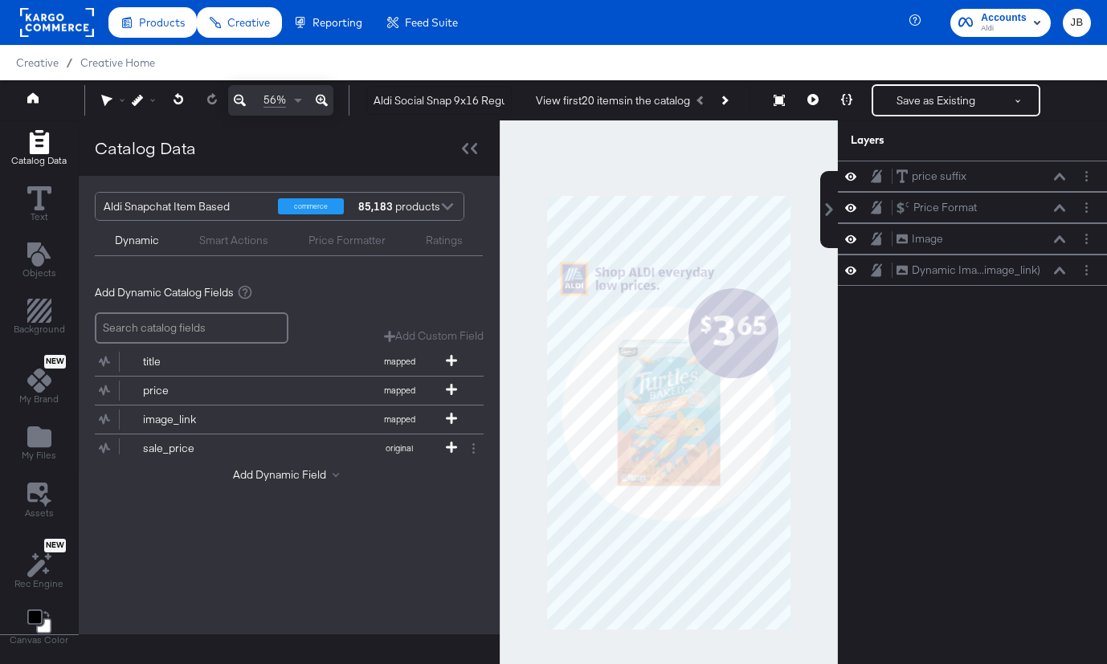
click at [227, 369] on button "title mapped" at bounding box center [279, 362] width 369 height 28
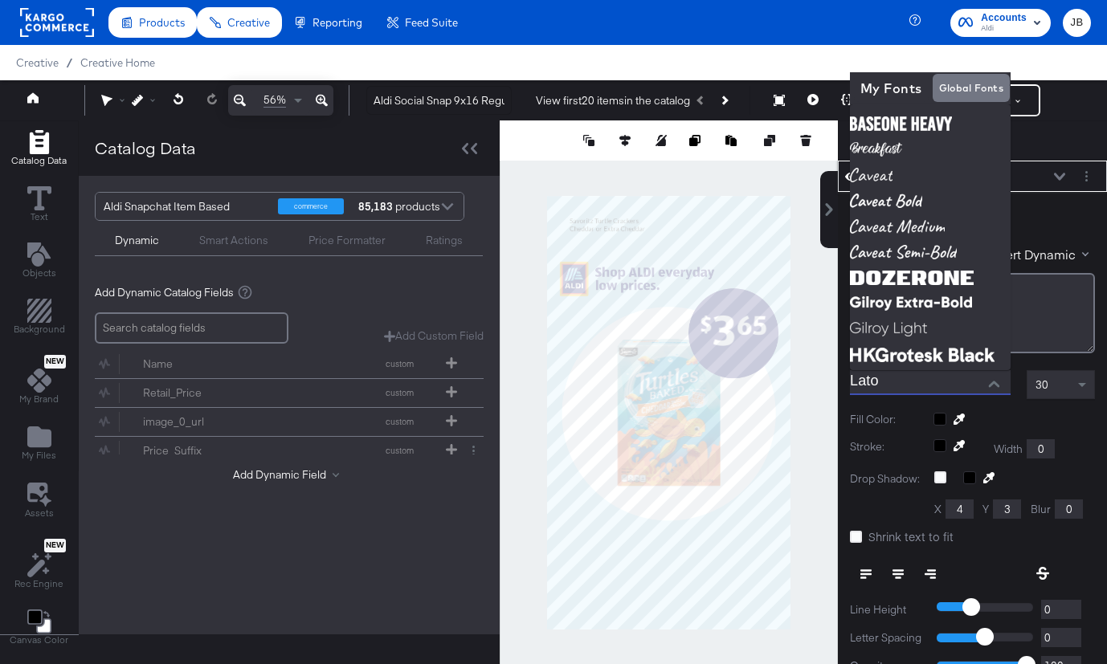
click at [941, 385] on input "Lato" at bounding box center [918, 382] width 137 height 24
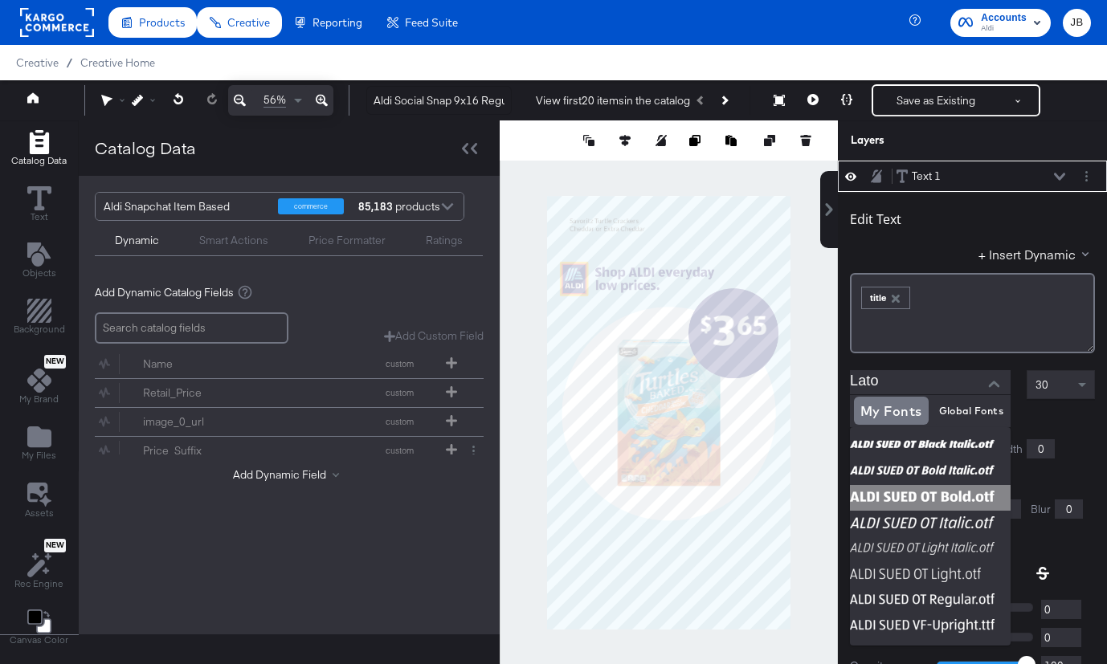
click at [938, 504] on img at bounding box center [930, 498] width 161 height 26
type input "ALDI SUED OT Bold.otf"
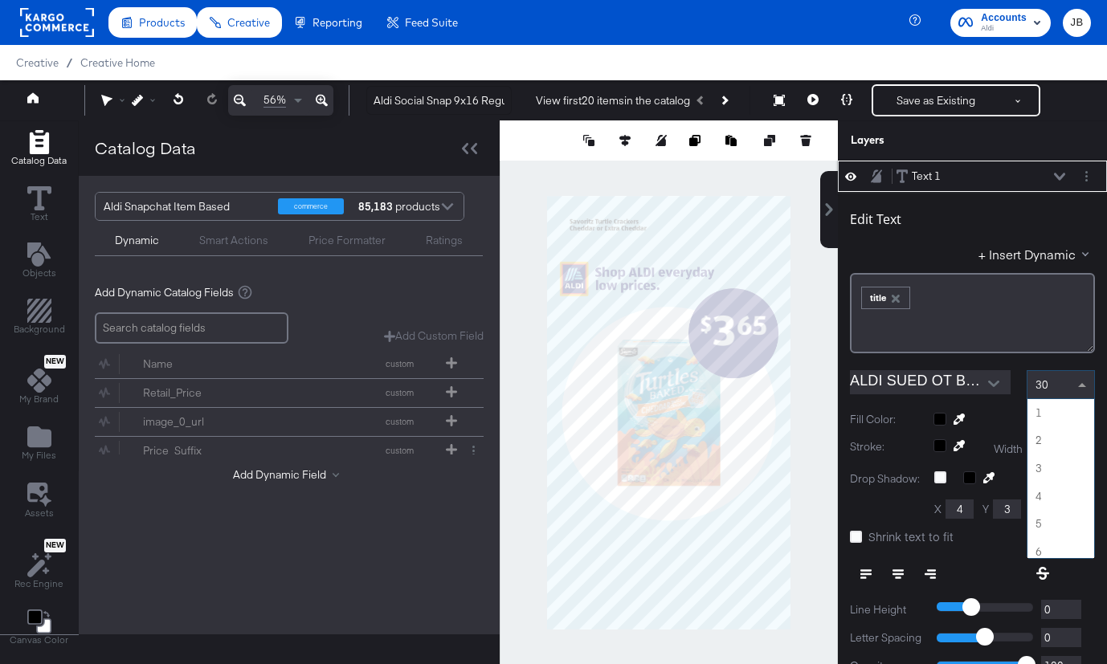
click at [1044, 386] on span "30" at bounding box center [1041, 385] width 13 height 14
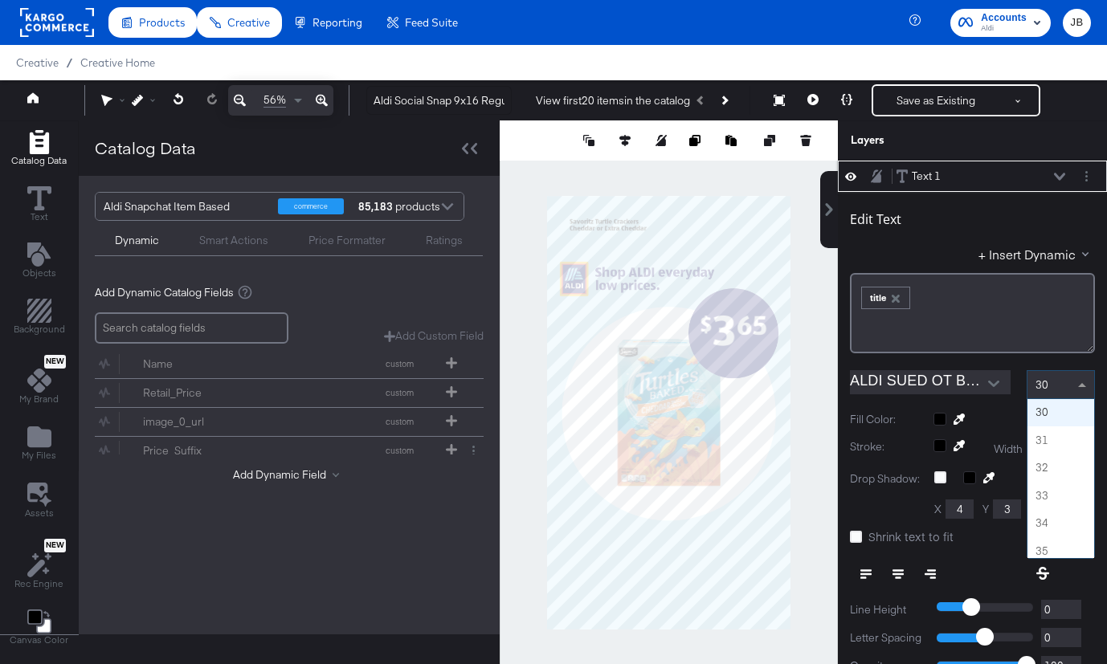
click at [1079, 383] on span at bounding box center [1082, 385] width 8 height 4
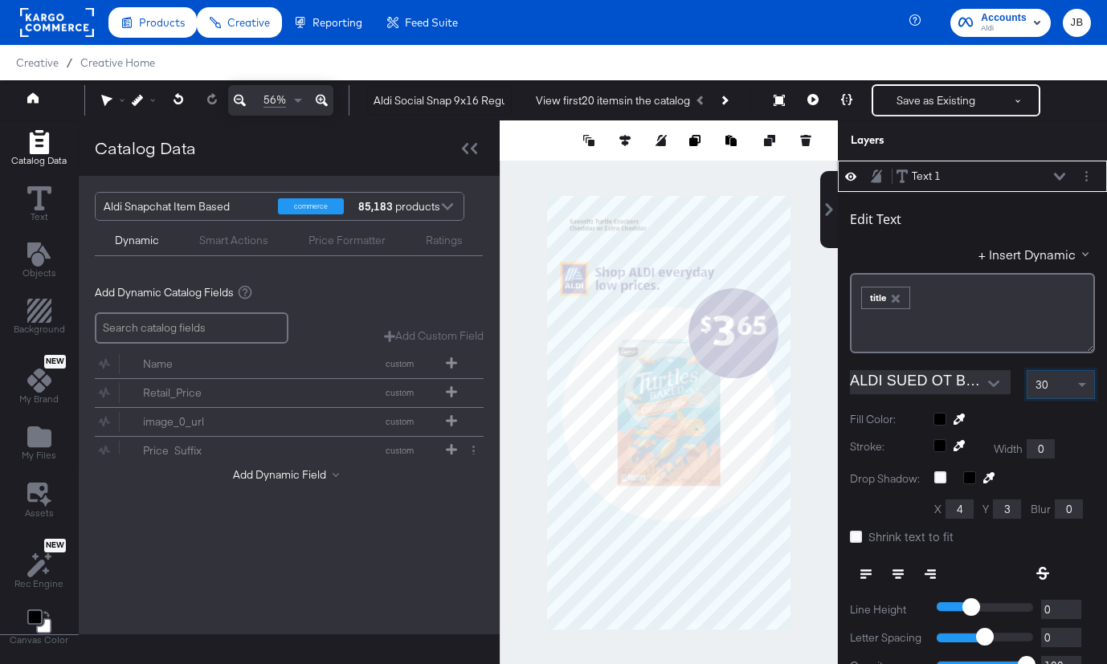
click at [1061, 382] on div "30" at bounding box center [1060, 384] width 67 height 27
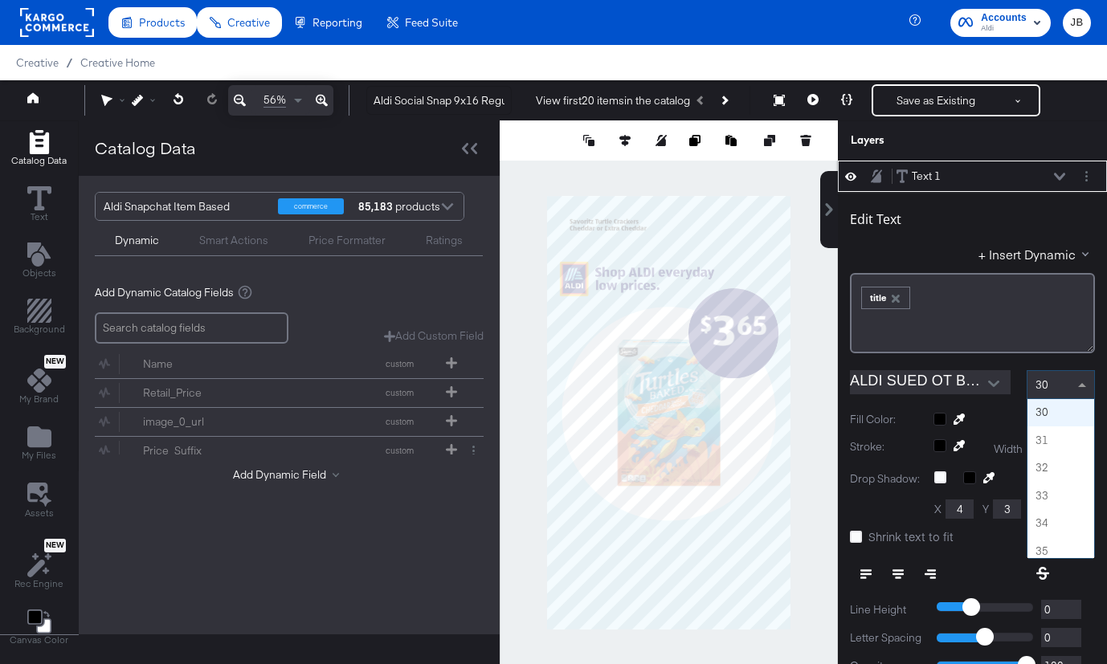
click at [1061, 382] on div "30" at bounding box center [1060, 384] width 67 height 27
type input "52"
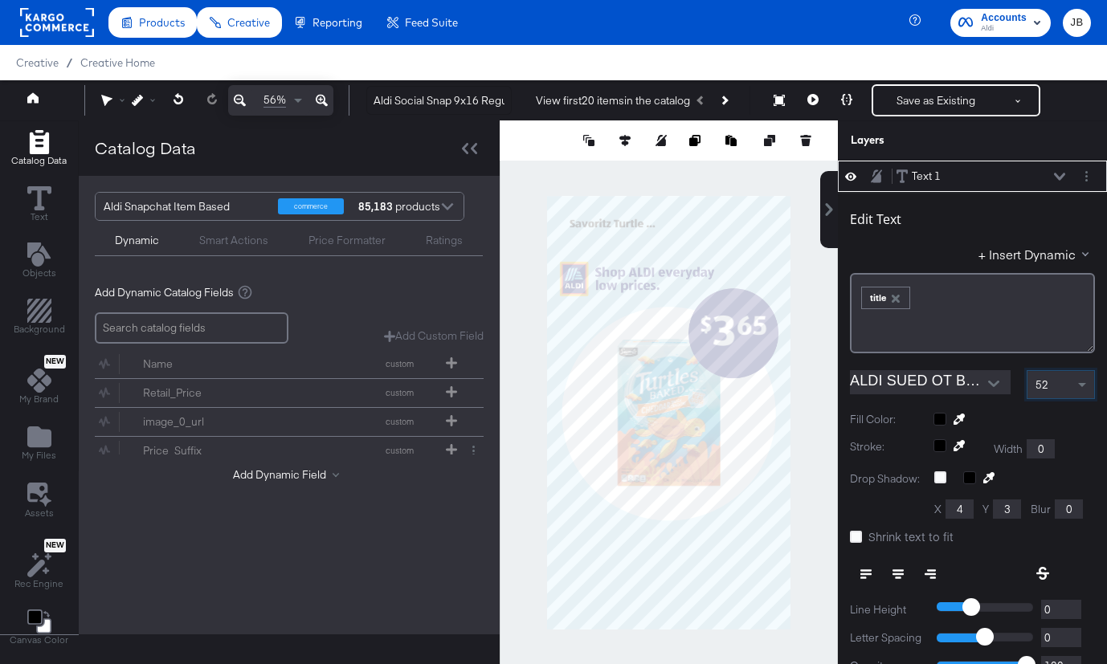
click at [943, 417] on div at bounding box center [1013, 419] width 161 height 13
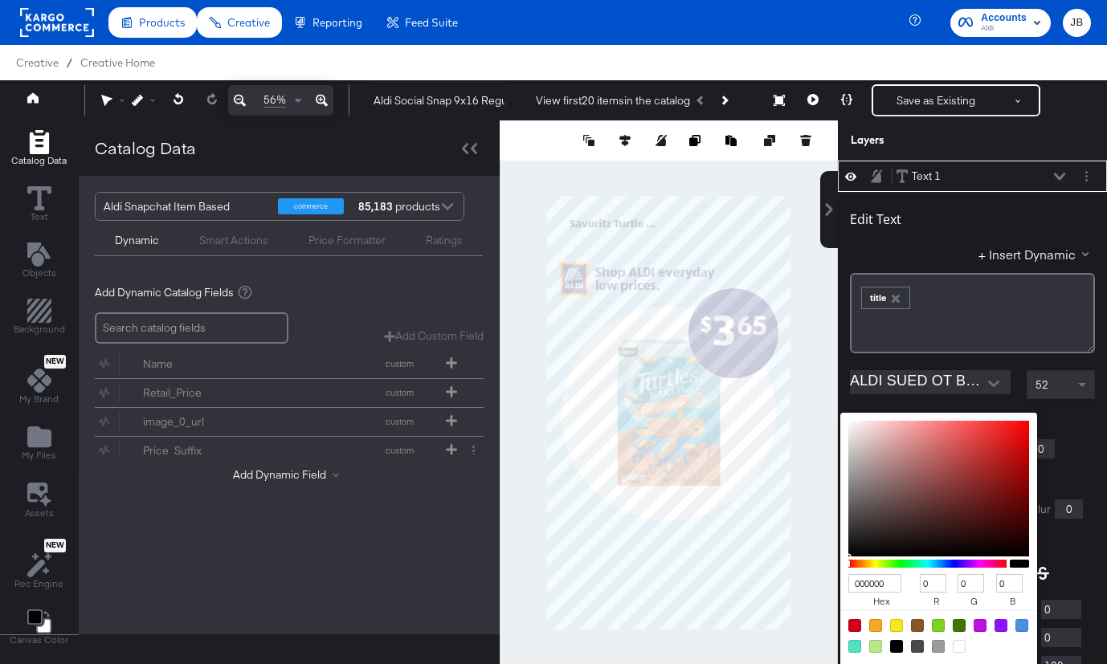
scroll to position [16, 0]
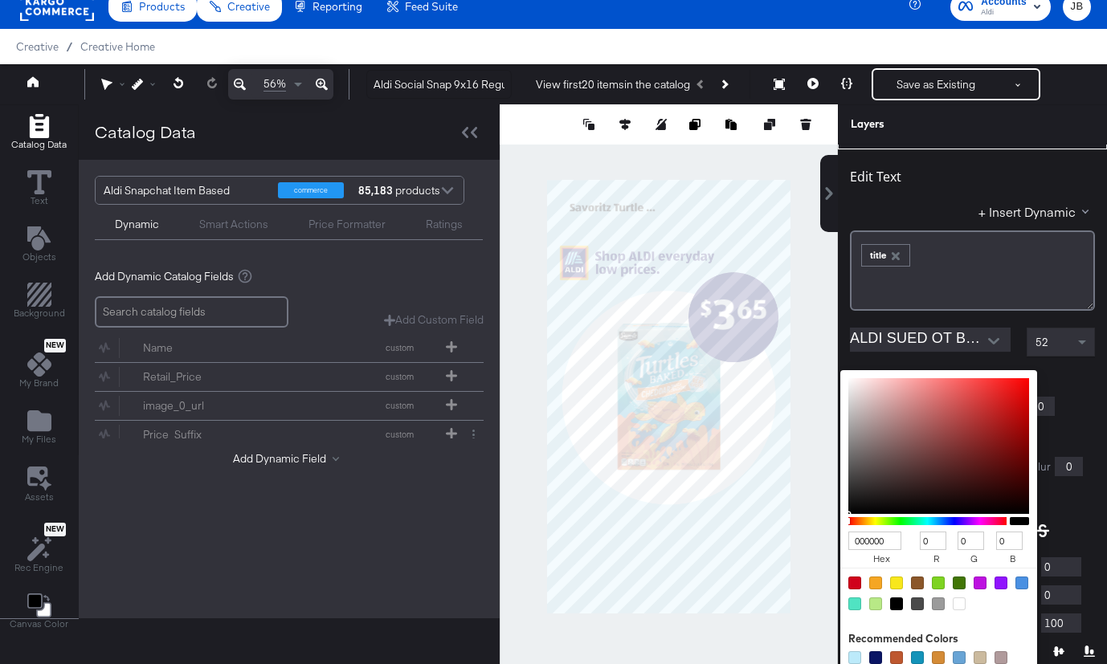
type input "00005F"
type input "95"
click at [716, 284] on div at bounding box center [668, 396] width 337 height 585
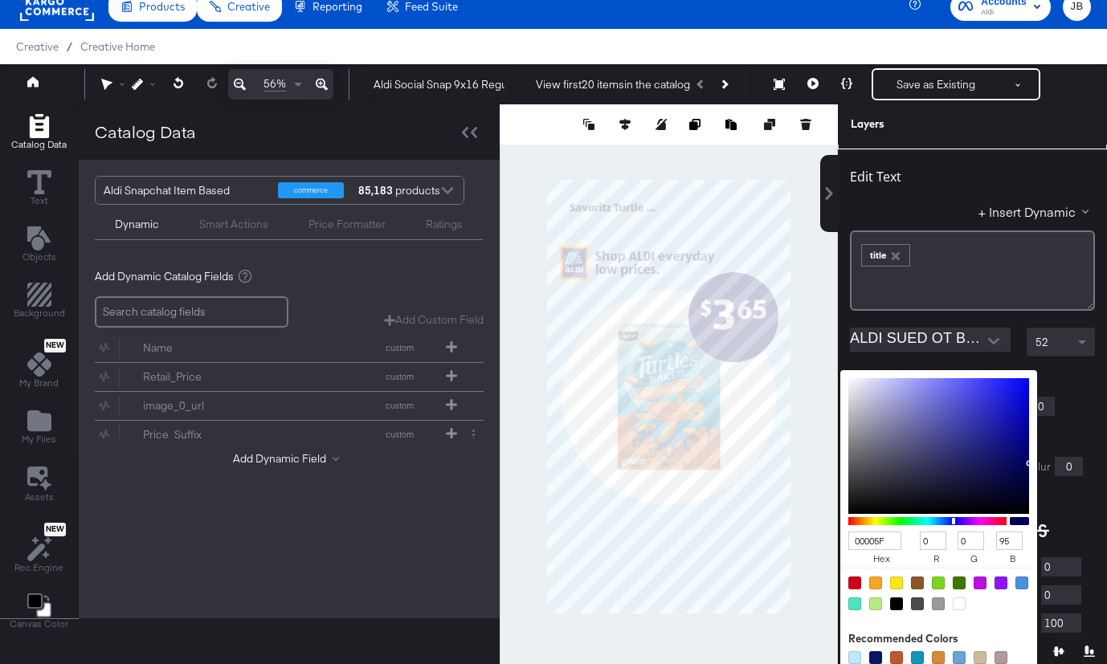
click at [1077, 370] on div "00005F hex 0 r 0 g 95 b 100 a Recommended Colors" at bounding box center [1013, 376] width 161 height 13
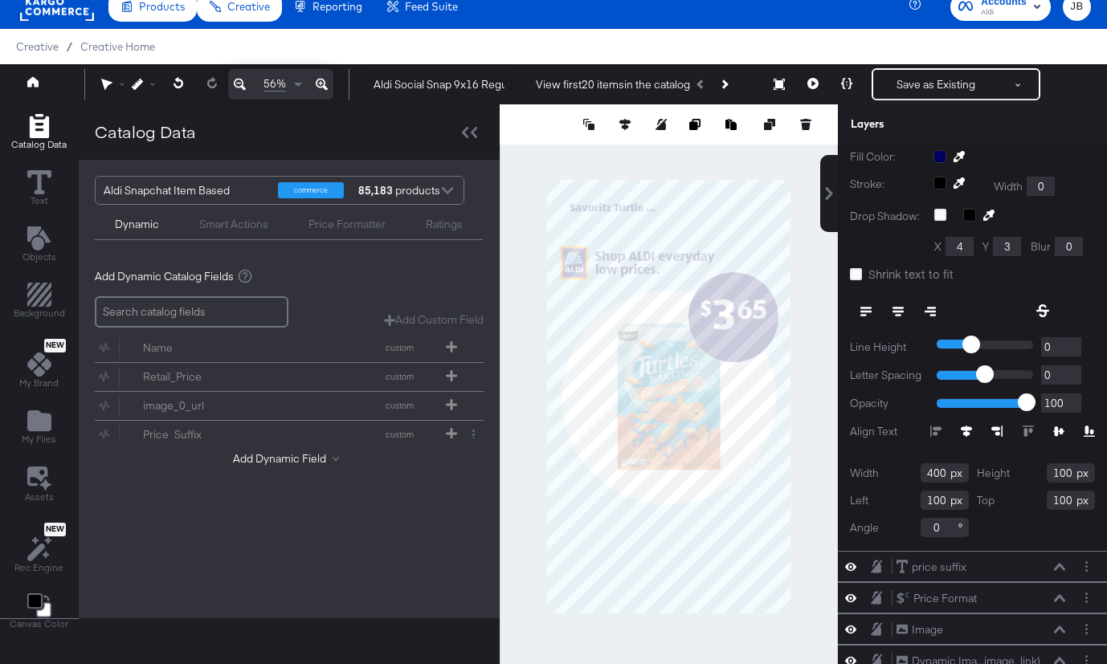
scroll to position [258, 0]
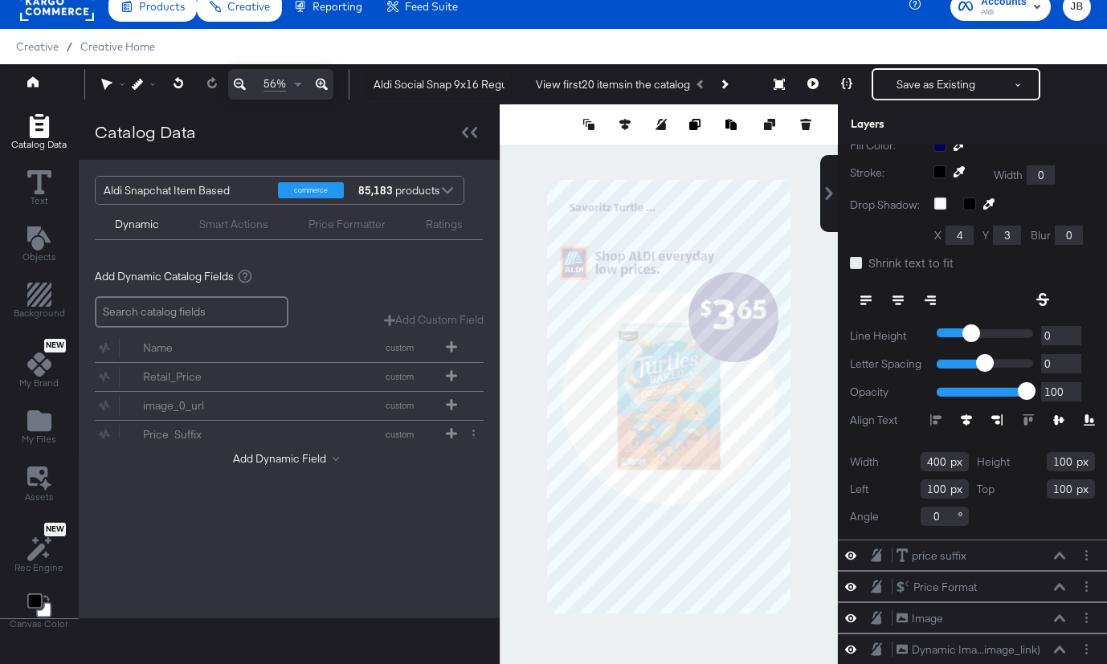
click at [858, 261] on icon at bounding box center [856, 263] width 12 height 12
click at [0, 0] on input "Shrink text to fit" at bounding box center [0, 0] width 0 height 0
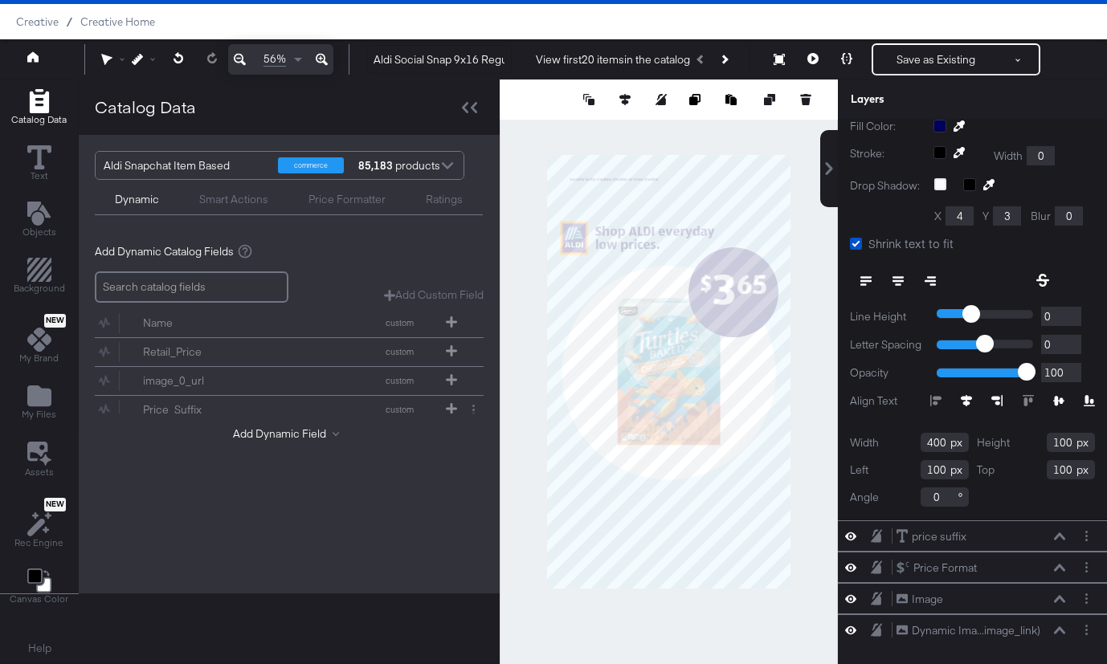
scroll to position [254, 0]
click at [937, 440] on input "400" at bounding box center [944, 440] width 48 height 19
type input "882"
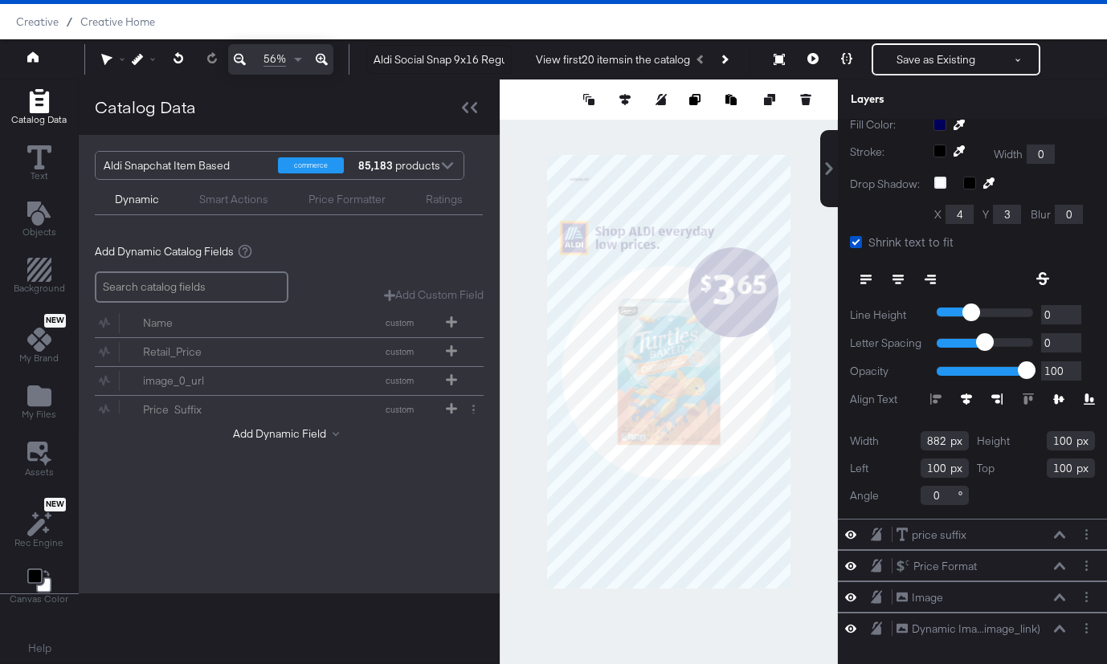
type input "1"
type input "88"
type input "105"
click at [1064, 443] on input "100" at bounding box center [1071, 440] width 48 height 19
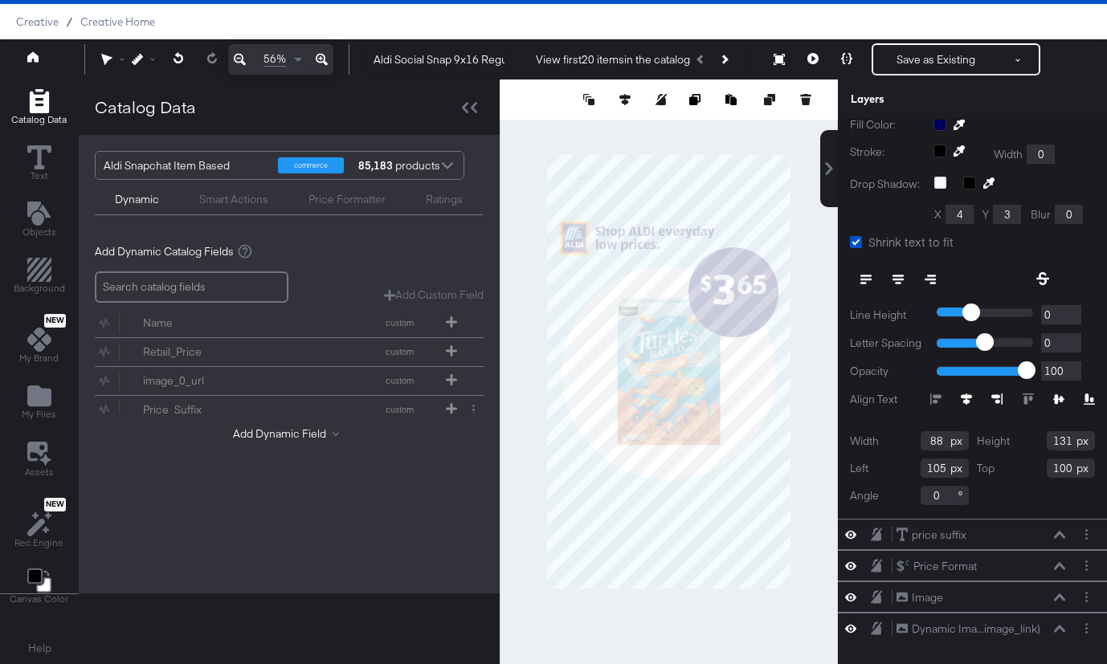
type input "131"
type input "14"
type input "100"
type input "1483"
click at [941, 443] on input "88" at bounding box center [944, 440] width 48 height 19
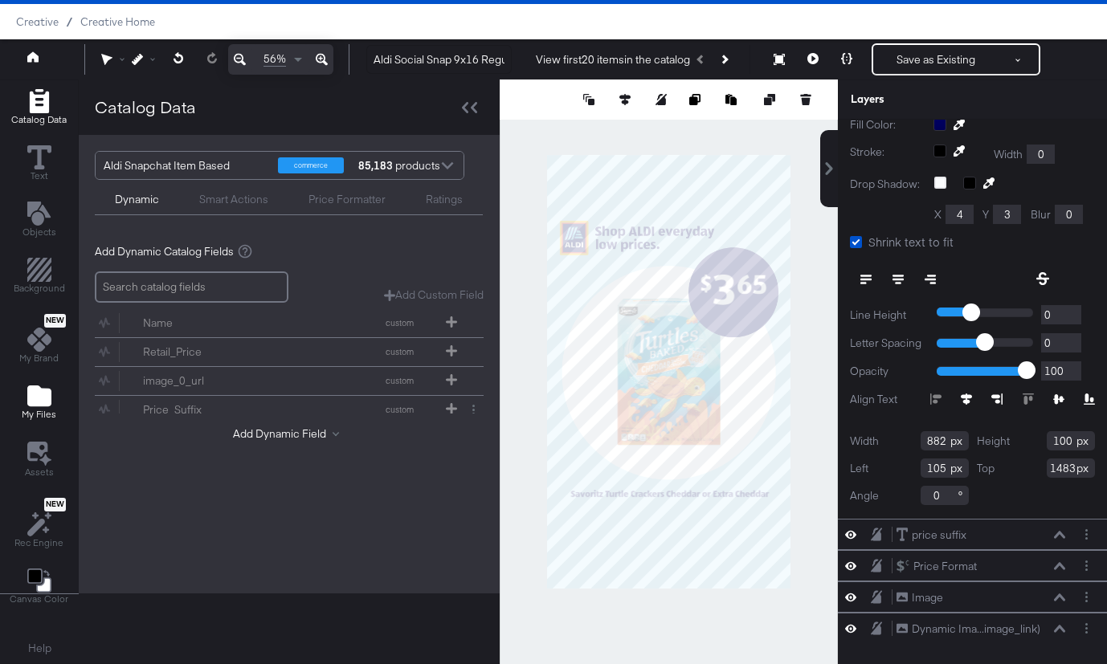
type input "882"
click at [1063, 439] on input "100" at bounding box center [1071, 440] width 48 height 19
type input "131"
click at [1051, 484] on div "Width 882 Height 131 Left 105 Top 1483 Angle 0" at bounding box center [972, 468] width 245 height 74
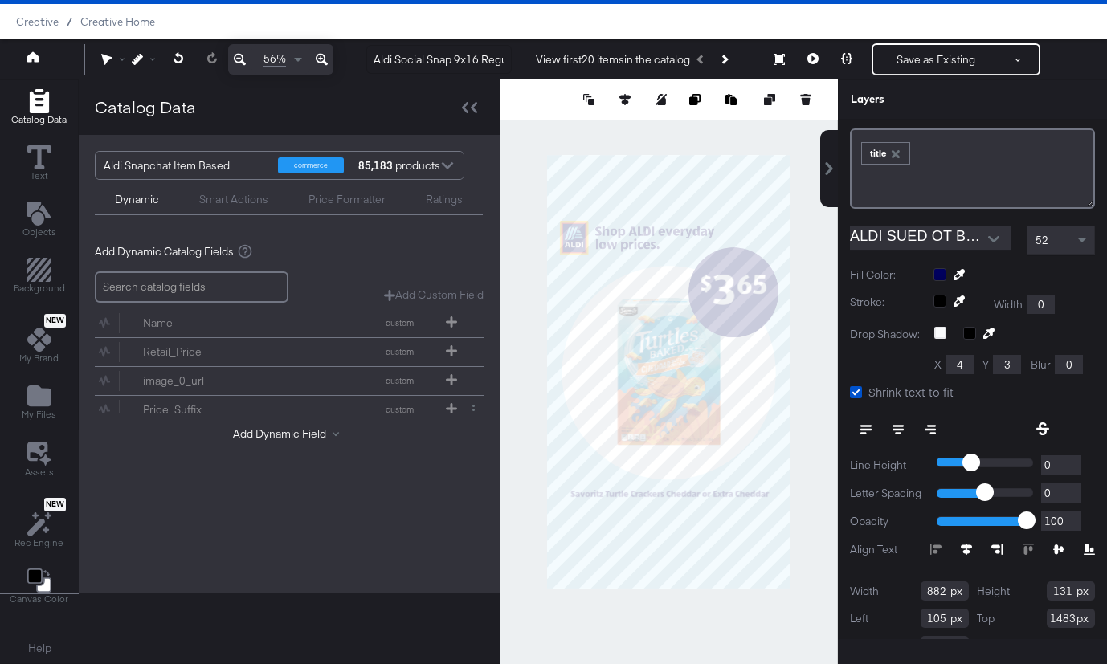
scroll to position [0, 0]
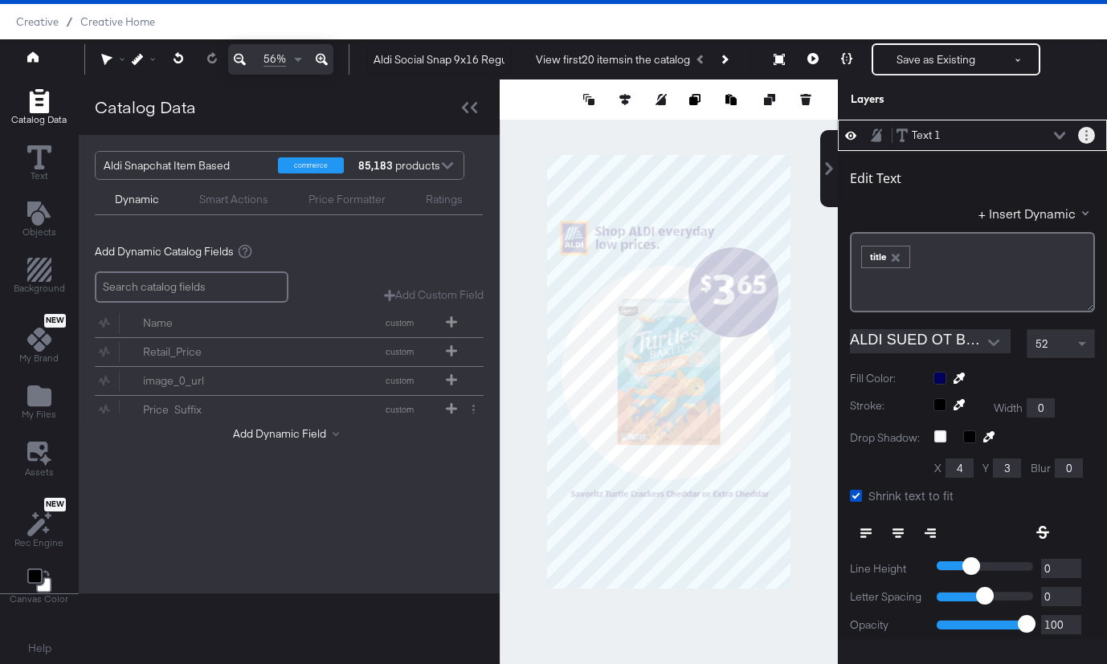
click at [1089, 141] on button "Layer Options" at bounding box center [1086, 135] width 17 height 17
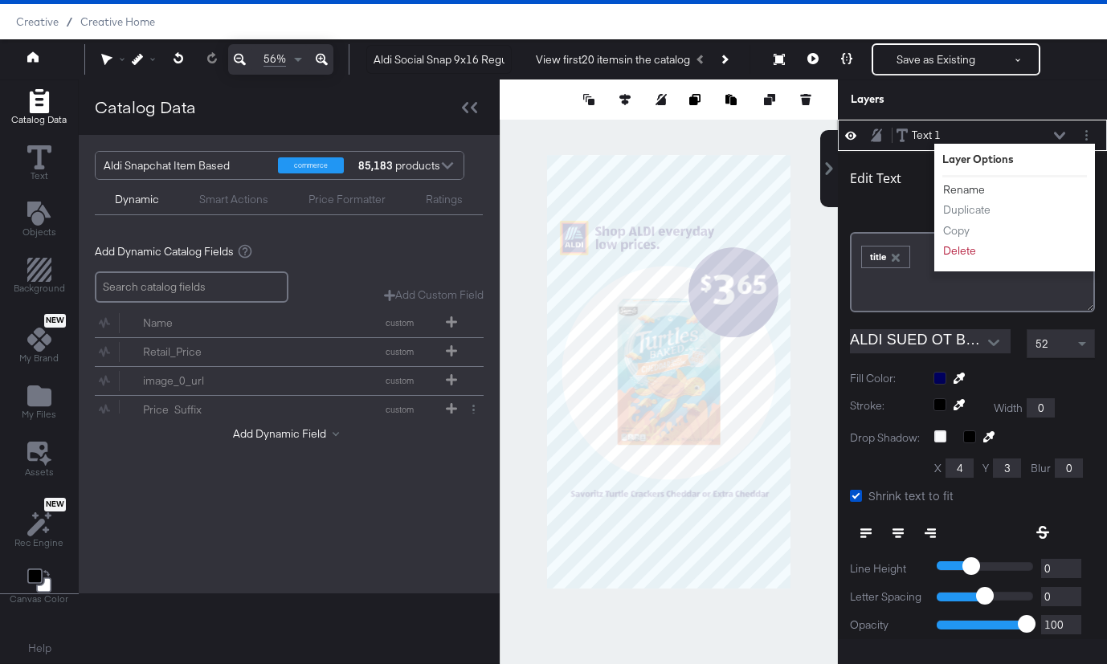
click at [962, 191] on button "Rename" at bounding box center [963, 190] width 43 height 17
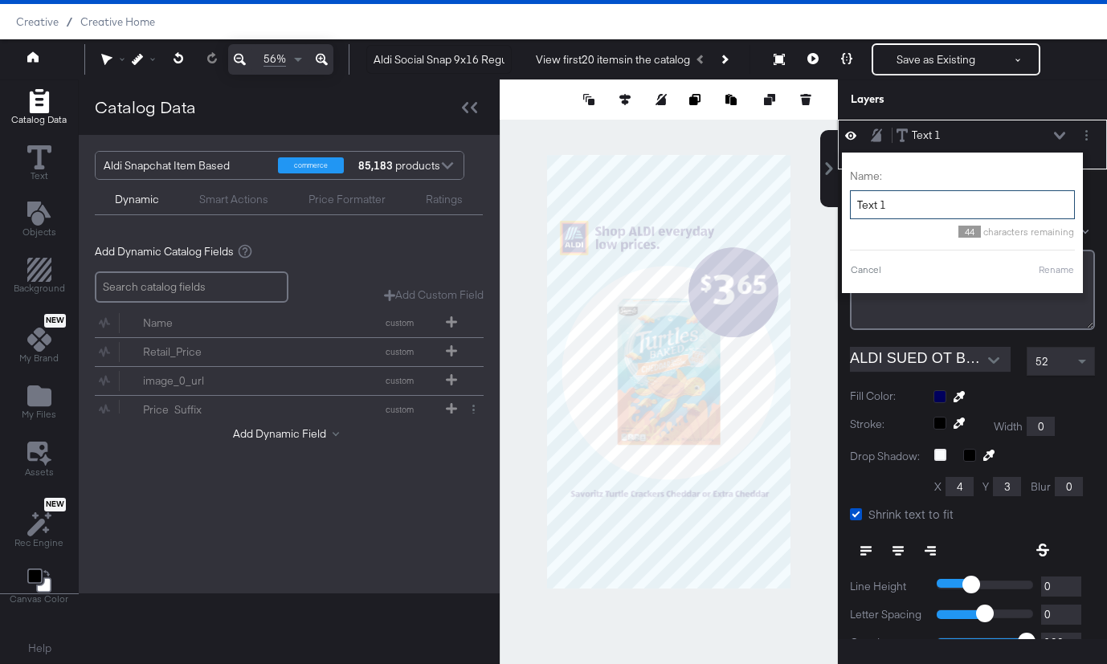
click at [908, 206] on input "Text 1" at bounding box center [962, 205] width 225 height 30
type input "Title"
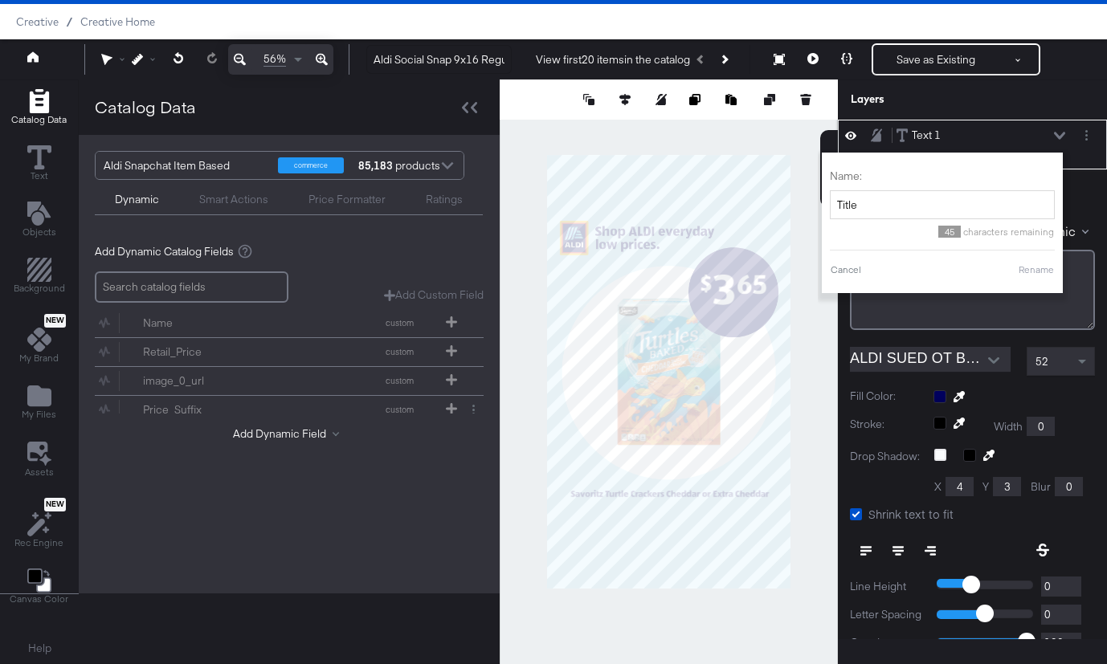
click at [1033, 267] on button "Rename" at bounding box center [1036, 270] width 37 height 14
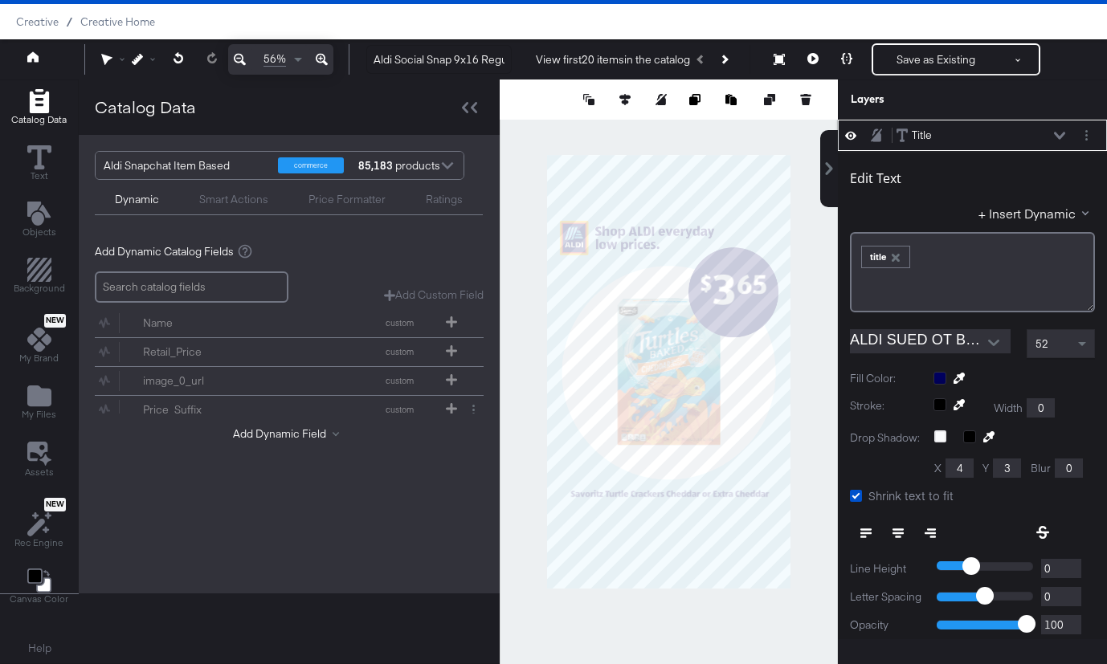
click at [1055, 135] on icon at bounding box center [1059, 136] width 11 height 8
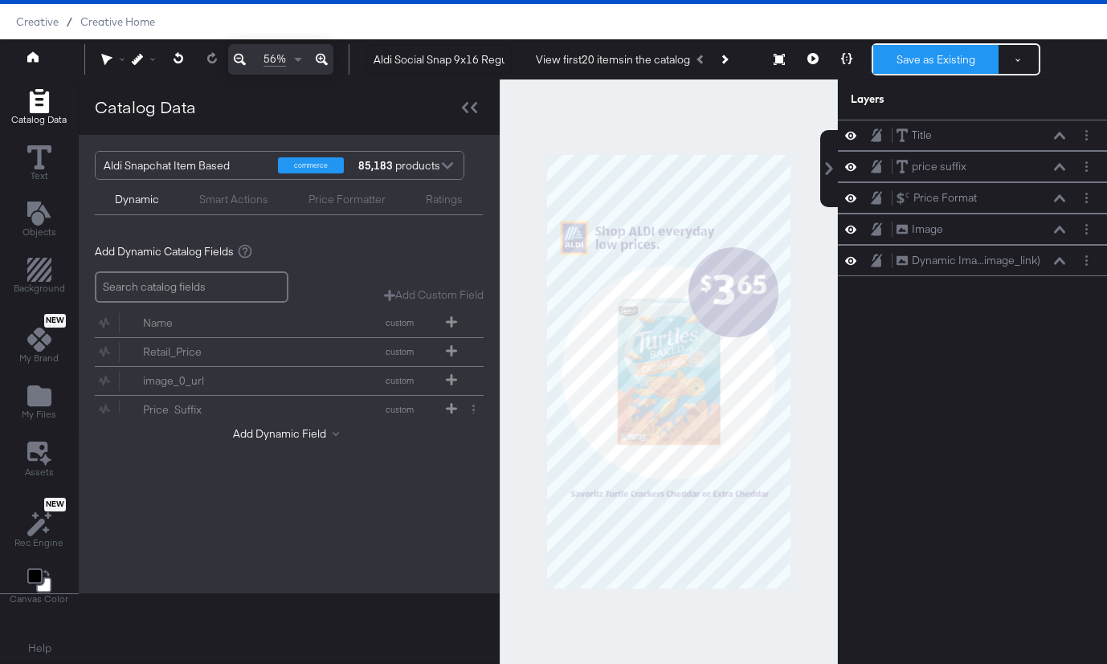
click at [921, 59] on button "Save as Existing" at bounding box center [935, 59] width 125 height 29
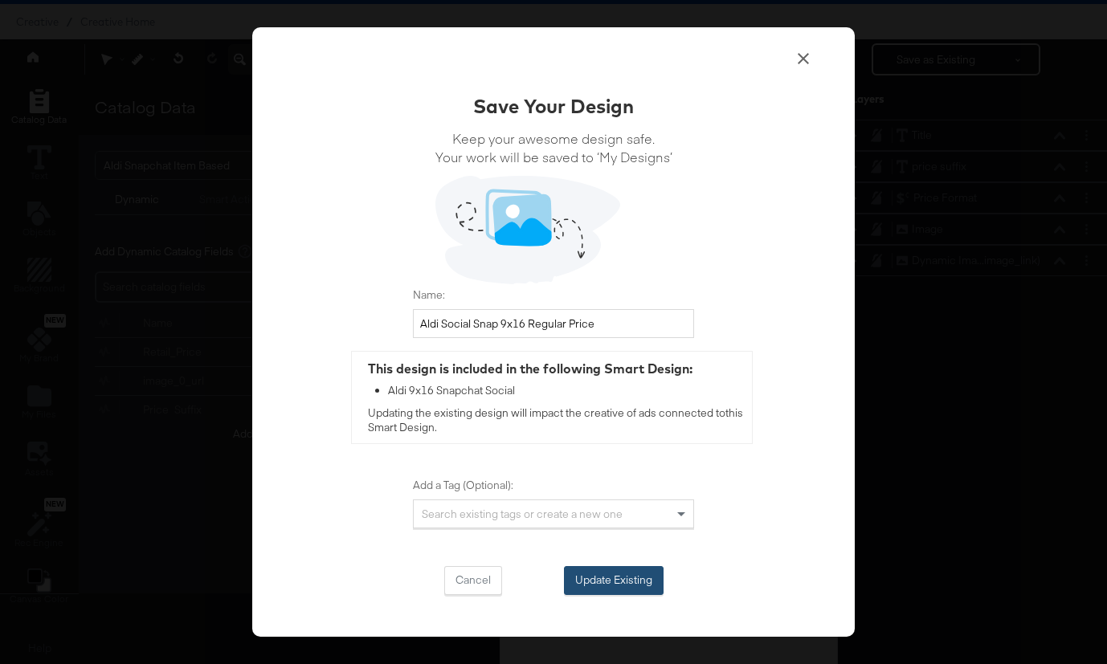
click at [610, 586] on button "Update Existing" at bounding box center [614, 580] width 100 height 29
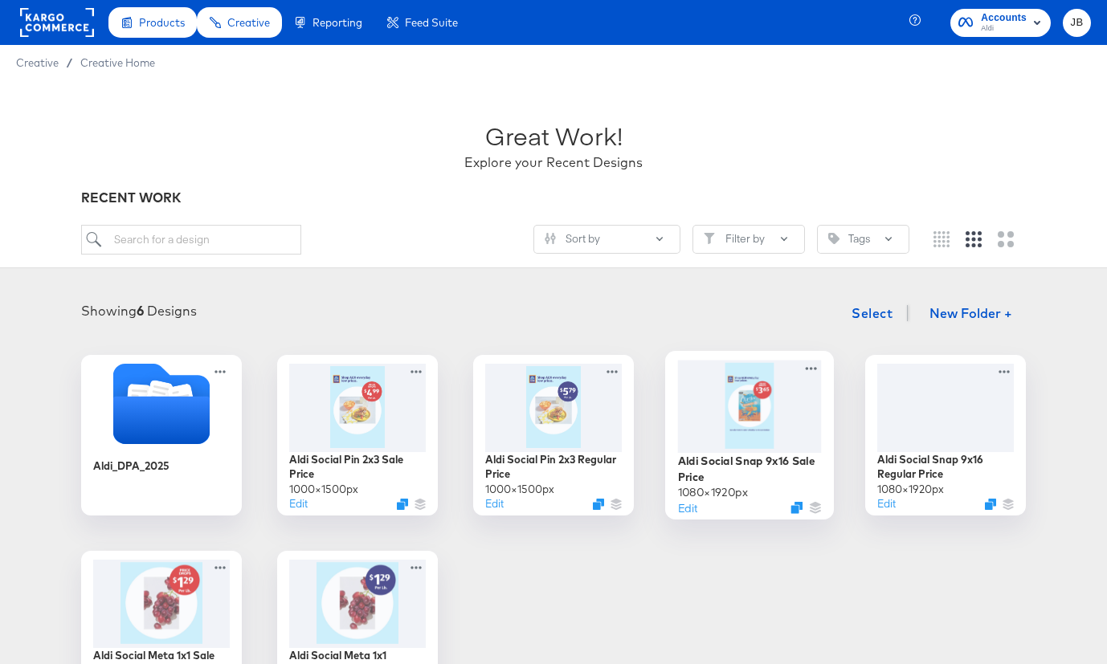
click at [760, 433] on div at bounding box center [750, 406] width 144 height 92
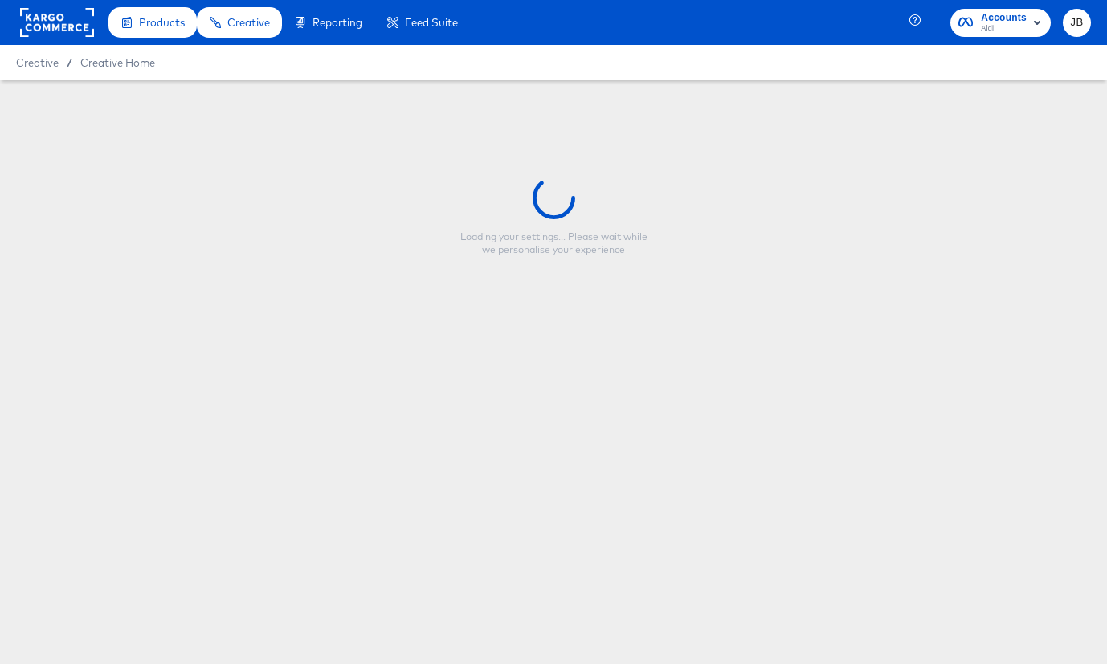
type input "Aldi Social Snap 9x16 Sale Price"
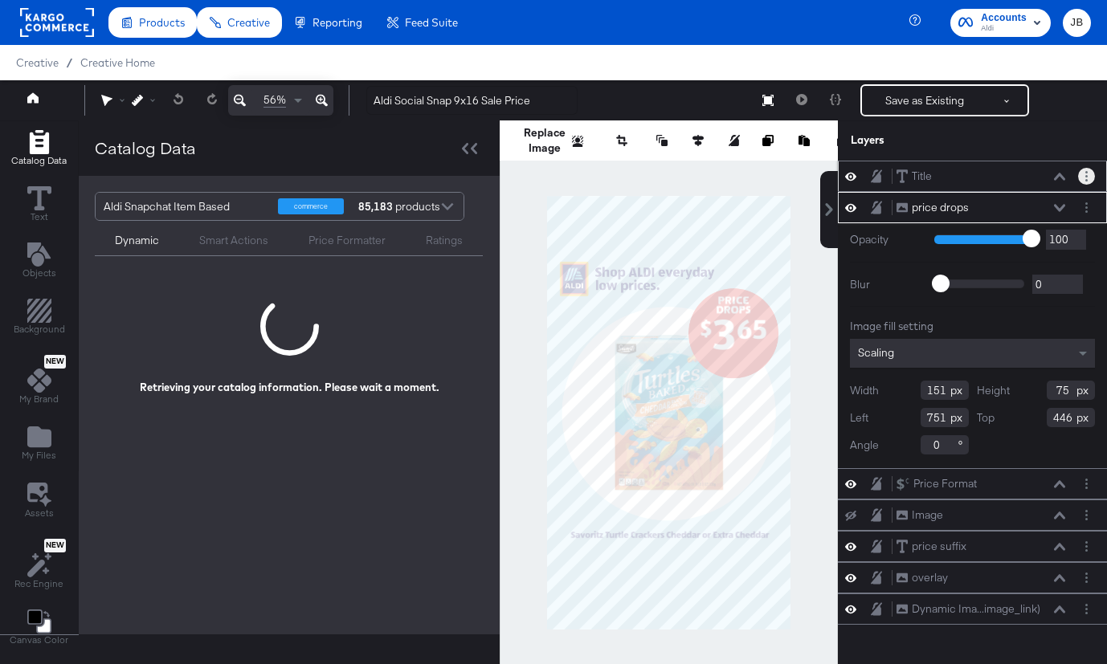
click at [1086, 175] on circle "Layer Options" at bounding box center [1086, 176] width 2 height 2
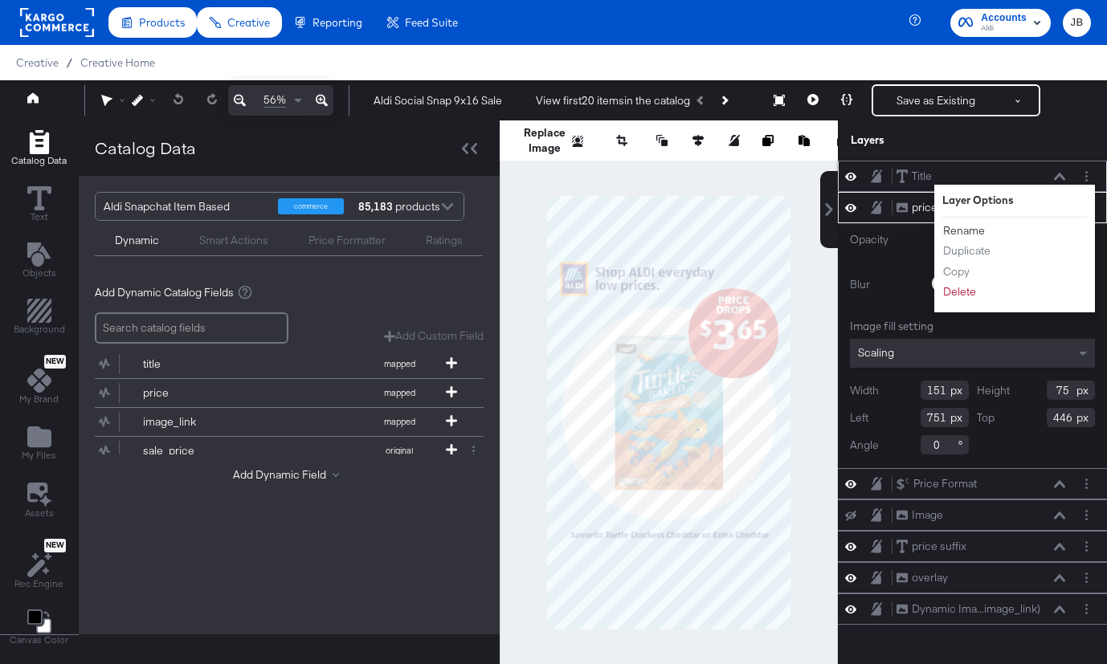
click at [962, 228] on button "Rename" at bounding box center [963, 230] width 43 height 17
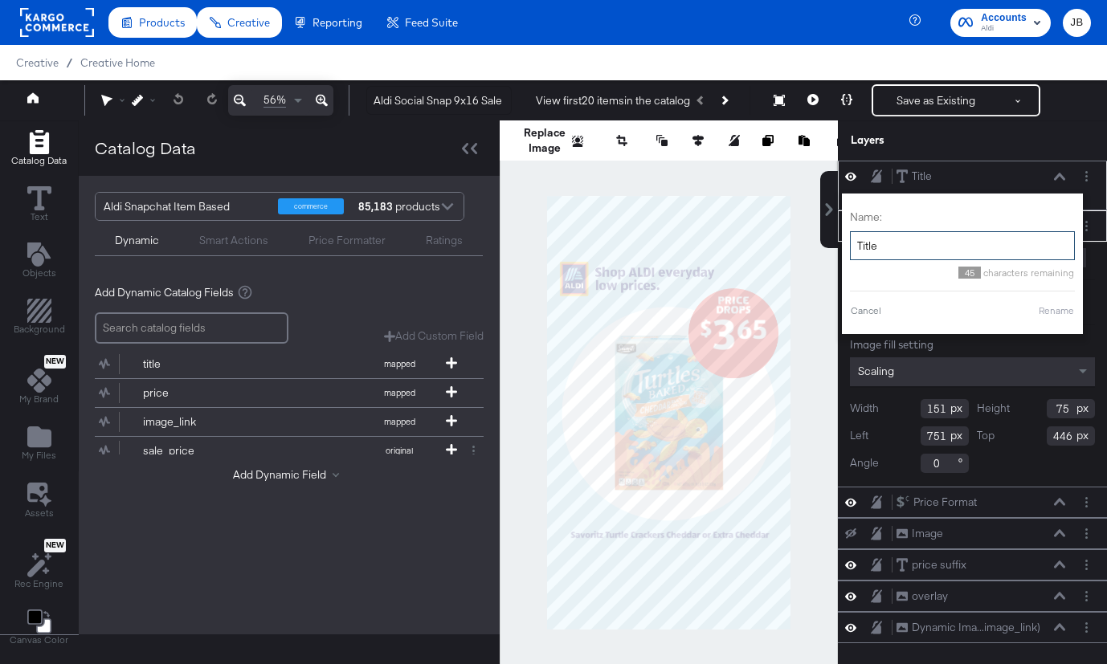
click at [938, 246] on input "Title" at bounding box center [962, 246] width 225 height 30
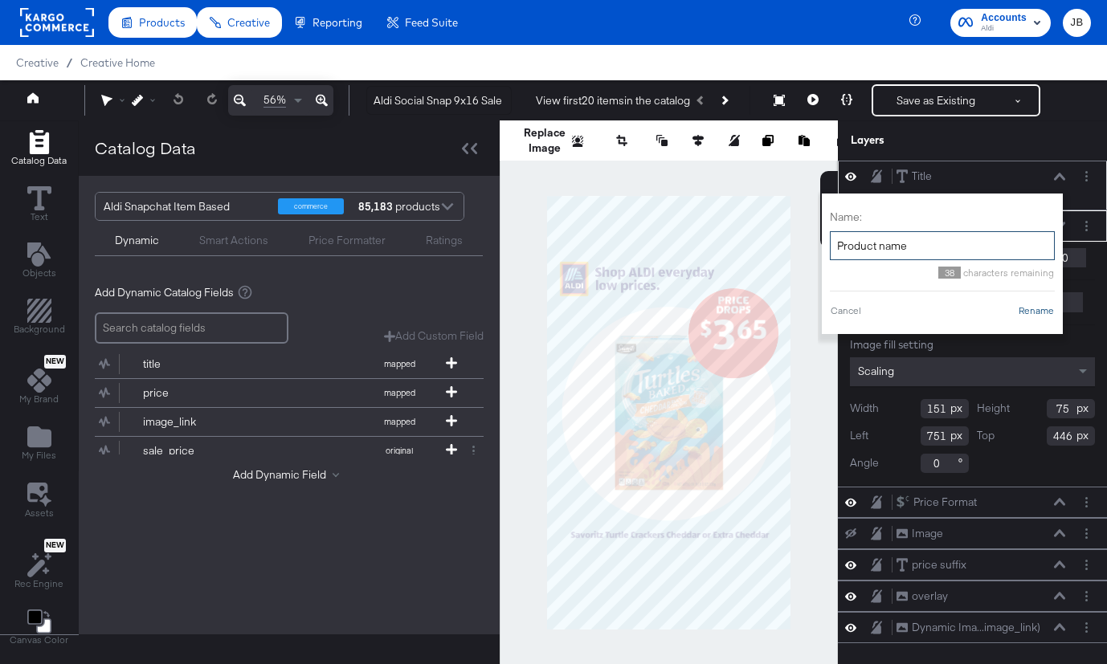
type input "Product name"
click at [1042, 312] on button "Rename" at bounding box center [1036, 311] width 37 height 14
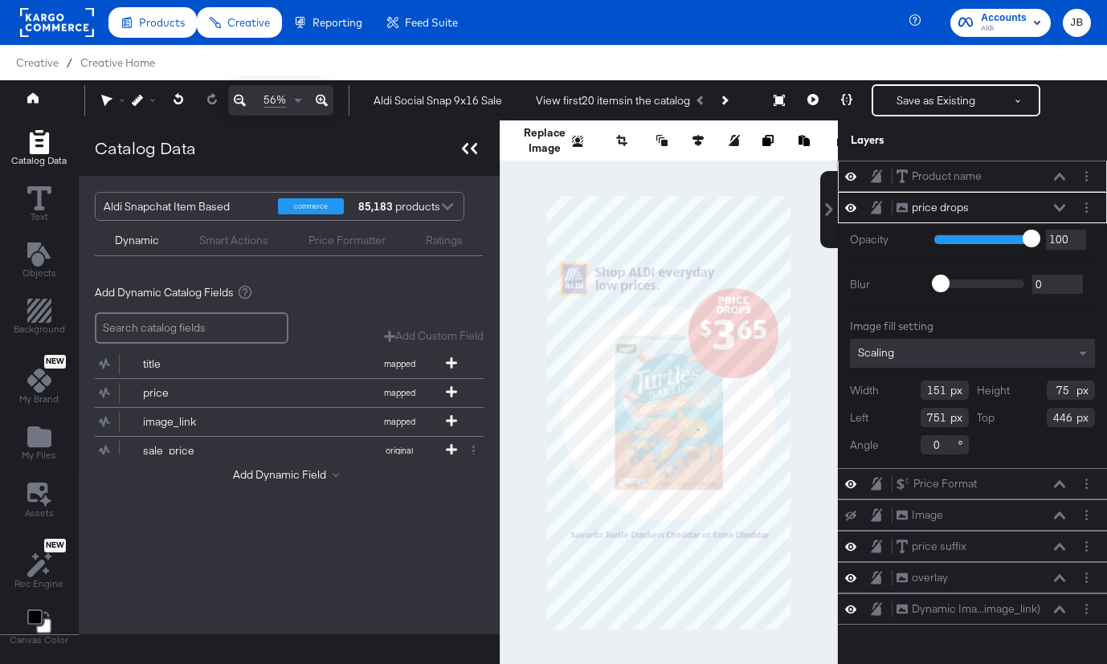
click at [466, 149] on icon at bounding box center [469, 148] width 15 height 11
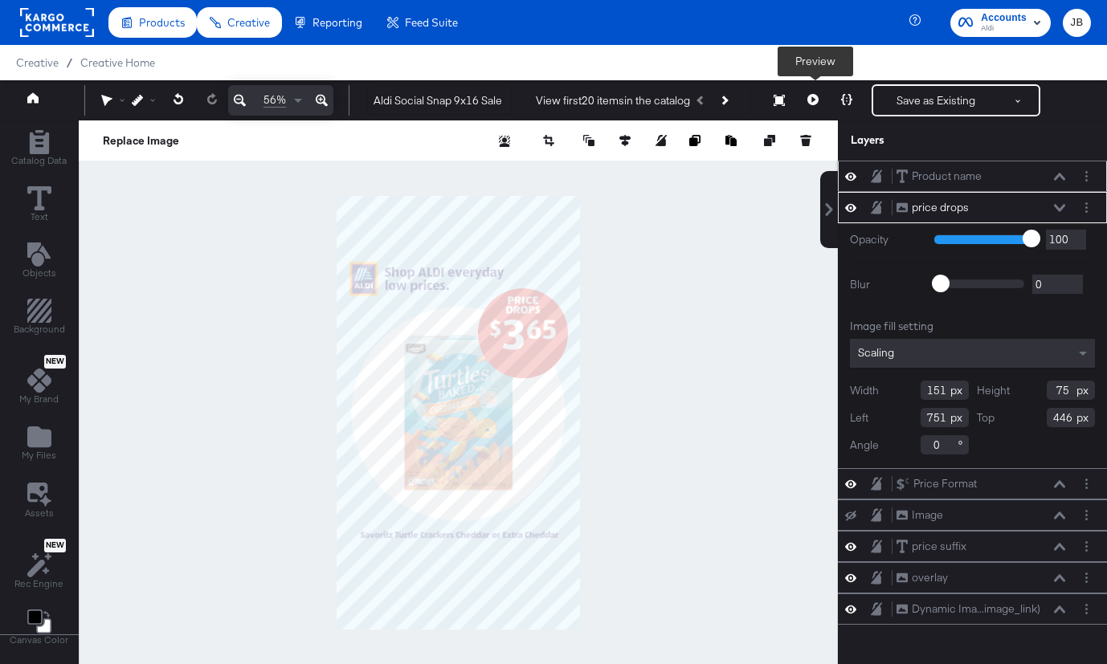
click at [808, 99] on button at bounding box center [813, 100] width 34 height 32
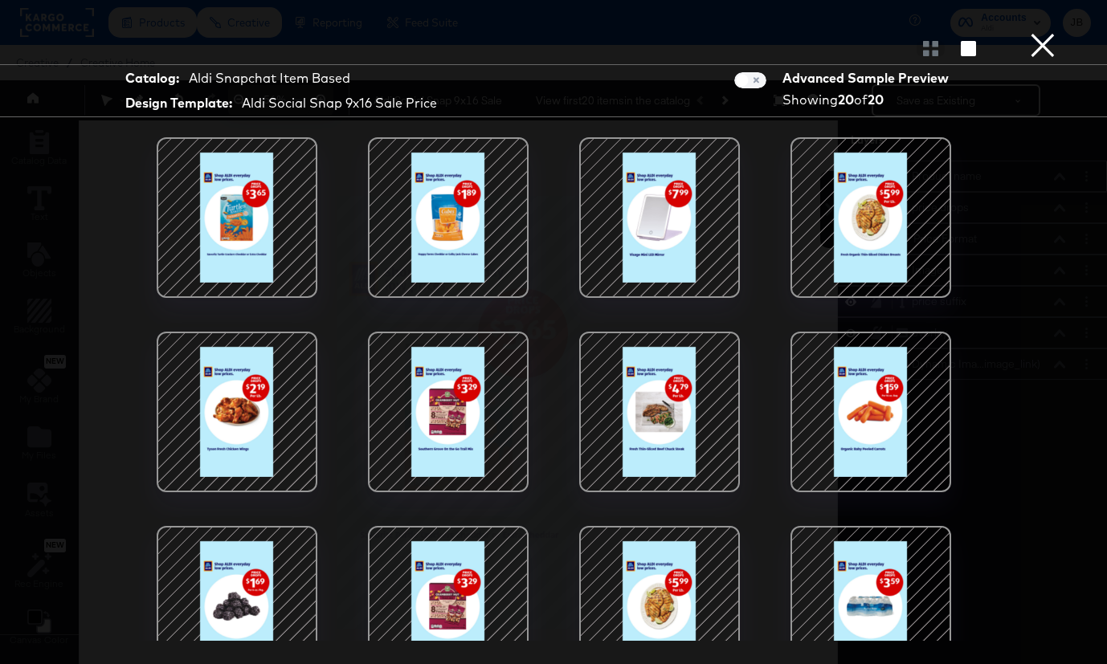
click at [1044, 32] on button "×" at bounding box center [1043, 16] width 32 height 32
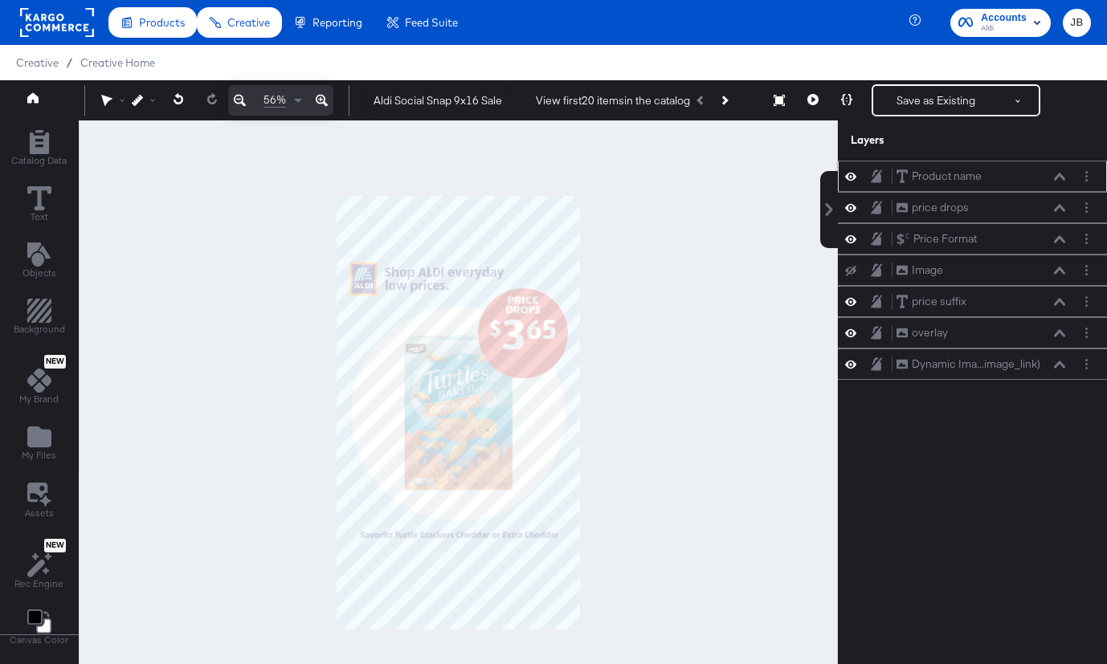
click at [1058, 179] on icon at bounding box center [1059, 177] width 11 height 8
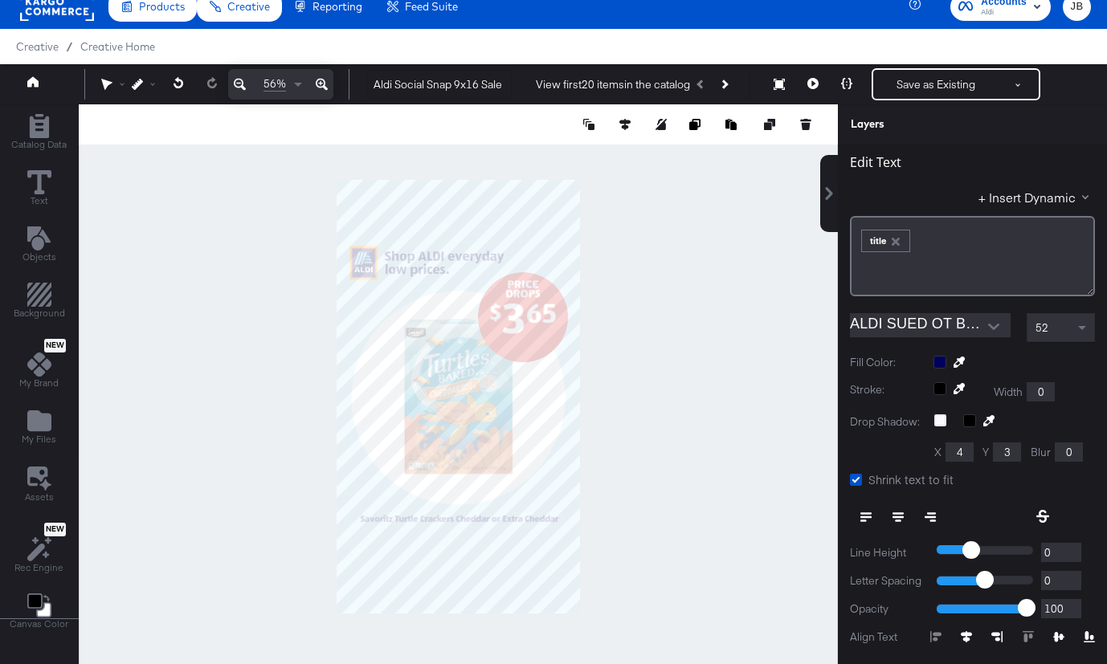
scroll to position [47, 0]
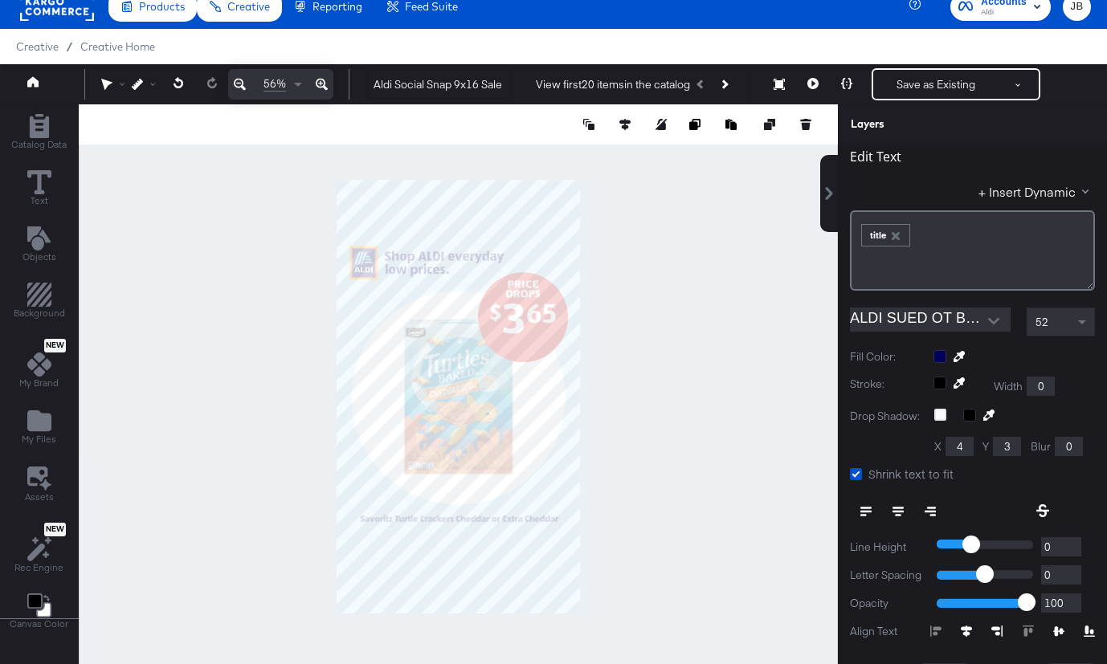
click at [961, 630] on icon at bounding box center [966, 631] width 11 height 11
click at [812, 89] on button at bounding box center [813, 84] width 34 height 32
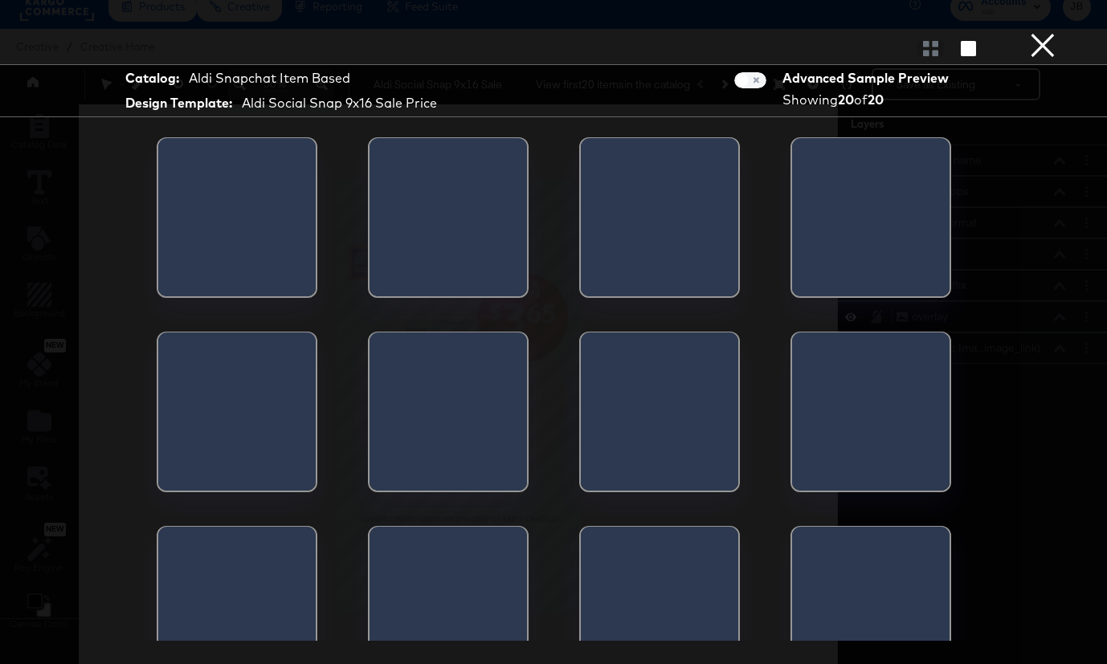
scroll to position [0, 0]
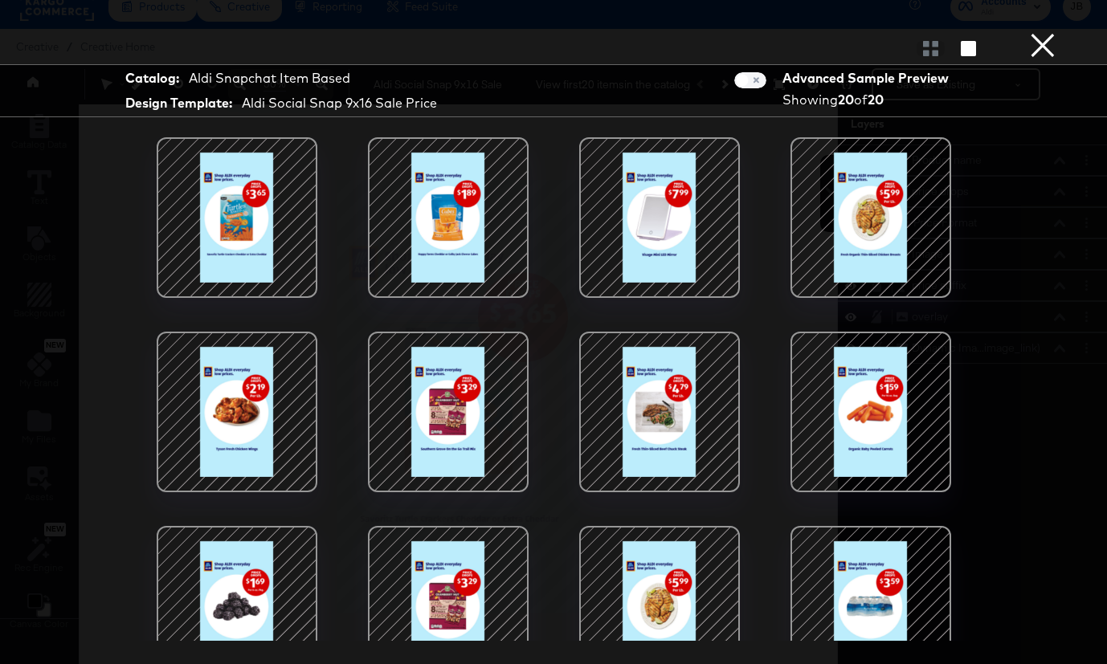
click at [684, 267] on div at bounding box center [659, 217] width 137 height 137
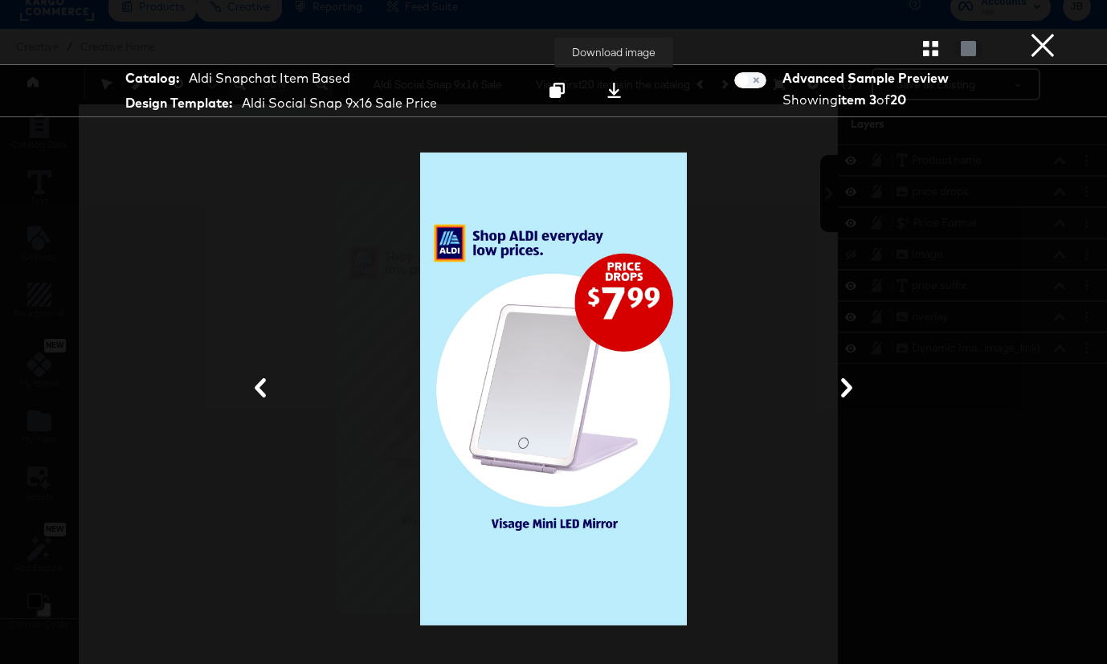
click at [615, 92] on icon at bounding box center [614, 90] width 14 height 15
click at [851, 380] on icon at bounding box center [846, 387] width 19 height 19
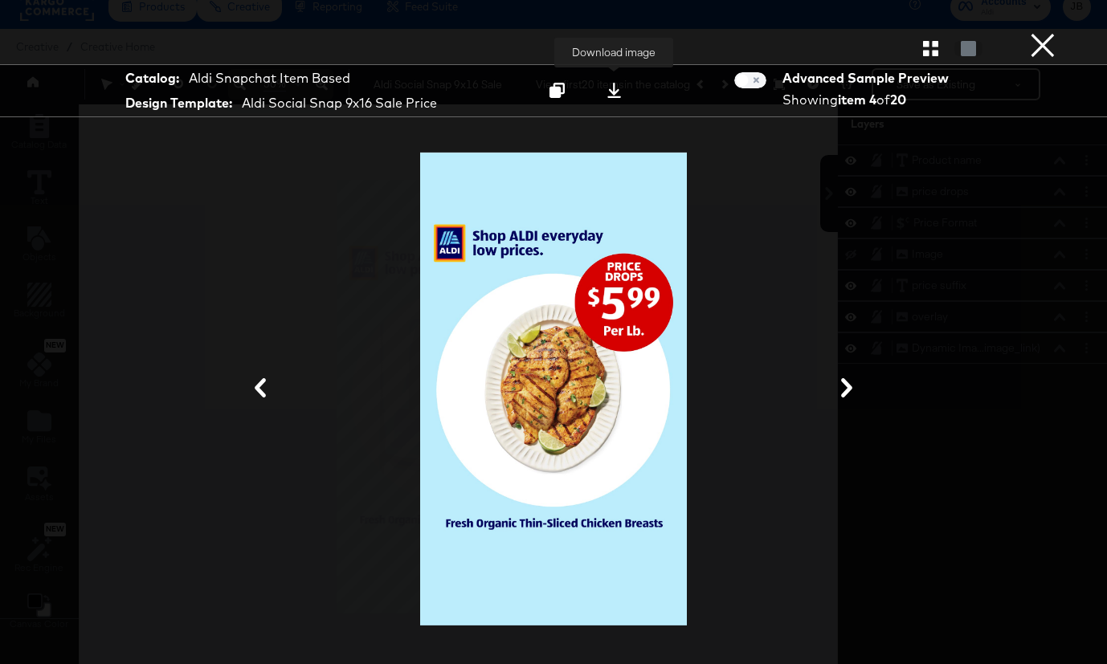
click at [610, 94] on icon at bounding box center [613, 90] width 15 height 15
click at [856, 386] on button at bounding box center [847, 389] width 42 height 30
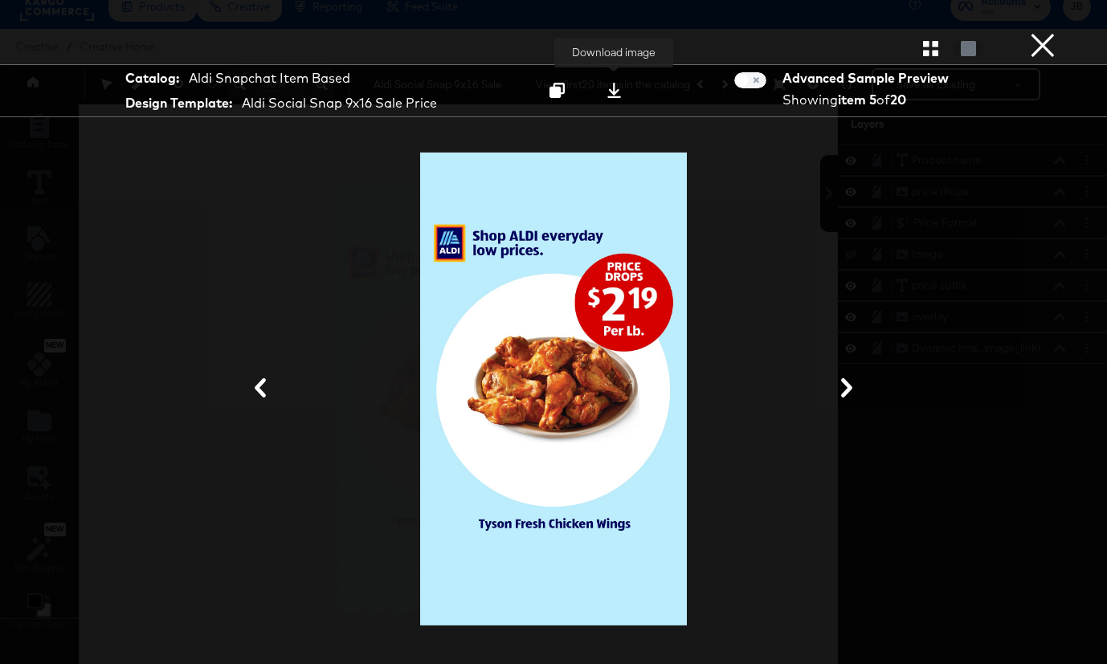
click at [621, 84] on icon at bounding box center [613, 90] width 15 height 15
click at [853, 387] on icon at bounding box center [846, 387] width 19 height 19
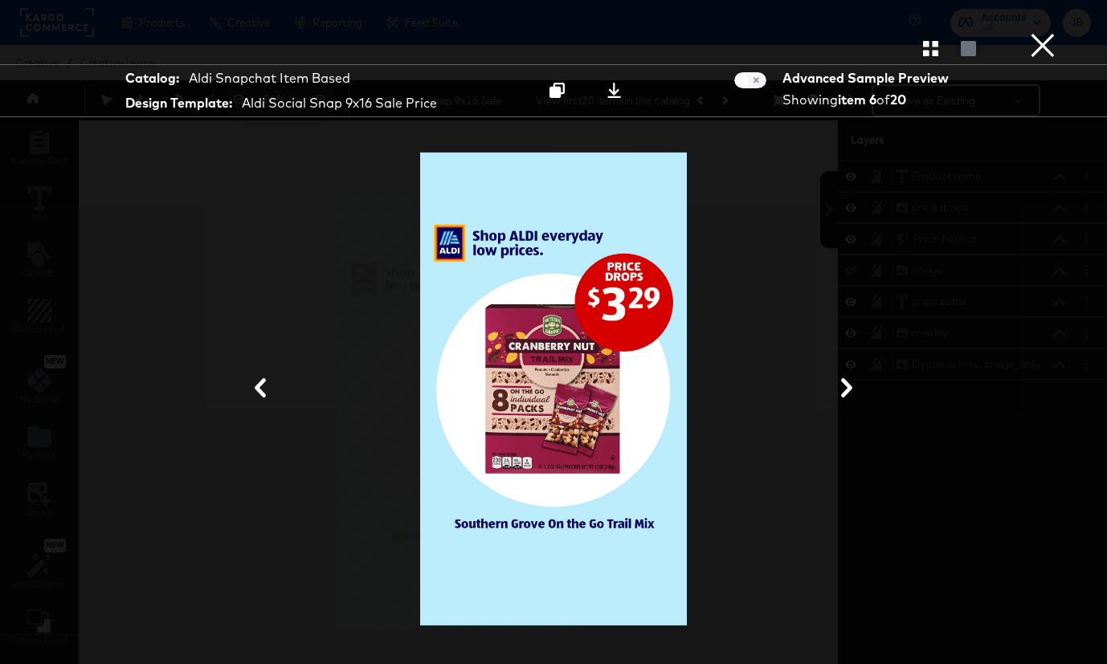
scroll to position [16, 0]
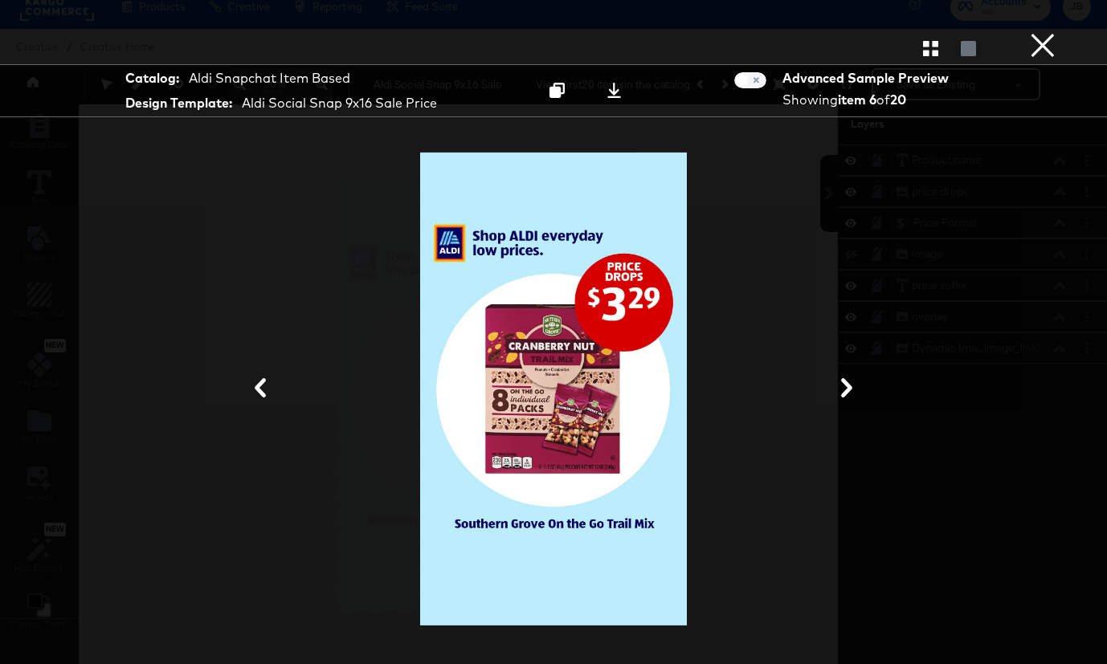
click at [846, 392] on icon at bounding box center [846, 387] width 11 height 19
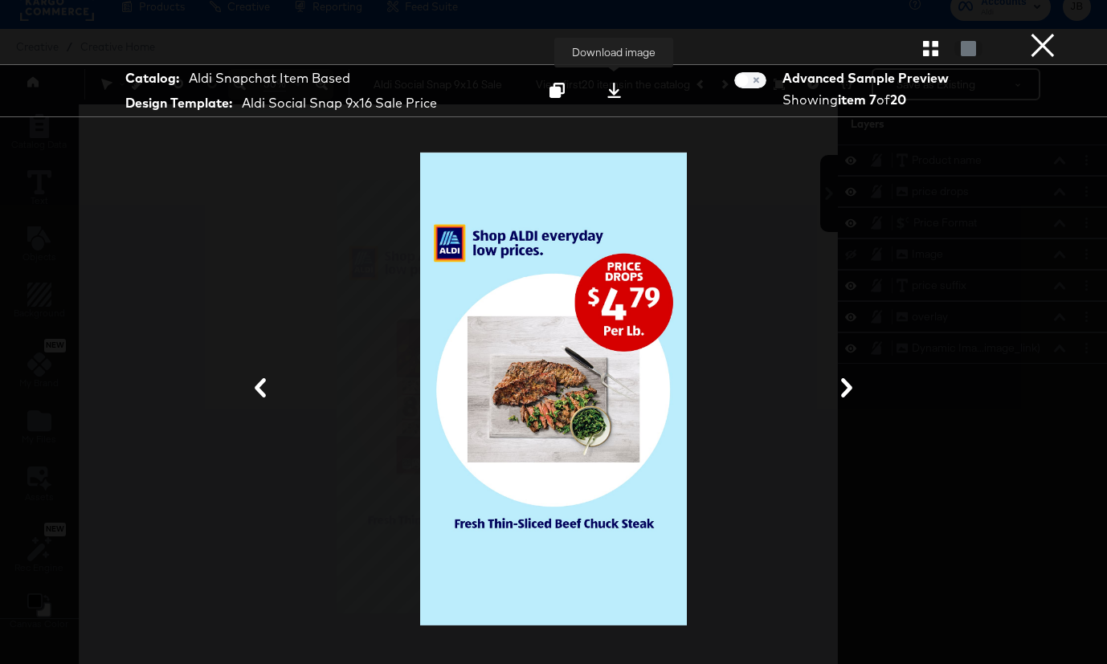
click at [615, 84] on icon at bounding box center [613, 90] width 15 height 15
click at [848, 395] on icon at bounding box center [846, 387] width 19 height 19
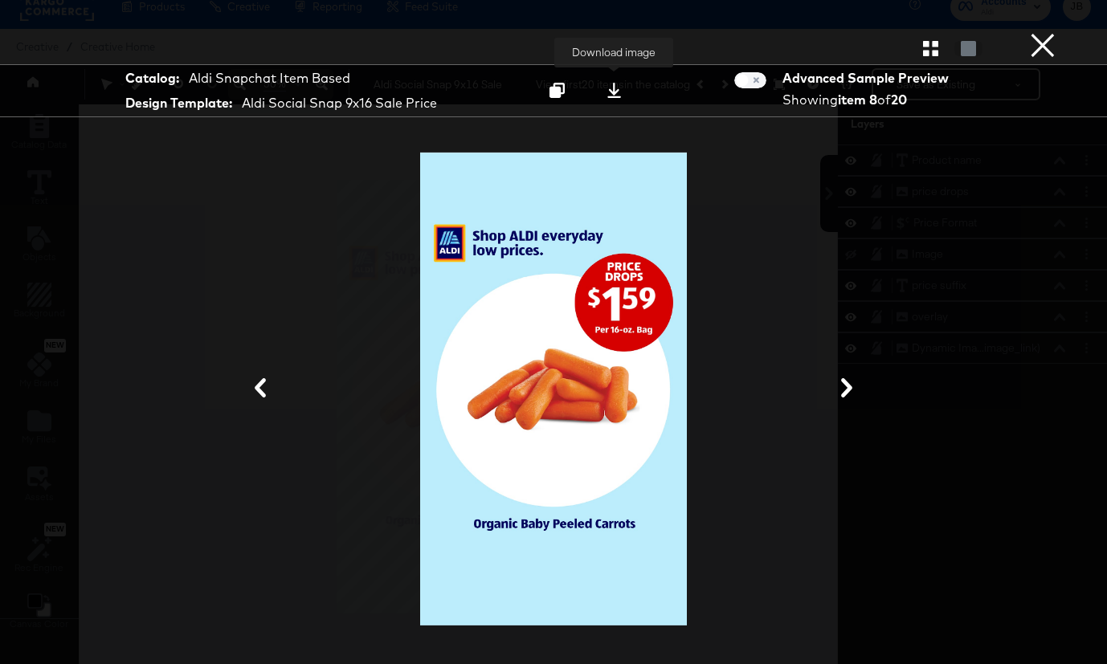
click at [616, 86] on icon at bounding box center [613, 90] width 15 height 15
click at [854, 396] on icon at bounding box center [846, 387] width 19 height 19
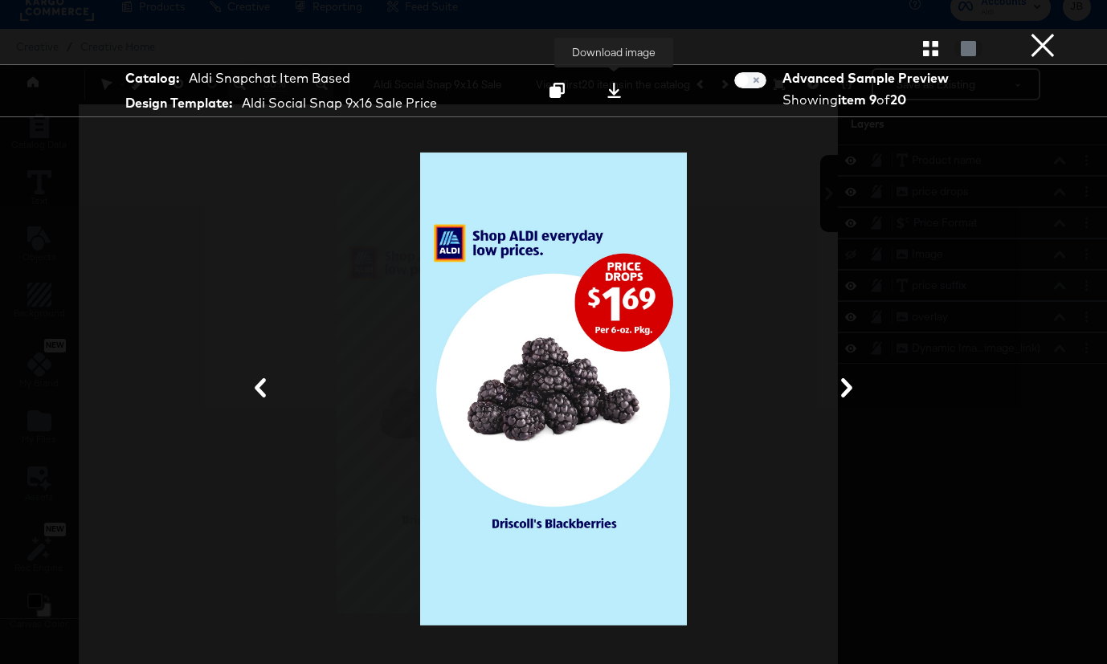
click at [615, 94] on icon at bounding box center [614, 90] width 14 height 15
click at [1036, 32] on button "×" at bounding box center [1043, 16] width 32 height 32
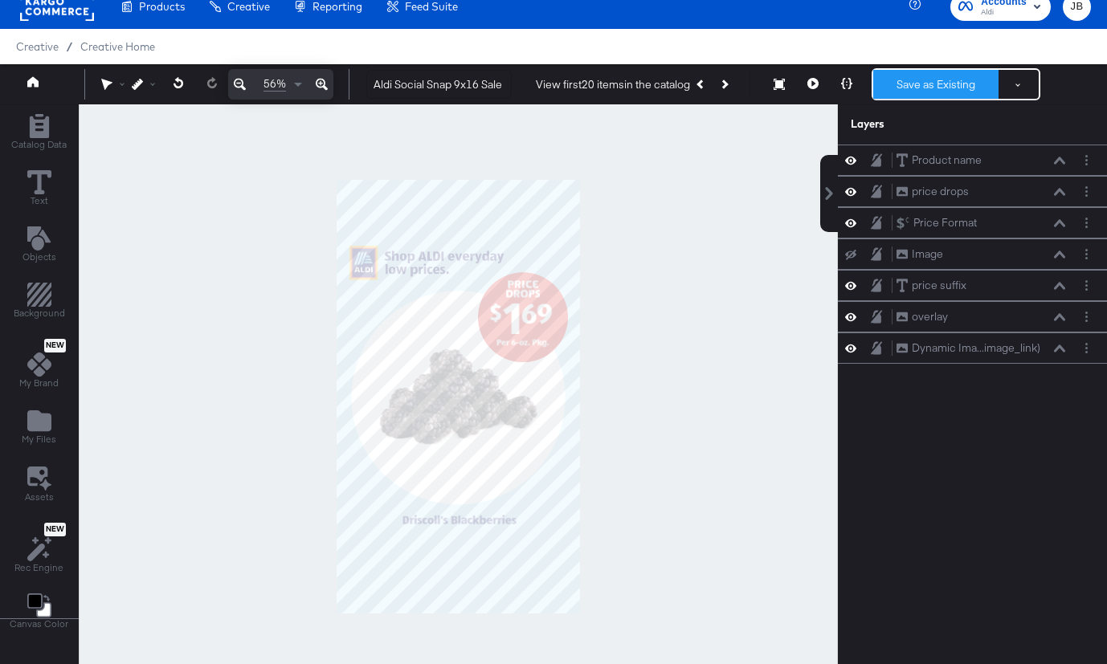
click at [944, 82] on button "Save as Existing" at bounding box center [935, 84] width 125 height 29
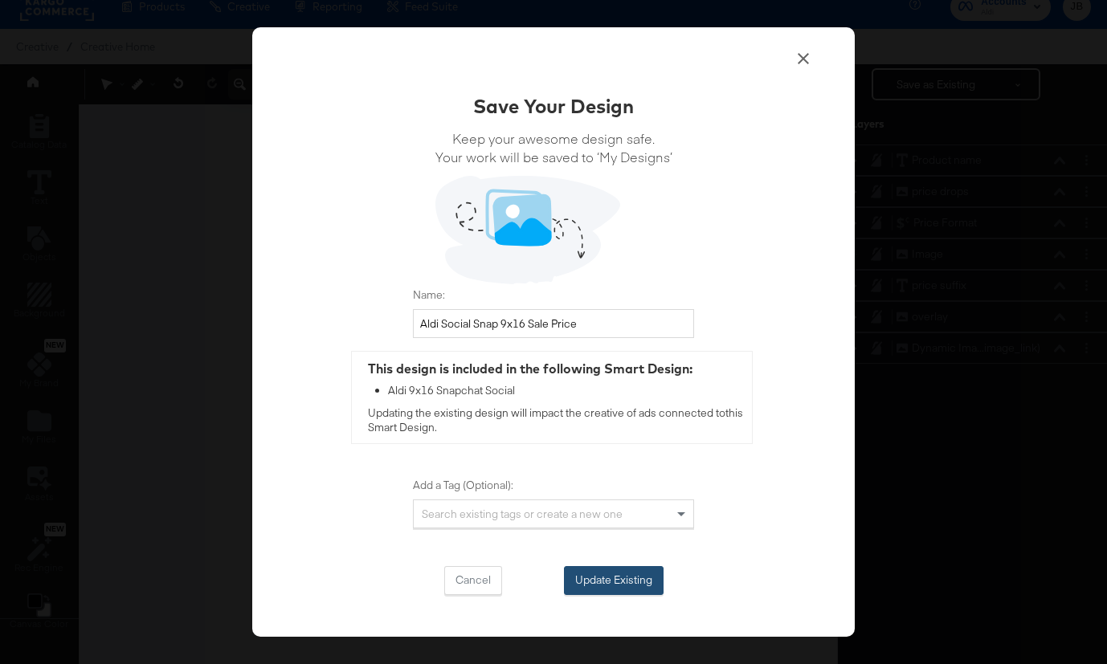
click at [602, 586] on button "Update Existing" at bounding box center [614, 580] width 100 height 29
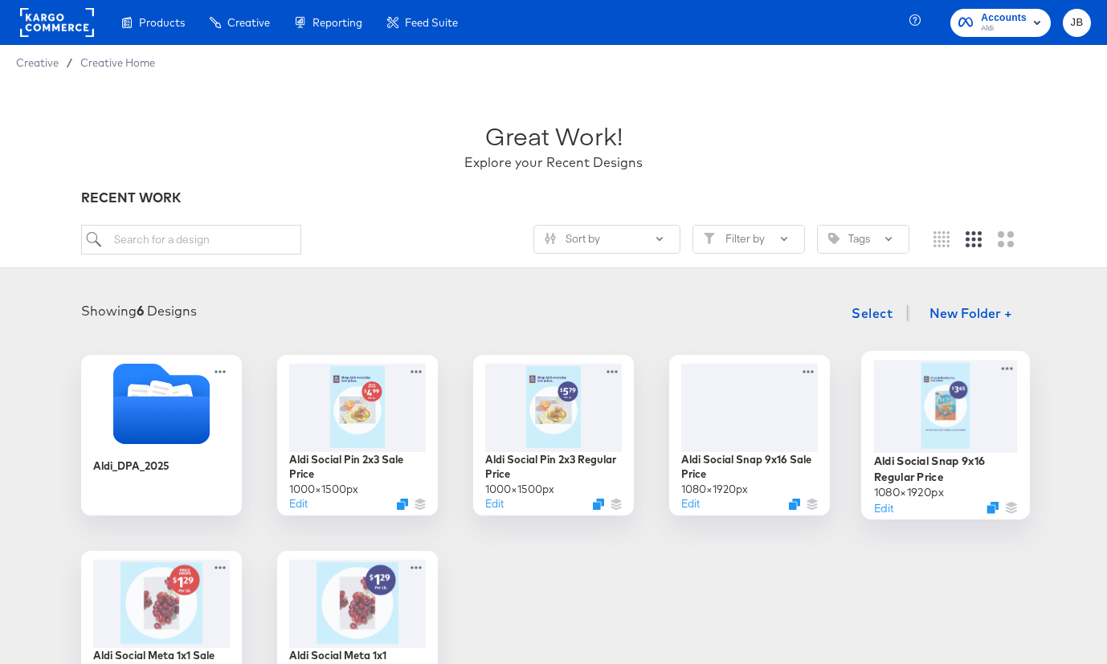
click at [938, 414] on div at bounding box center [946, 406] width 144 height 92
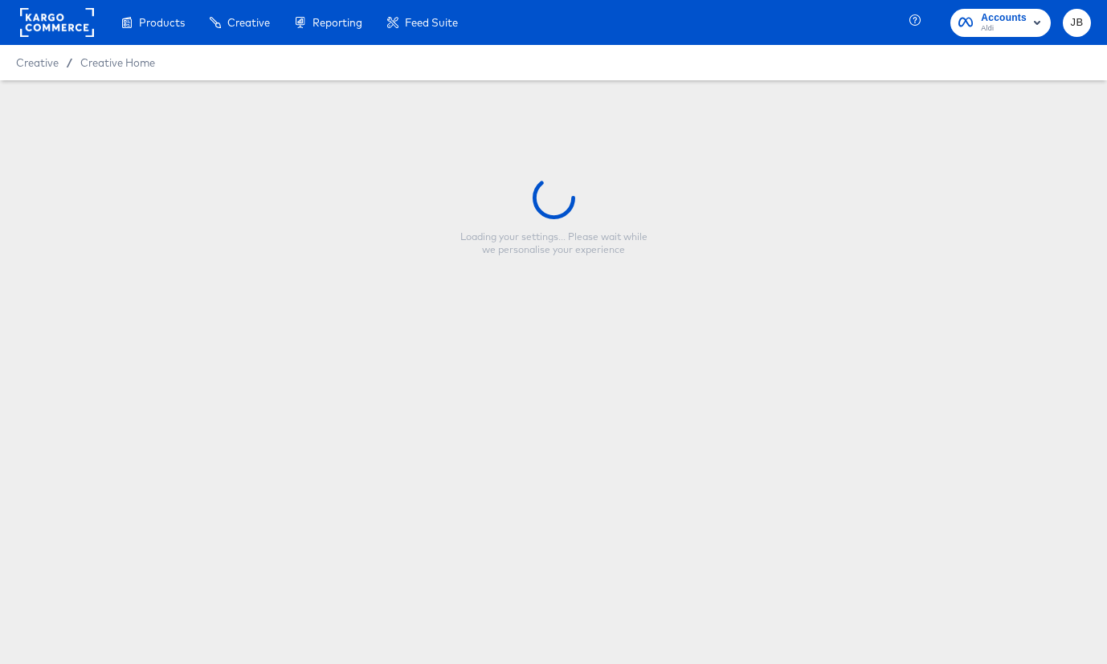
type input "Aldi Social Snap 9x16 Regular Price"
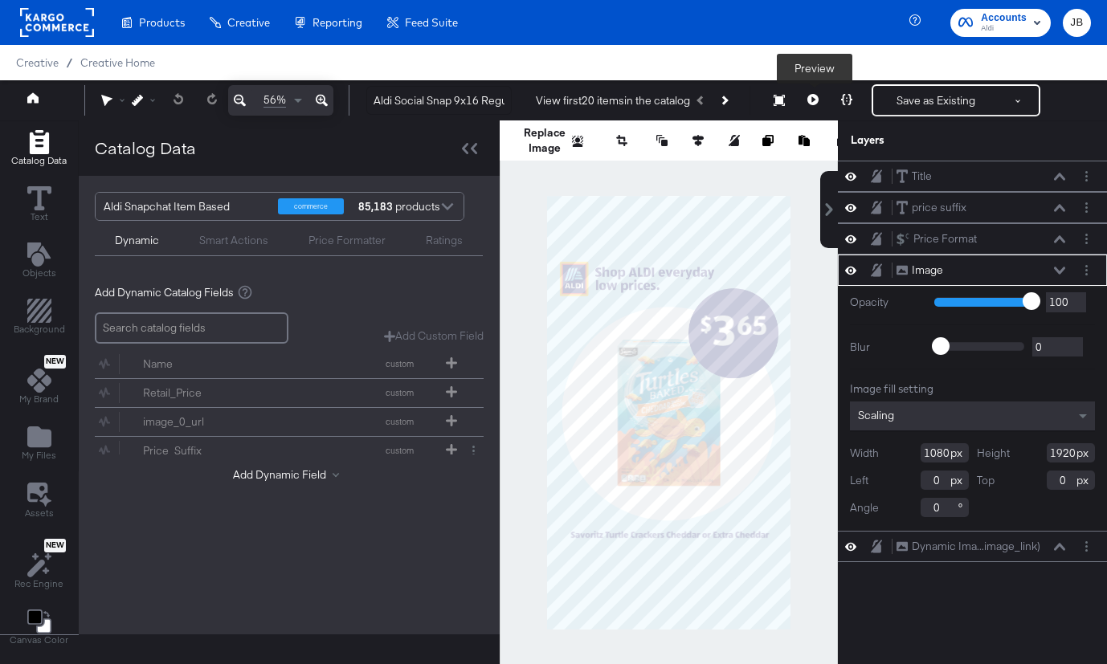
click at [823, 102] on button at bounding box center [813, 100] width 34 height 32
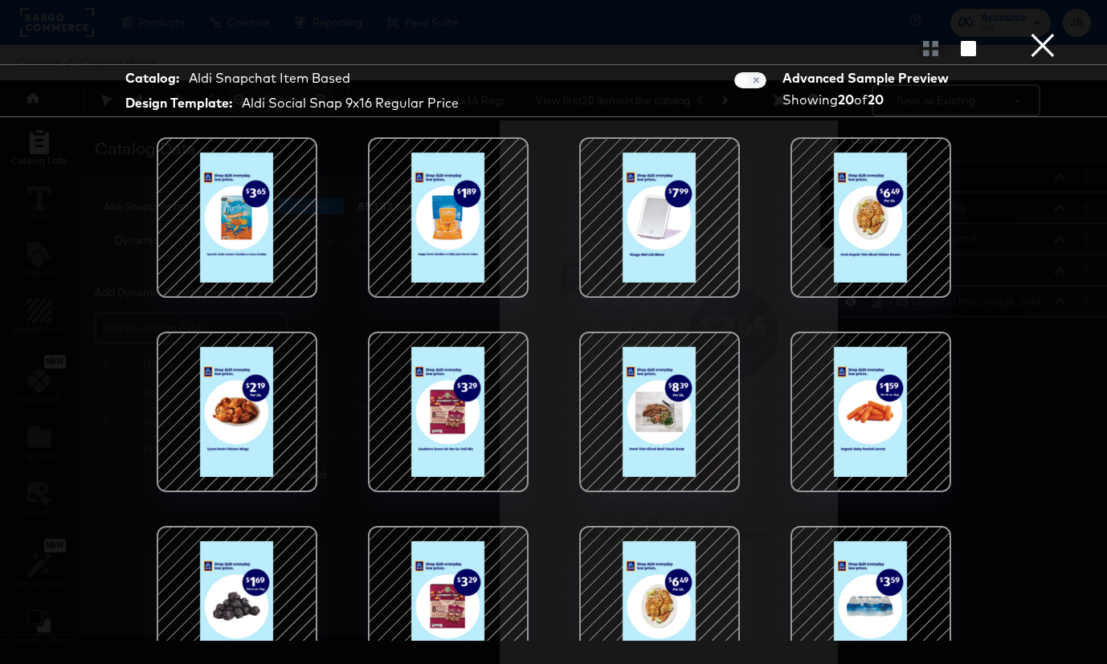
click at [1047, 32] on button "×" at bounding box center [1043, 16] width 32 height 32
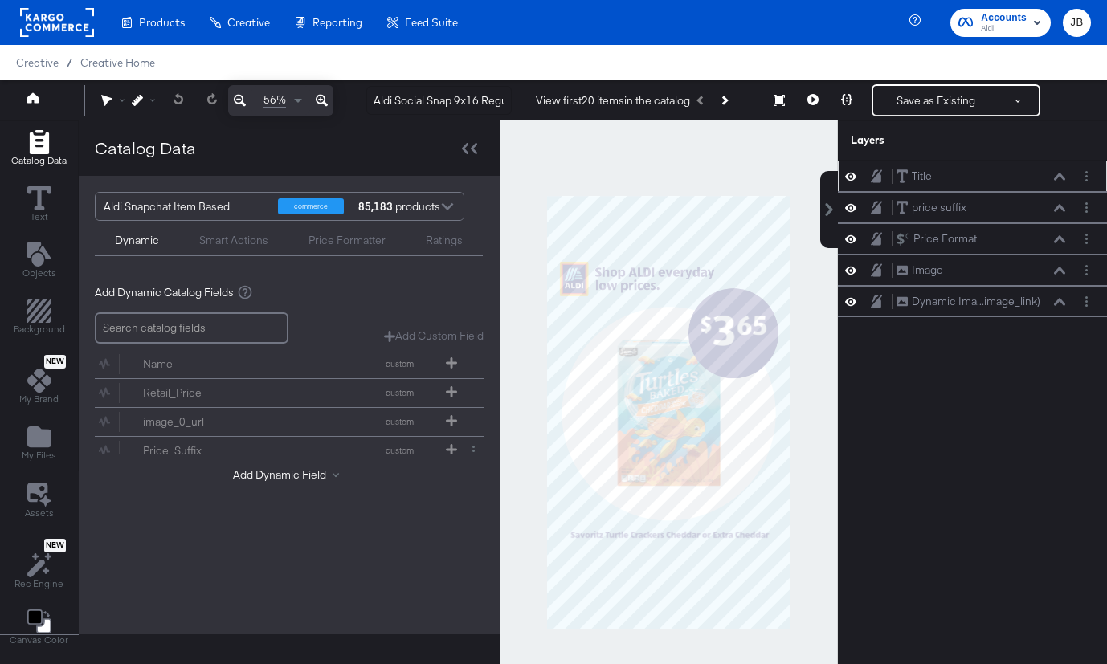
click at [1059, 177] on icon at bounding box center [1059, 177] width 11 height 8
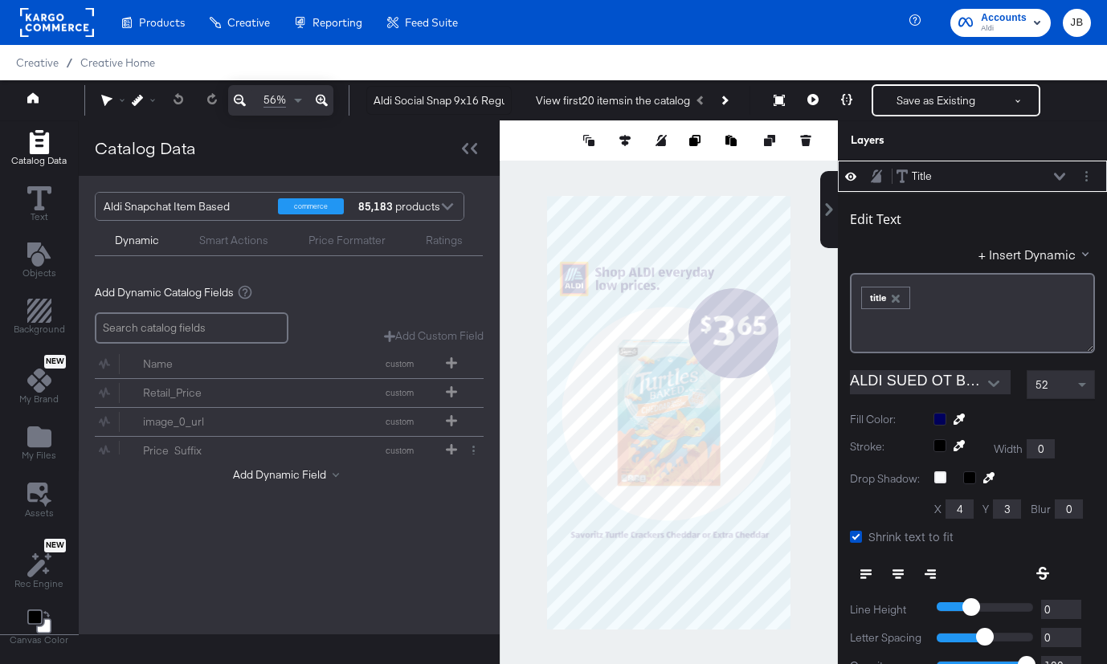
scroll to position [16, 0]
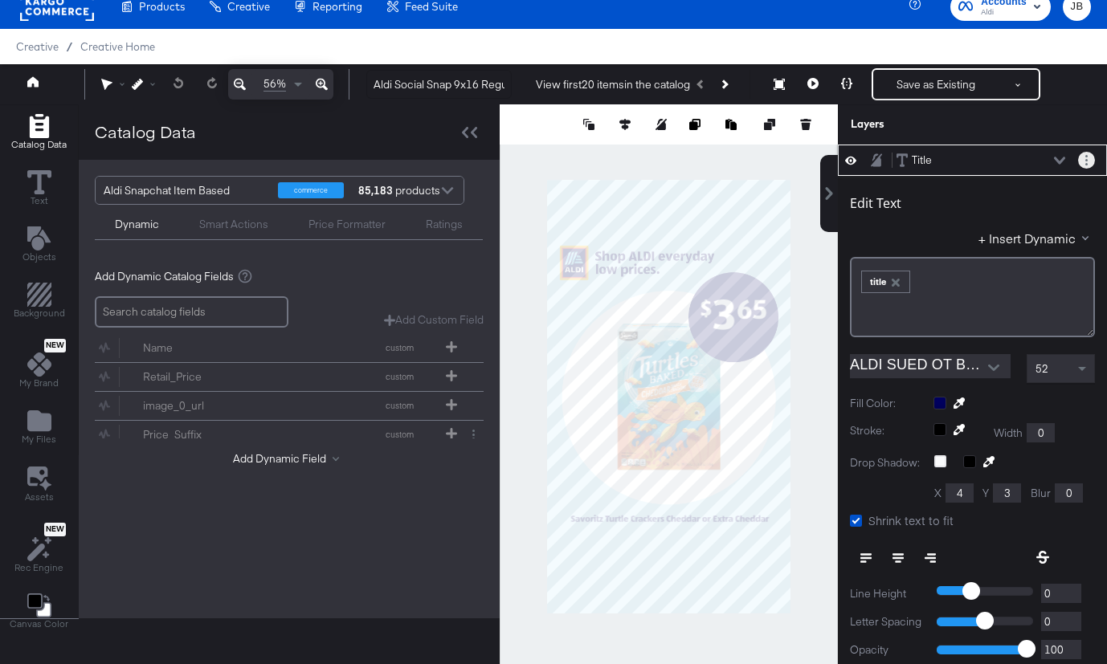
click at [1091, 164] on button "Layer Options" at bounding box center [1086, 160] width 17 height 17
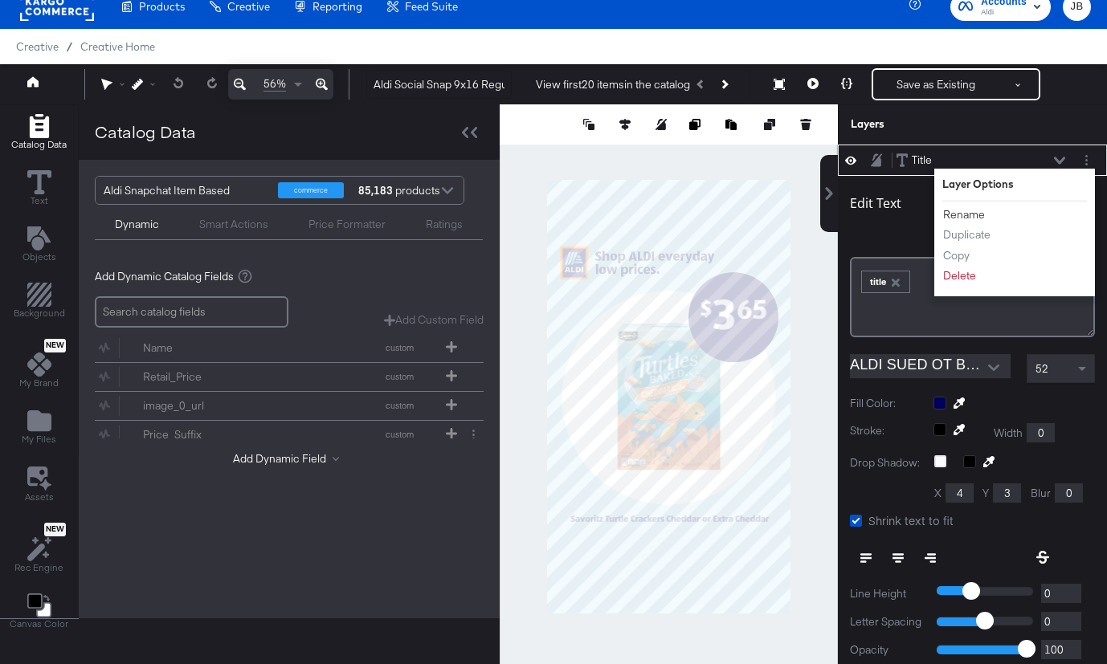
click at [969, 214] on button "Rename" at bounding box center [963, 214] width 43 height 17
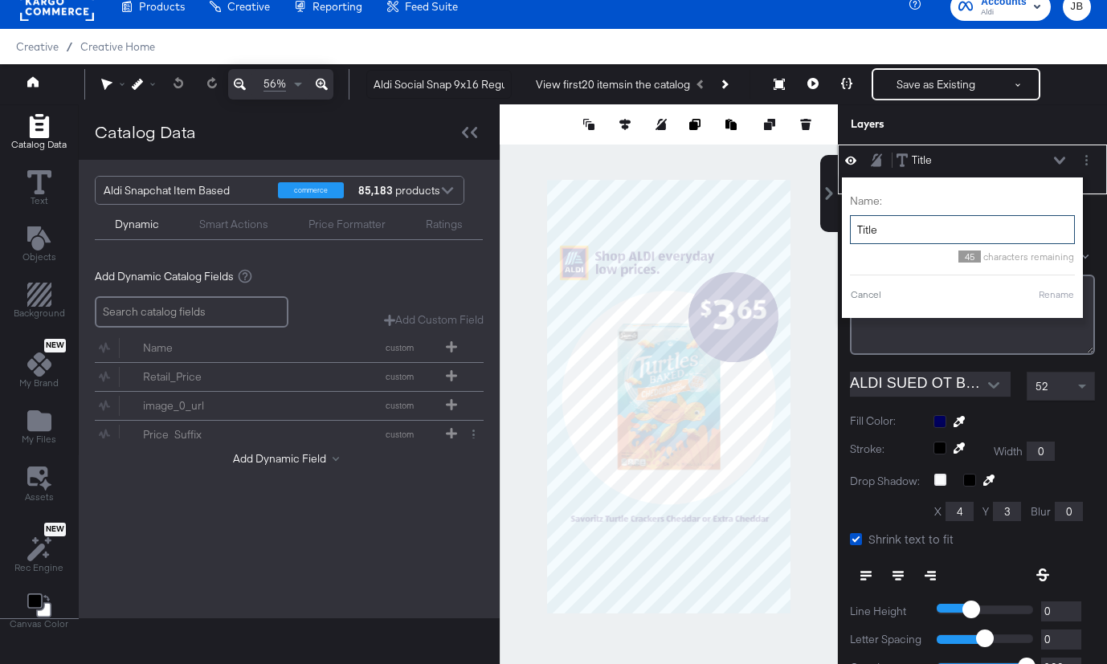
click at [899, 221] on input "Title" at bounding box center [962, 230] width 225 height 30
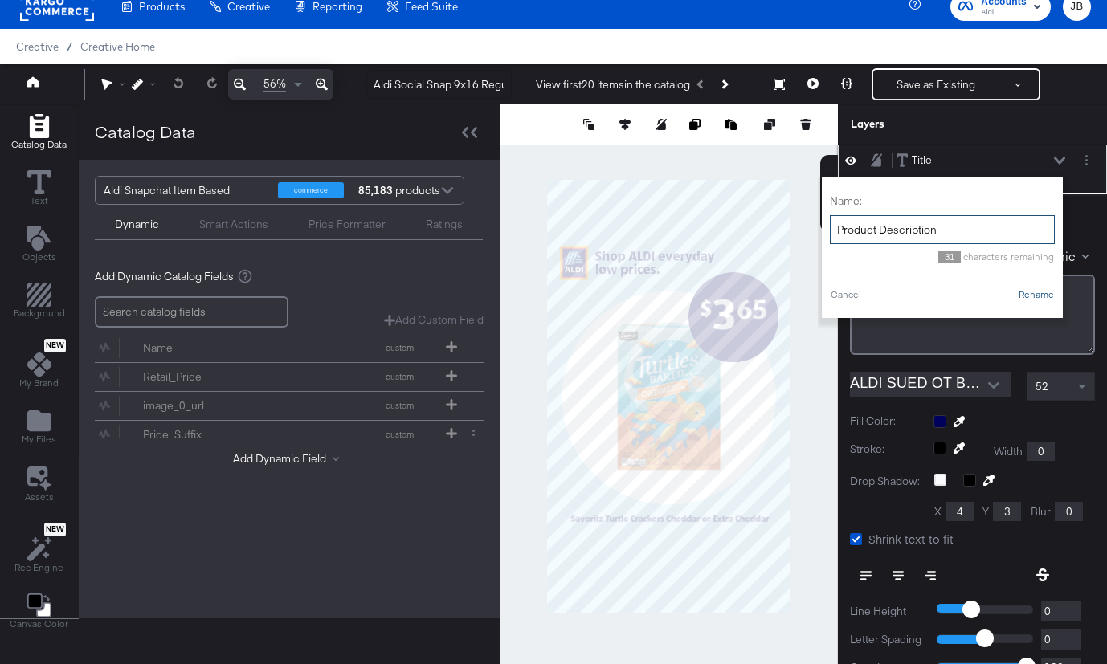
type input "Product Description"
click at [1036, 289] on button "Rename" at bounding box center [1036, 295] width 37 height 14
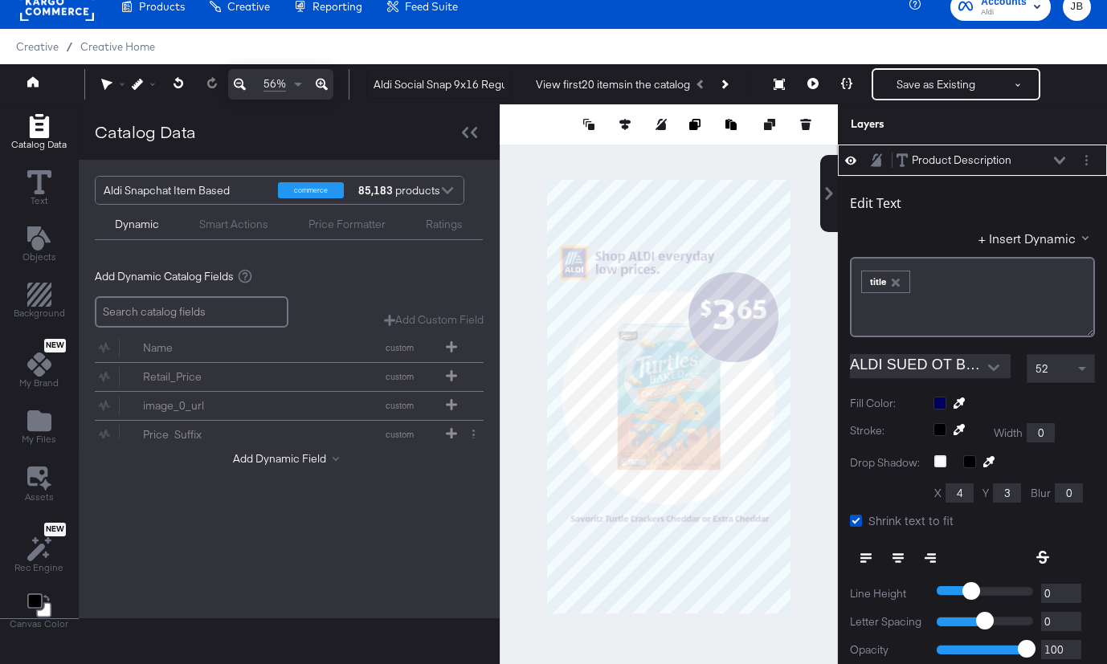
click at [1055, 154] on div "Product Description Product Description" at bounding box center [981, 160] width 170 height 17
click at [895, 560] on icon at bounding box center [897, 558] width 11 height 11
click at [818, 82] on icon at bounding box center [812, 83] width 11 height 11
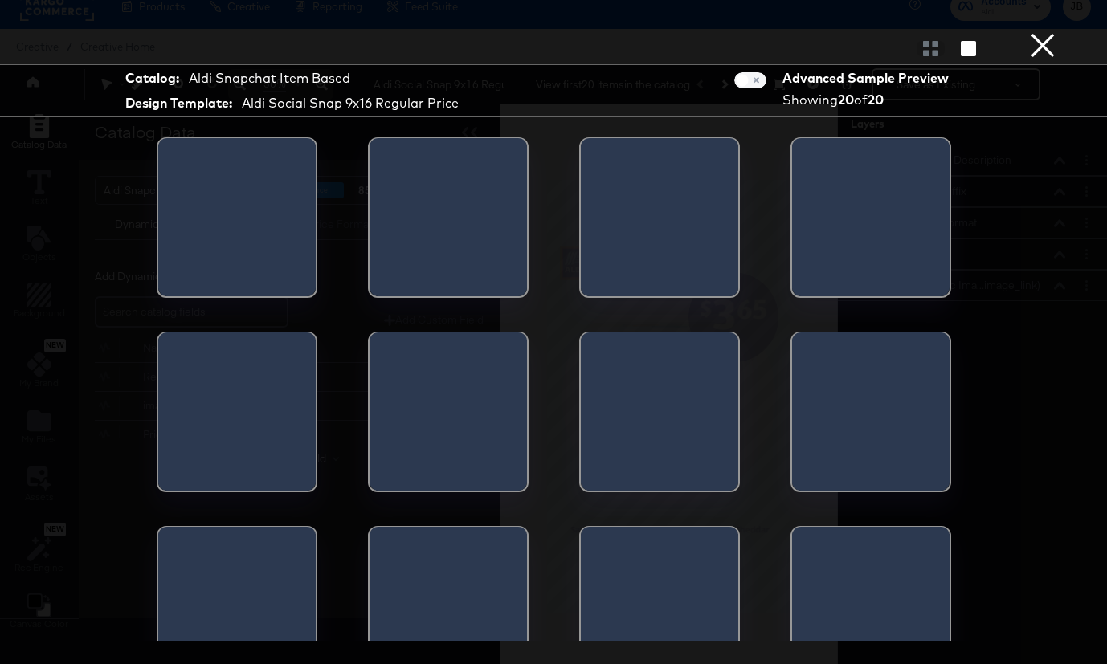
click at [1035, 32] on button "×" at bounding box center [1043, 16] width 32 height 32
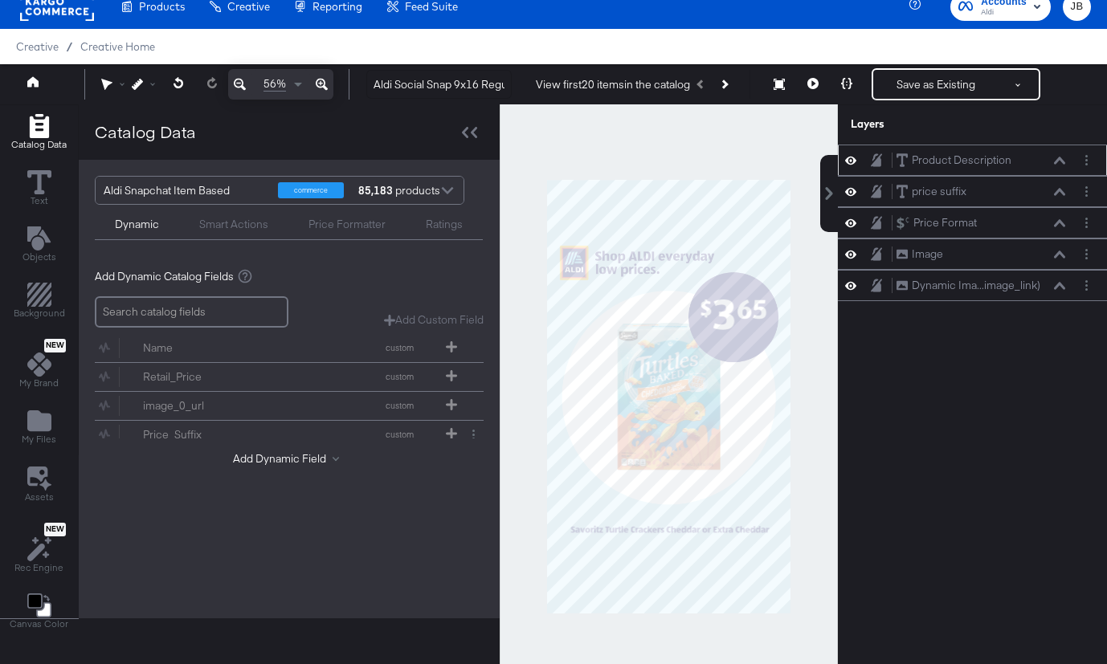
click at [1063, 166] on div "Product Description Product Description" at bounding box center [981, 160] width 170 height 17
click at [1060, 161] on icon at bounding box center [1059, 160] width 11 height 7
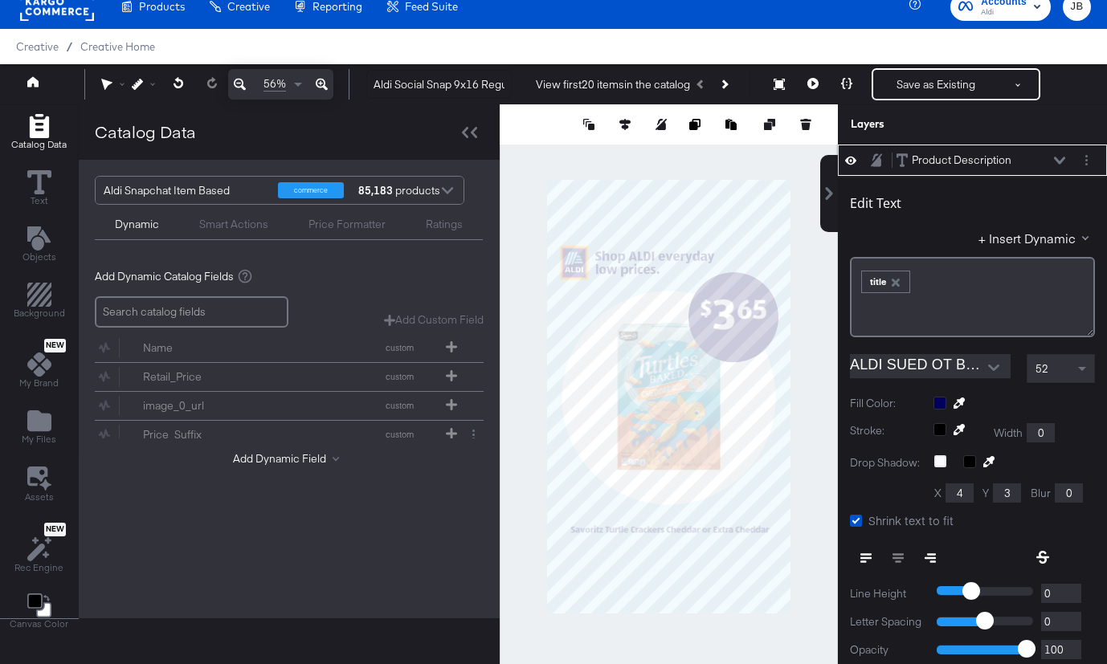
click at [871, 556] on icon at bounding box center [865, 558] width 11 height 11
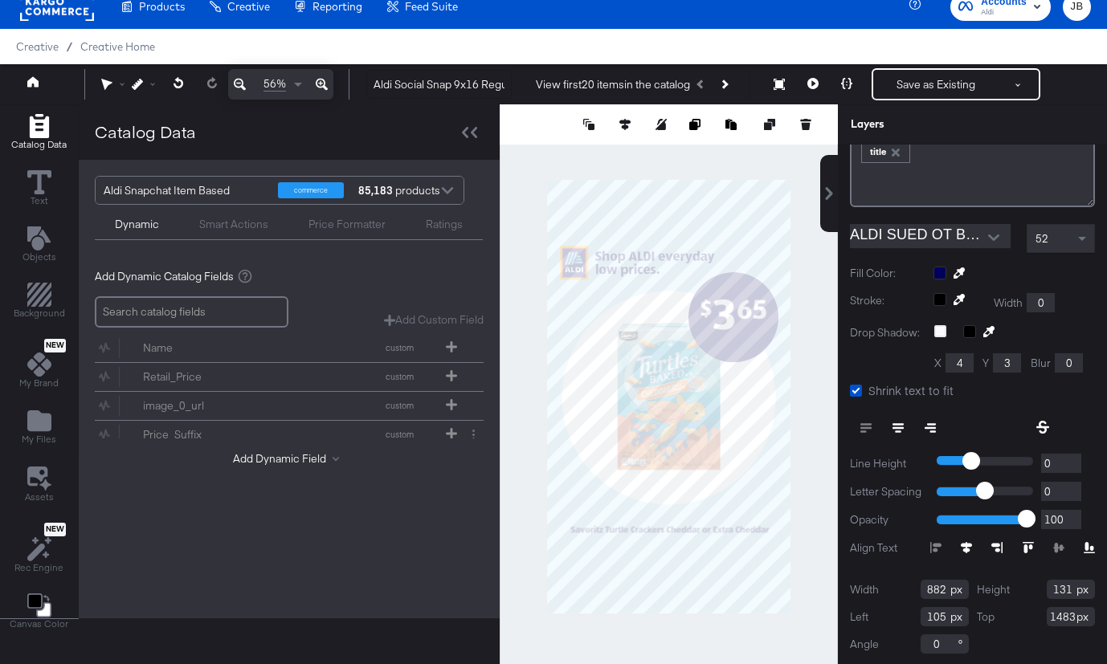
scroll to position [133, 0]
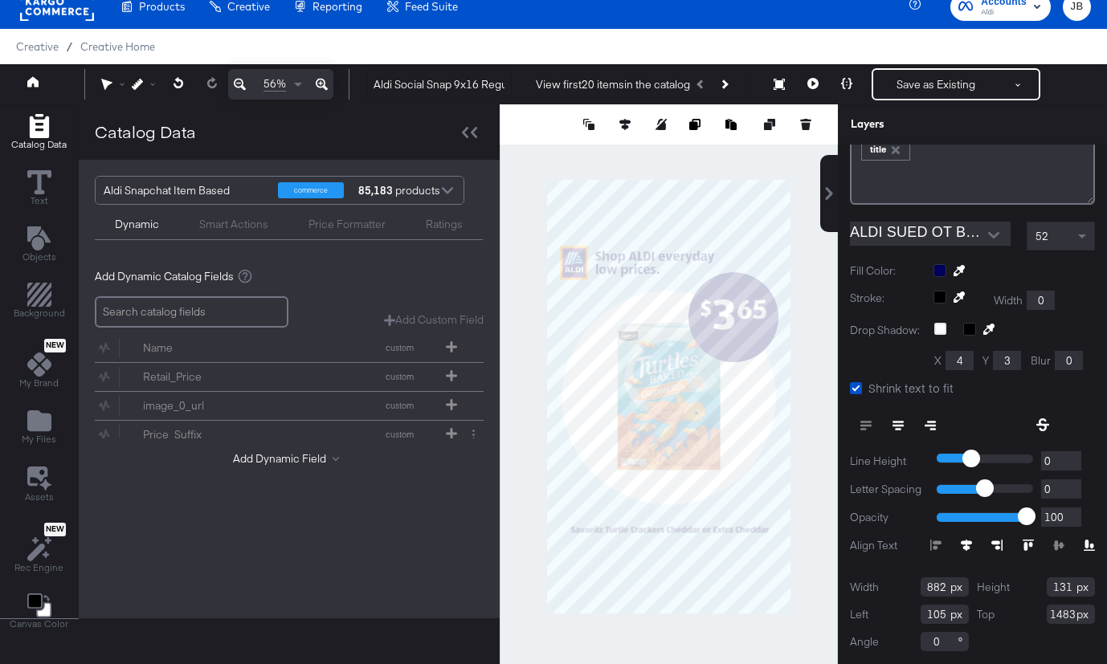
click at [963, 545] on icon at bounding box center [966, 545] width 11 height 11
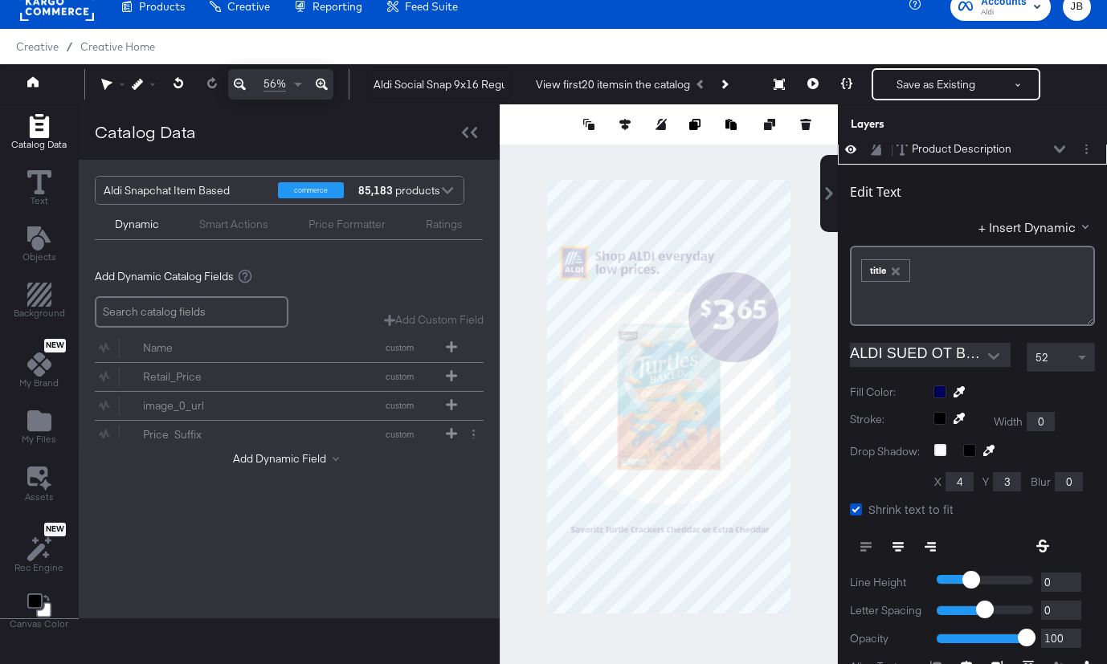
scroll to position [0, 0]
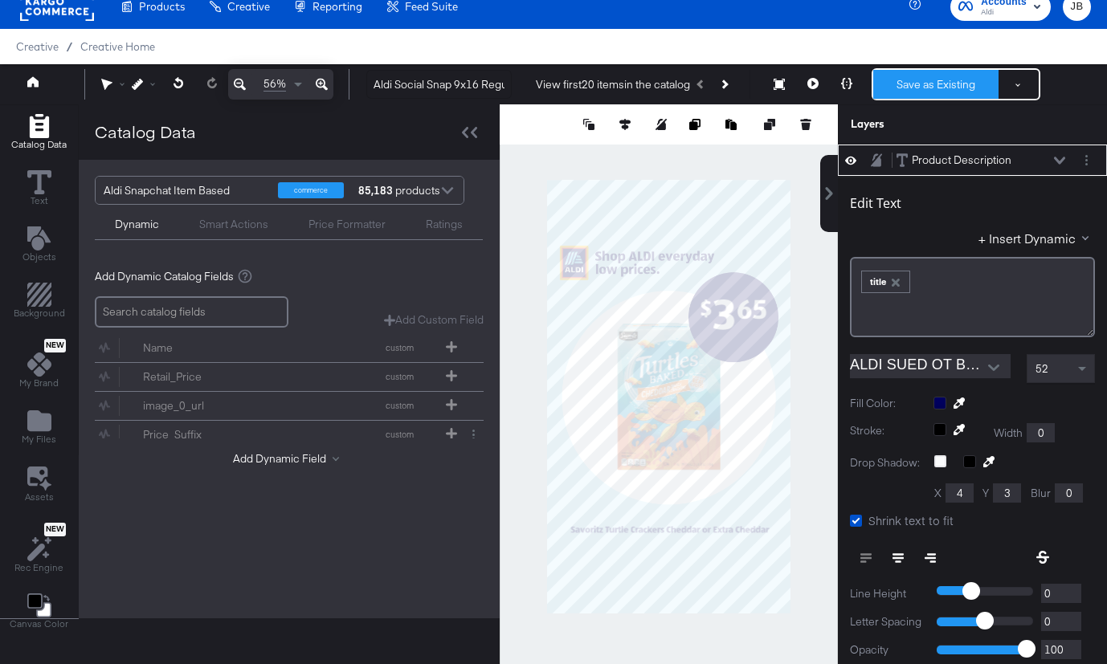
click at [940, 84] on button "Save as Existing" at bounding box center [935, 84] width 125 height 29
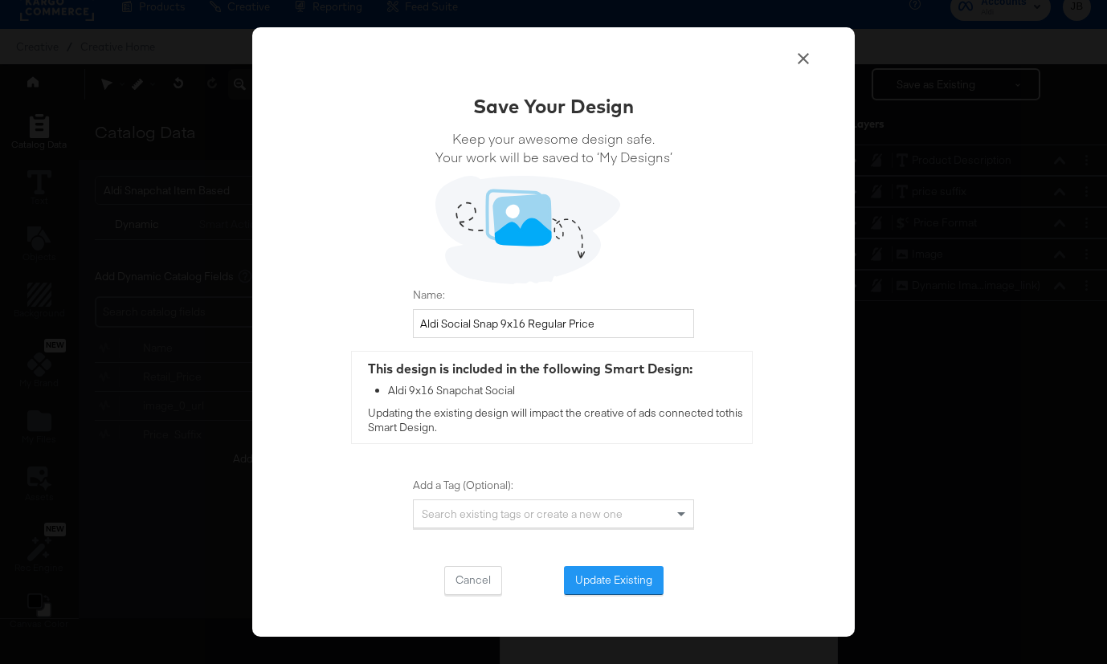
click at [806, 59] on icon at bounding box center [803, 58] width 19 height 19
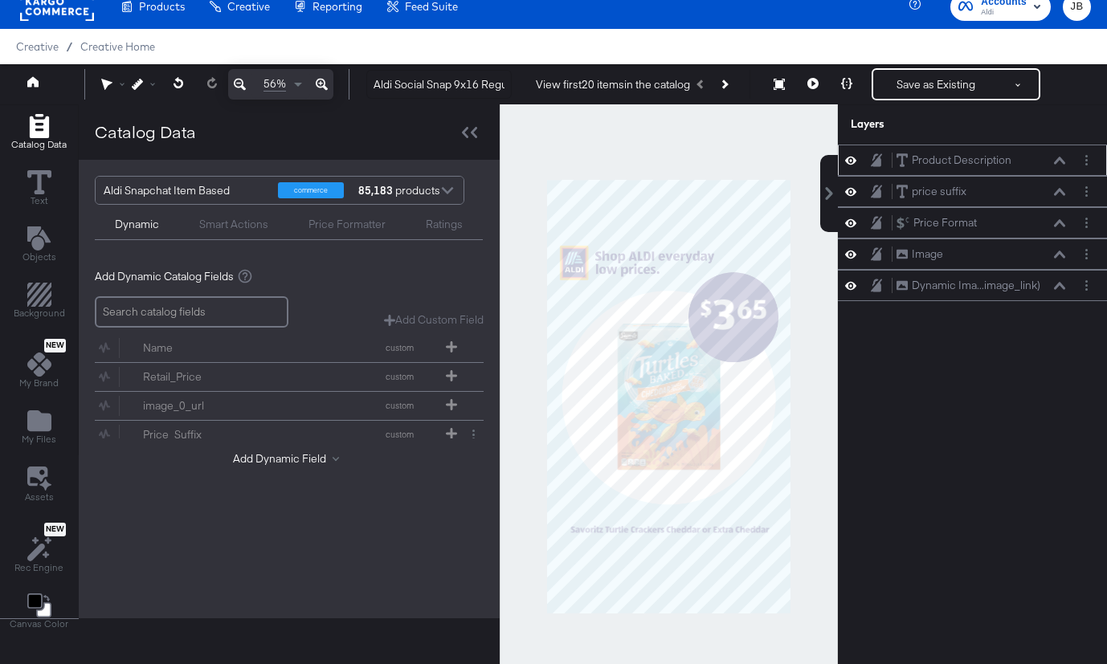
click at [1057, 159] on icon at bounding box center [1059, 160] width 11 height 7
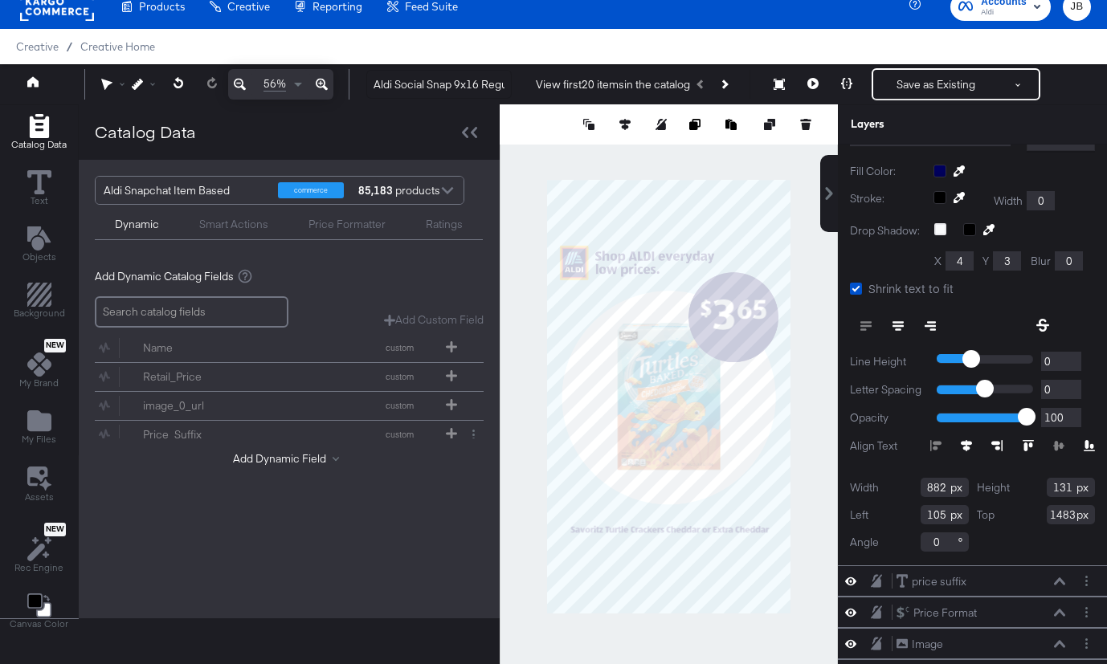
scroll to position [244, 0]
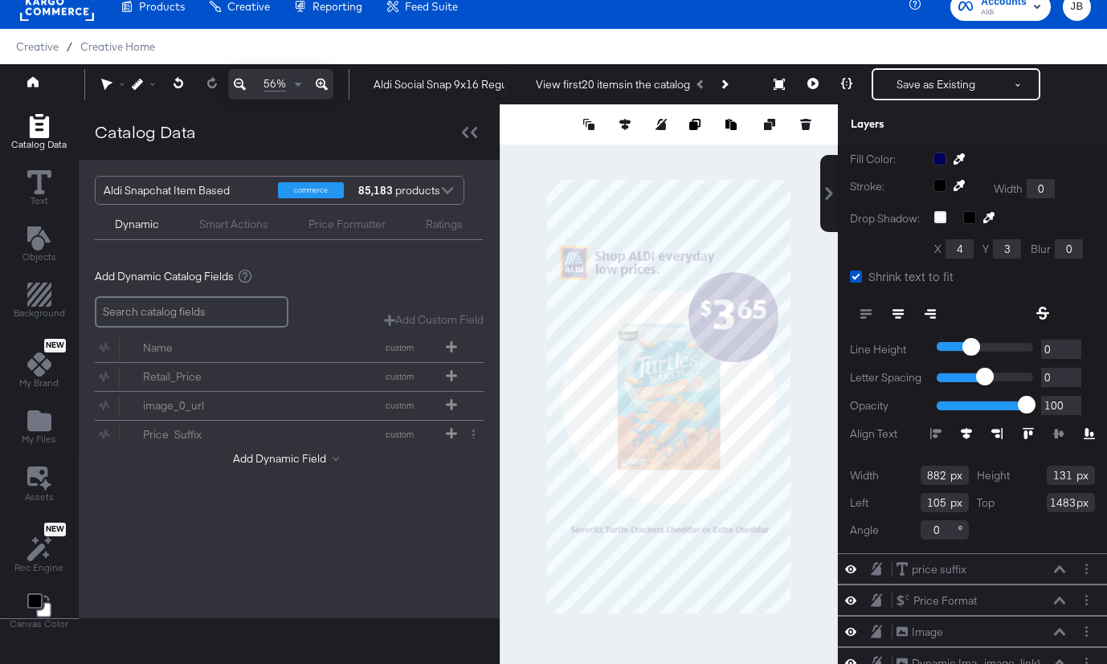
click at [1026, 435] on icon at bounding box center [1027, 433] width 11 height 11
click at [916, 82] on button "Save as Existing" at bounding box center [935, 84] width 125 height 29
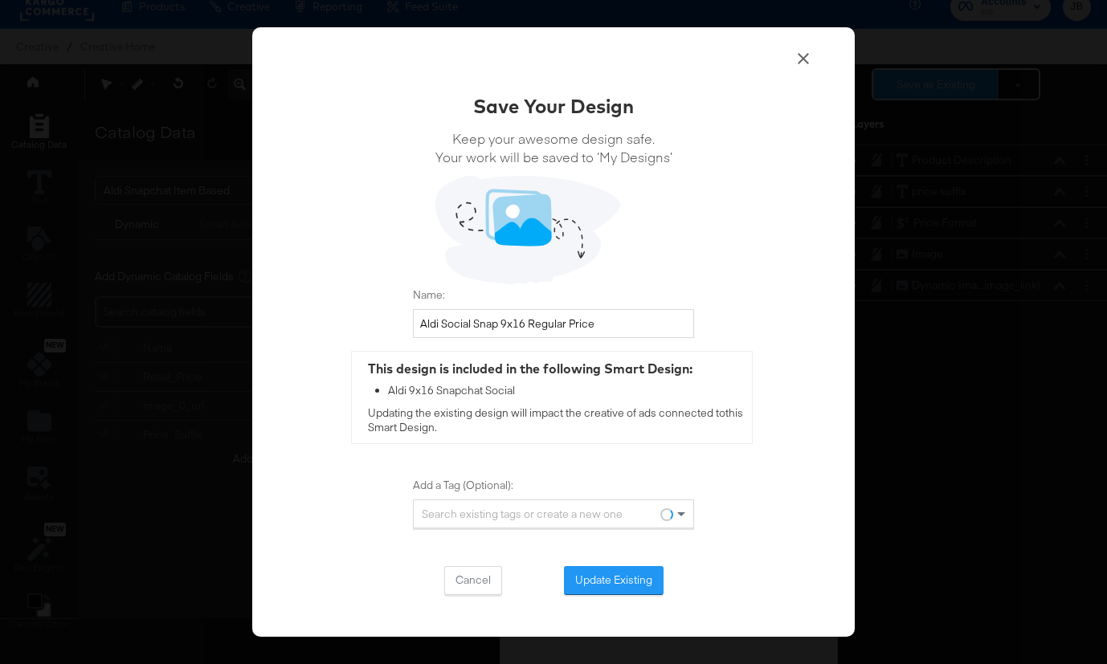
scroll to position [0, 0]
click at [614, 581] on button "Update Existing" at bounding box center [614, 580] width 100 height 29
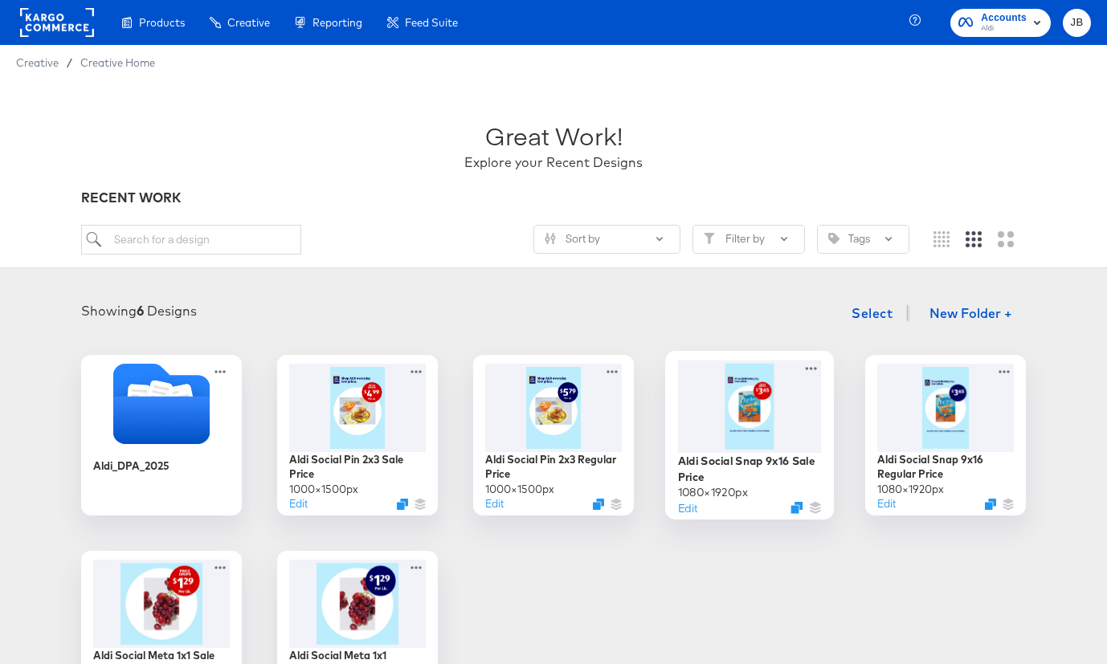
click at [770, 420] on div at bounding box center [750, 406] width 144 height 92
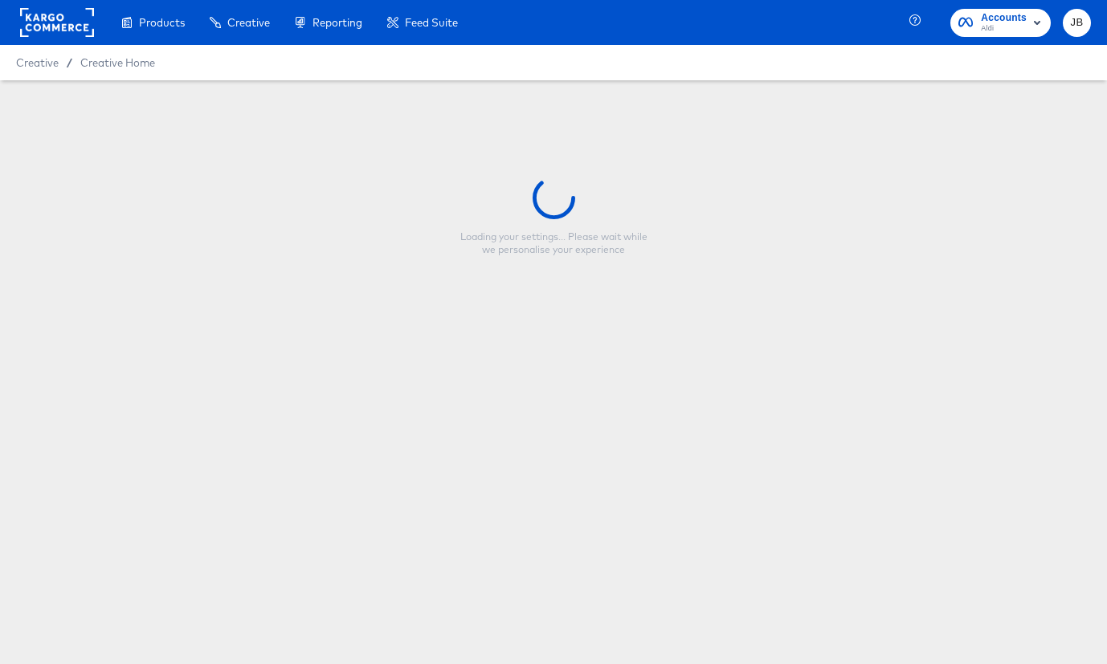
type input "Aldi Social Snap 9x16 Sale Price"
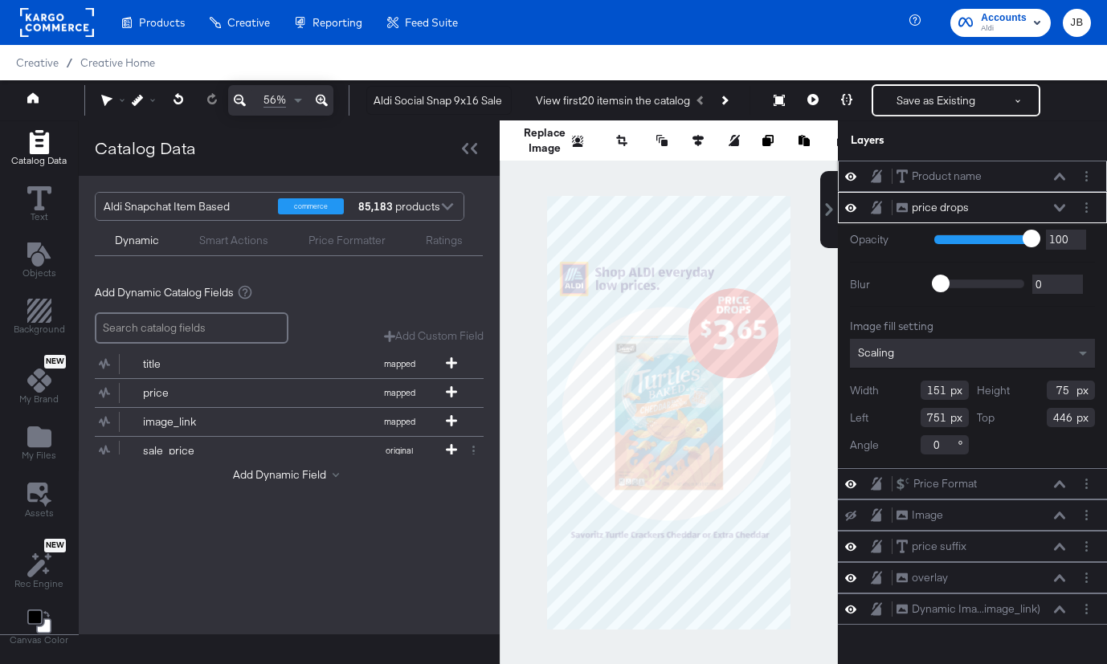
click at [1064, 178] on icon at bounding box center [1059, 176] width 11 height 7
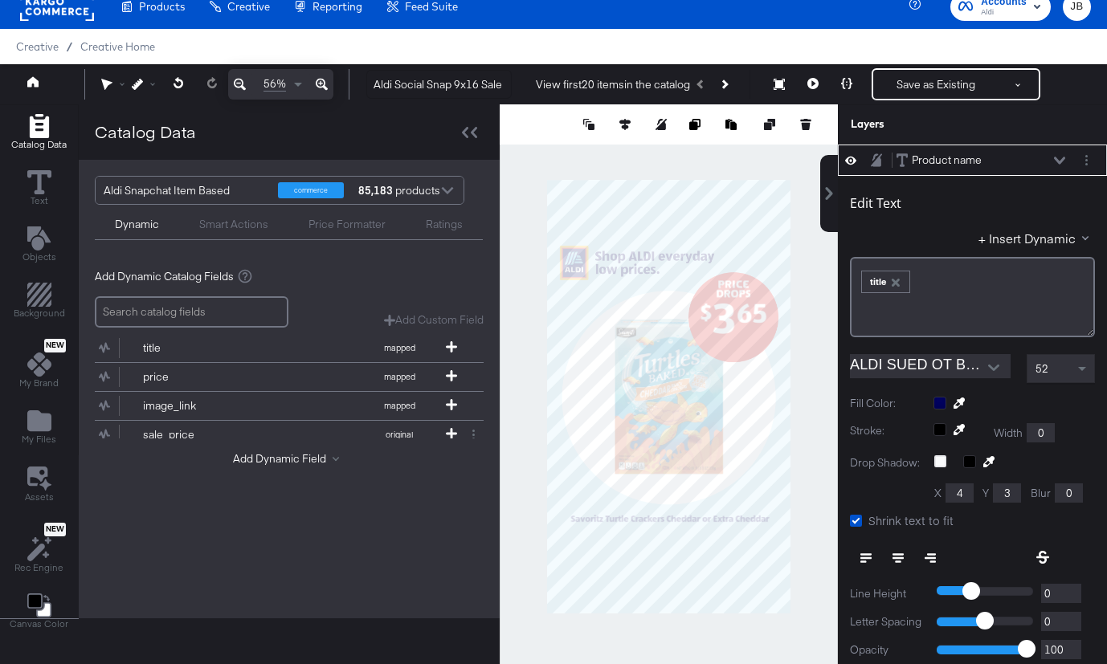
click at [1063, 153] on div "Product name Product name" at bounding box center [981, 160] width 170 height 17
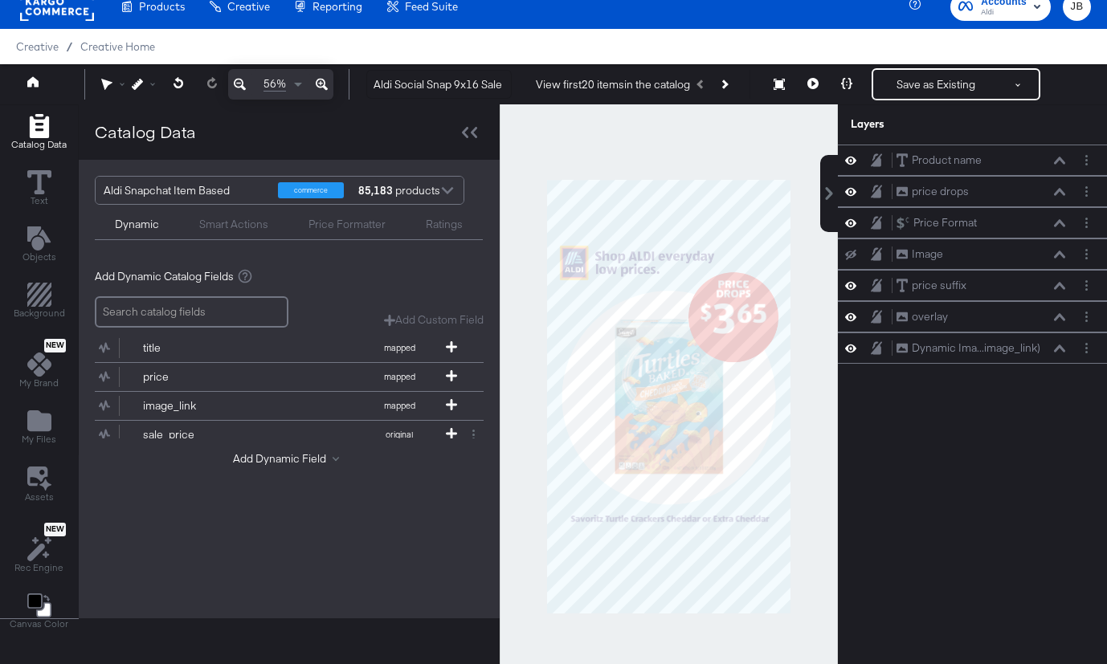
click at [79, 50] on span "/" at bounding box center [70, 46] width 22 height 13
click at [85, 50] on span "Creative Home" at bounding box center [117, 46] width 75 height 13
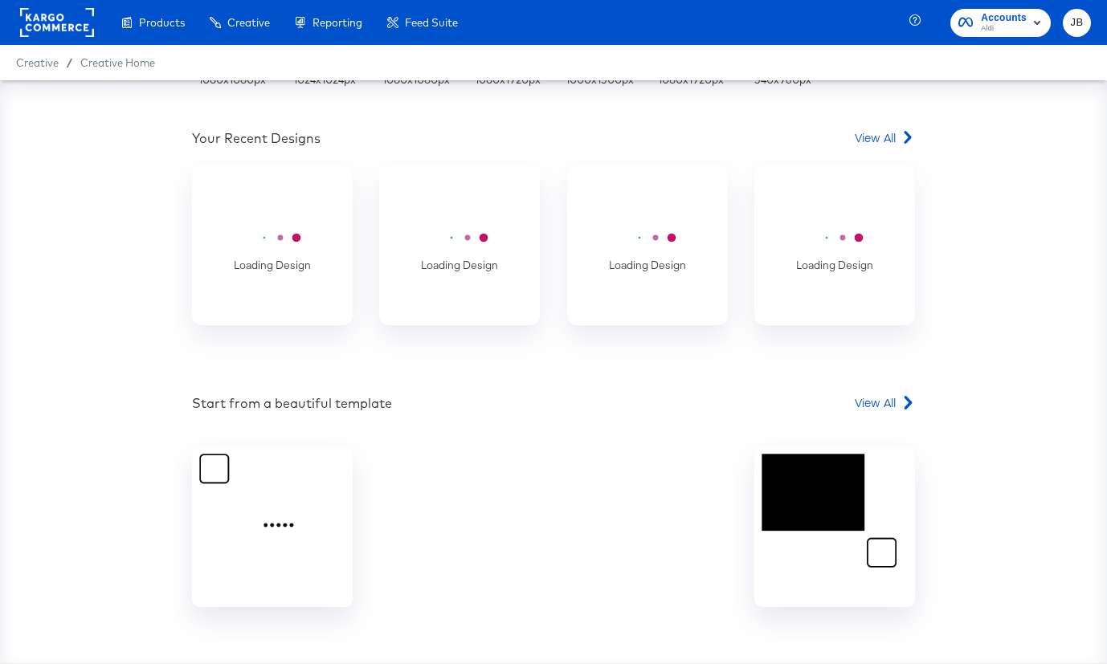
scroll to position [467, 0]
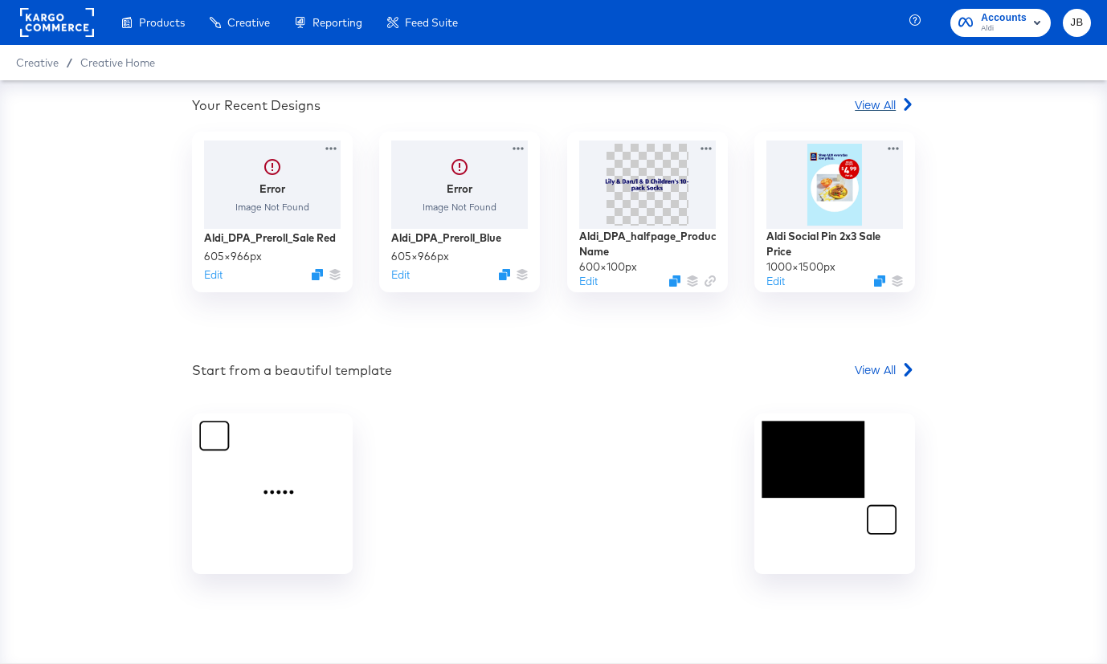
click at [868, 108] on span "View All" at bounding box center [875, 104] width 41 height 16
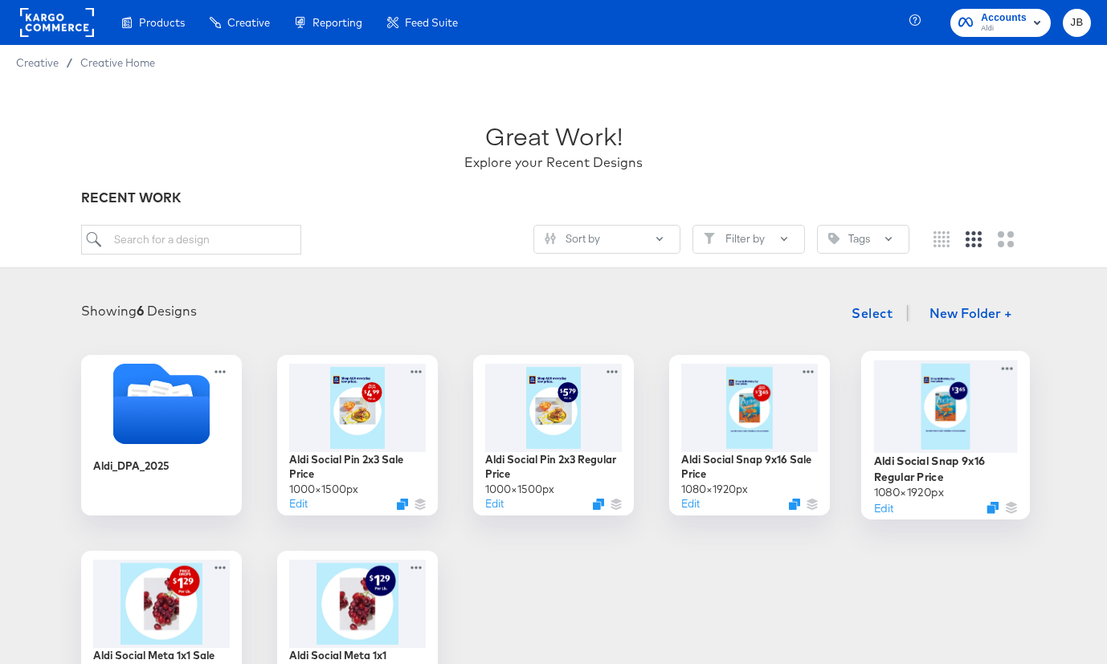
click at [921, 437] on div at bounding box center [946, 406] width 144 height 92
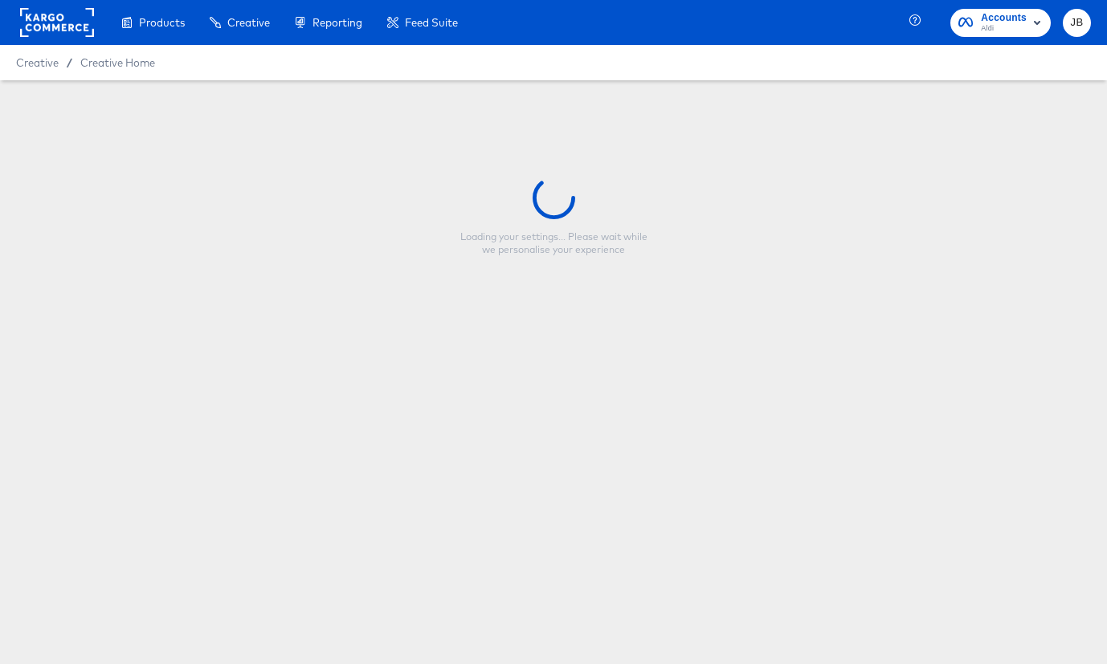
type input "Aldi Social Snap 9x16 Regular Price"
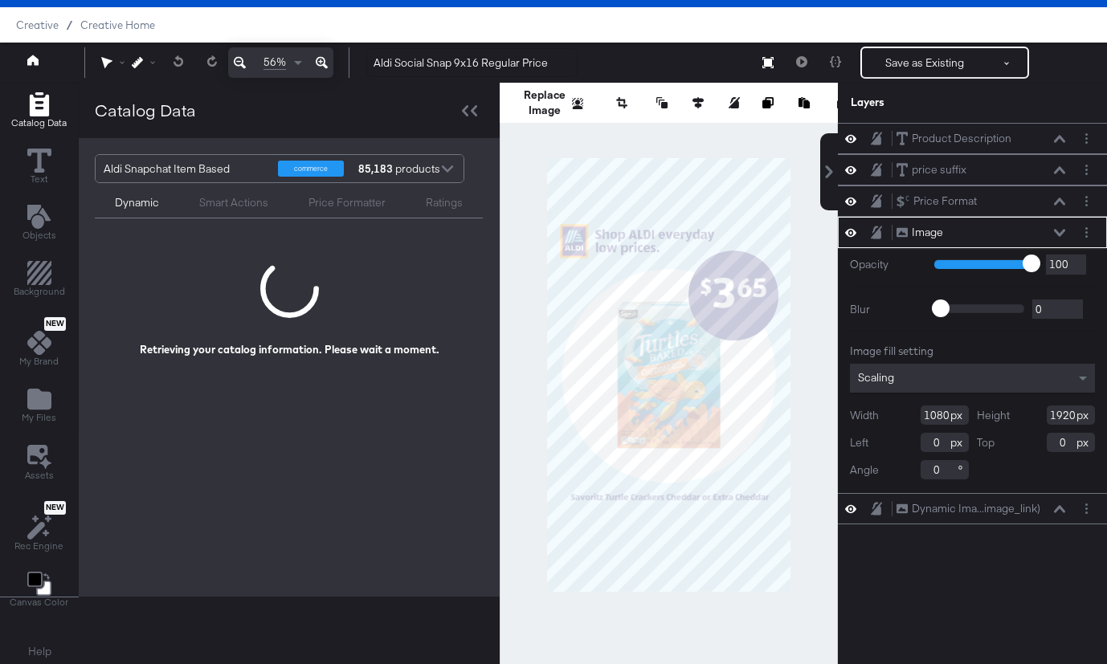
scroll to position [39, 0]
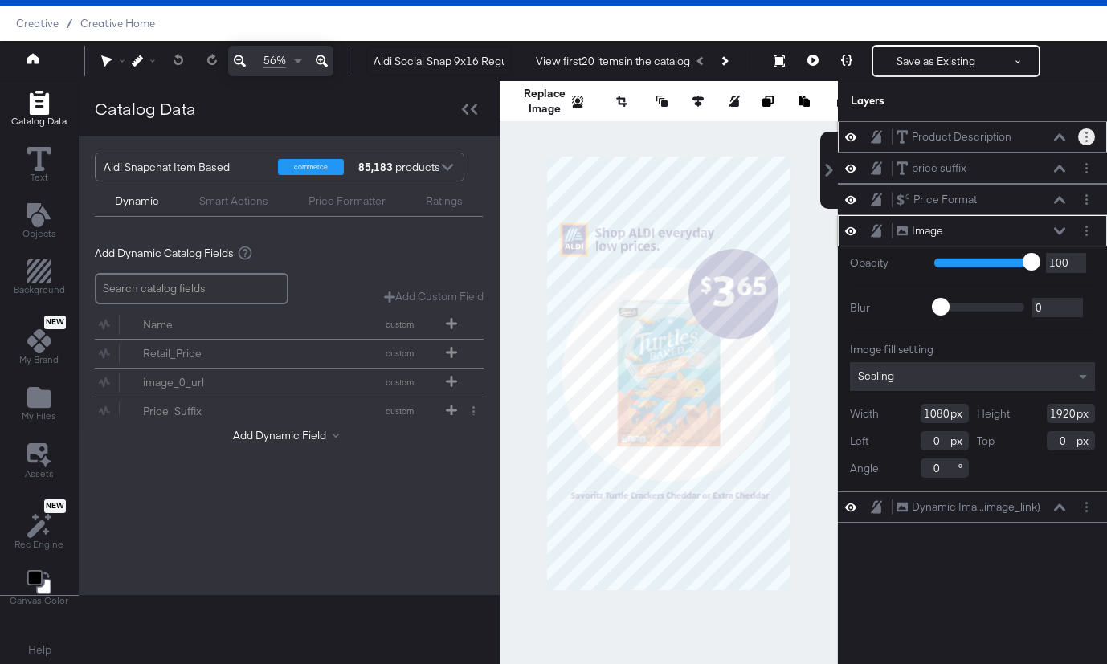
click at [1088, 141] on button "Layer Options" at bounding box center [1086, 137] width 17 height 17
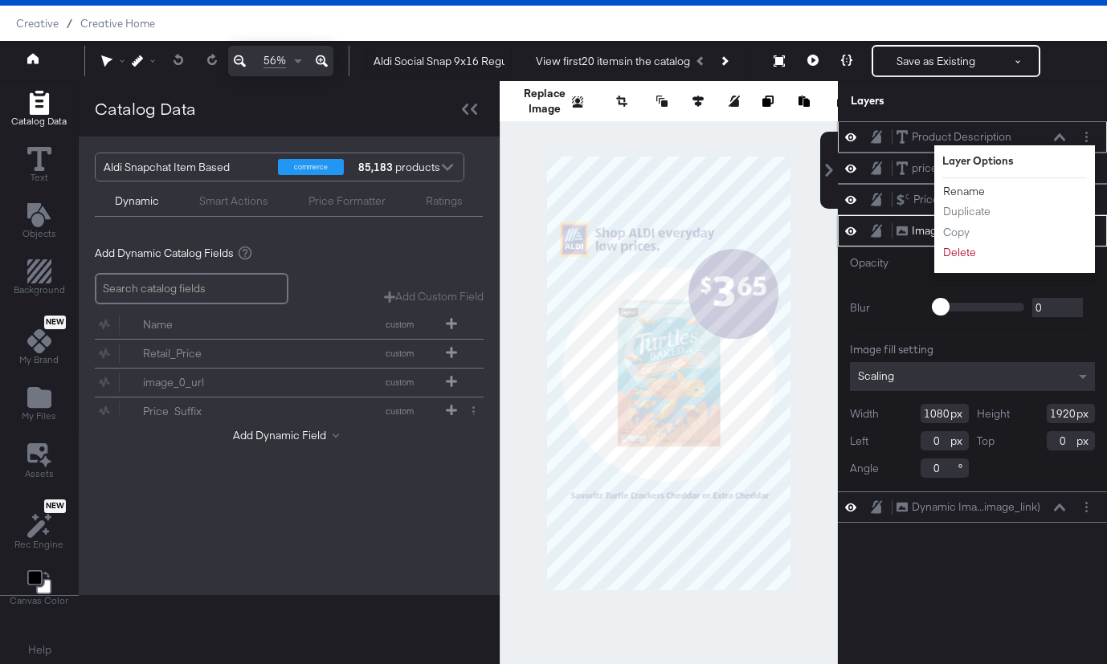
click at [973, 186] on button "Rename" at bounding box center [963, 191] width 43 height 17
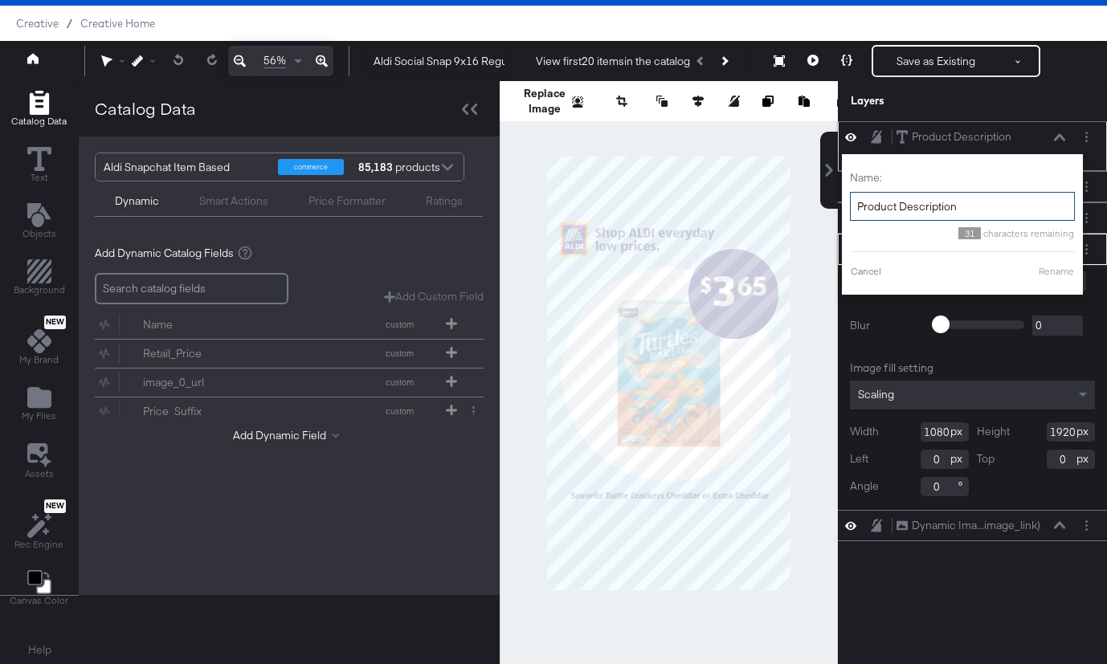
click at [933, 202] on input "Product Description" at bounding box center [962, 207] width 225 height 30
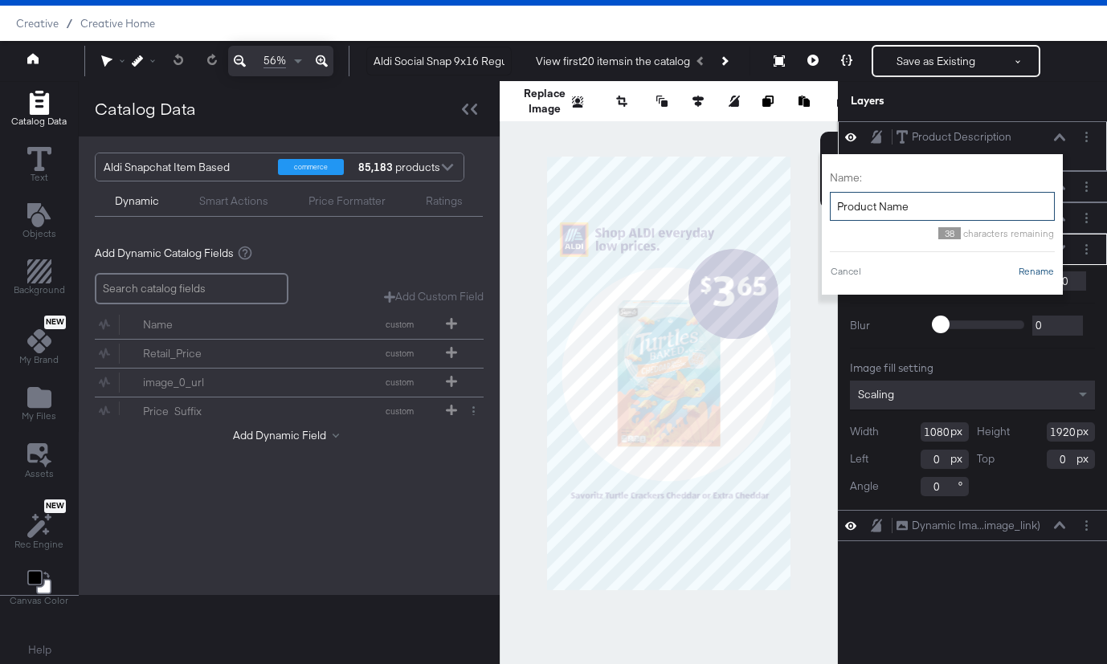
type input "Product Name"
click at [1042, 273] on button "Rename" at bounding box center [1036, 271] width 37 height 14
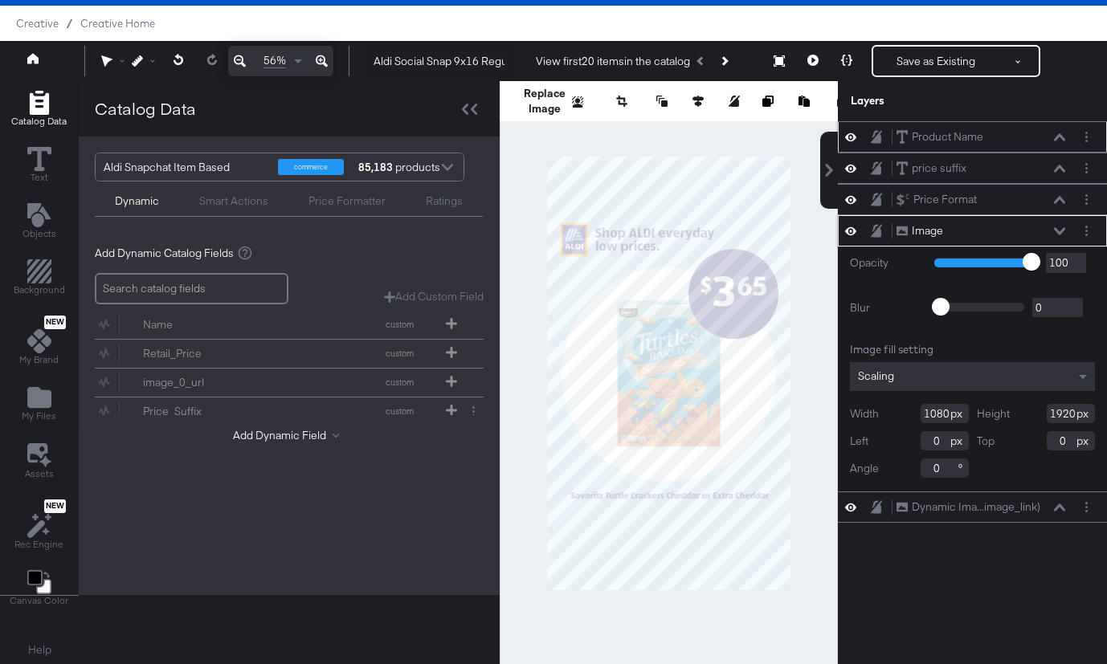
click at [1063, 145] on div "Product Name Product Name" at bounding box center [972, 136] width 269 height 31
click at [1062, 137] on icon at bounding box center [1059, 136] width 11 height 7
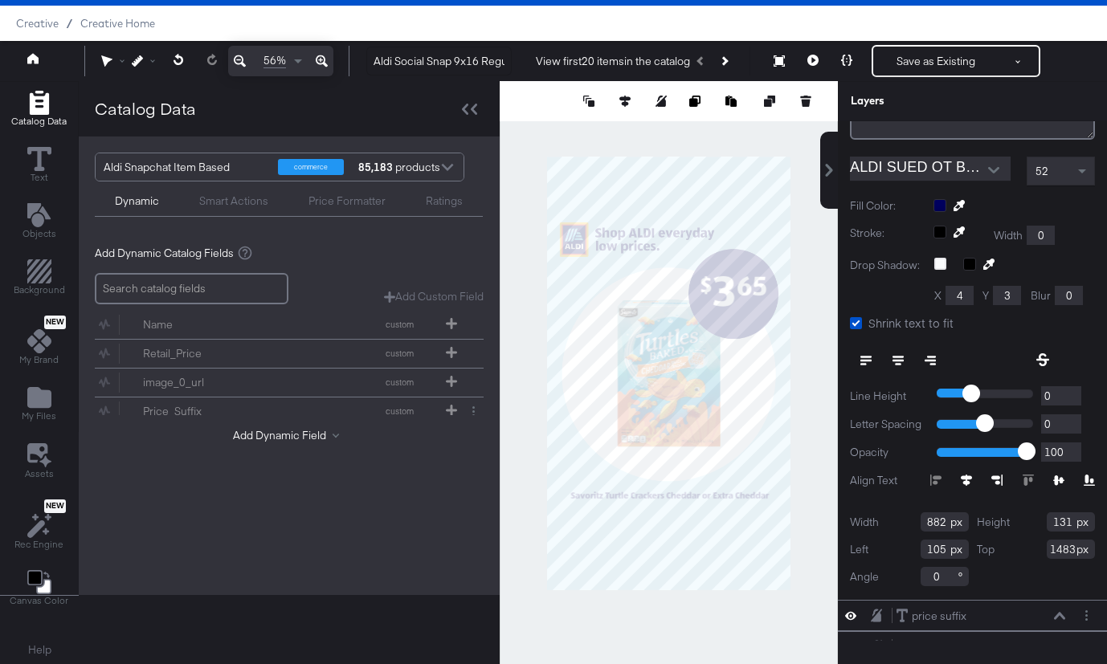
scroll to position [190, 0]
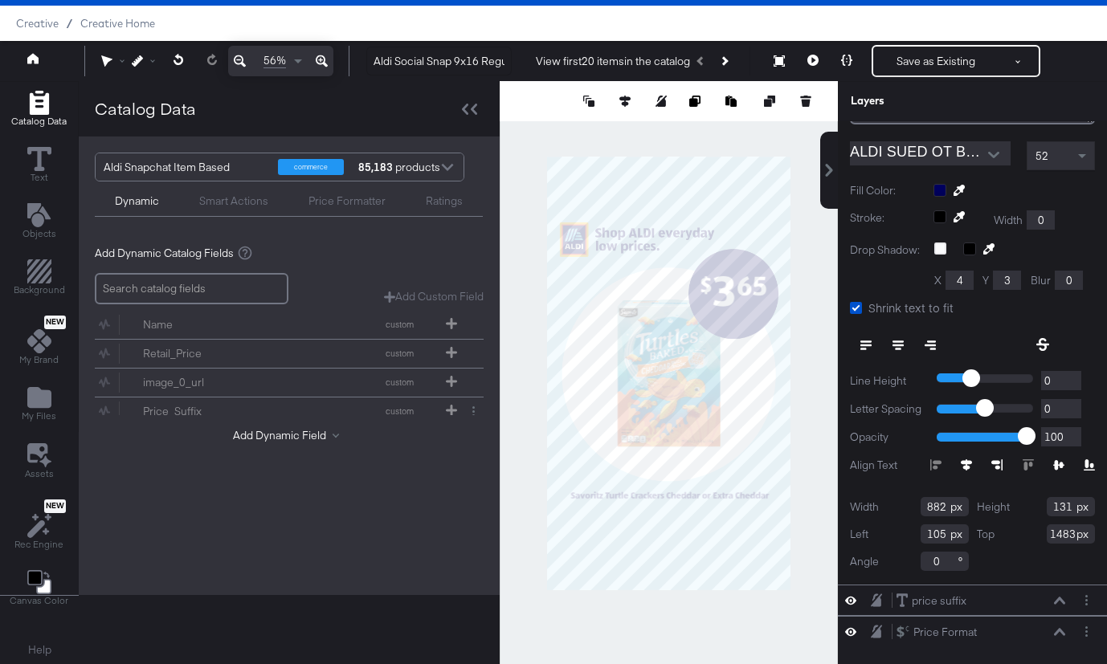
click at [963, 463] on icon at bounding box center [966, 464] width 11 height 11
click at [818, 62] on icon at bounding box center [812, 60] width 11 height 11
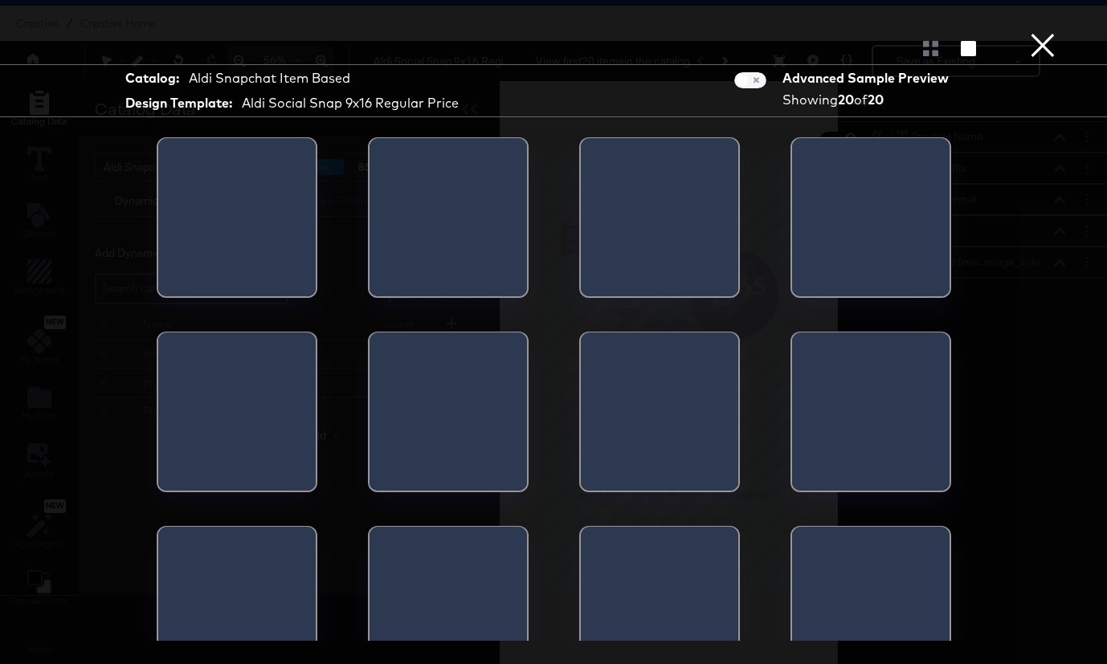
scroll to position [0, 0]
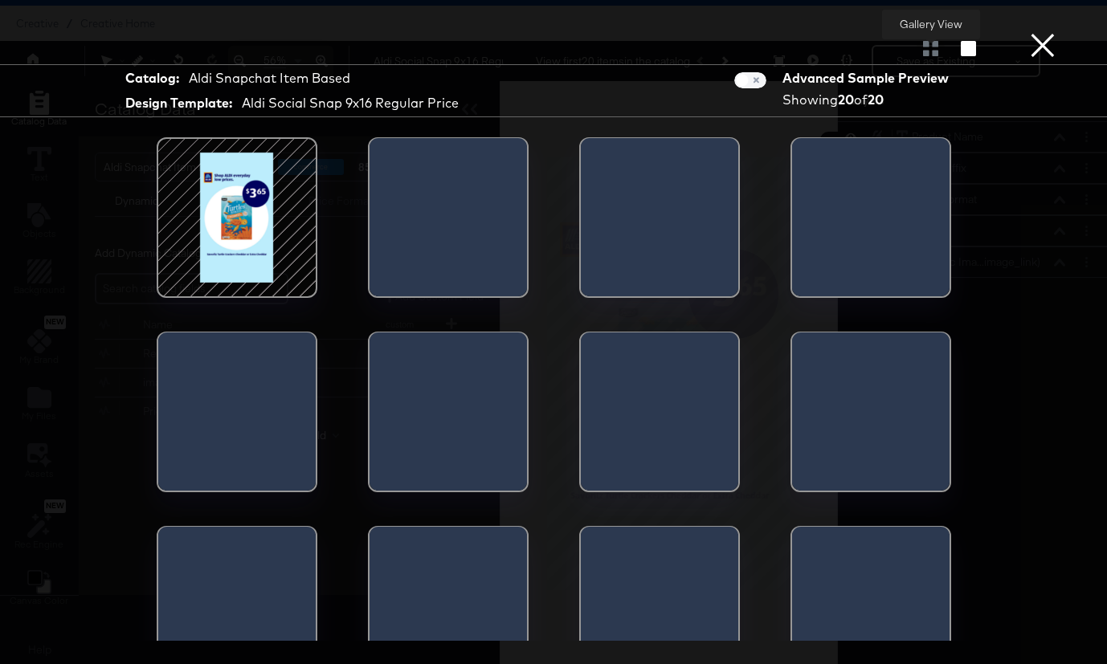
click at [925, 48] on div at bounding box center [930, 48] width 28 height 16
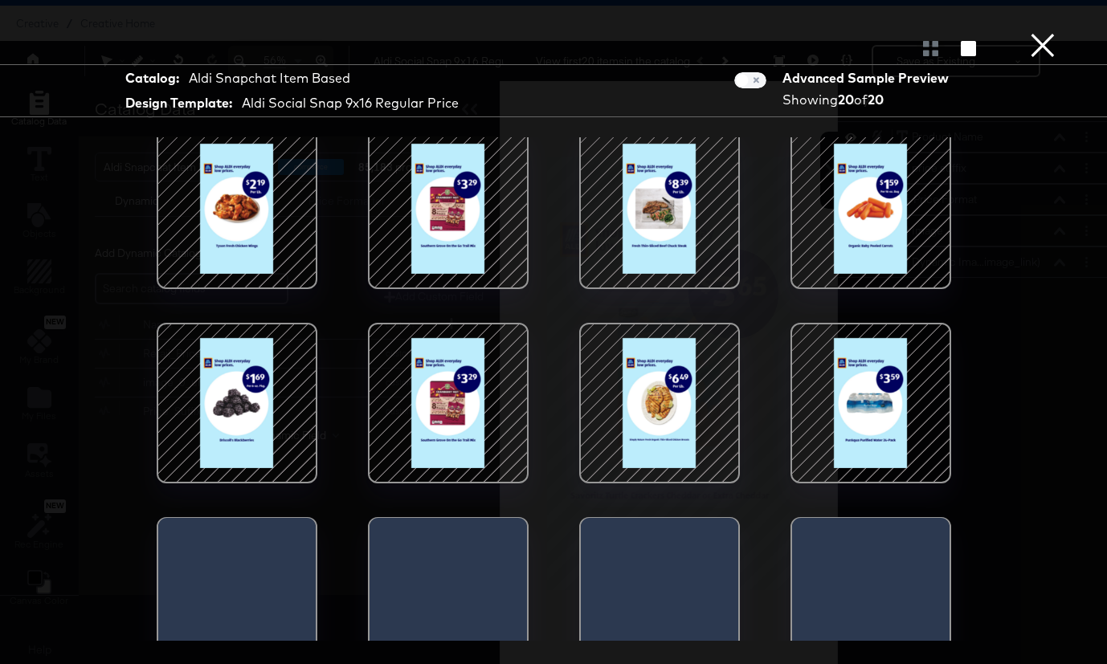
scroll to position [231, 0]
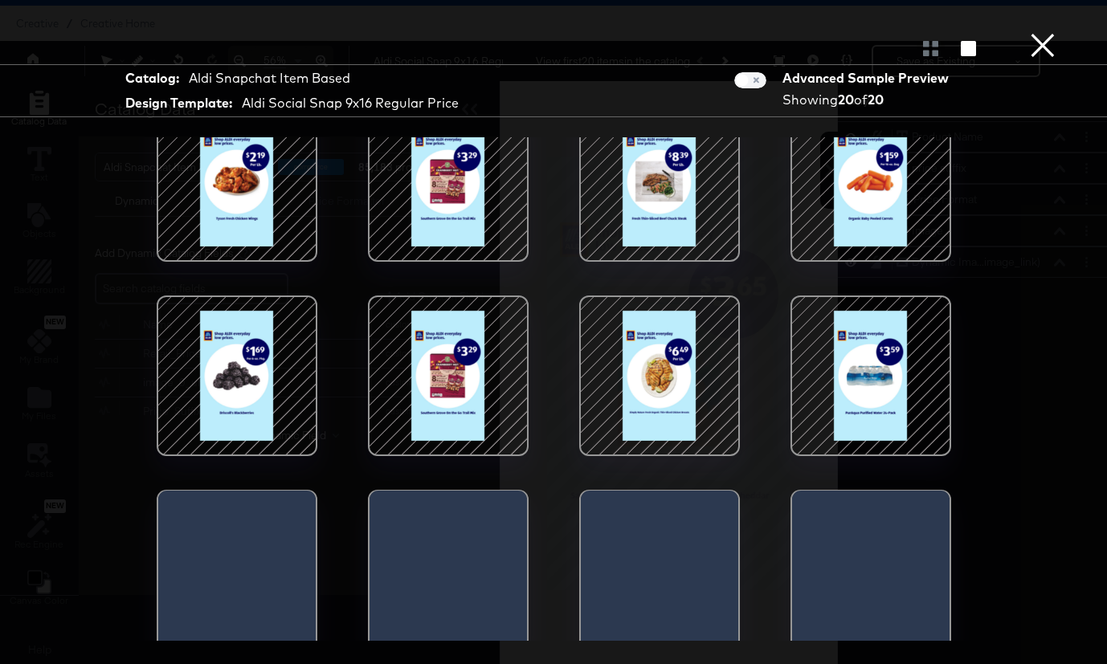
click at [671, 195] on div at bounding box center [659, 181] width 137 height 137
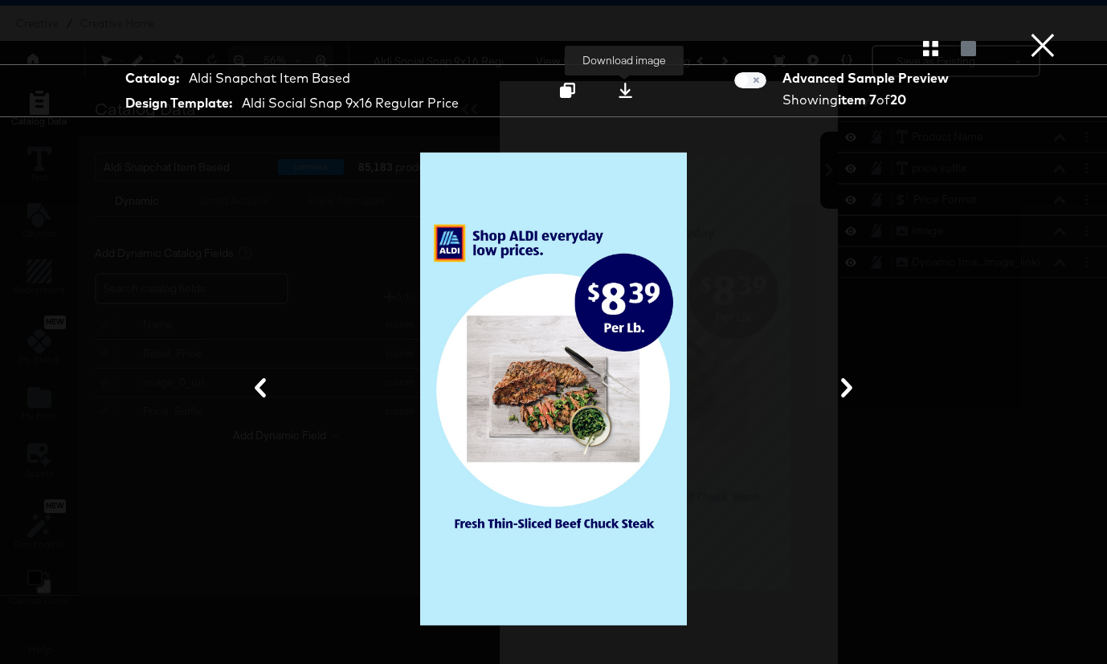
click at [628, 90] on icon at bounding box center [625, 90] width 15 height 15
click at [847, 389] on icon at bounding box center [846, 387] width 11 height 19
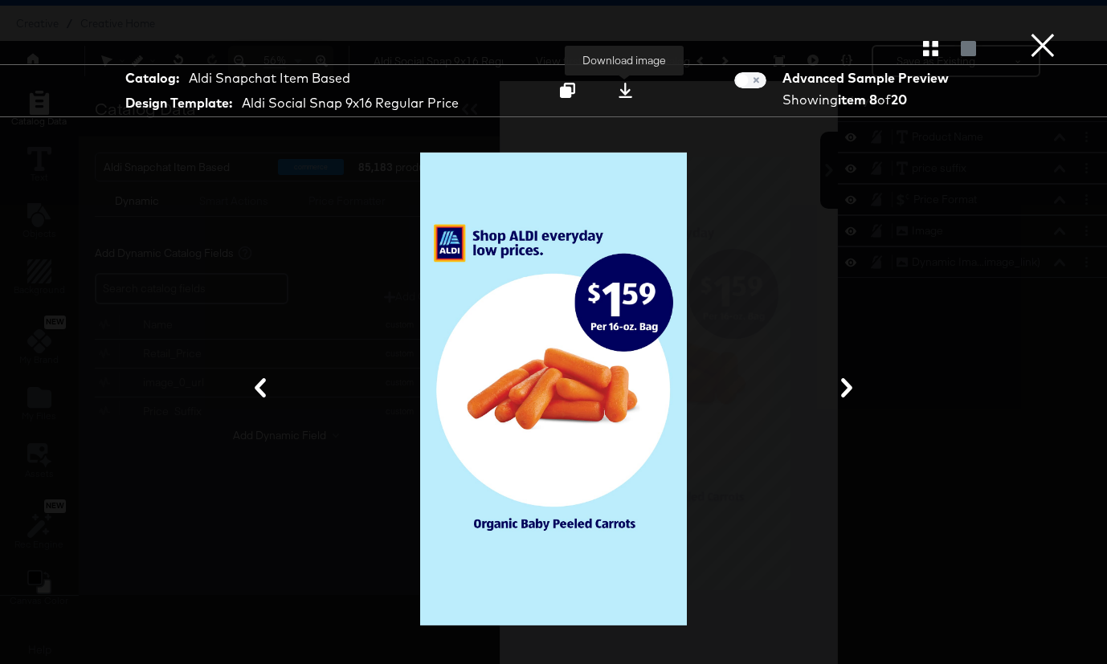
click at [624, 87] on icon at bounding box center [625, 90] width 15 height 15
click at [853, 387] on icon at bounding box center [846, 387] width 19 height 19
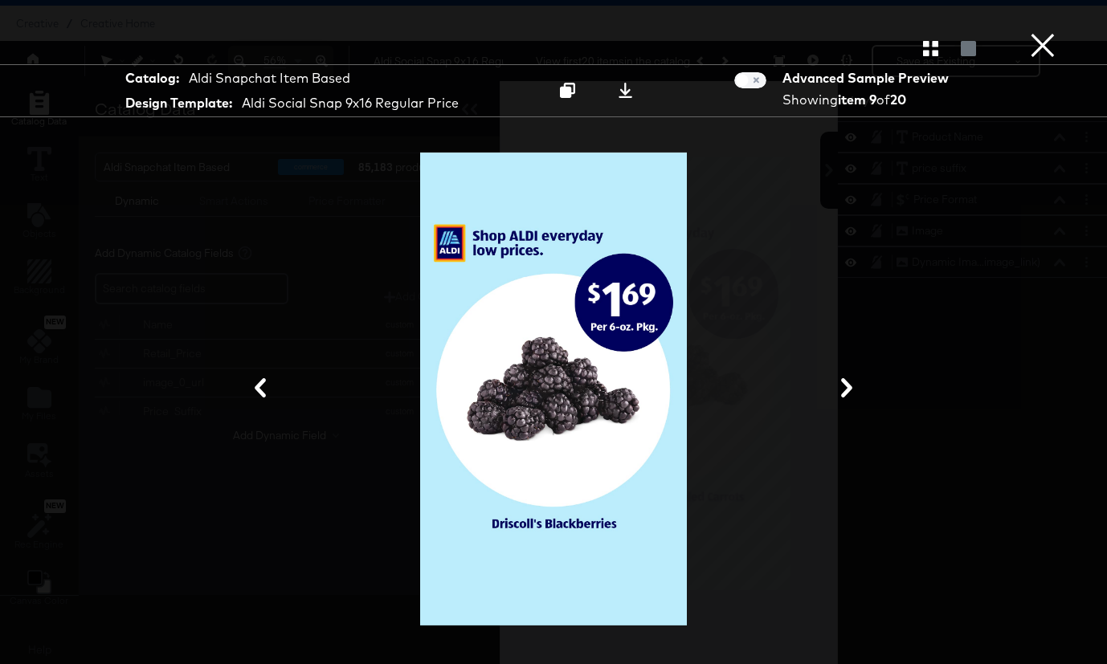
click at [853, 387] on icon at bounding box center [846, 387] width 19 height 19
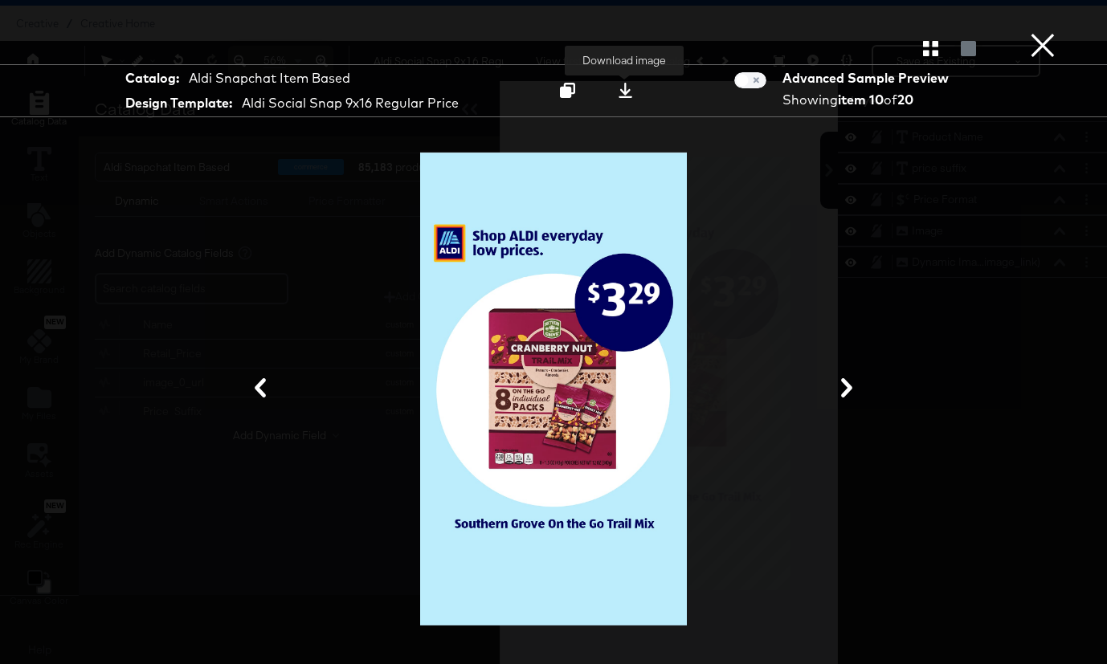
click at [625, 91] on icon at bounding box center [625, 90] width 14 height 15
click at [847, 390] on icon at bounding box center [846, 387] width 19 height 19
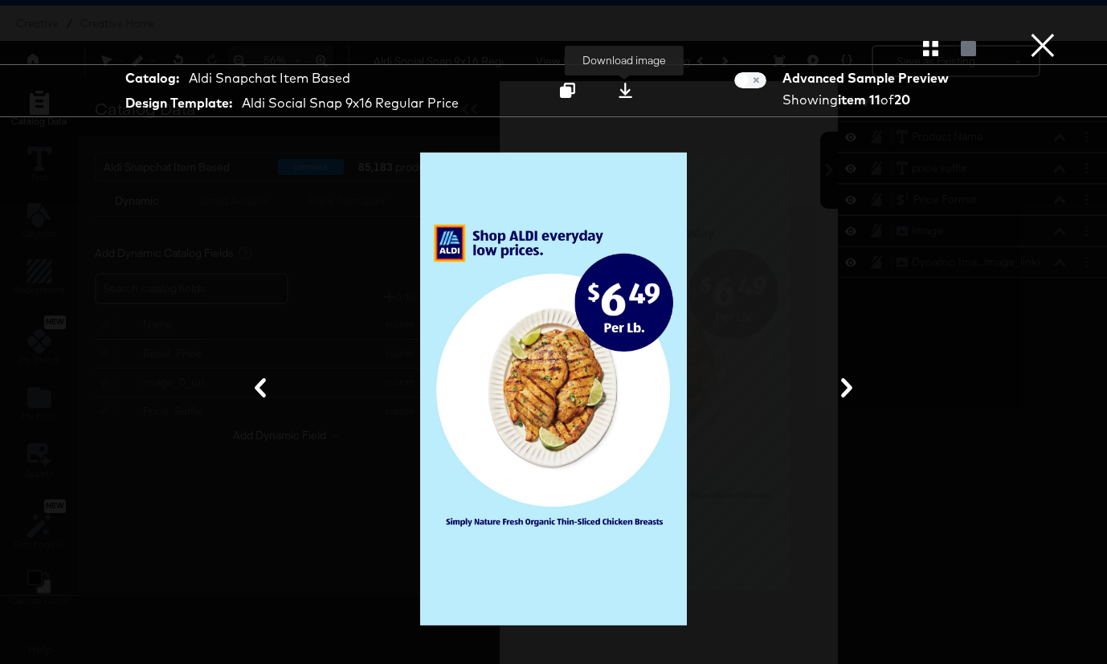
click at [623, 95] on icon at bounding box center [625, 90] width 14 height 15
click at [850, 390] on icon at bounding box center [846, 387] width 11 height 19
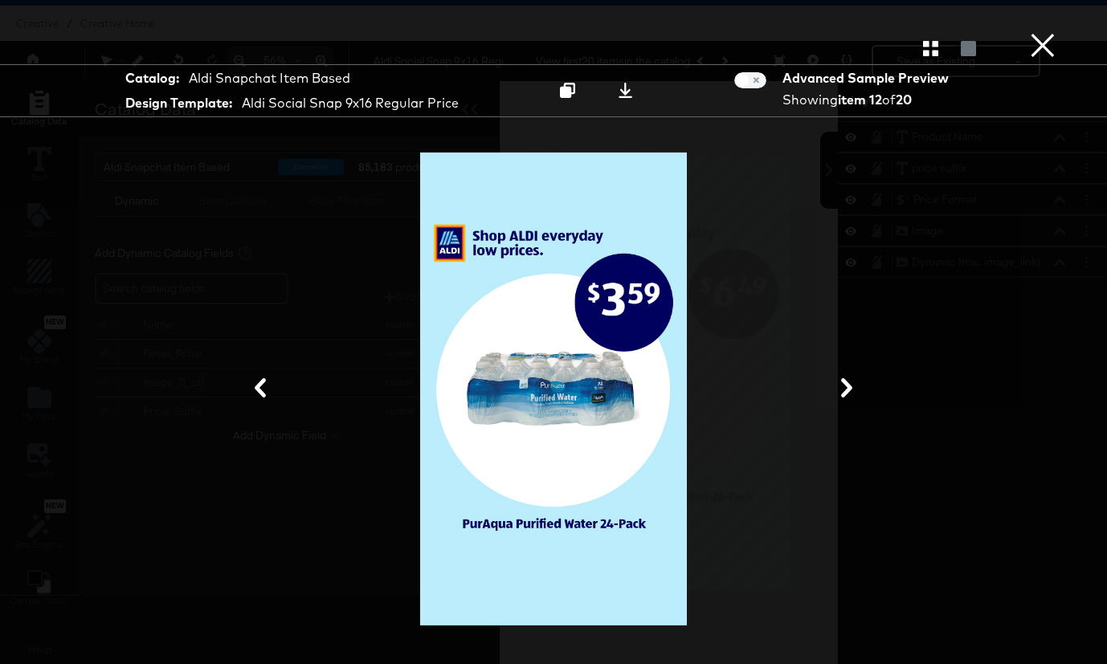
click at [852, 390] on icon at bounding box center [846, 387] width 19 height 19
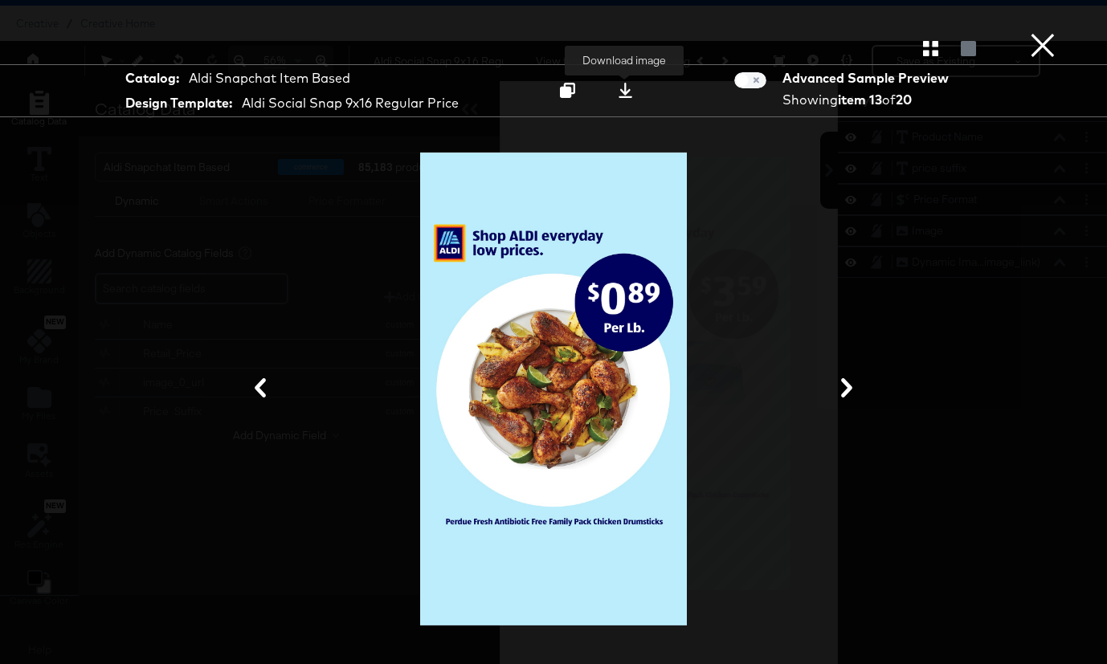
click at [624, 93] on icon at bounding box center [625, 90] width 14 height 15
click at [850, 393] on icon at bounding box center [846, 387] width 19 height 19
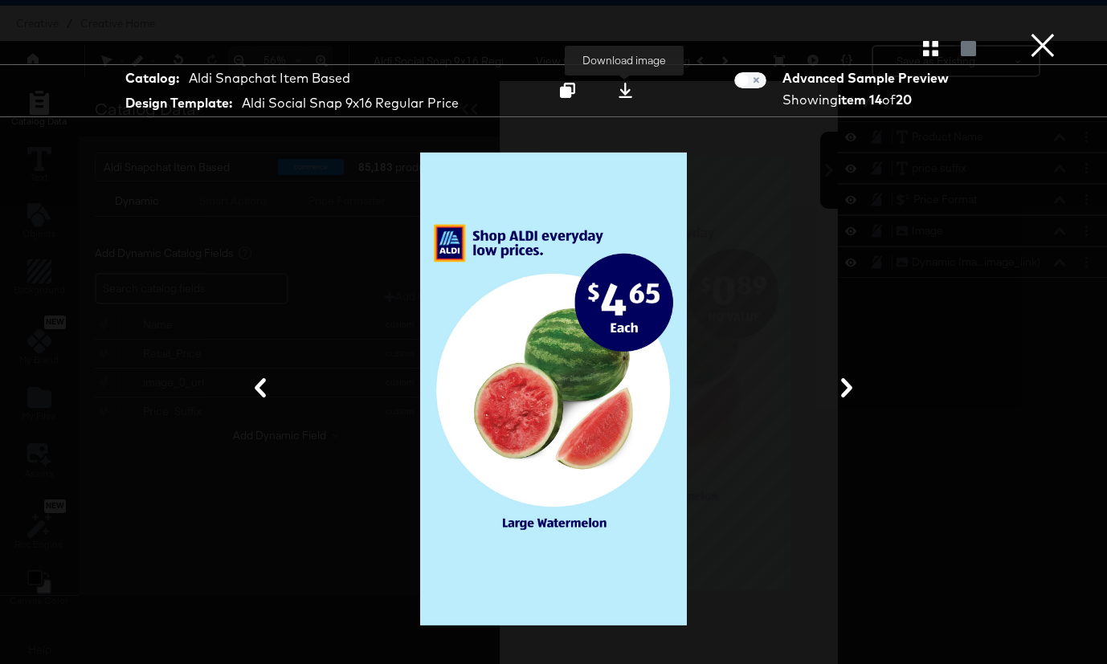
click at [621, 95] on icon at bounding box center [625, 90] width 15 height 15
click at [1049, 32] on button "×" at bounding box center [1043, 16] width 32 height 32
